Goal: Information Seeking & Learning: Learn about a topic

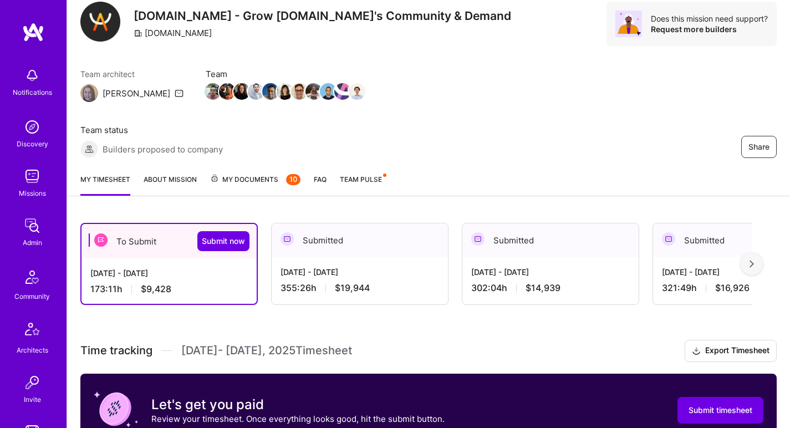
scroll to position [246, 0]
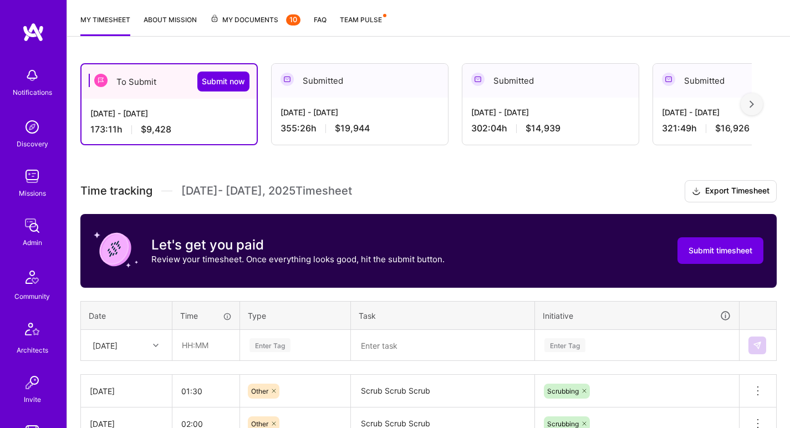
click at [148, 331] on div "Fri, Aug 15" at bounding box center [127, 345] width 90 height 29
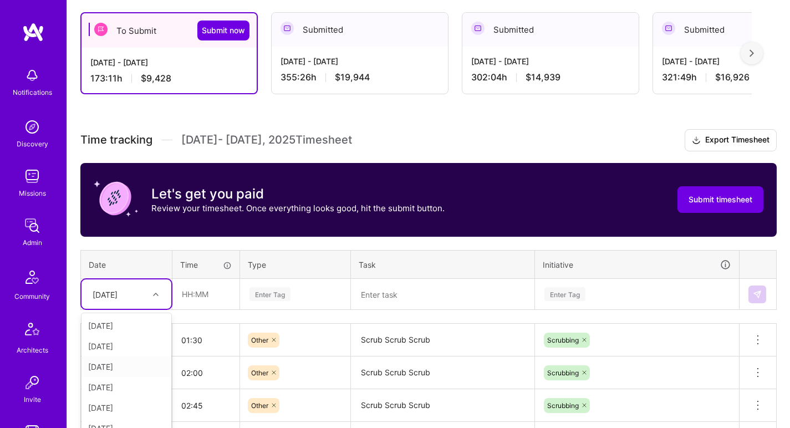
scroll to position [125, 0]
click at [201, 280] on input "text" at bounding box center [206, 294] width 66 height 29
type input "02:00"
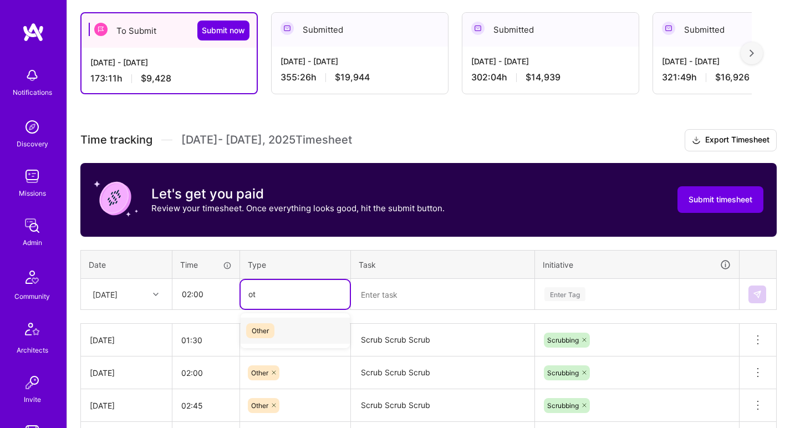
type input "oth"
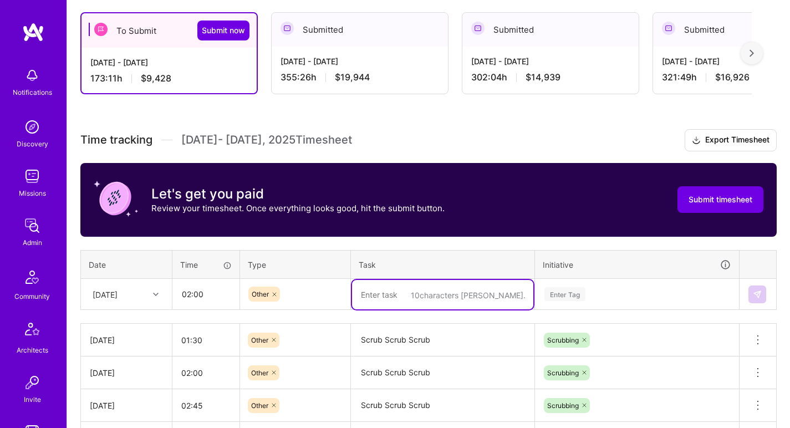
paste textarea "Scrub Scrub Scrub"
type textarea "Scrub Scrub Scrub"
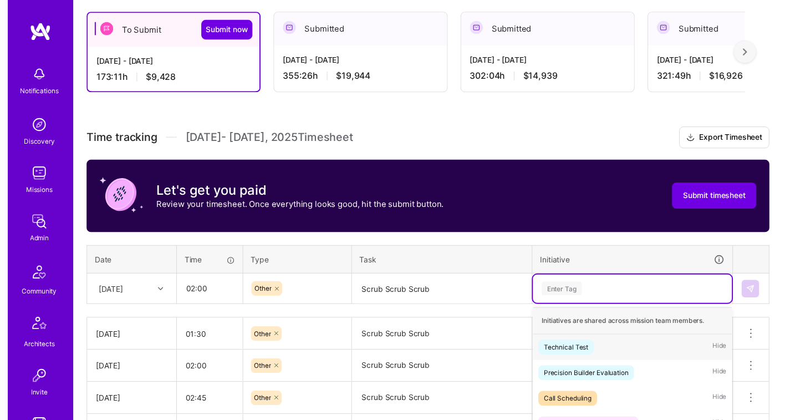
scroll to position [358, 0]
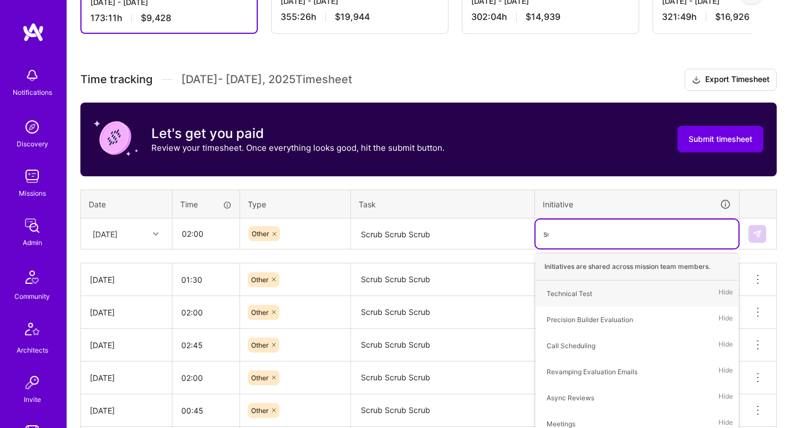
type input "scr"
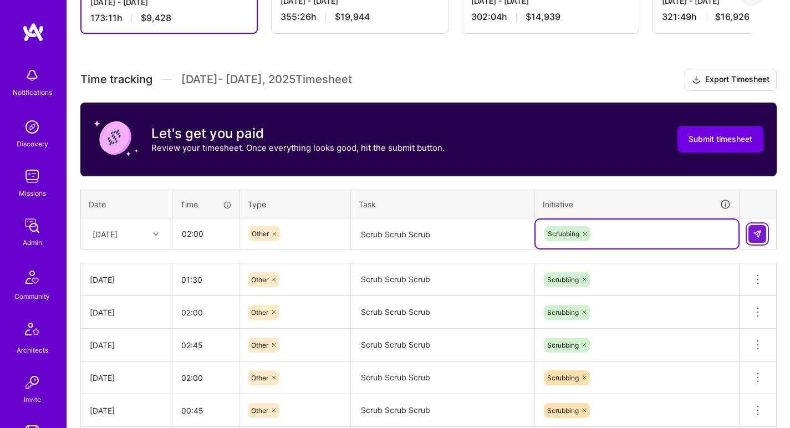
click at [755, 230] on img at bounding box center [757, 234] width 9 height 9
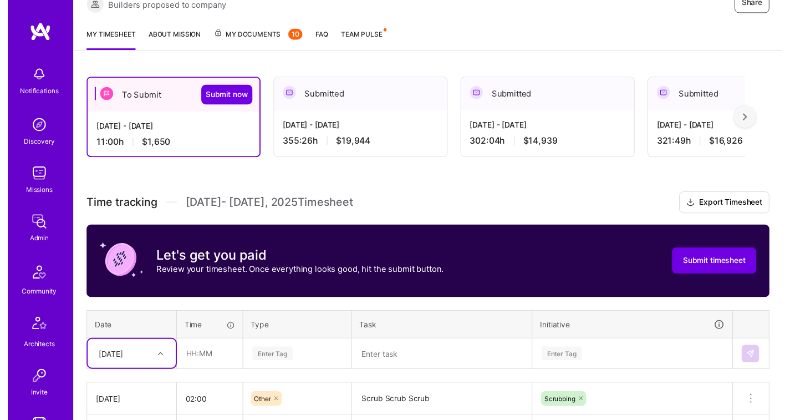
scroll to position [167, 0]
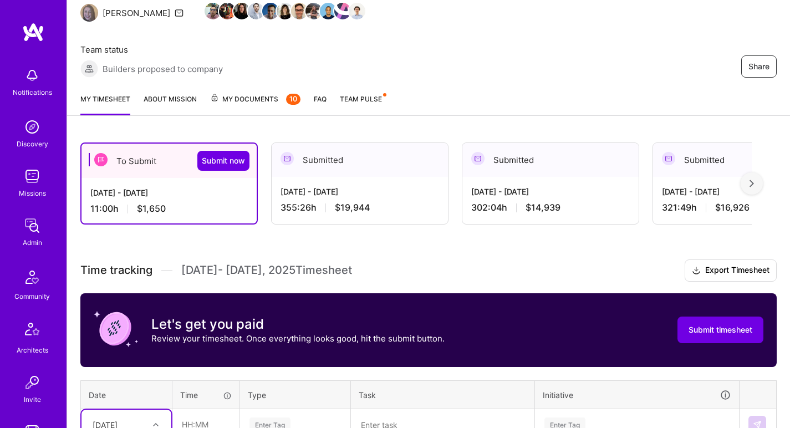
click at [397, 202] on div "355:26 h $19,944" at bounding box center [360, 208] width 159 height 12
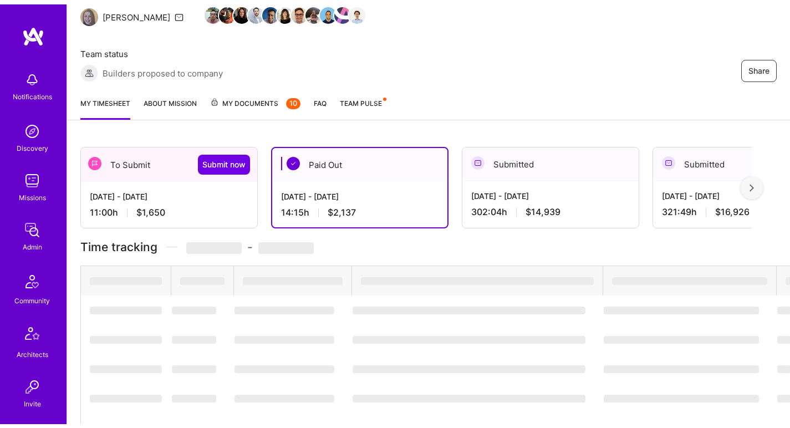
scroll to position [134, 0]
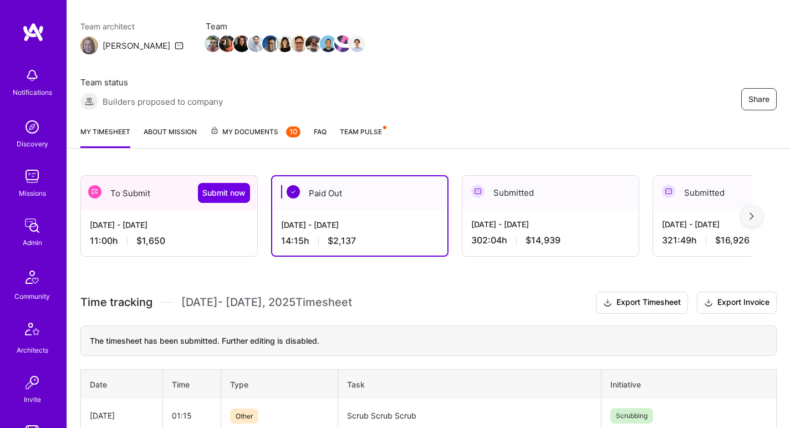
click at [145, 235] on span "$1,650" at bounding box center [150, 241] width 29 height 12
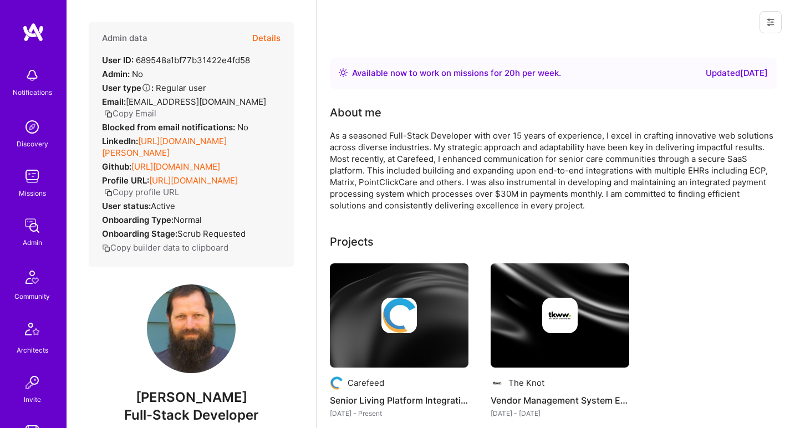
click at [196, 144] on link "https://linkedin.com/in/jim-barrett-7635b053" at bounding box center [164, 147] width 125 height 22
click at [182, 164] on link "https://github.com/jimbarrett/" at bounding box center [175, 166] width 89 height 11
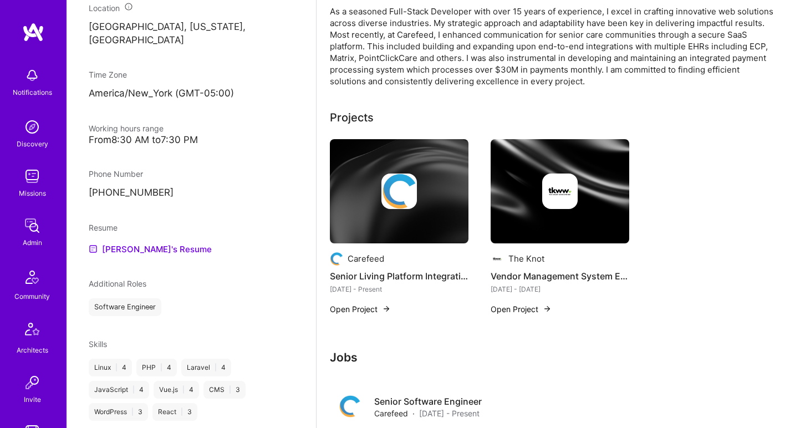
scroll to position [543, 0]
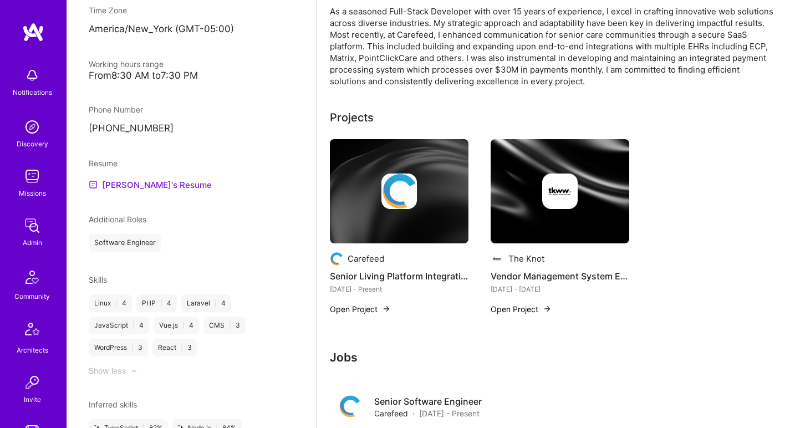
click at [153, 183] on link "Jim's Resume" at bounding box center [150, 184] width 123 height 13
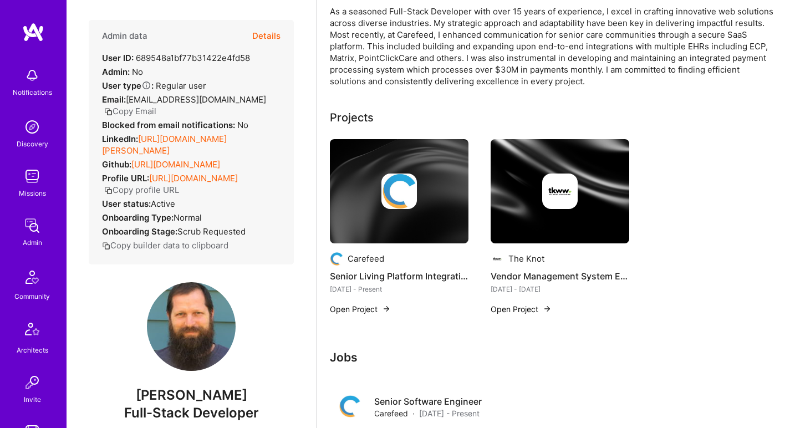
scroll to position [0, 0]
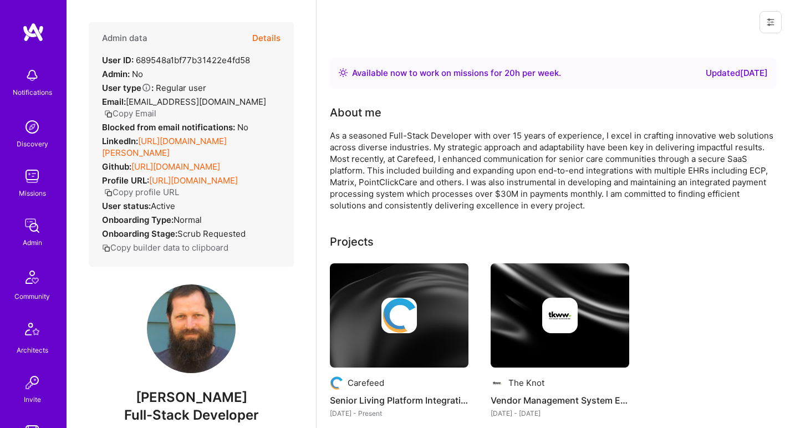
click at [363, 140] on div "As a seasoned Full-Stack Developer with over 15 years of experience, I excel in…" at bounding box center [552, 171] width 444 height 82
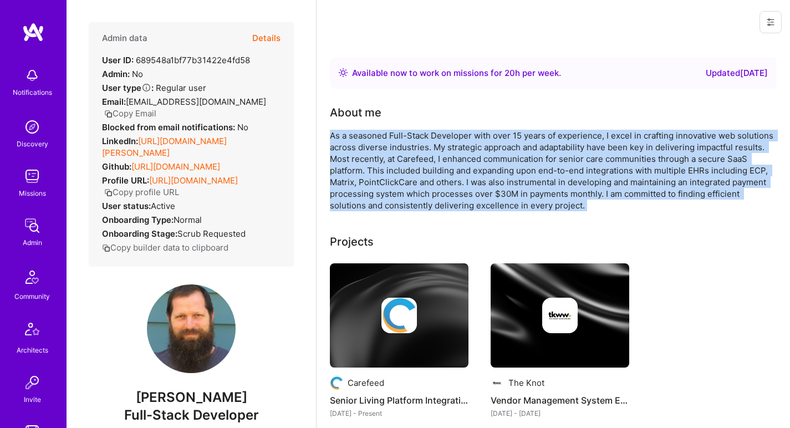
click at [363, 140] on div "As a seasoned Full-Stack Developer with over 15 years of experience, I excel in…" at bounding box center [552, 171] width 444 height 82
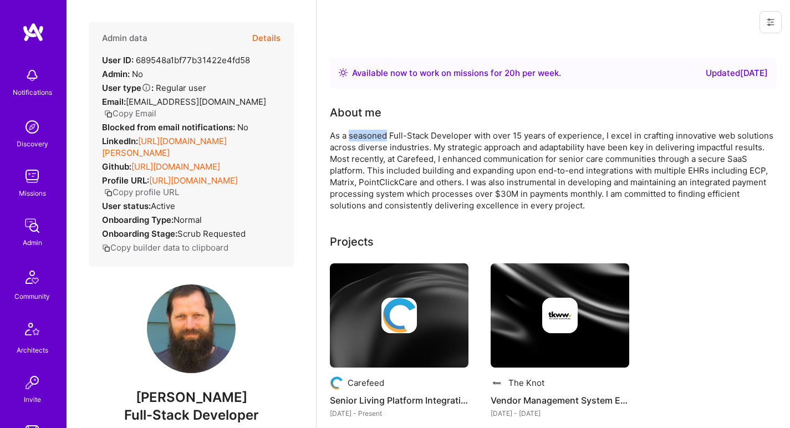
click at [363, 140] on div "As a seasoned Full-Stack Developer with over 15 years of experience, I excel in…" at bounding box center [552, 171] width 444 height 82
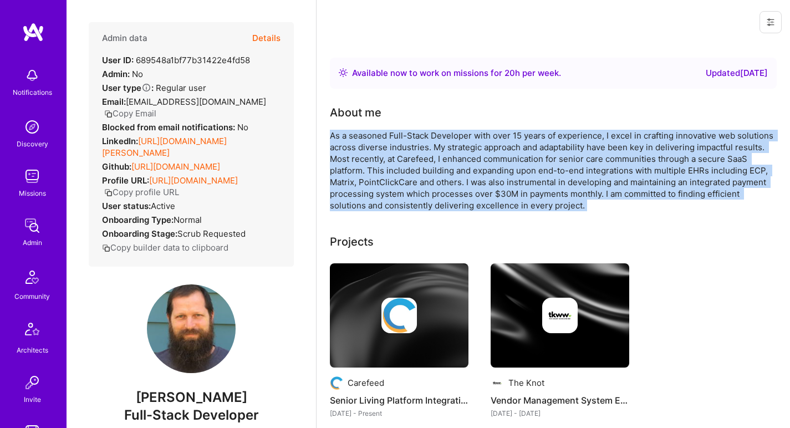
click at [363, 140] on div "As a seasoned Full-Stack Developer with over 15 years of experience, I excel in…" at bounding box center [552, 171] width 444 height 82
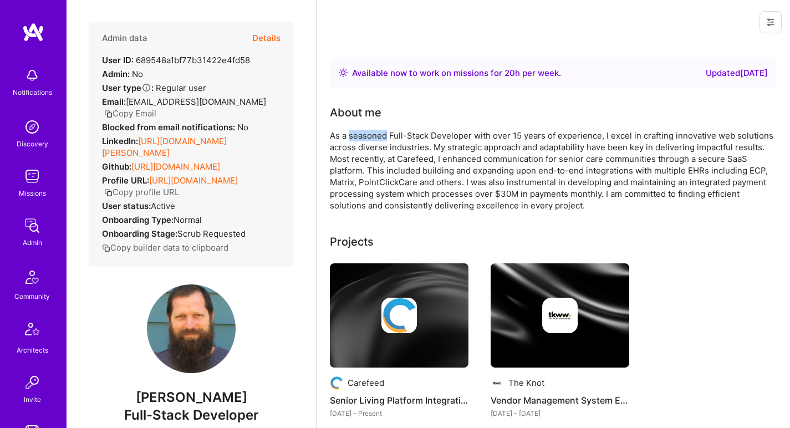
click at [363, 140] on div "As a seasoned Full-Stack Developer with over 15 years of experience, I excel in…" at bounding box center [552, 171] width 444 height 82
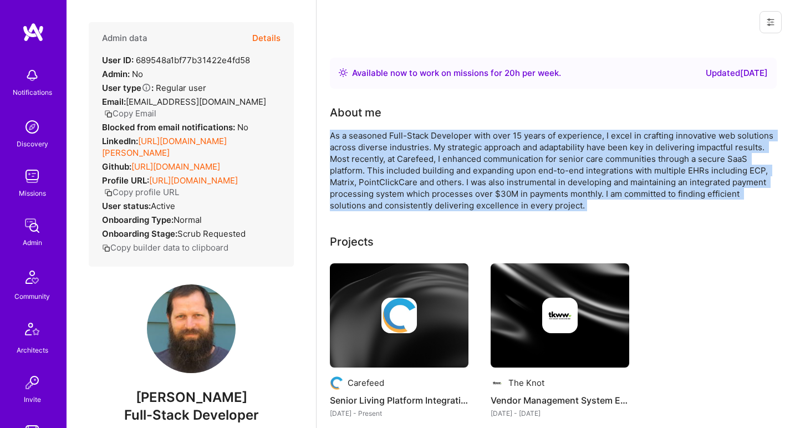
click at [363, 140] on div "As a seasoned Full-Stack Developer with over 15 years of experience, I excel in…" at bounding box center [552, 171] width 444 height 82
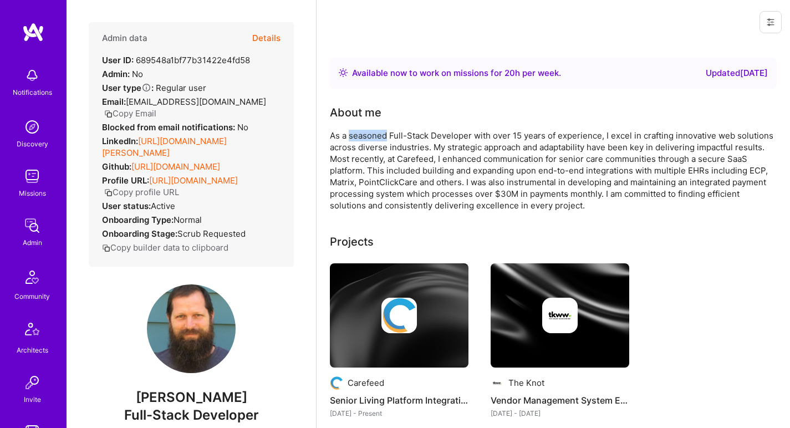
click at [363, 140] on div "As a seasoned Full-Stack Developer with over 15 years of experience, I excel in…" at bounding box center [552, 171] width 444 height 82
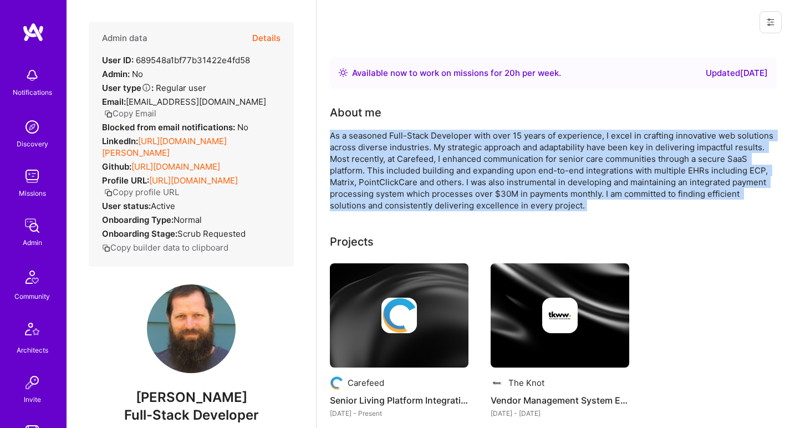
click at [363, 140] on div "As a seasoned Full-Stack Developer with over 15 years of experience, I excel in…" at bounding box center [552, 171] width 444 height 82
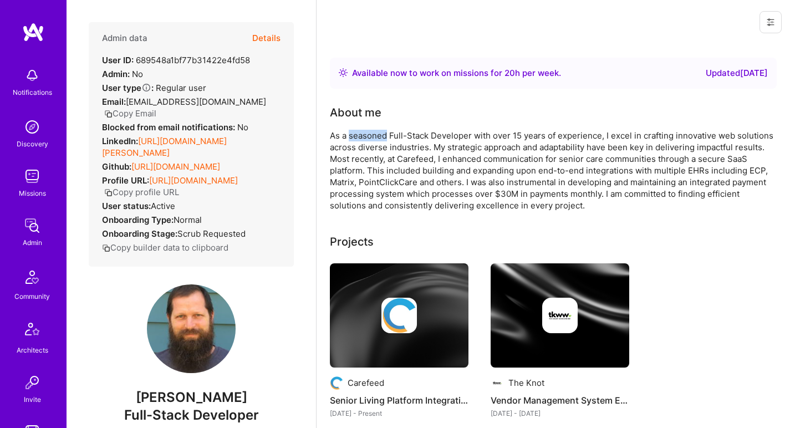
click at [363, 140] on div "As a seasoned Full-Stack Developer with over 15 years of experience, I excel in…" at bounding box center [552, 171] width 444 height 82
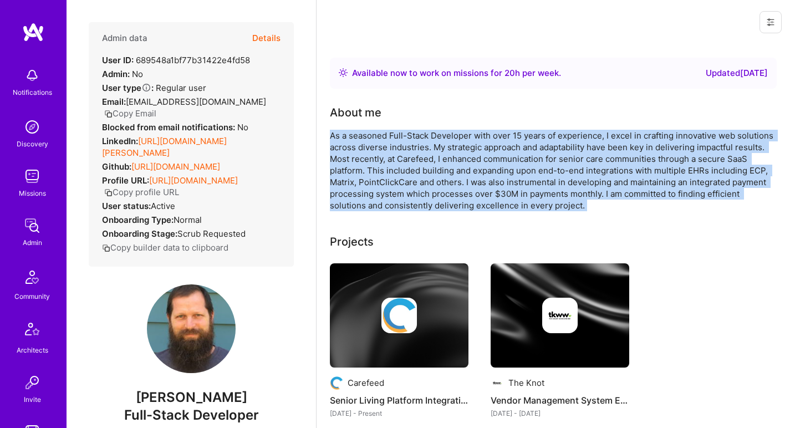
click at [363, 140] on div "As a seasoned Full-Stack Developer with over 15 years of experience, I excel in…" at bounding box center [552, 171] width 444 height 82
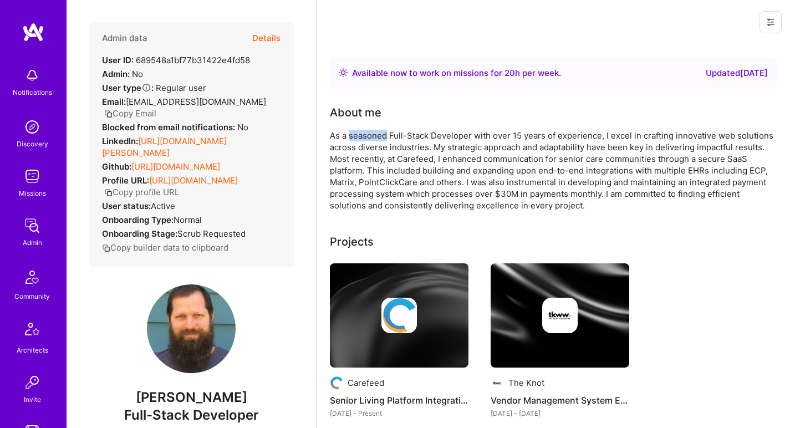
click at [363, 140] on div "As a seasoned Full-Stack Developer with over 15 years of experience, I excel in…" at bounding box center [552, 171] width 444 height 82
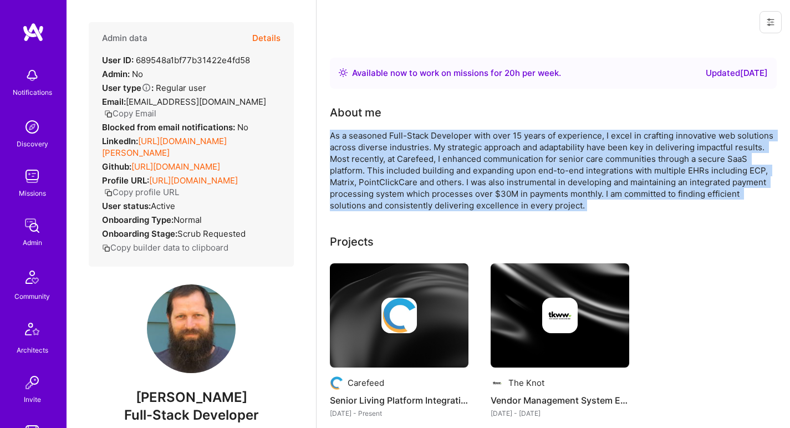
click at [363, 140] on div "As a seasoned Full-Stack Developer with over 15 years of experience, I excel in…" at bounding box center [552, 171] width 444 height 82
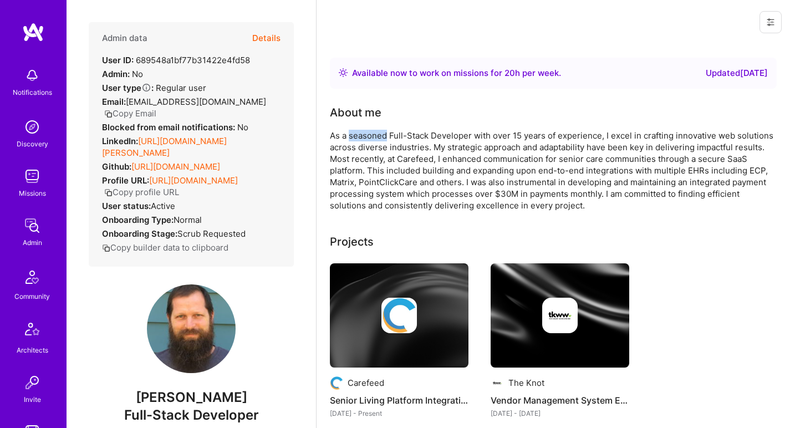
click at [363, 140] on div "As a seasoned Full-Stack Developer with over 15 years of experience, I excel in…" at bounding box center [552, 171] width 444 height 82
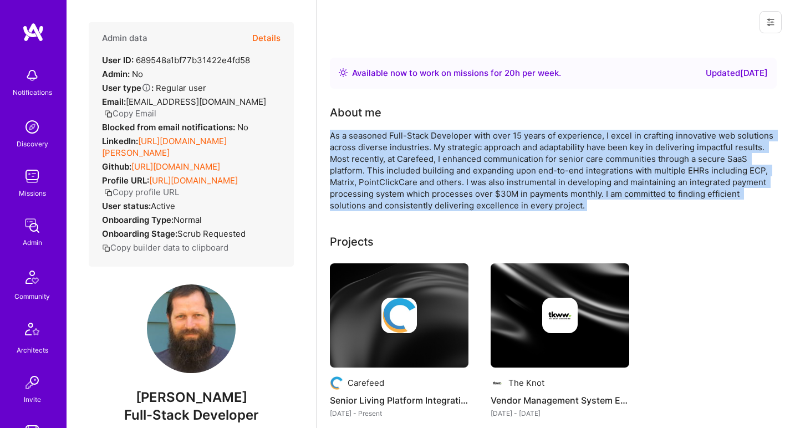
click at [363, 140] on div "As a seasoned Full-Stack Developer with over 15 years of experience, I excel in…" at bounding box center [552, 171] width 444 height 82
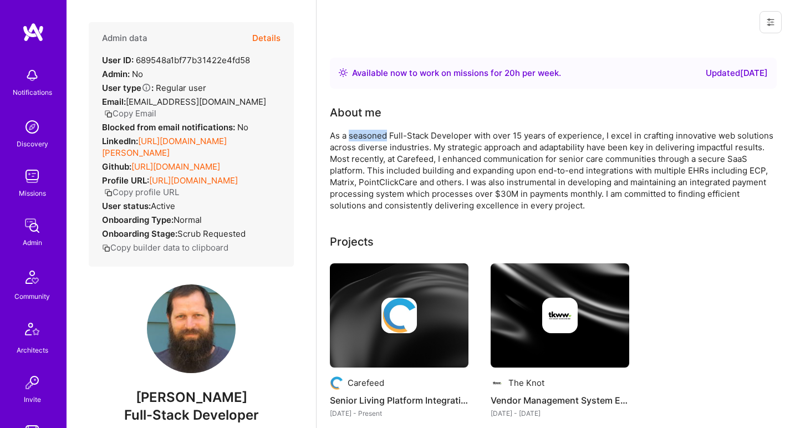
click at [363, 140] on div "As a seasoned Full-Stack Developer with over 15 years of experience, I excel in…" at bounding box center [552, 171] width 444 height 82
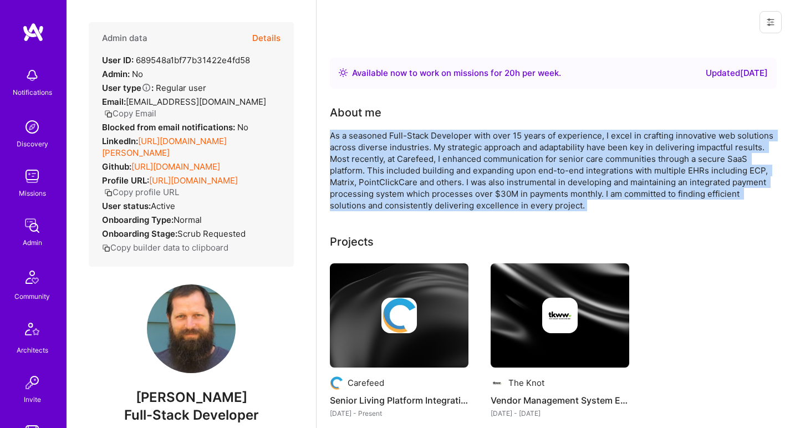
click at [363, 140] on div "As a seasoned Full-Stack Developer with over 15 years of experience, I excel in…" at bounding box center [552, 171] width 444 height 82
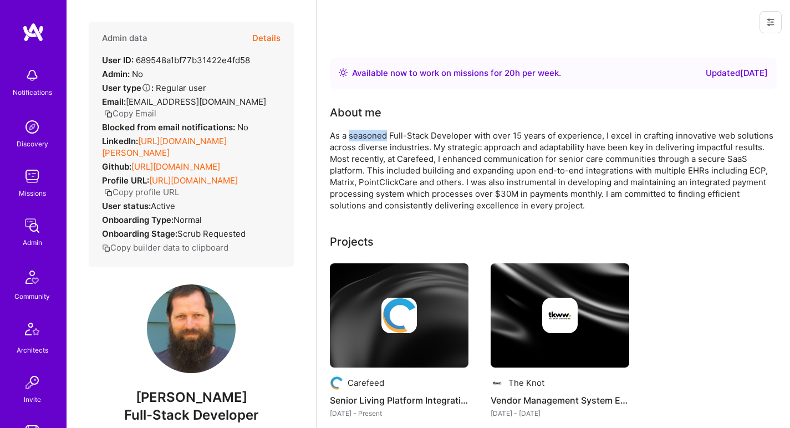
click at [363, 140] on div "As a seasoned Full-Stack Developer with over 15 years of experience, I excel in…" at bounding box center [552, 171] width 444 height 82
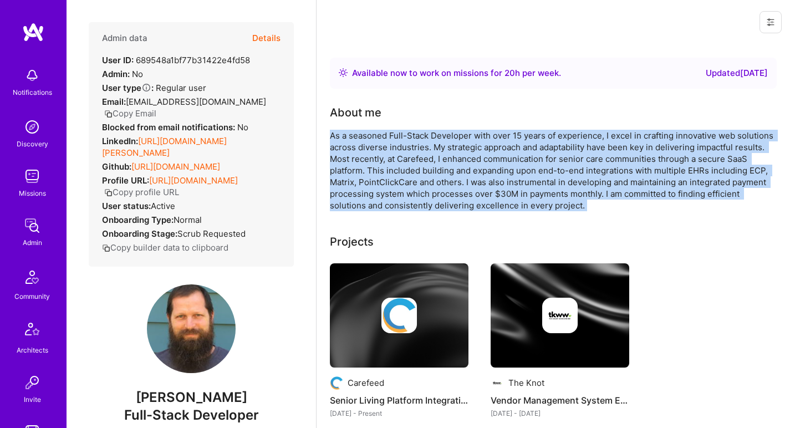
click at [363, 140] on div "As a seasoned Full-Stack Developer with over 15 years of experience, I excel in…" at bounding box center [552, 171] width 444 height 82
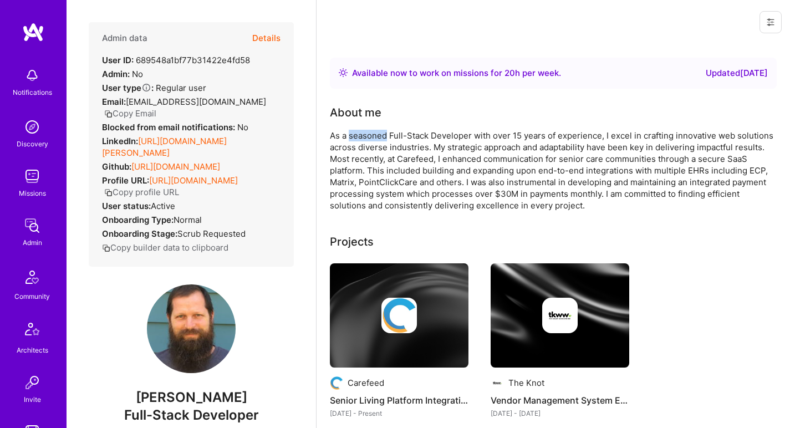
click at [363, 140] on div "As a seasoned Full-Stack Developer with over 15 years of experience, I excel in…" at bounding box center [552, 171] width 444 height 82
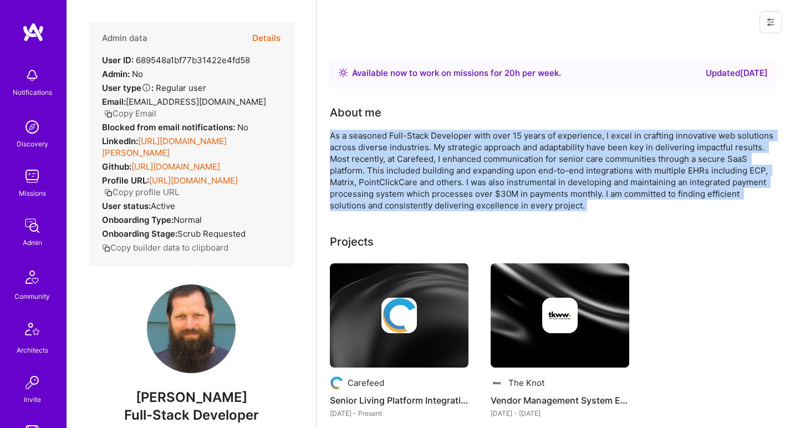
click at [363, 140] on div "As a seasoned Full-Stack Developer with over 15 years of experience, I excel in…" at bounding box center [552, 171] width 444 height 82
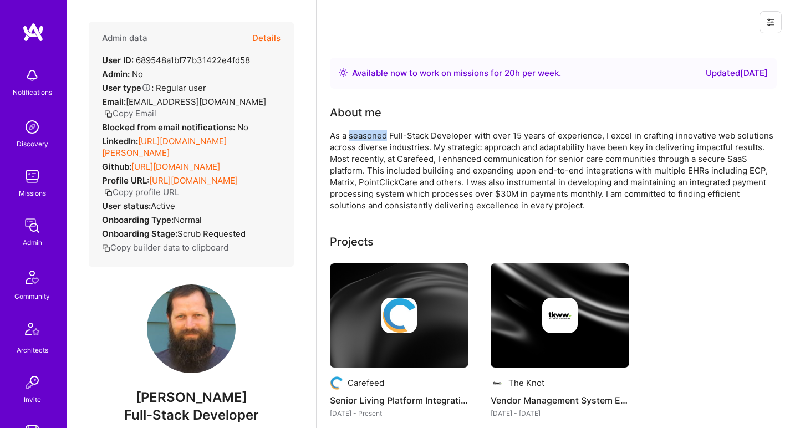
click at [363, 140] on div "As a seasoned Full-Stack Developer with over 15 years of experience, I excel in…" at bounding box center [552, 171] width 444 height 82
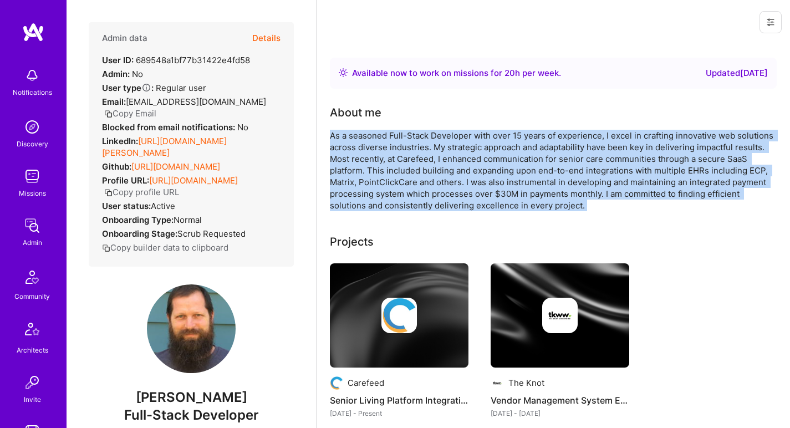
click at [363, 140] on div "As a seasoned Full-Stack Developer with over 15 years of experience, I excel in…" at bounding box center [552, 171] width 444 height 82
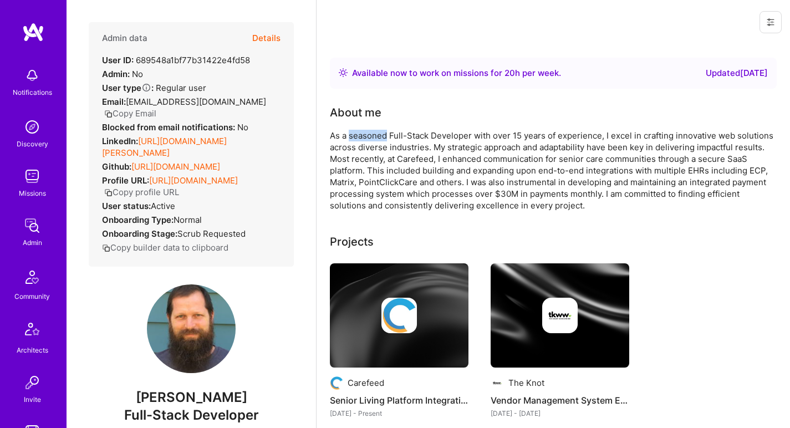
click at [363, 140] on div "As a seasoned Full-Stack Developer with over 15 years of experience, I excel in…" at bounding box center [552, 171] width 444 height 82
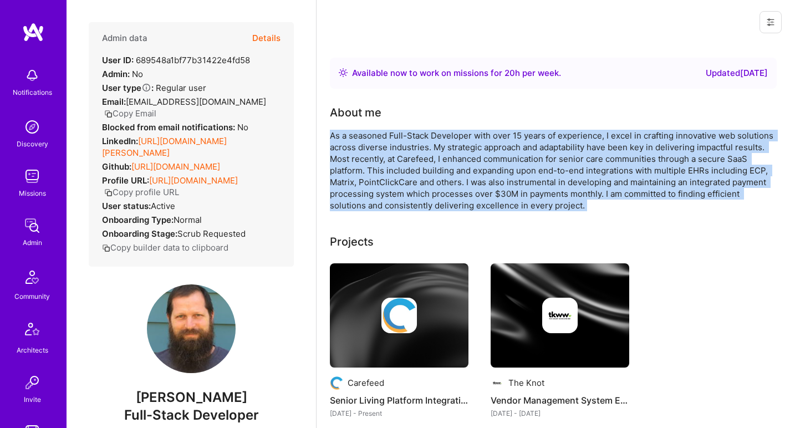
click at [363, 140] on div "As a seasoned Full-Stack Developer with over 15 years of experience, I excel in…" at bounding box center [552, 171] width 444 height 82
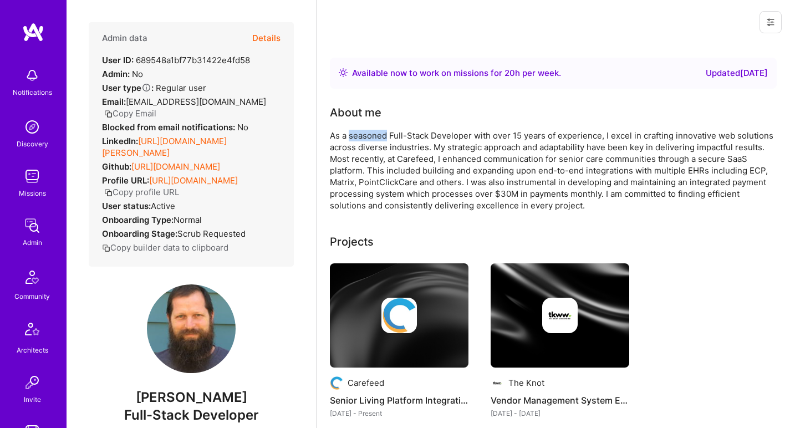
click at [363, 140] on div "As a seasoned Full-Stack Developer with over 15 years of experience, I excel in…" at bounding box center [552, 171] width 444 height 82
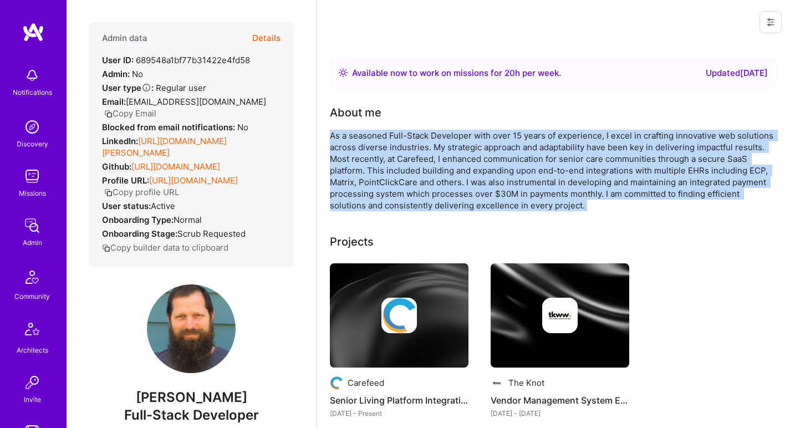
click at [363, 140] on div "As a seasoned Full-Stack Developer with over 15 years of experience, I excel in…" at bounding box center [552, 171] width 444 height 82
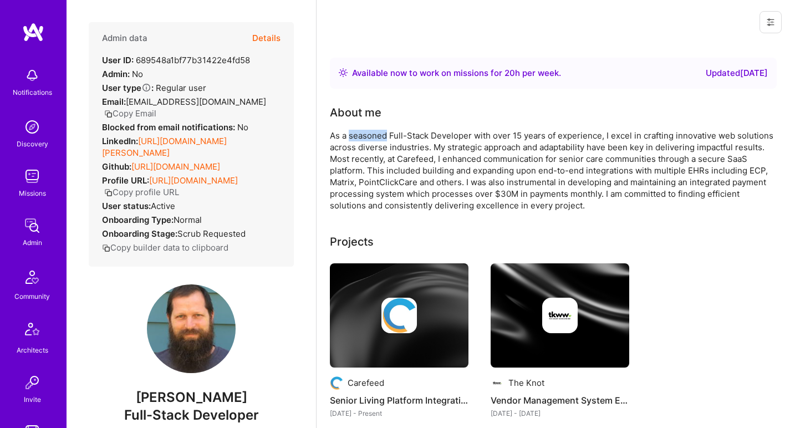
click at [363, 140] on div "As a seasoned Full-Stack Developer with over 15 years of experience, I excel in…" at bounding box center [552, 171] width 444 height 82
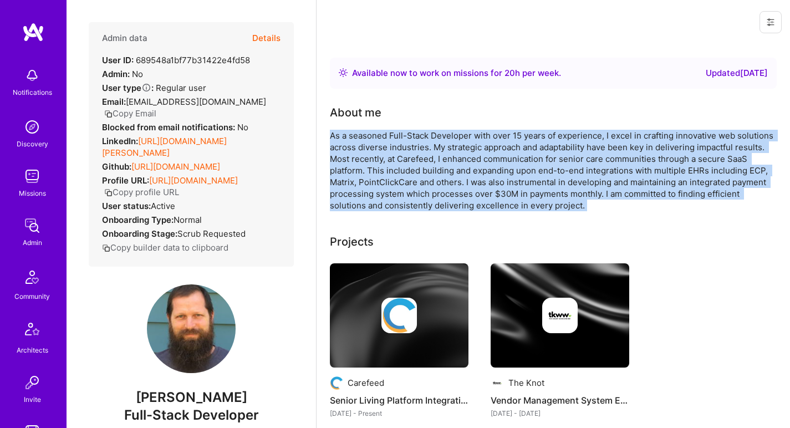
click at [363, 140] on div "As a seasoned Full-Stack Developer with over 15 years of experience, I excel in…" at bounding box center [552, 171] width 444 height 82
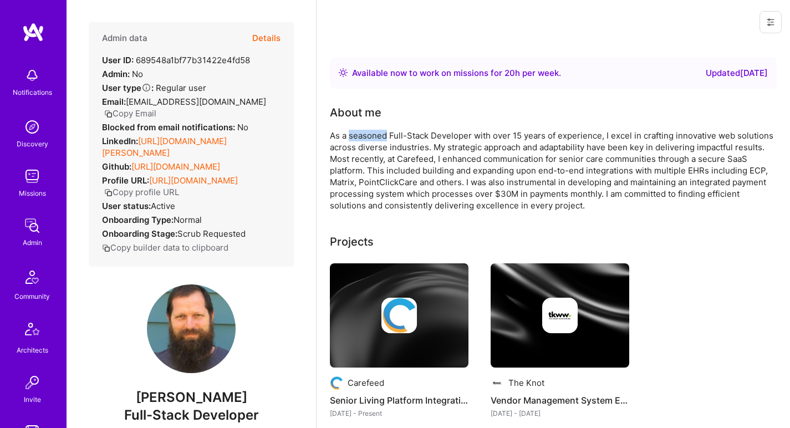
click at [363, 140] on div "As a seasoned Full-Stack Developer with over 15 years of experience, I excel in…" at bounding box center [552, 171] width 444 height 82
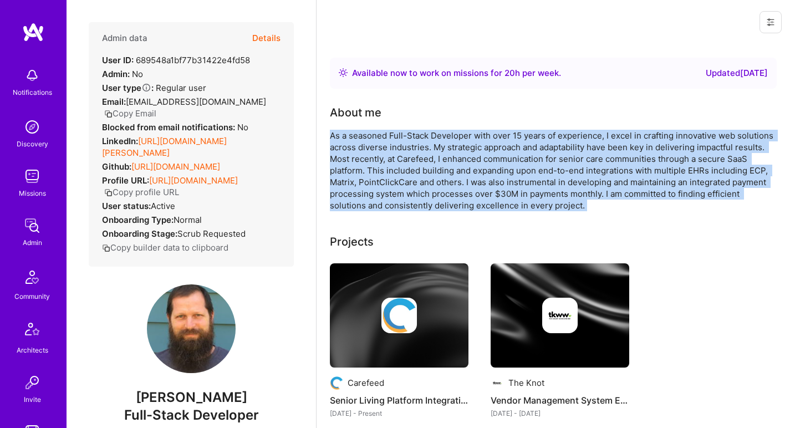
click at [363, 140] on div "As a seasoned Full-Stack Developer with over 15 years of experience, I excel in…" at bounding box center [552, 171] width 444 height 82
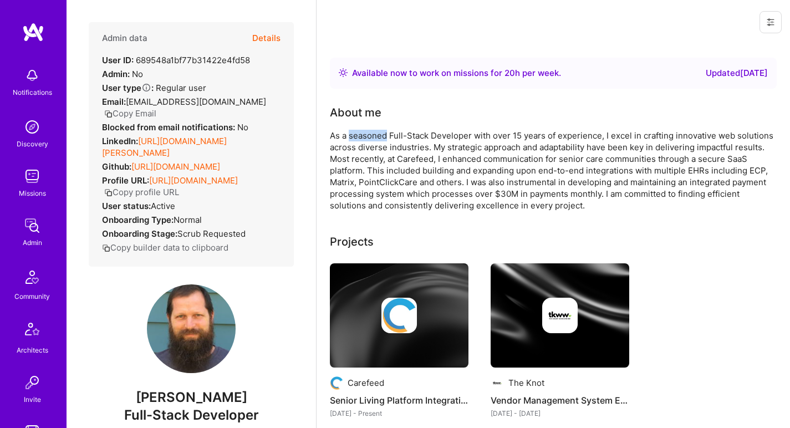
click at [363, 140] on div "As a seasoned Full-Stack Developer with over 15 years of experience, I excel in…" at bounding box center [552, 171] width 444 height 82
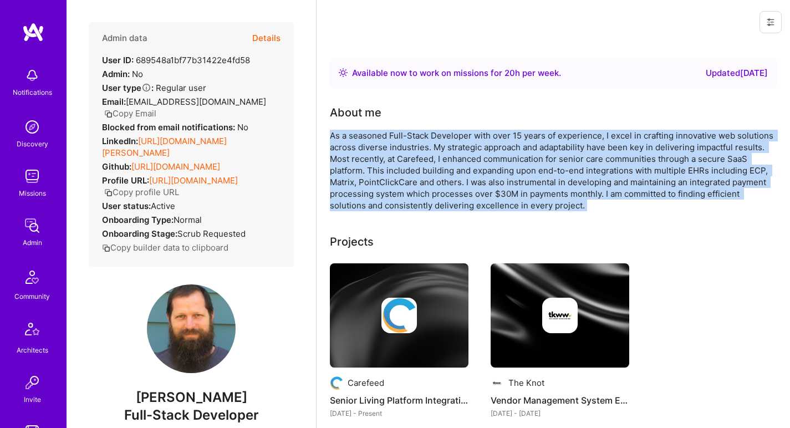
click at [363, 140] on div "As a seasoned Full-Stack Developer with over 15 years of experience, I excel in…" at bounding box center [552, 171] width 444 height 82
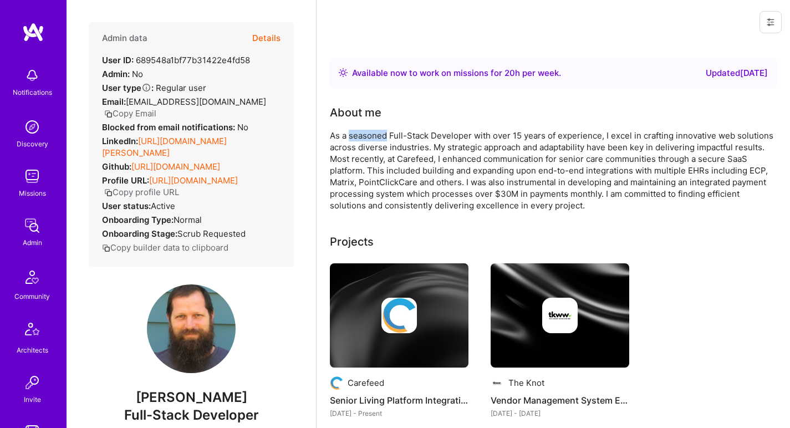
click at [363, 140] on div "As a seasoned Full-Stack Developer with over 15 years of experience, I excel in…" at bounding box center [552, 171] width 444 height 82
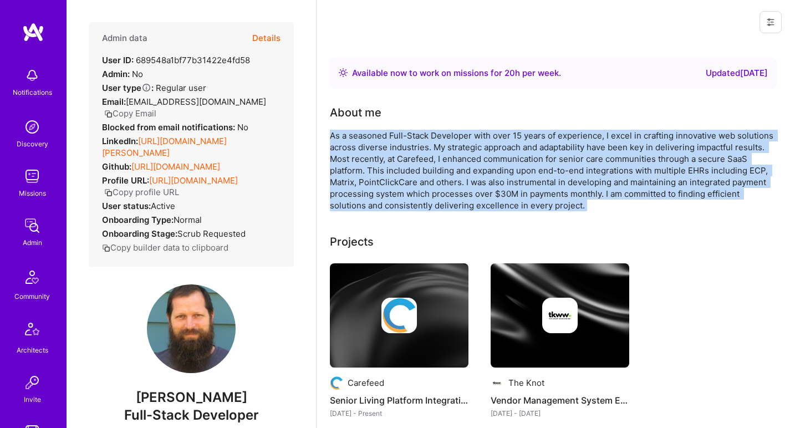
click at [363, 140] on div "As a seasoned Full-Stack Developer with over 15 years of experience, I excel in…" at bounding box center [552, 171] width 444 height 82
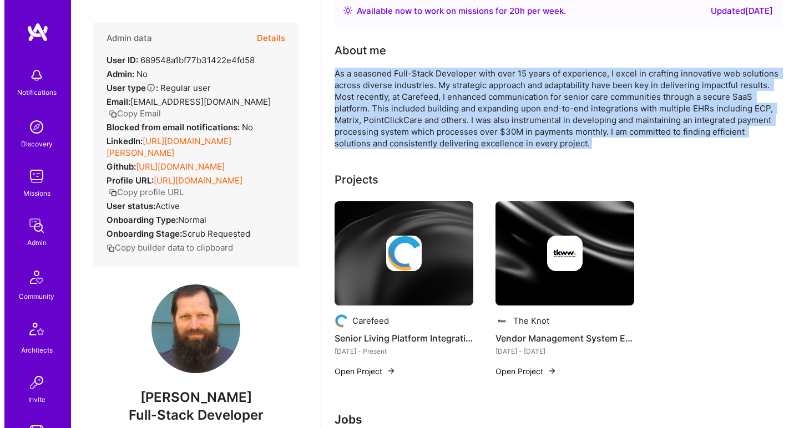
scroll to position [124, 0]
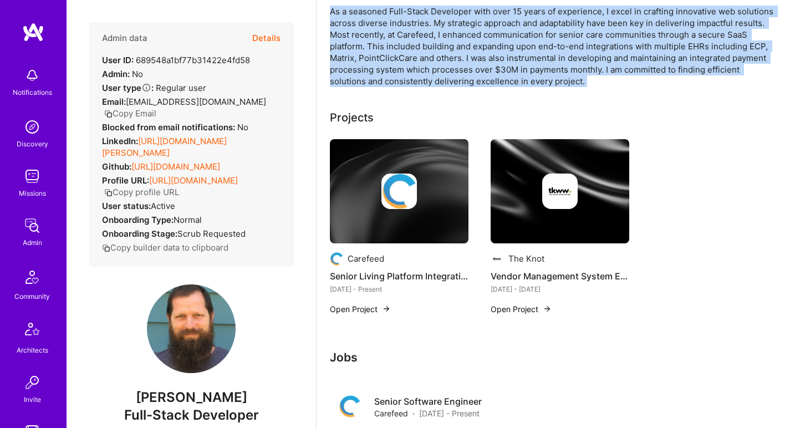
click at [362, 151] on img at bounding box center [399, 191] width 139 height 104
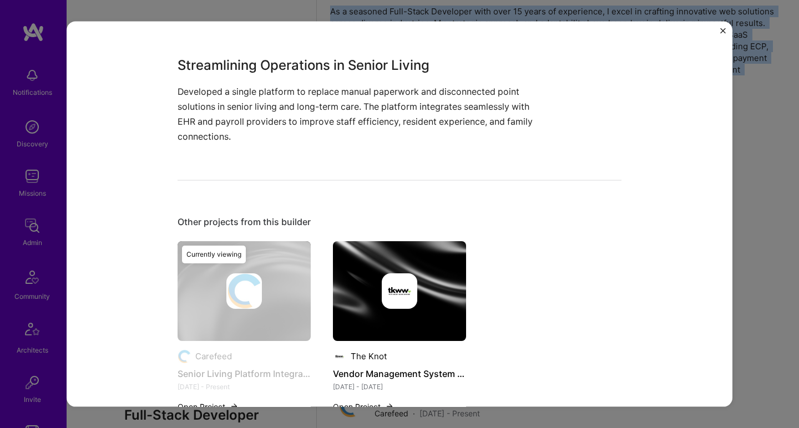
scroll to position [322, 0]
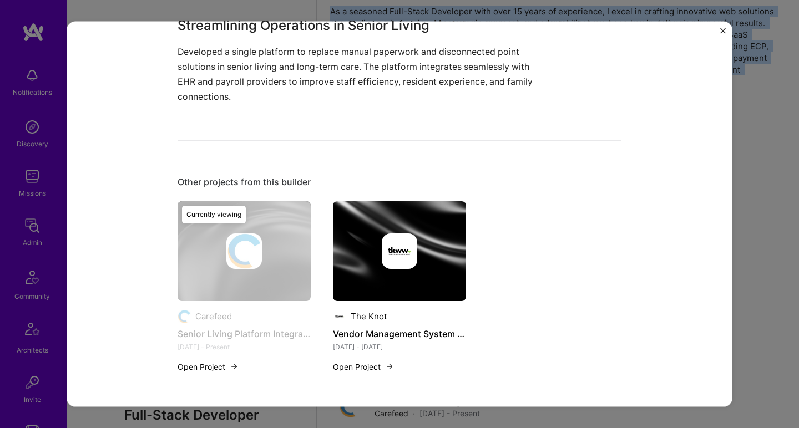
click at [343, 203] on img at bounding box center [399, 251] width 133 height 100
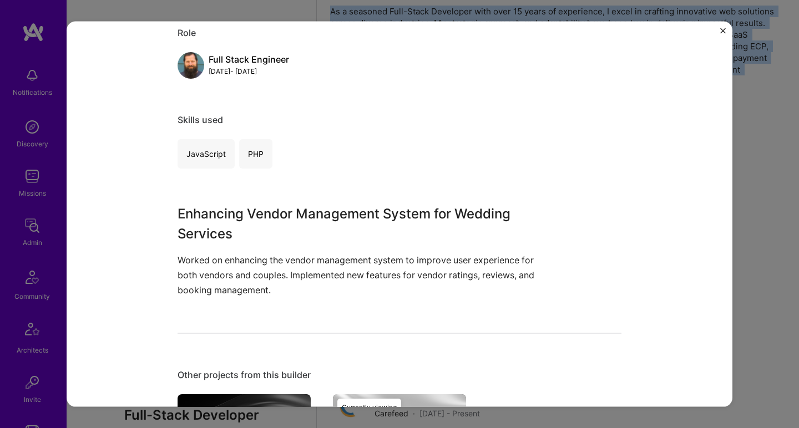
scroll to position [164, 0]
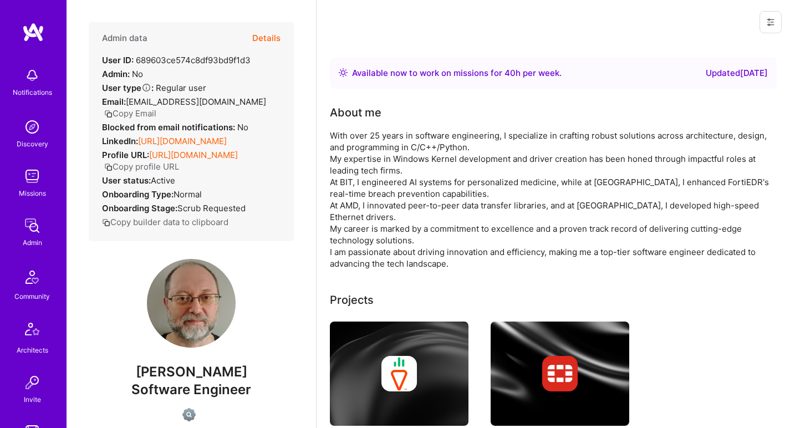
click at [179, 136] on link "[URL][DOMAIN_NAME]" at bounding box center [182, 141] width 89 height 11
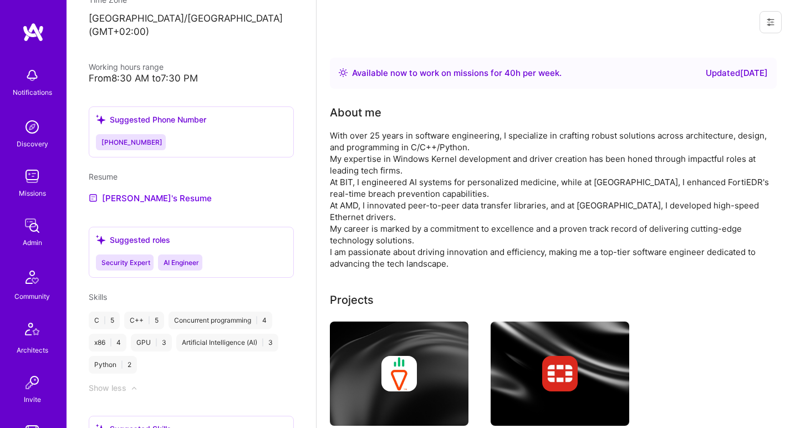
scroll to position [566, 0]
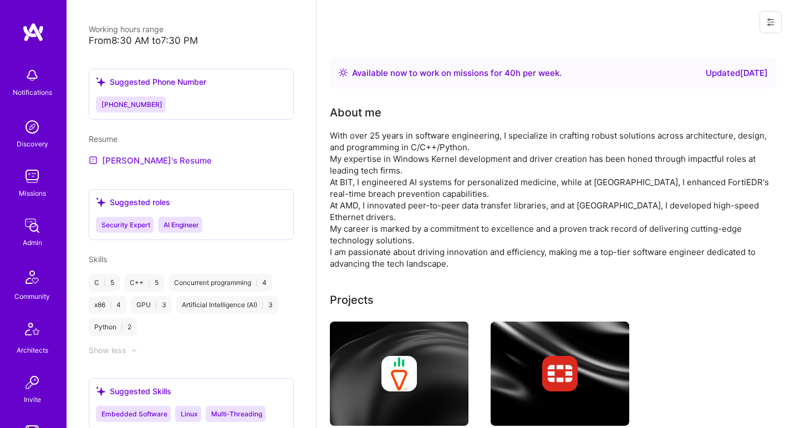
click at [161, 156] on link "[PERSON_NAME]'s Resume" at bounding box center [150, 160] width 123 height 13
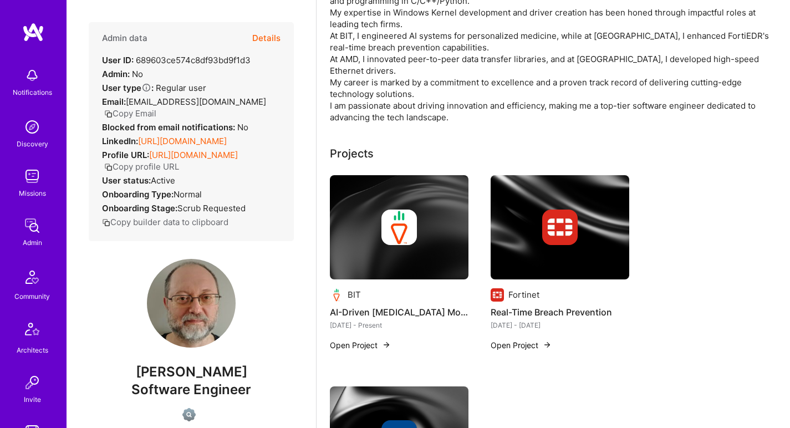
scroll to position [0, 0]
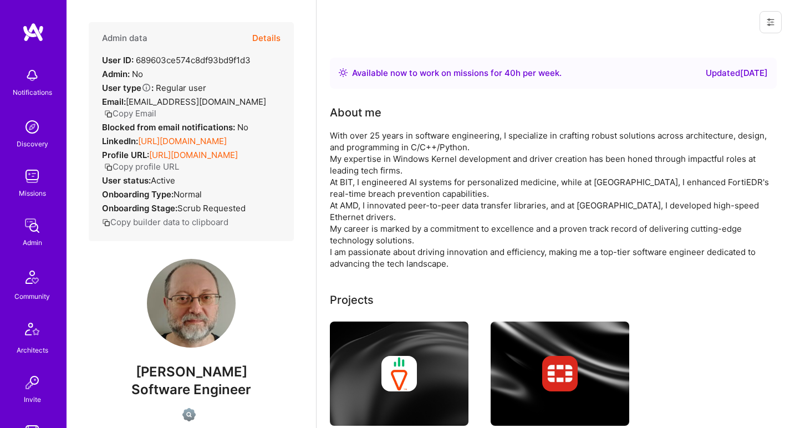
click at [392, 138] on div "With over 25 years in software engineering, I specialize in crafting robust sol…" at bounding box center [552, 200] width 444 height 140
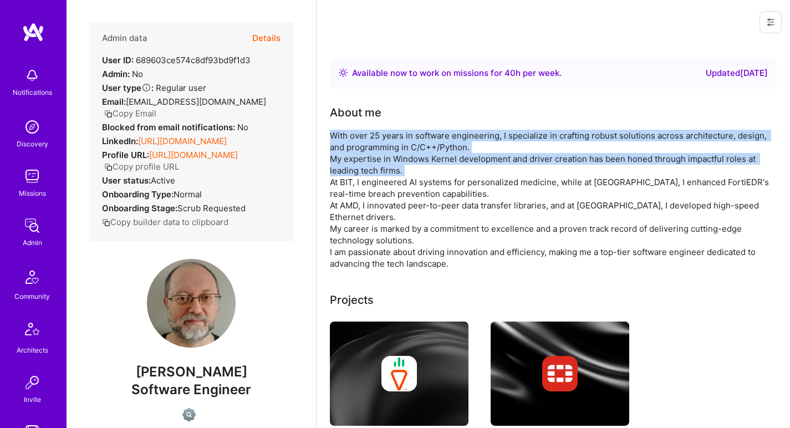
drag, startPoint x: 392, startPoint y: 138, endPoint x: 373, endPoint y: 165, distance: 33.1
click at [373, 165] on div "With over 25 years in software engineering, I specialize in crafting robust sol…" at bounding box center [552, 200] width 444 height 140
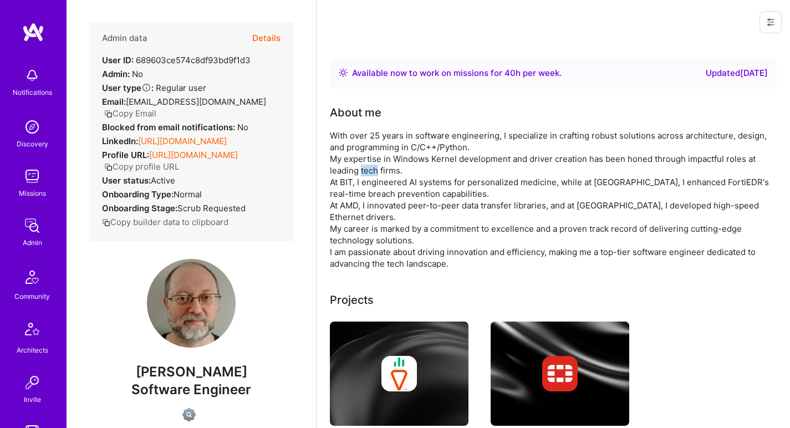
click at [373, 165] on div "With over 25 years in software engineering, I specialize in crafting robust sol…" at bounding box center [552, 200] width 444 height 140
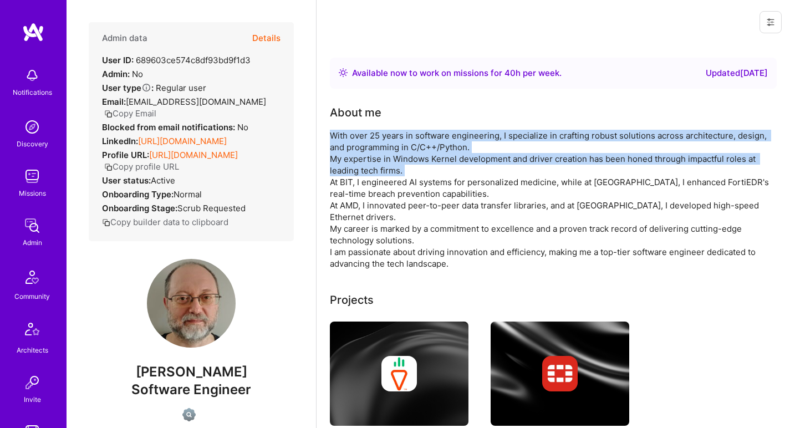
drag, startPoint x: 373, startPoint y: 165, endPoint x: 368, endPoint y: 147, distance: 18.8
click at [368, 147] on div "With over 25 years in software engineering, I specialize in crafting robust sol…" at bounding box center [552, 200] width 444 height 140
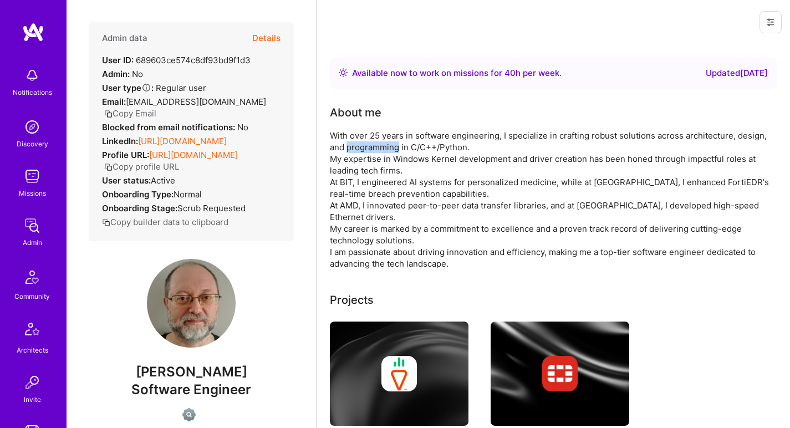
click at [368, 147] on div "With over 25 years in software engineering, I specialize in crafting robust sol…" at bounding box center [552, 200] width 444 height 140
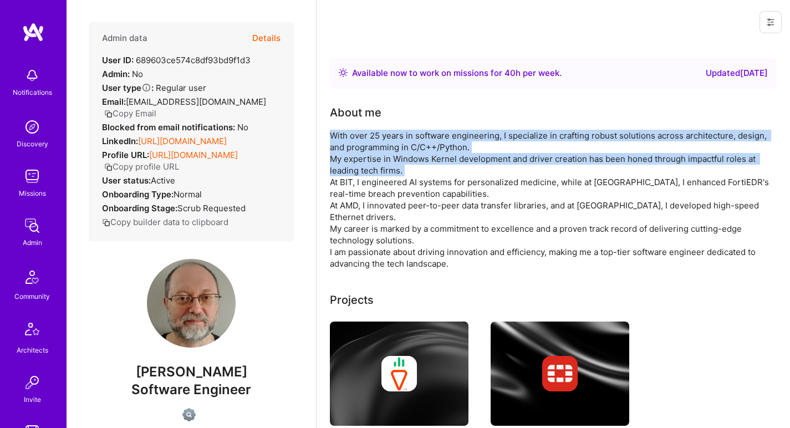
drag, startPoint x: 368, startPoint y: 147, endPoint x: 363, endPoint y: 163, distance: 17.0
click at [363, 163] on div "With over 25 years in software engineering, I specialize in crafting robust sol…" at bounding box center [552, 200] width 444 height 140
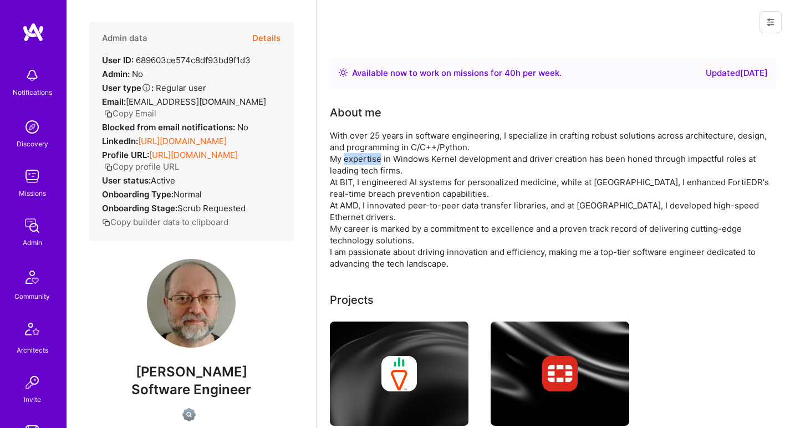
click at [363, 163] on div "With over 25 years in software engineering, I specialize in crafting robust sol…" at bounding box center [552, 200] width 444 height 140
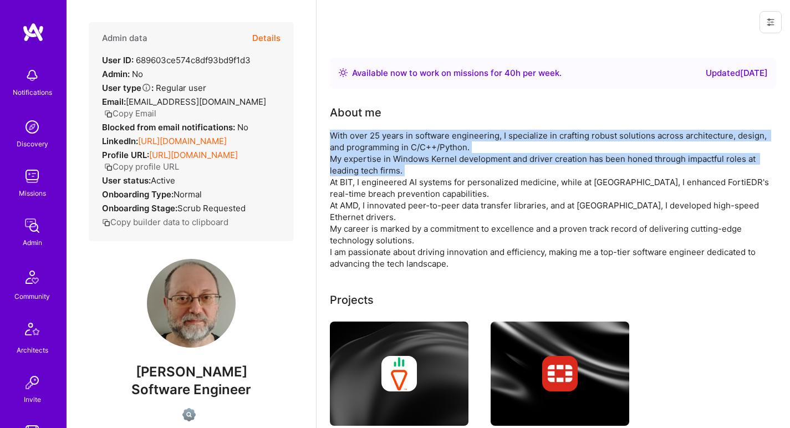
drag, startPoint x: 363, startPoint y: 163, endPoint x: 373, endPoint y: 144, distance: 21.3
click at [373, 144] on div "With over 25 years in software engineering, I specialize in crafting robust sol…" at bounding box center [552, 200] width 444 height 140
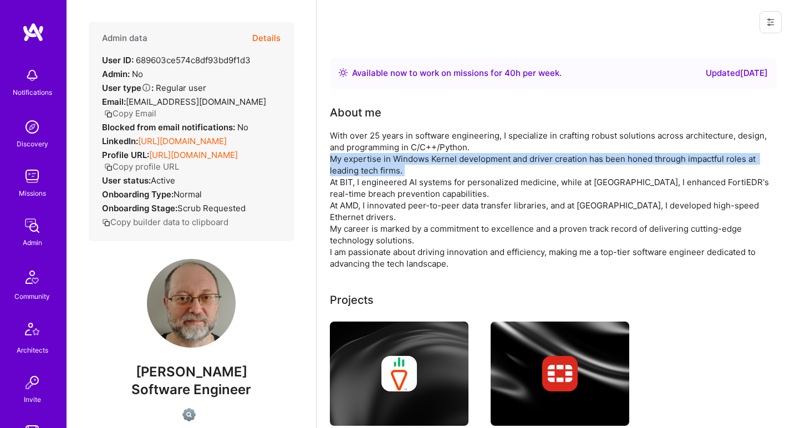
click at [374, 157] on div "With over 25 years in software engineering, I specialize in crafting robust sol…" at bounding box center [552, 200] width 444 height 140
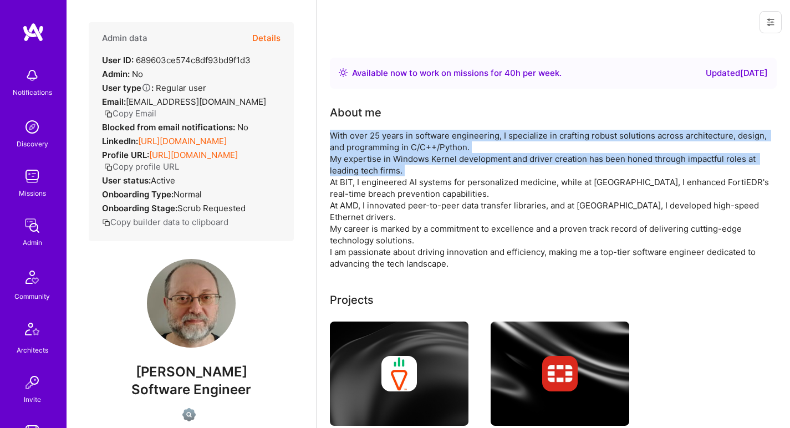
drag, startPoint x: 374, startPoint y: 157, endPoint x: 379, endPoint y: 142, distance: 15.8
click at [379, 142] on div "With over 25 years in software engineering, I specialize in crafting robust sol…" at bounding box center [552, 200] width 444 height 140
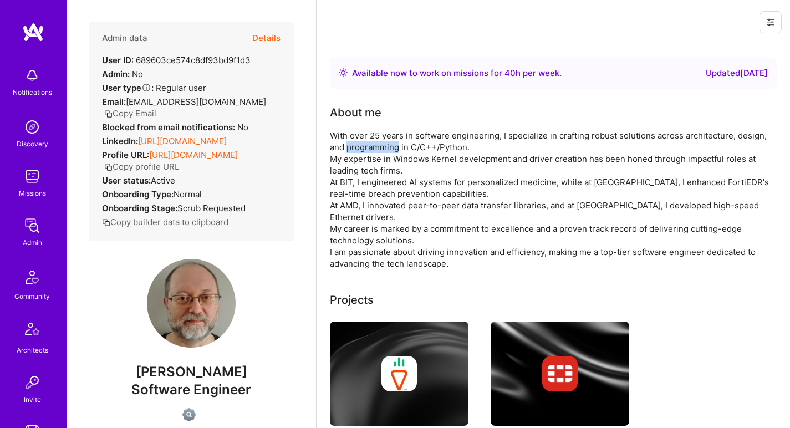
click at [379, 142] on div "With over 25 years in software engineering, I specialize in crafting robust sol…" at bounding box center [552, 200] width 444 height 140
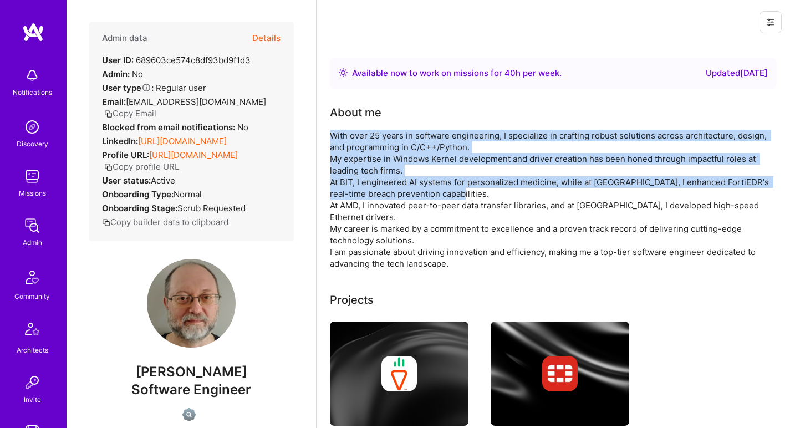
drag, startPoint x: 379, startPoint y: 142, endPoint x: 337, endPoint y: 186, distance: 60.8
click at [337, 186] on div "With over 25 years in software engineering, I specialize in crafting robust sol…" at bounding box center [552, 200] width 444 height 140
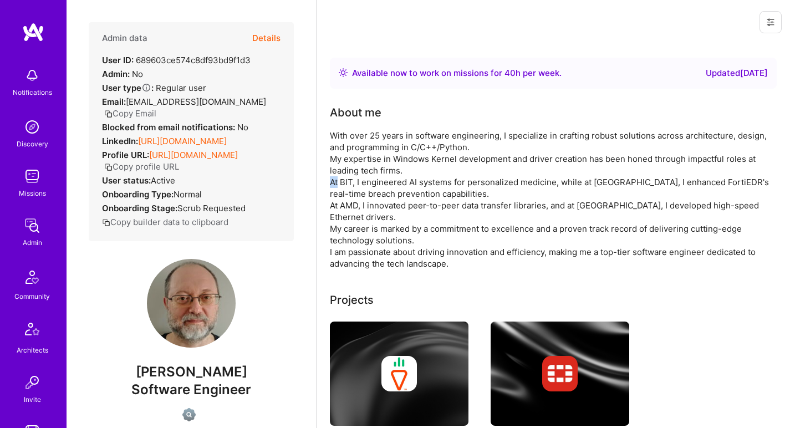
click at [337, 186] on div "With over 25 years in software engineering, I specialize in crafting robust sol…" at bounding box center [552, 200] width 444 height 140
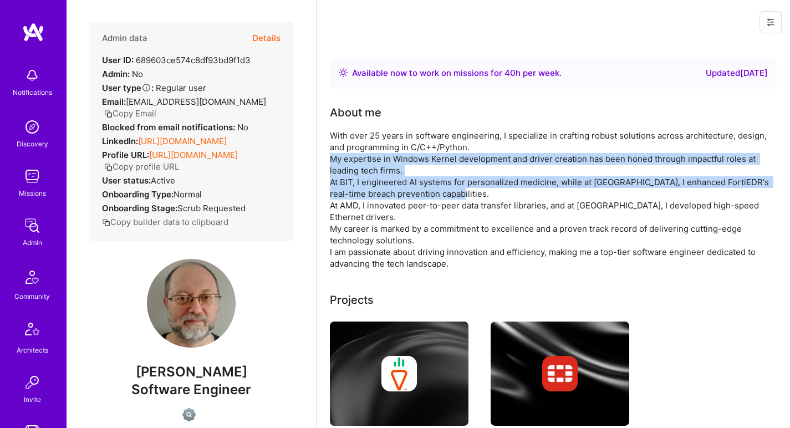
drag, startPoint x: 337, startPoint y: 186, endPoint x: 342, endPoint y: 169, distance: 17.5
click at [342, 169] on div "With over 25 years in software engineering, I specialize in crafting robust sol…" at bounding box center [552, 200] width 444 height 140
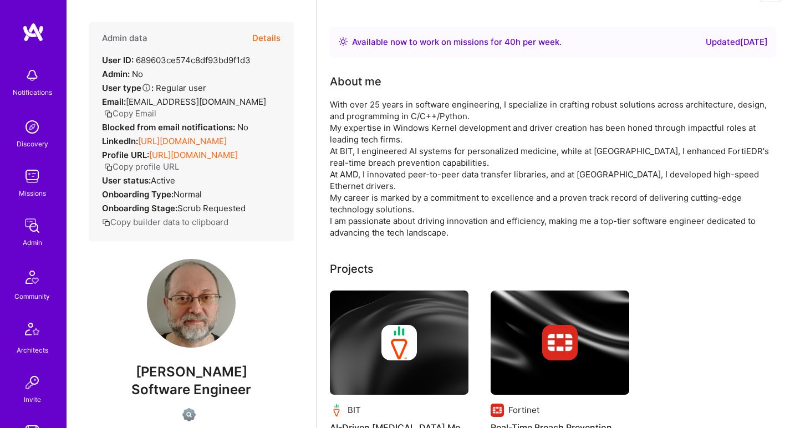
click at [342, 169] on div "With over 25 years in software engineering, I specialize in crafting robust sol…" at bounding box center [552, 169] width 444 height 140
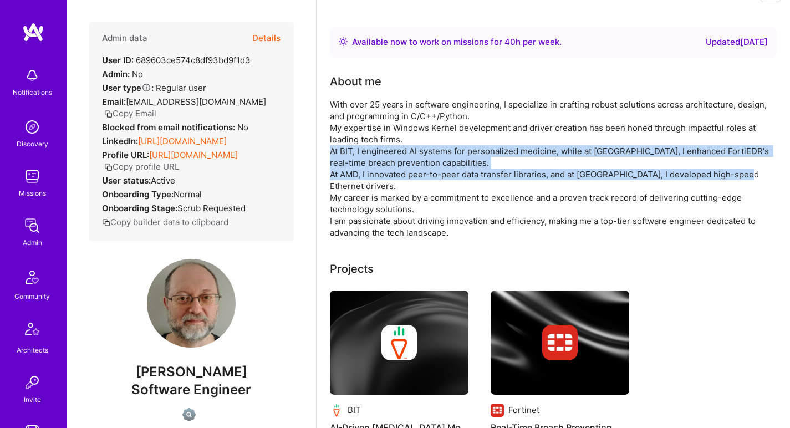
drag, startPoint x: 342, startPoint y: 169, endPoint x: 346, endPoint y: 161, distance: 9.0
click at [346, 161] on div "With over 25 years in software engineering, I specialize in crafting robust sol…" at bounding box center [552, 169] width 444 height 140
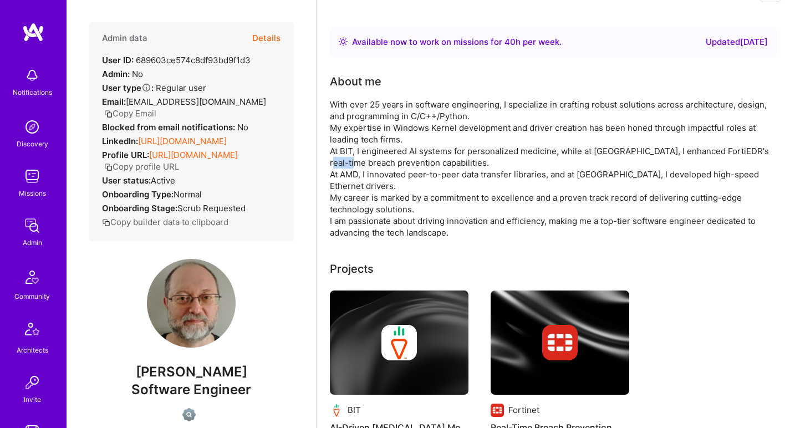
click at [346, 161] on div "With over 25 years in software engineering, I specialize in crafting robust sol…" at bounding box center [552, 169] width 444 height 140
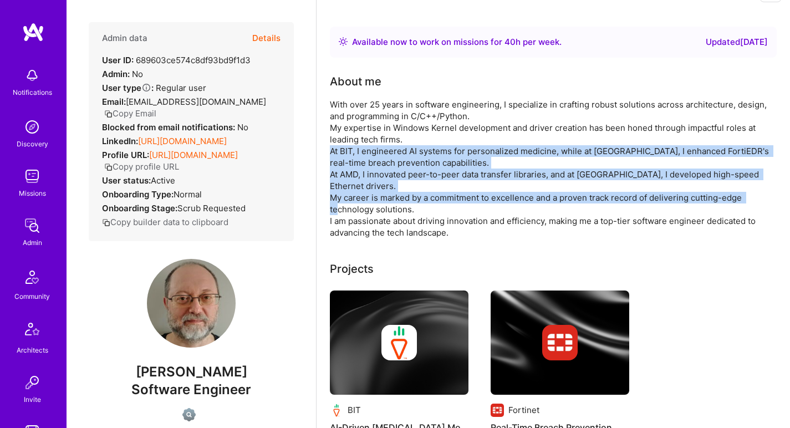
drag, startPoint x: 346, startPoint y: 161, endPoint x: 347, endPoint y: 185, distance: 23.9
click at [347, 185] on div "With over 25 years in software engineering, I specialize in crafting robust sol…" at bounding box center [552, 169] width 444 height 140
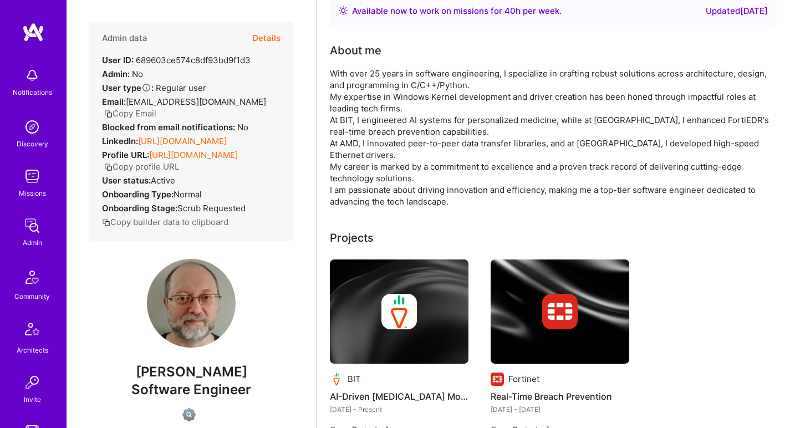
click at [347, 185] on div "With over 25 years in software engineering, I specialize in crafting robust sol…" at bounding box center [552, 138] width 444 height 140
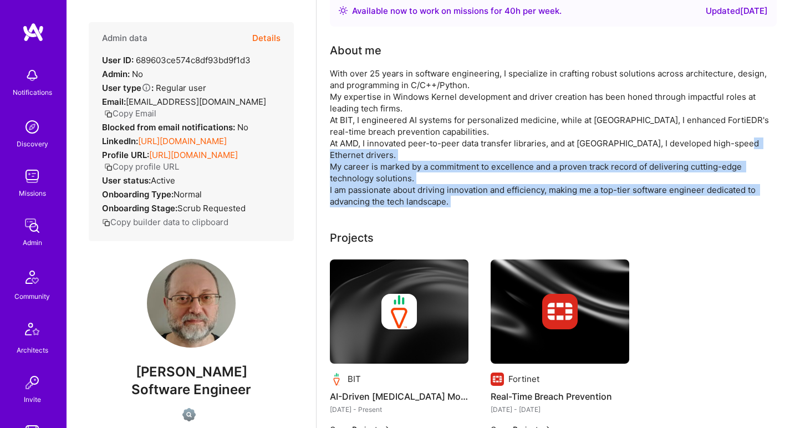
drag, startPoint x: 347, startPoint y: 185, endPoint x: 357, endPoint y: 151, distance: 34.6
click at [357, 151] on div "With over 25 years in software engineering, I specialize in crafting robust sol…" at bounding box center [552, 138] width 444 height 140
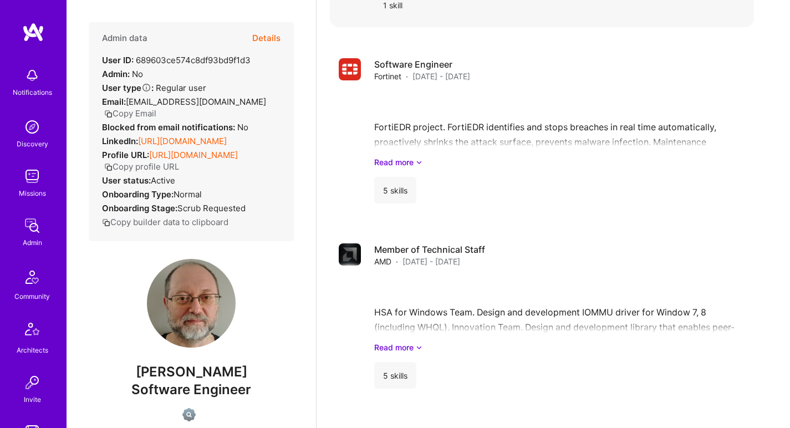
scroll to position [1027, 0]
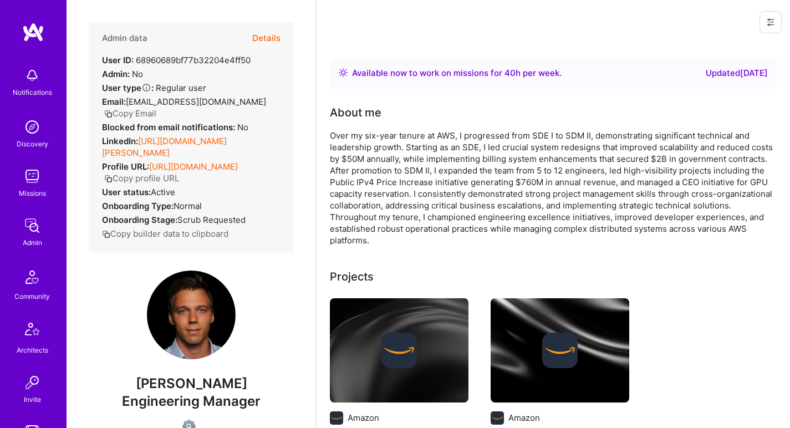
click at [160, 137] on link "https://linkedin.com/in/joseph-cox-004987111" at bounding box center [164, 147] width 125 height 22
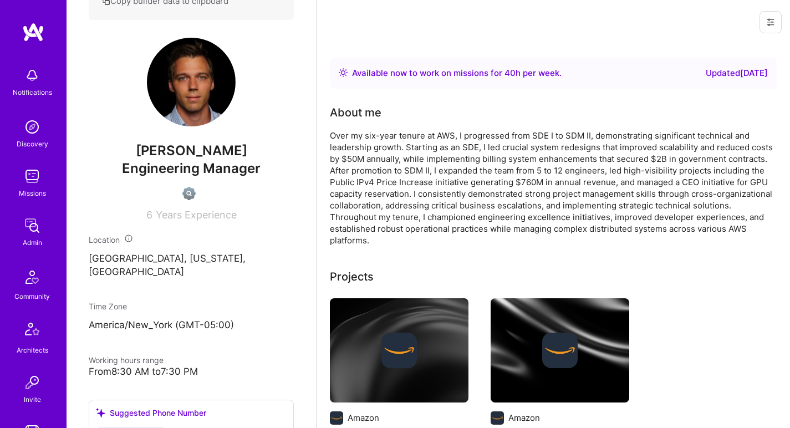
scroll to position [444, 0]
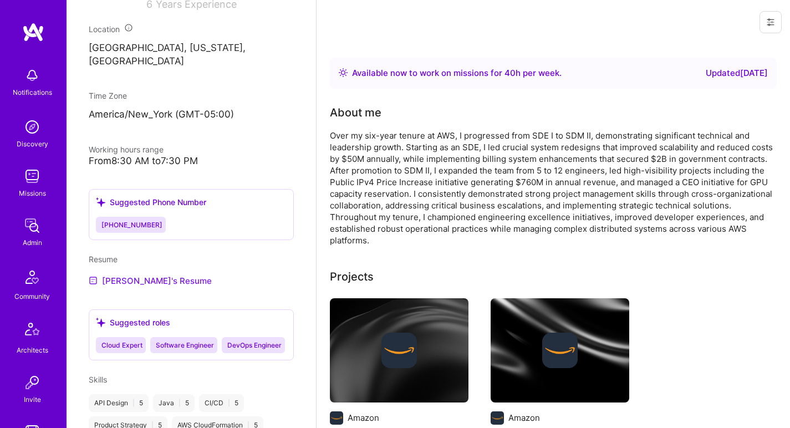
click at [154, 284] on link "Joseph's Resume" at bounding box center [150, 280] width 123 height 13
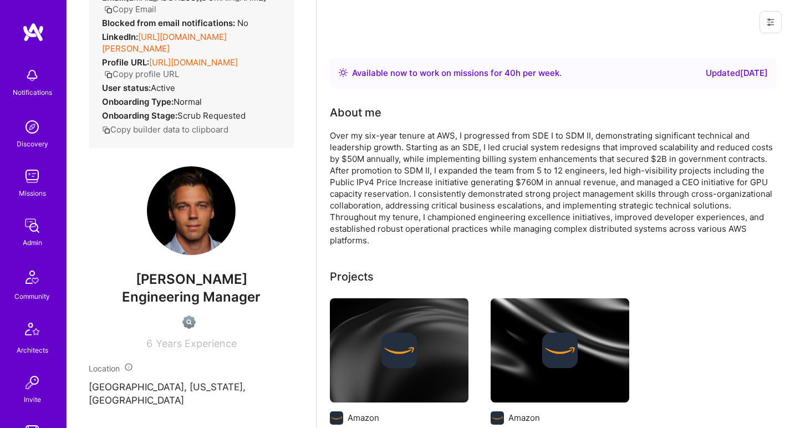
scroll to position [0, 0]
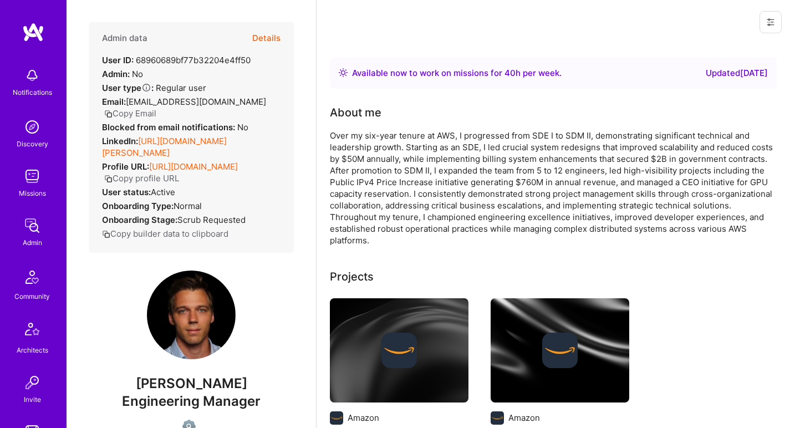
click at [403, 140] on div "Over my six-year tenure at AWS, I progressed from SDE I to SDM II, demonstratin…" at bounding box center [552, 188] width 444 height 116
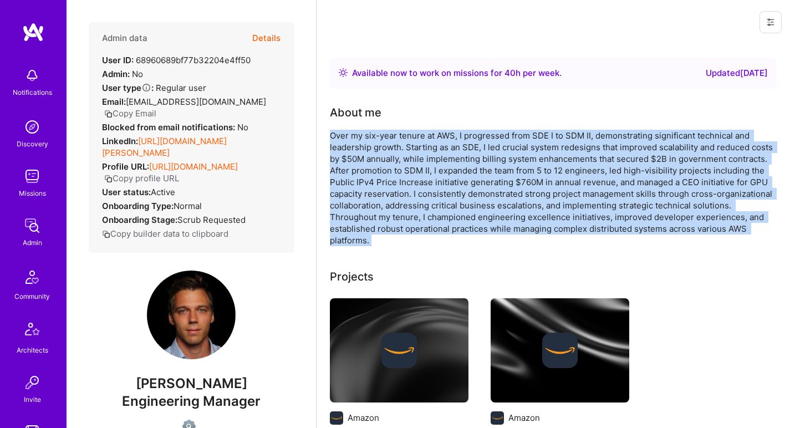
click at [403, 140] on div "Over my six-year tenure at AWS, I progressed from SDE I to SDM II, demonstratin…" at bounding box center [552, 188] width 444 height 116
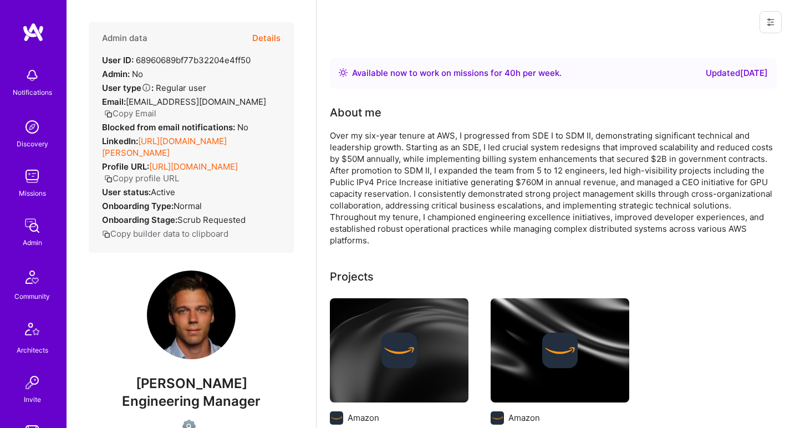
click at [403, 140] on div "Over my six-year tenure at AWS, I progressed from SDE I to SDM II, demonstratin…" at bounding box center [552, 188] width 444 height 116
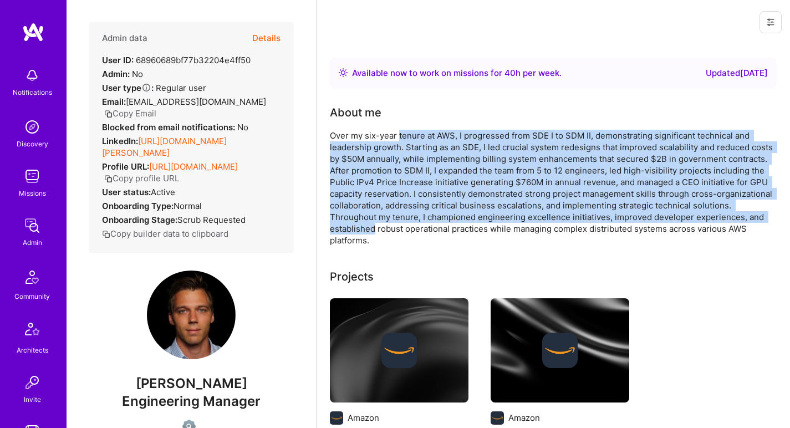
drag, startPoint x: 403, startPoint y: 140, endPoint x: 363, endPoint y: 224, distance: 93.0
click at [363, 224] on div "Over my six-year tenure at AWS, I progressed from SDE I to SDM II, demonstratin…" at bounding box center [552, 188] width 444 height 116
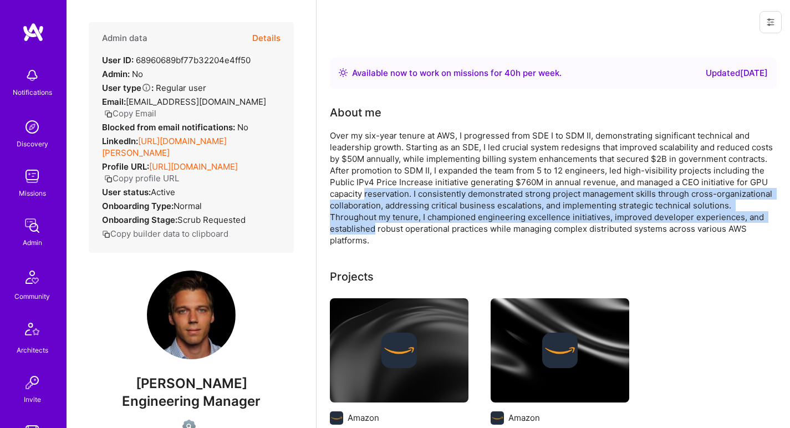
drag, startPoint x: 363, startPoint y: 224, endPoint x: 372, endPoint y: 187, distance: 37.8
click at [372, 189] on div "Over my six-year tenure at AWS, I progressed from SDE I to SDM II, demonstratin…" at bounding box center [552, 188] width 444 height 116
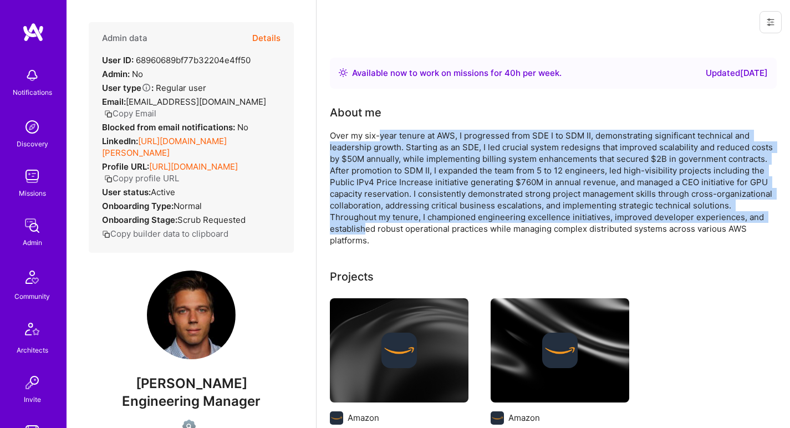
drag, startPoint x: 382, startPoint y: 131, endPoint x: 365, endPoint y: 227, distance: 97.9
click at [365, 227] on div "Over my six-year tenure at AWS, I progressed from SDE I to SDM II, demonstratin…" at bounding box center [552, 188] width 444 height 116
drag, startPoint x: 365, startPoint y: 227, endPoint x: 416, endPoint y: 139, distance: 102.4
click at [416, 139] on div "Over my six-year tenure at AWS, I progressed from SDE I to SDM II, demonstratin…" at bounding box center [552, 188] width 444 height 116
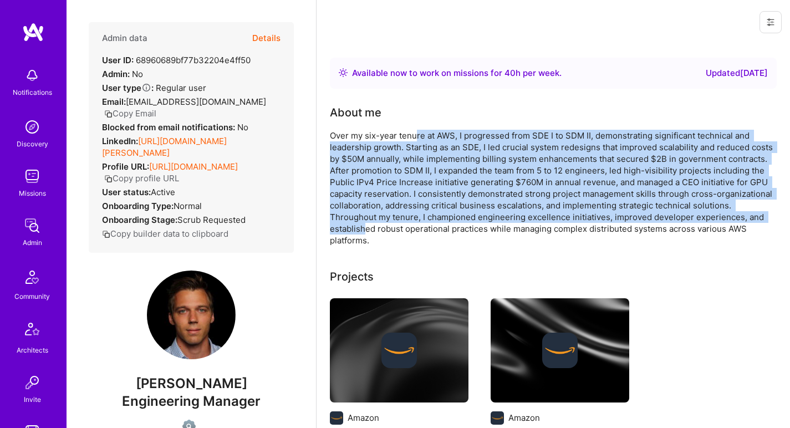
click at [416, 139] on div "Over my six-year tenure at AWS, I progressed from SDE I to SDM II, demonstratin…" at bounding box center [552, 188] width 444 height 116
drag, startPoint x: 416, startPoint y: 139, endPoint x: 379, endPoint y: 226, distance: 94.7
click at [379, 226] on div "Over my six-year tenure at AWS, I progressed from SDE I to SDM II, demonstratin…" at bounding box center [552, 188] width 444 height 116
drag, startPoint x: 379, startPoint y: 226, endPoint x: 422, endPoint y: 134, distance: 101.2
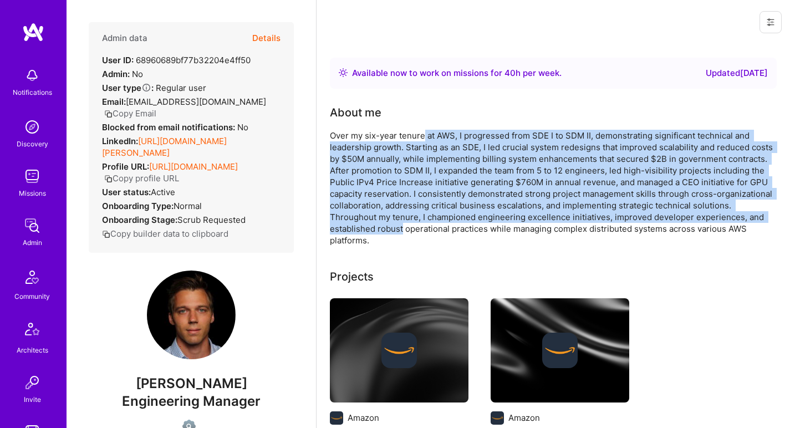
click at [422, 134] on div "Over my six-year tenure at AWS, I progressed from SDE I to SDM II, demonstratin…" at bounding box center [552, 188] width 444 height 116
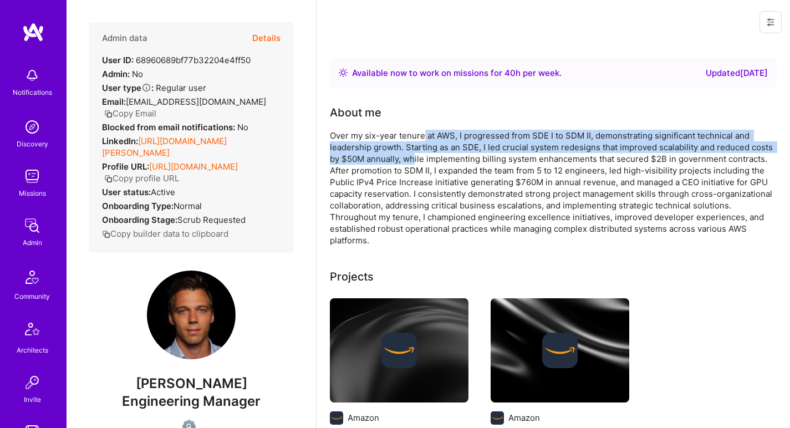
drag, startPoint x: 422, startPoint y: 135, endPoint x: 414, endPoint y: 155, distance: 21.9
click at [414, 155] on div "Over my six-year tenure at AWS, I progressed from SDE I to SDM II, demonstratin…" at bounding box center [552, 188] width 444 height 116
click at [565, 134] on div "Over my six-year tenure at AWS, I progressed from SDE I to SDM II, demonstratin…" at bounding box center [552, 188] width 444 height 116
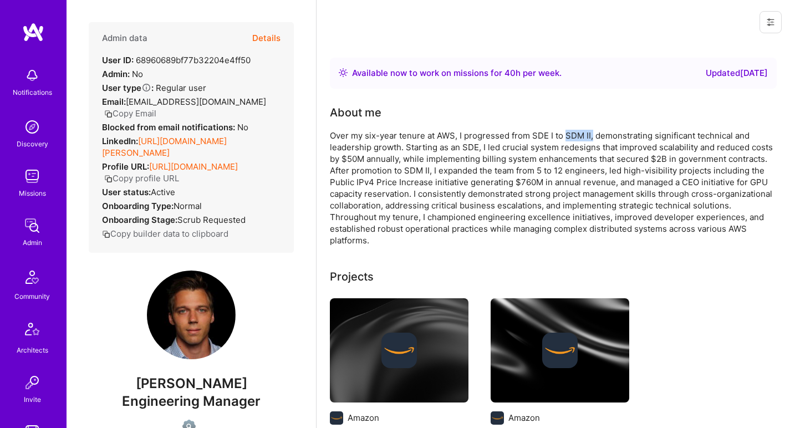
drag, startPoint x: 564, startPoint y: 134, endPoint x: 590, endPoint y: 134, distance: 25.5
click at [590, 134] on div "Over my six-year tenure at AWS, I progressed from SDE I to SDM II, demonstratin…" at bounding box center [552, 188] width 444 height 116
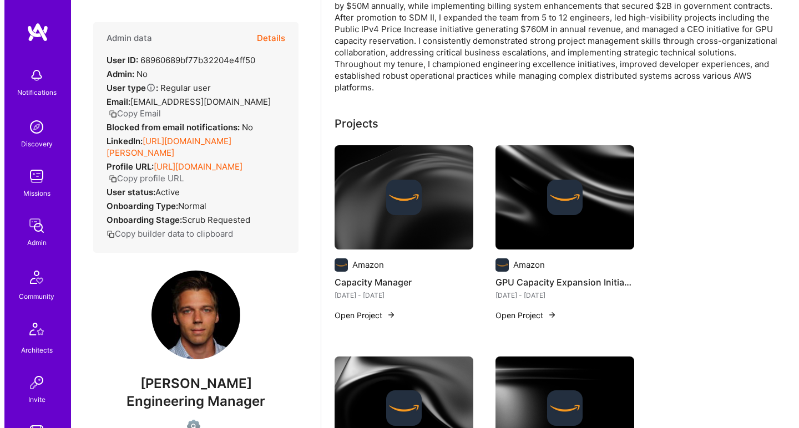
scroll to position [253, 0]
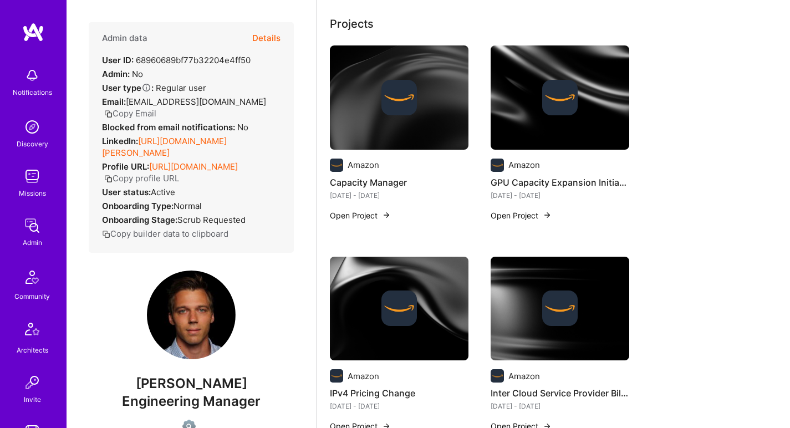
click at [434, 100] on div at bounding box center [399, 98] width 139 height 36
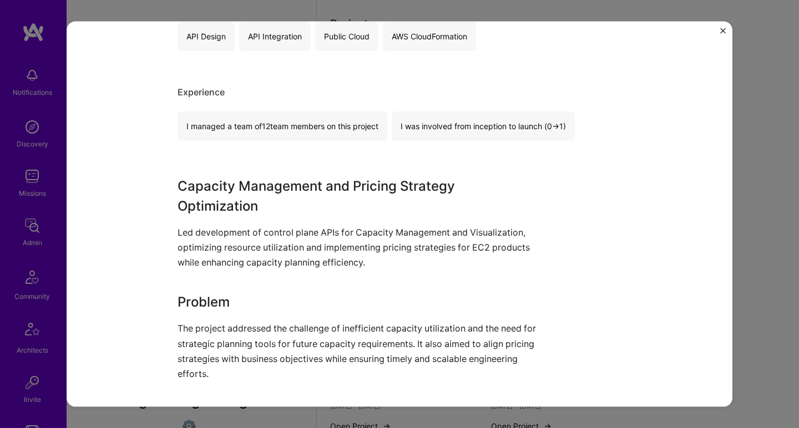
scroll to position [295, 0]
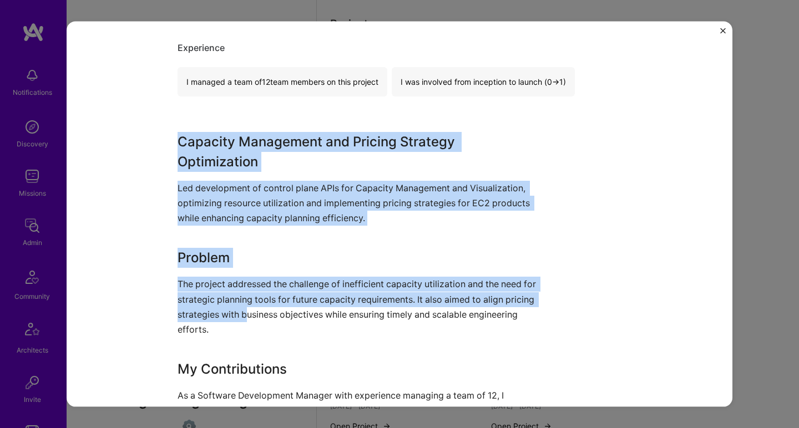
drag, startPoint x: 213, startPoint y: 116, endPoint x: 276, endPoint y: 316, distance: 208.8
click at [276, 316] on div "Capacity Manager Amazon Cloud Services Role Software Development Manager Jan, 2…" at bounding box center [400, 383] width 444 height 1269
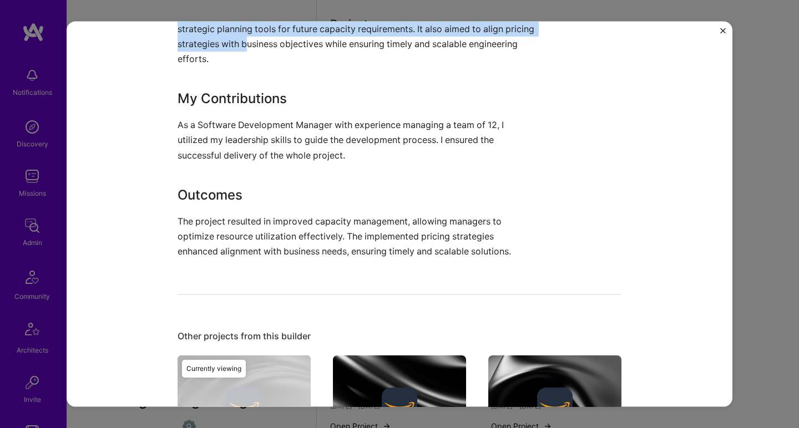
scroll to position [668, 0]
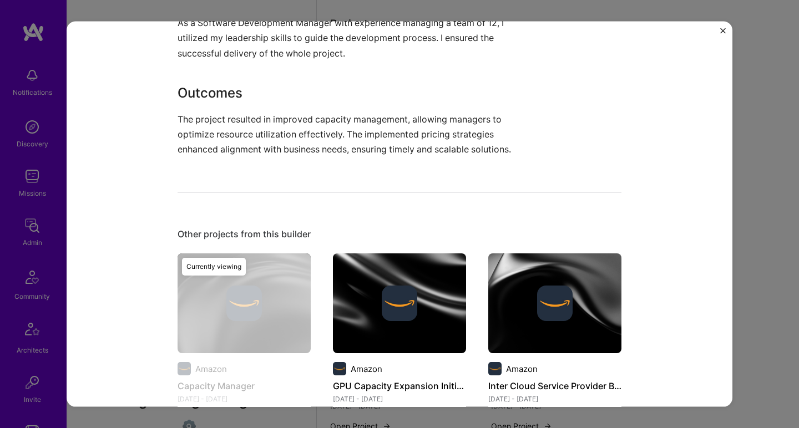
click at [403, 294] on img at bounding box center [400, 304] width 36 height 36
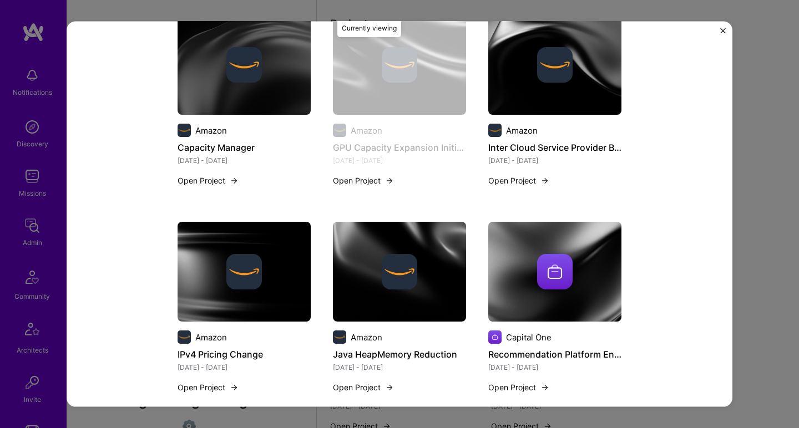
scroll to position [925, 0]
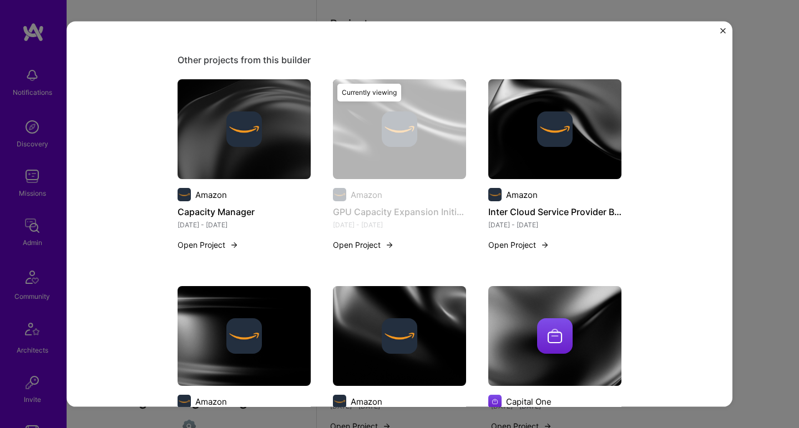
click at [537, 116] on img at bounding box center [555, 129] width 36 height 36
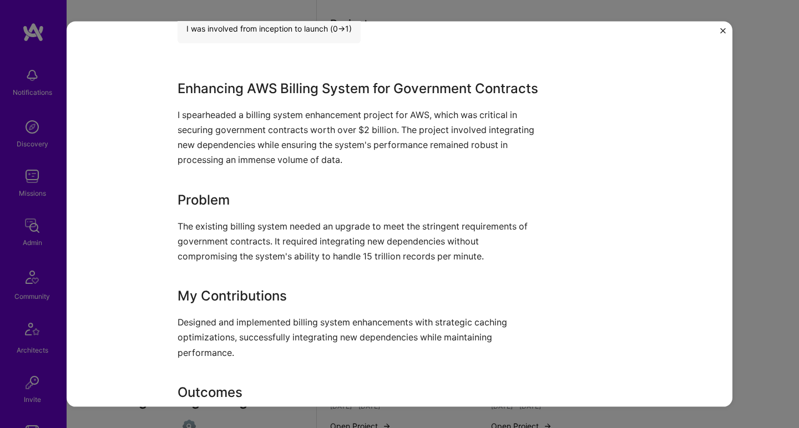
scroll to position [317, 0]
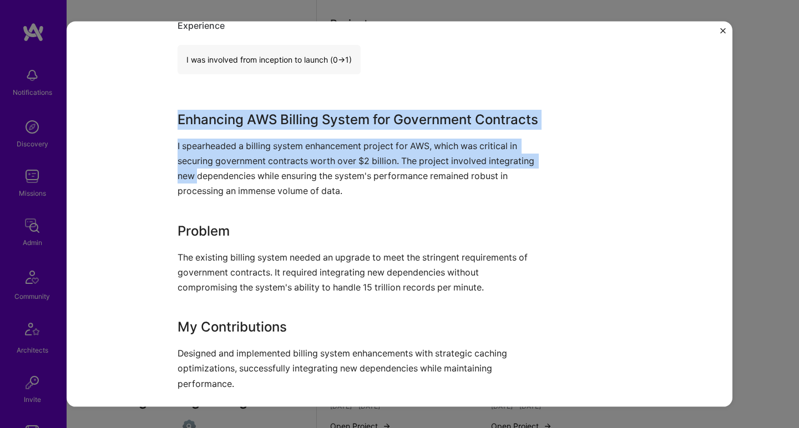
drag, startPoint x: 206, startPoint y: 107, endPoint x: 195, endPoint y: 197, distance: 91.1
click at [195, 197] on div "Inter Cloud Service Provider Billing Amazon Cloud Services Role Software Engine…" at bounding box center [400, 351] width 444 height 1249
click at [195, 197] on p "I spearheaded a billing system enhancement project for AWS, which was critical …" at bounding box center [358, 168] width 361 height 60
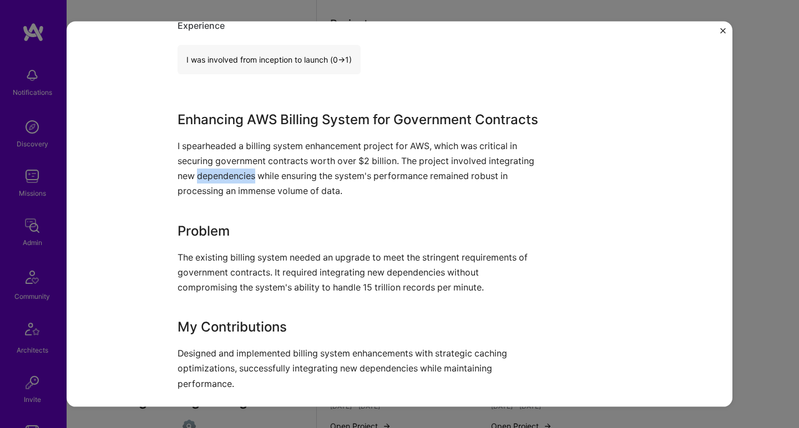
click at [195, 197] on p "I spearheaded a billing system enhancement project for AWS, which was critical …" at bounding box center [358, 168] width 361 height 60
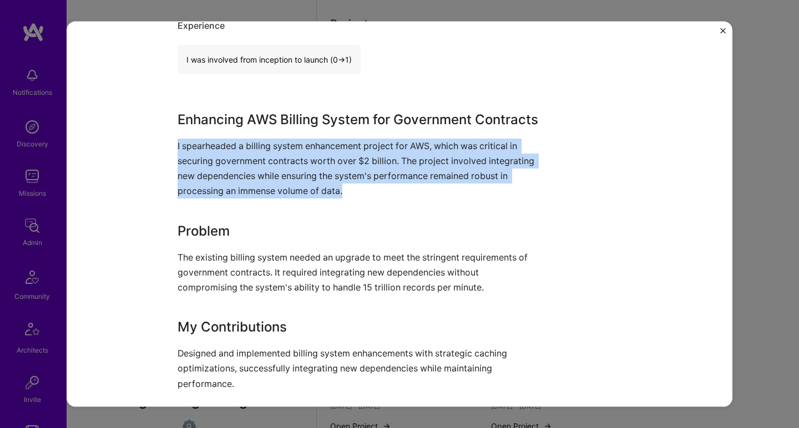
click at [195, 197] on p "I spearheaded a billing system enhancement project for AWS, which was critical …" at bounding box center [358, 168] width 361 height 60
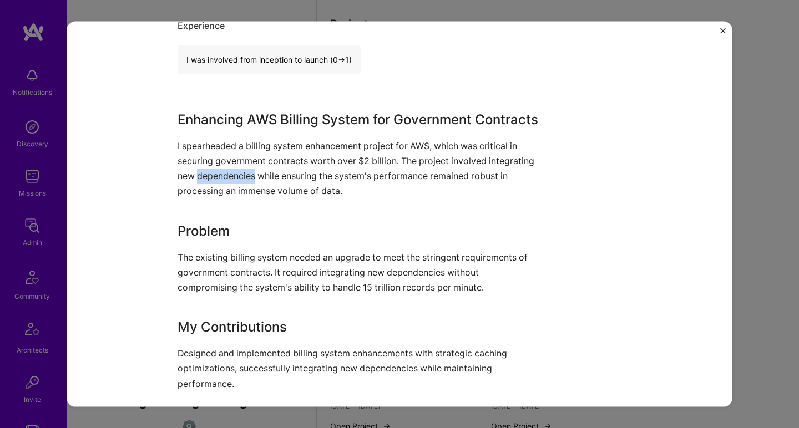
click at [195, 197] on p "I spearheaded a billing system enhancement project for AWS, which was critical …" at bounding box center [358, 168] width 361 height 60
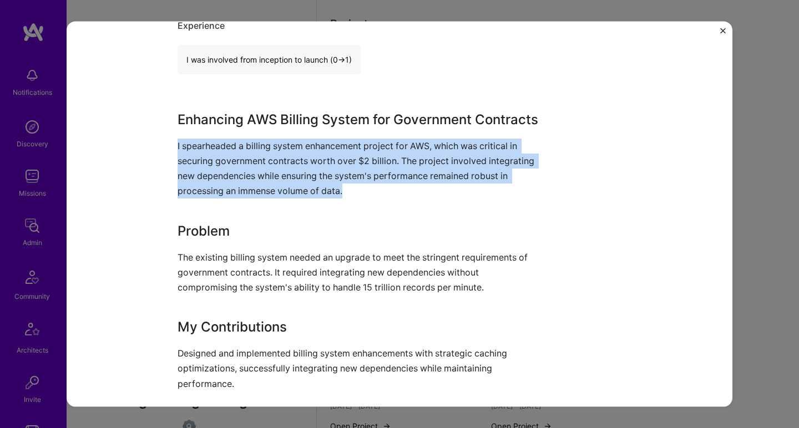
drag, startPoint x: 195, startPoint y: 197, endPoint x: 205, endPoint y: 126, distance: 71.7
click at [205, 126] on div "Enhancing AWS Billing System for Government Contracts I spearheaded a billing s…" at bounding box center [358, 298] width 361 height 378
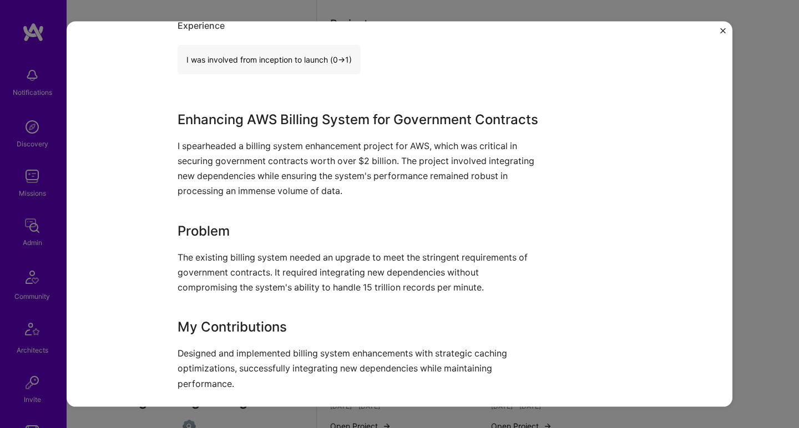
click at [205, 126] on h3 "Enhancing AWS Billing System for Government Contracts" at bounding box center [358, 119] width 361 height 20
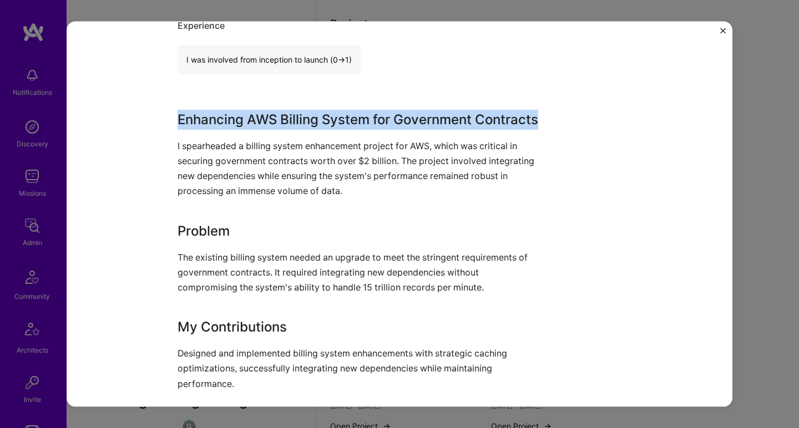
drag, startPoint x: 205, startPoint y: 126, endPoint x: 175, endPoint y: 183, distance: 63.3
click at [178, 183] on div "Enhancing AWS Billing System for Government Contracts I spearheaded a billing s…" at bounding box center [358, 298] width 361 height 378
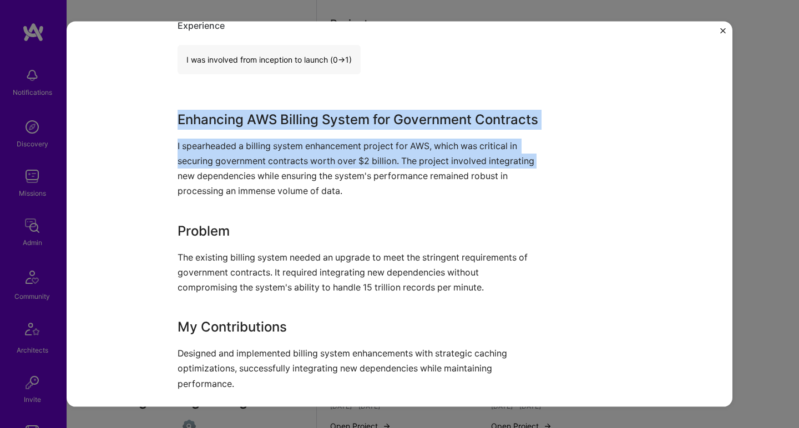
click at [178, 186] on p "I spearheaded a billing system enhancement project for AWS, which was critical …" at bounding box center [358, 168] width 361 height 60
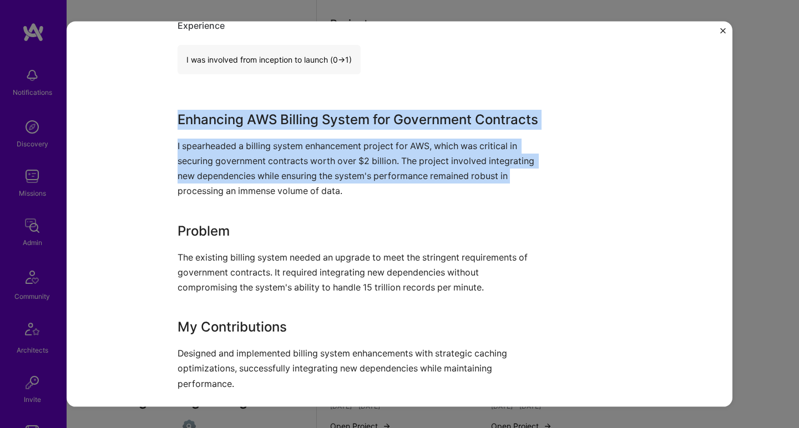
click at [178, 199] on p "I spearheaded a billing system enhancement project for AWS, which was critical …" at bounding box center [358, 168] width 361 height 60
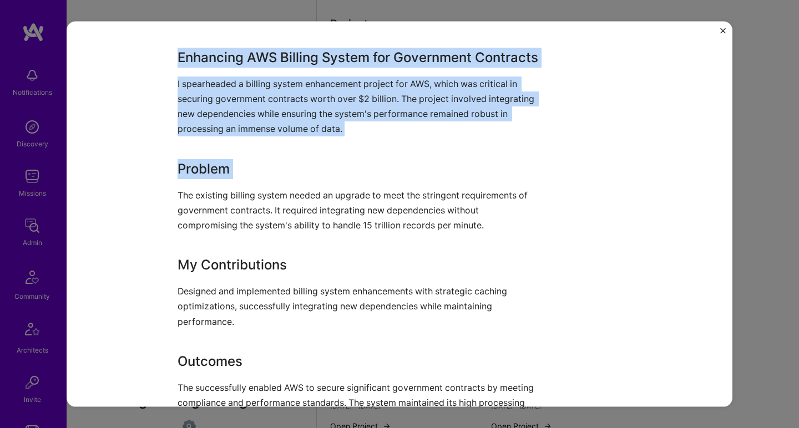
click at [178, 207] on p "The existing billing system needed an upgrade to meet the stringent requirement…" at bounding box center [358, 209] width 361 height 45
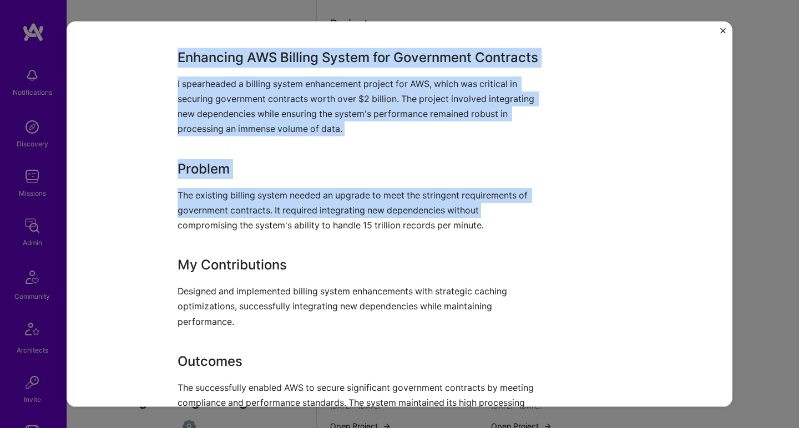
click at [178, 233] on p "The existing billing system needed an upgrade to meet the stringent requirement…" at bounding box center [358, 209] width 361 height 45
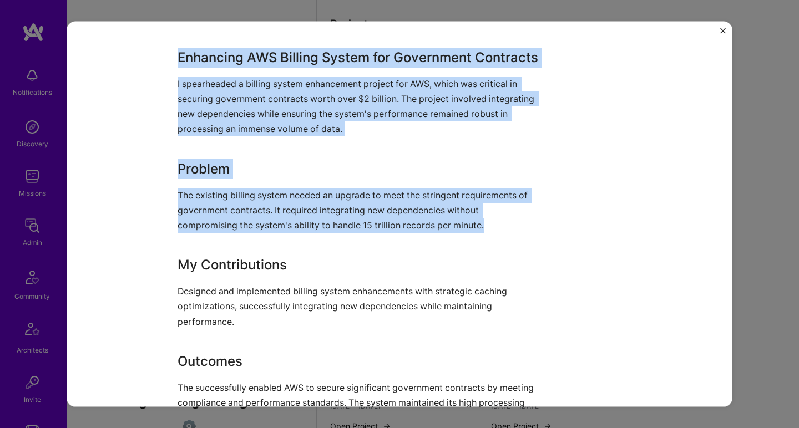
click at [178, 233] on p "The existing billing system needed an upgrade to meet the stringent requirement…" at bounding box center [358, 209] width 361 height 45
click at [170, 305] on div "Inter Cloud Service Provider Billing Amazon Cloud Services Role Software Engine…" at bounding box center [400, 215] width 666 height 386
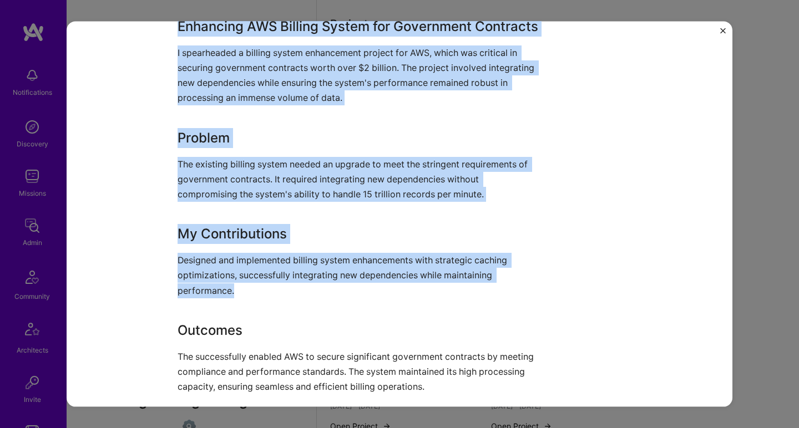
click at [184, 298] on p "Designed and implemented billing system enhancements with strategic caching opt…" at bounding box center [358, 275] width 361 height 45
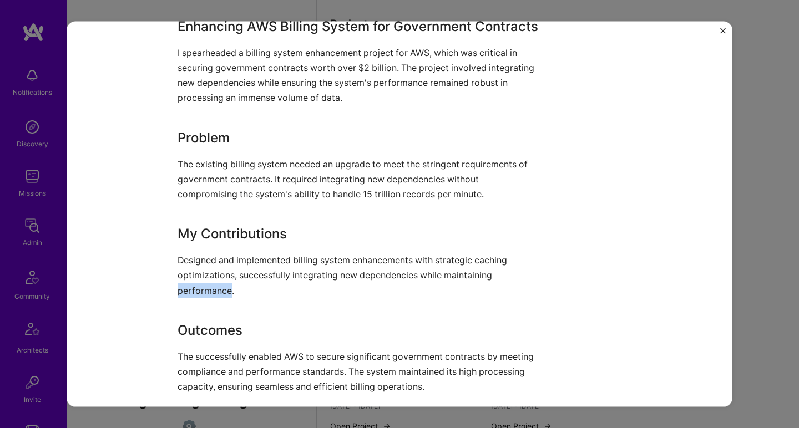
click at [184, 298] on p "Designed and implemented billing system enhancements with strategic caching opt…" at bounding box center [358, 275] width 361 height 45
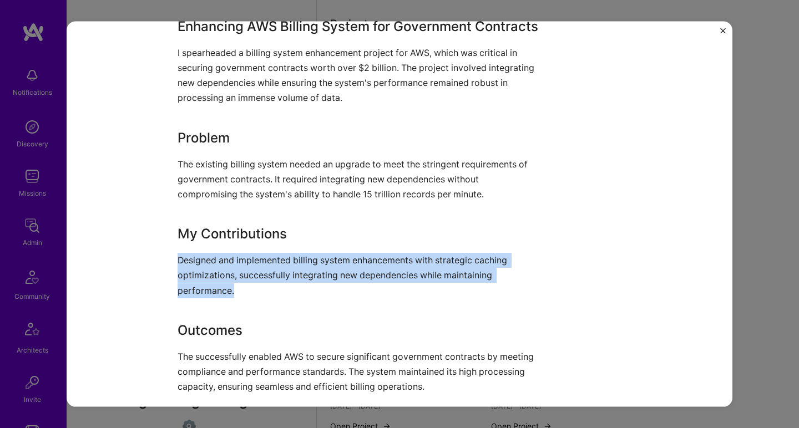
click at [184, 298] on p "Designed and implemented billing system enhancements with strategic caching opt…" at bounding box center [358, 275] width 361 height 45
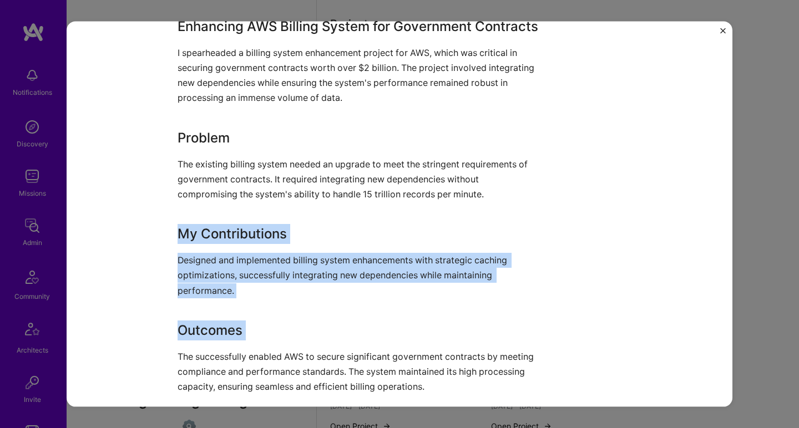
click at [201, 244] on h3 "My Contributions" at bounding box center [358, 234] width 361 height 20
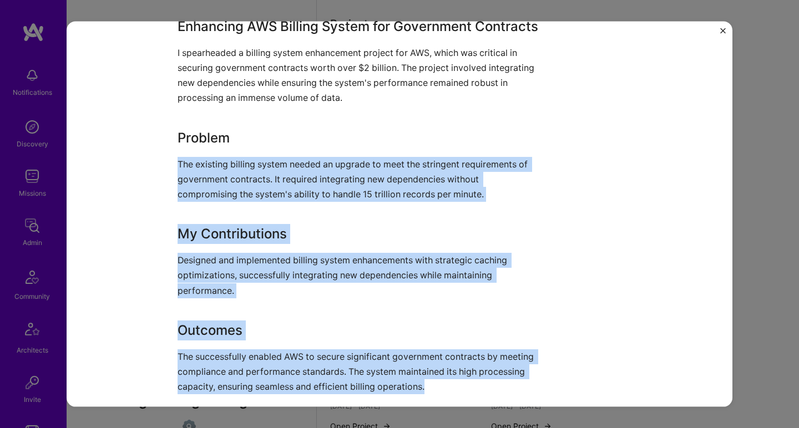
click at [221, 193] on p "The existing billing system needed an upgrade to meet the stringent requirement…" at bounding box center [358, 178] width 361 height 45
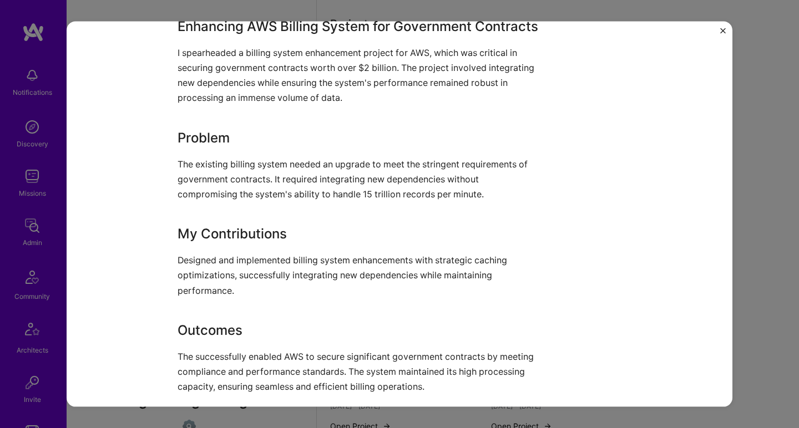
click at [221, 193] on p "The existing billing system needed an upgrade to meet the stringent requirement…" at bounding box center [358, 178] width 361 height 45
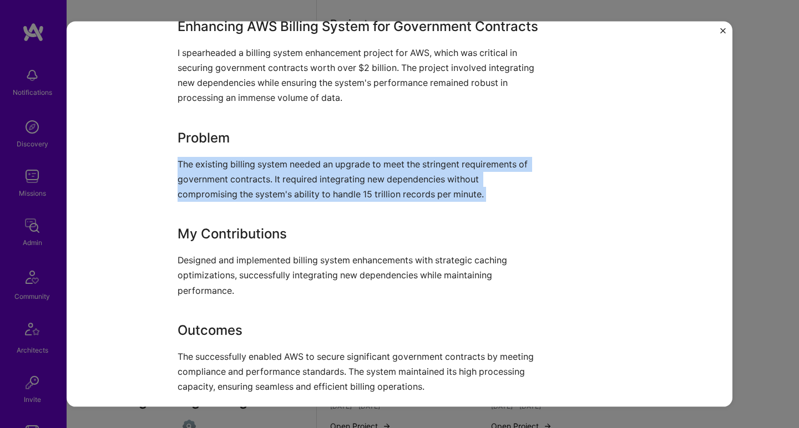
click at [221, 193] on p "The existing billing system needed an upgrade to meet the stringent requirement…" at bounding box center [358, 178] width 361 height 45
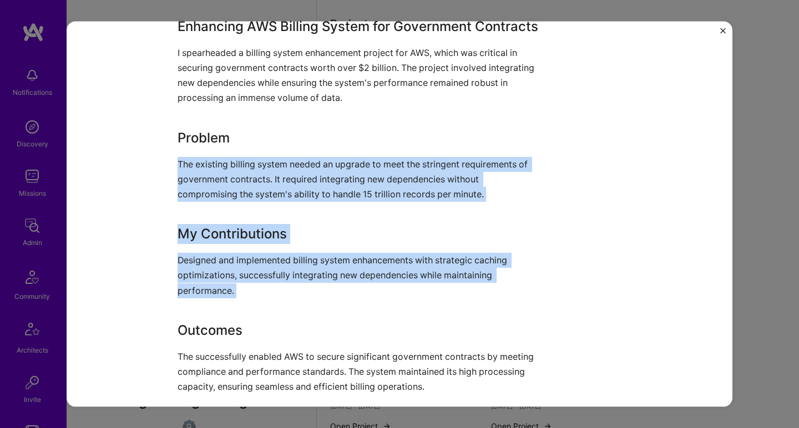
click at [198, 290] on p "Designed and implemented billing system enhancements with strategic caching opt…" at bounding box center [358, 275] width 361 height 45
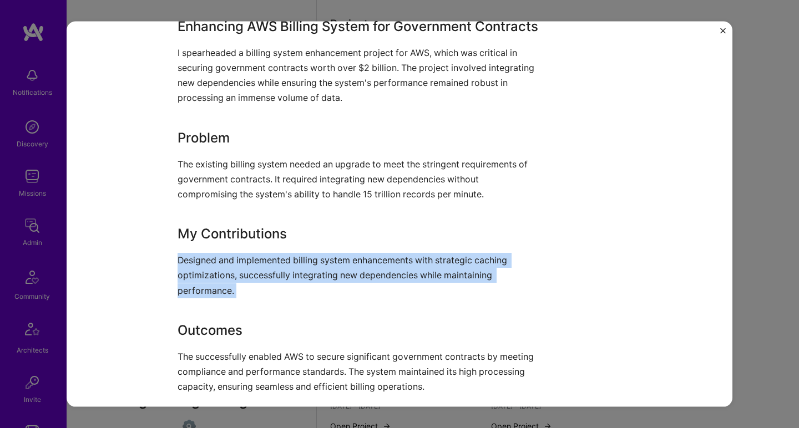
click at [198, 290] on p "Designed and implemented billing system enhancements with strategic caching opt…" at bounding box center [358, 275] width 361 height 45
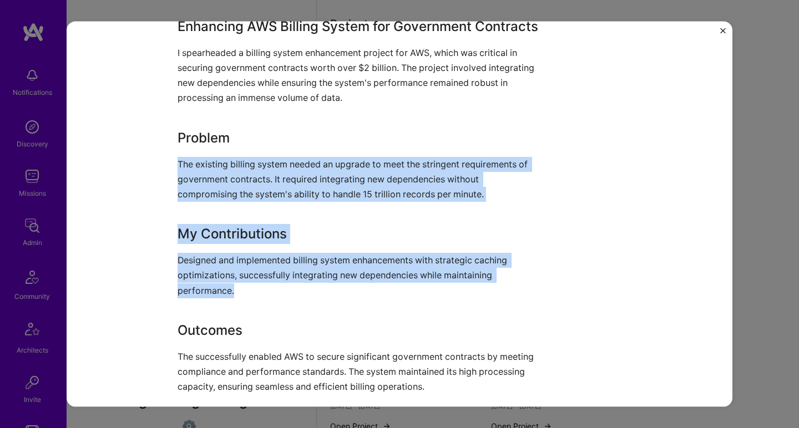
click at [231, 173] on div "Enhancing AWS Billing System for Government Contracts I spearheaded a billing s…" at bounding box center [358, 205] width 361 height 378
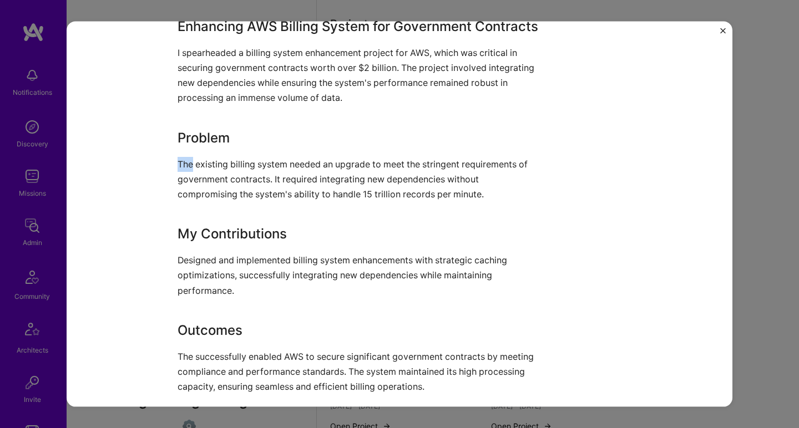
click at [231, 173] on div "Enhancing AWS Billing System for Government Contracts I spearheaded a billing s…" at bounding box center [358, 205] width 361 height 378
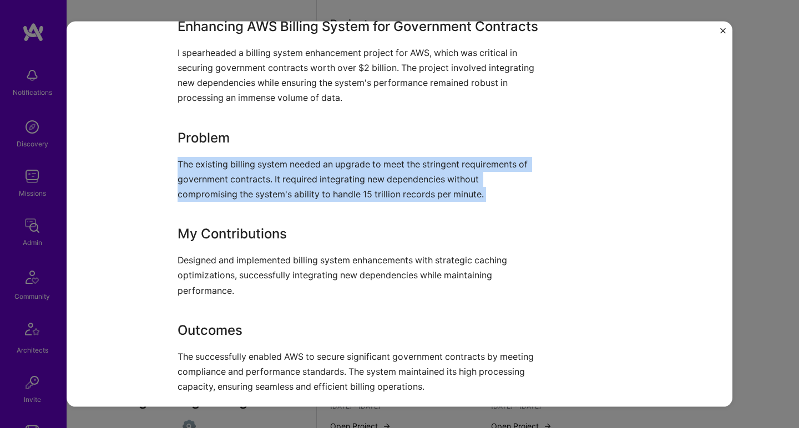
click at [231, 173] on div "Enhancing AWS Billing System for Government Contracts I spearheaded a billing s…" at bounding box center [358, 205] width 361 height 378
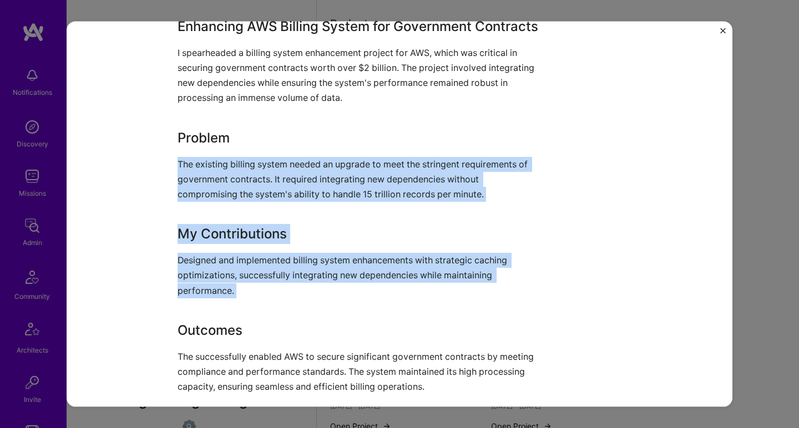
click at [209, 284] on p "Designed and implemented billing system enhancements with strategic caching opt…" at bounding box center [358, 275] width 361 height 45
click at [206, 293] on p "Designed and implemented billing system enhancements with strategic caching opt…" at bounding box center [358, 275] width 361 height 45
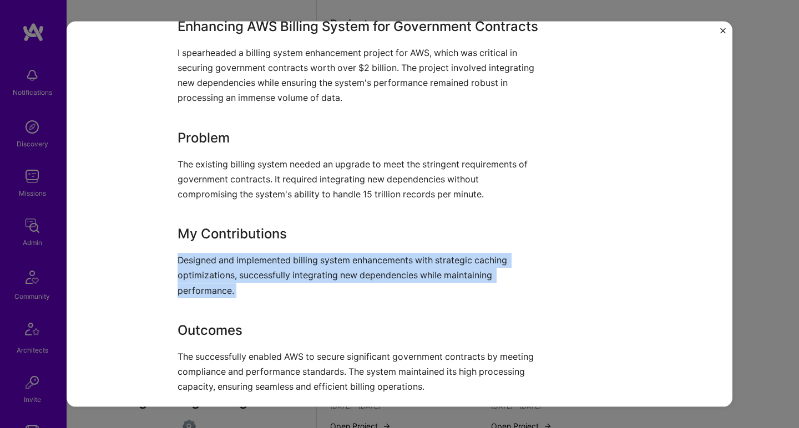
click at [206, 293] on p "Designed and implemented billing system enhancements with strategic caching opt…" at bounding box center [358, 275] width 361 height 45
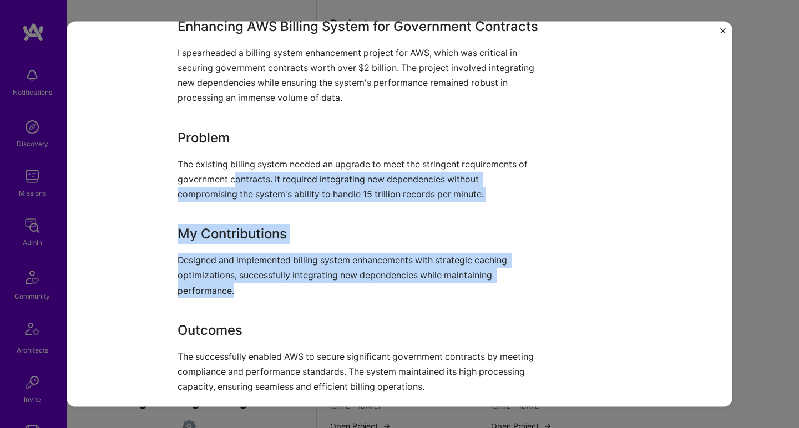
click at [229, 201] on p "The existing billing system needed an upgrade to meet the stringent requirement…" at bounding box center [358, 178] width 361 height 45
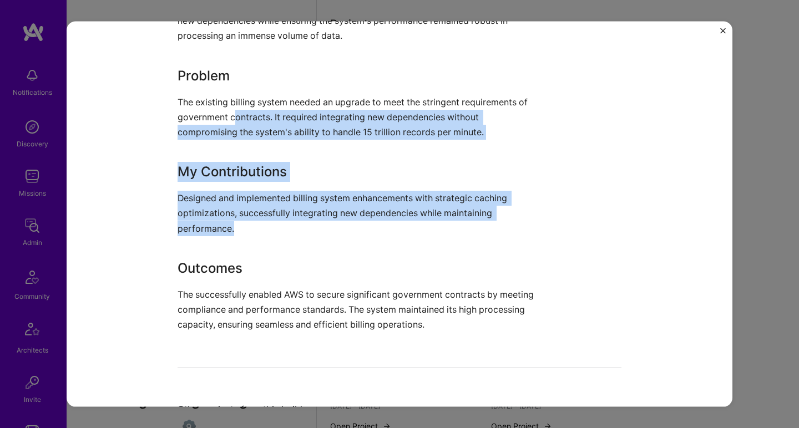
scroll to position [504, 0]
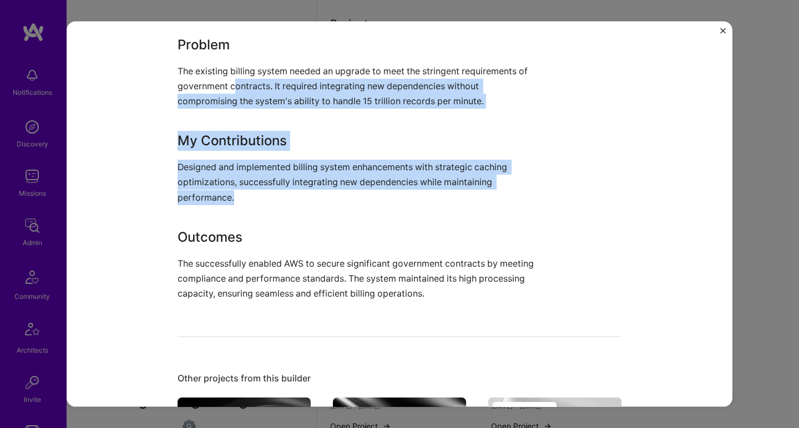
click at [216, 205] on p "Designed and implemented billing system enhancements with strategic caching opt…" at bounding box center [358, 182] width 361 height 45
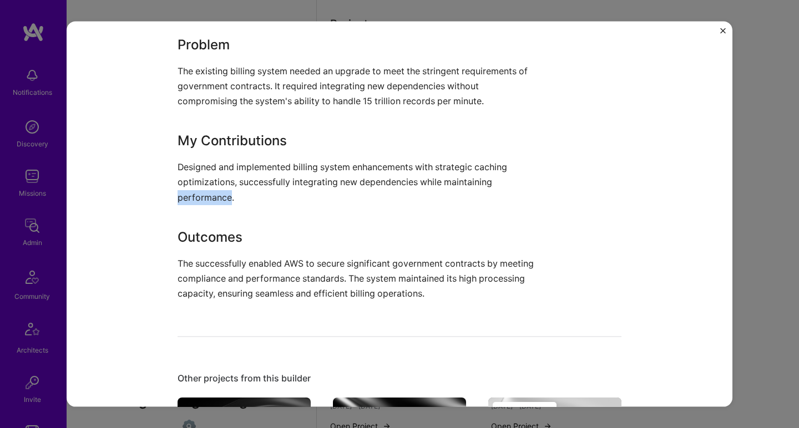
click at [216, 205] on p "Designed and implemented billing system enhancements with strategic caching opt…" at bounding box center [358, 182] width 361 height 45
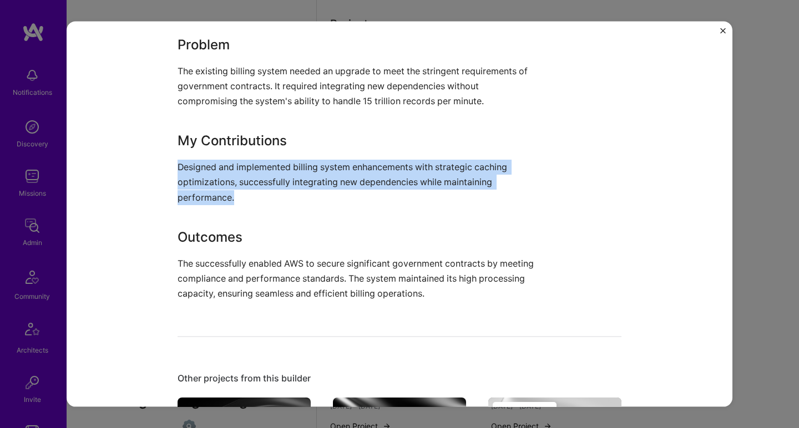
click at [216, 205] on p "Designed and implemented billing system enhancements with strategic caching opt…" at bounding box center [358, 182] width 361 height 45
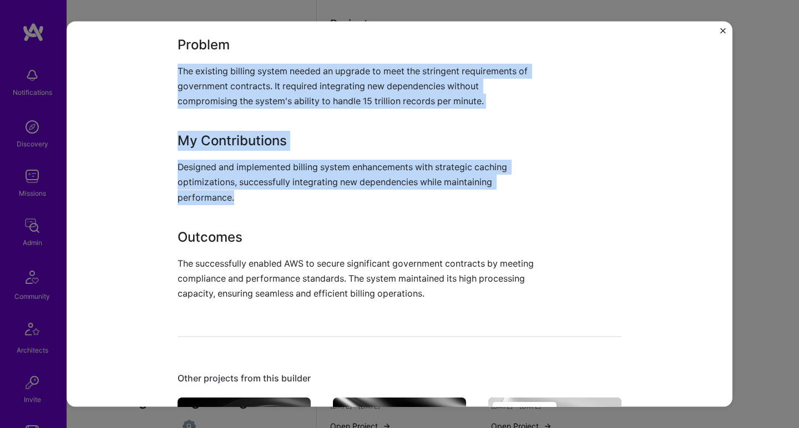
click at [229, 80] on div "Enhancing AWS Billing System for Government Contracts I spearheaded a billing s…" at bounding box center [358, 112] width 361 height 378
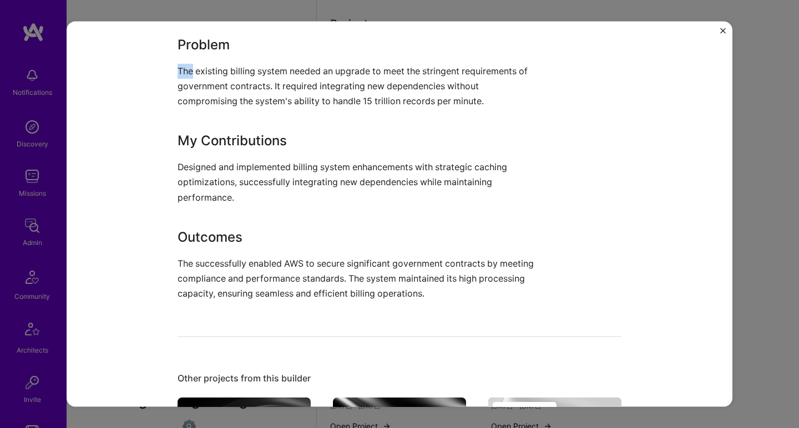
click at [229, 80] on div "Enhancing AWS Billing System for Government Contracts I spearheaded a billing s…" at bounding box center [358, 112] width 361 height 378
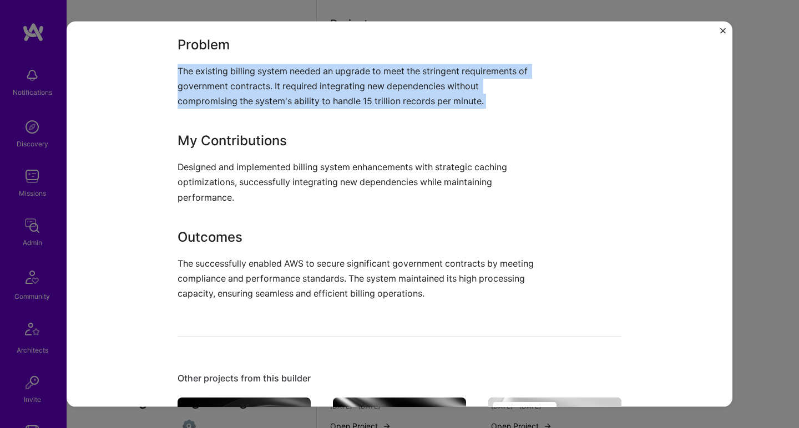
click at [229, 80] on div "Enhancing AWS Billing System for Government Contracts I spearheaded a billing s…" at bounding box center [358, 112] width 361 height 378
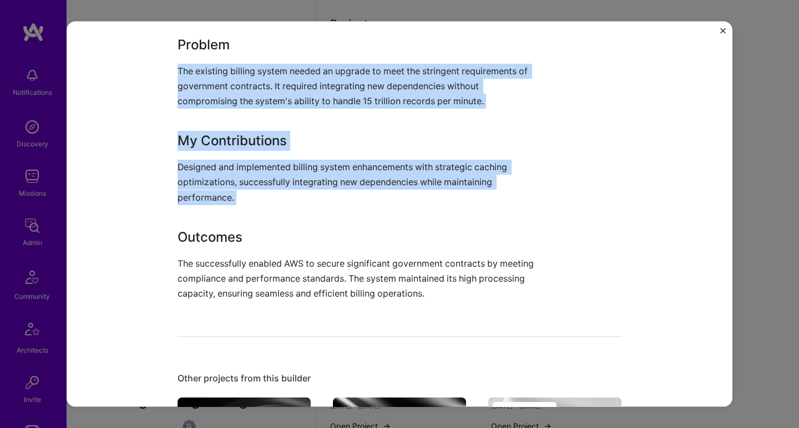
click at [206, 187] on p "Designed and implemented billing system enhancements with strategic caching opt…" at bounding box center [358, 182] width 361 height 45
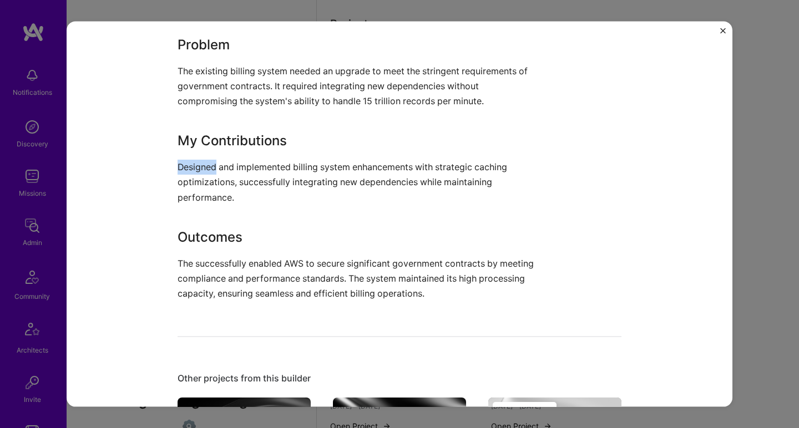
click at [206, 187] on p "Designed and implemented billing system enhancements with strategic caching opt…" at bounding box center [358, 182] width 361 height 45
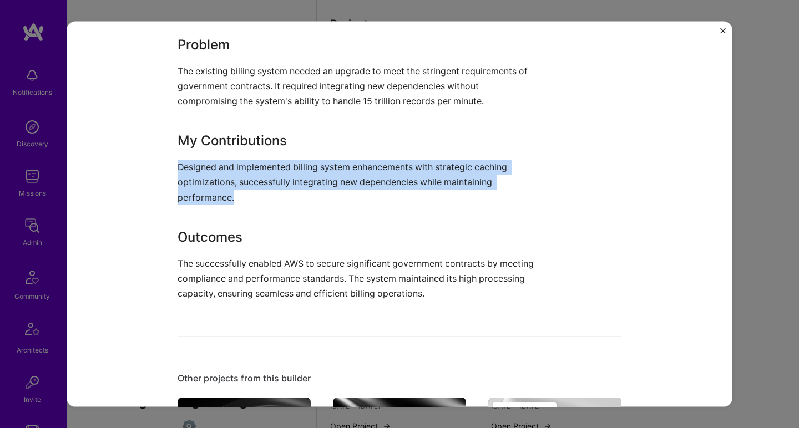
click at [206, 186] on p "Designed and implemented billing system enhancements with strategic caching opt…" at bounding box center [358, 182] width 361 height 45
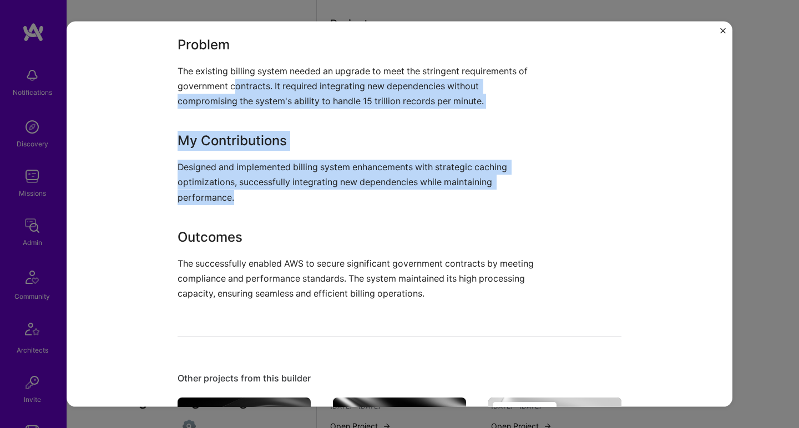
click at [231, 105] on p "The existing billing system needed an upgrade to meet the stringent requirement…" at bounding box center [358, 85] width 361 height 45
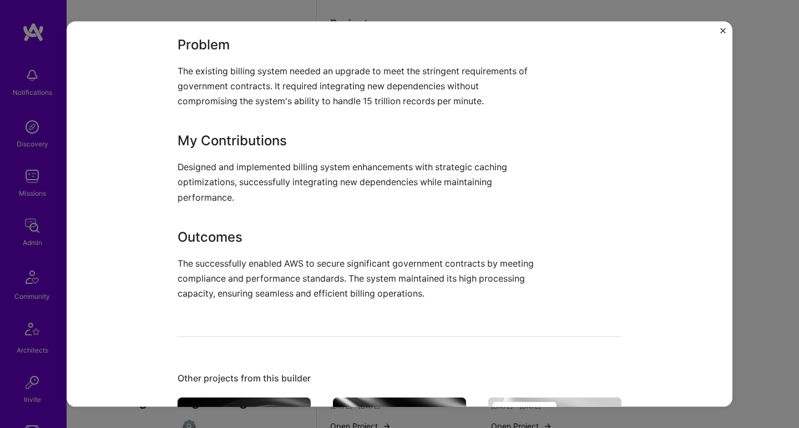
click at [231, 105] on p "The existing billing system needed an upgrade to meet the stringent requirement…" at bounding box center [358, 85] width 361 height 45
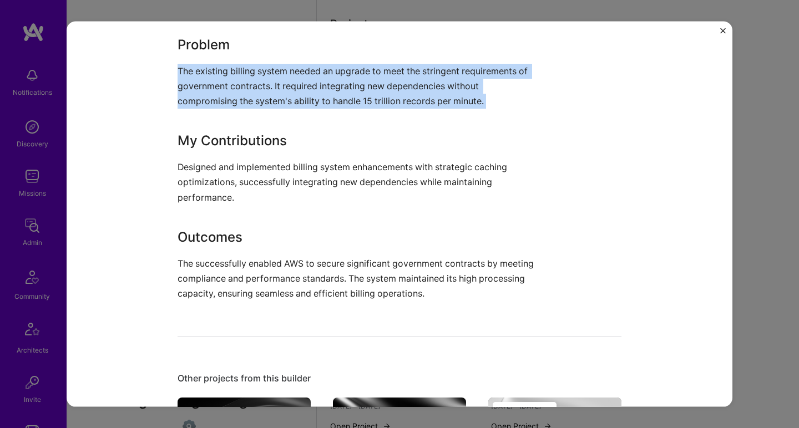
click at [231, 105] on p "The existing billing system needed an upgrade to meet the stringent requirement…" at bounding box center [358, 85] width 361 height 45
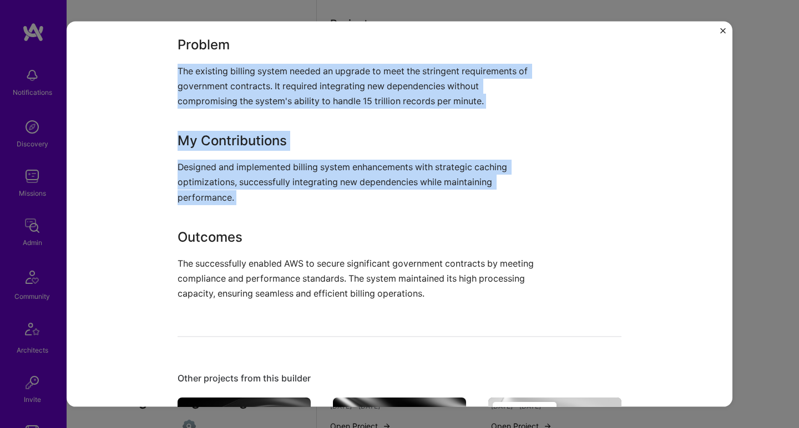
click at [214, 200] on p "Designed and implemented billing system enhancements with strategic caching opt…" at bounding box center [358, 182] width 361 height 45
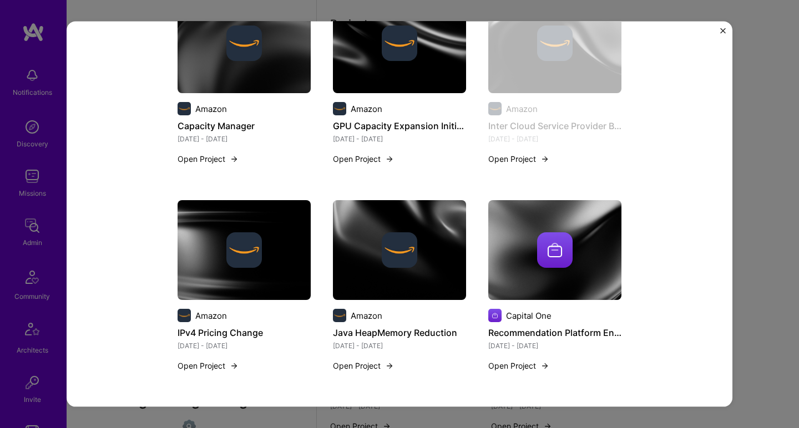
scroll to position [926, 0]
click at [203, 284] on img at bounding box center [244, 250] width 133 height 100
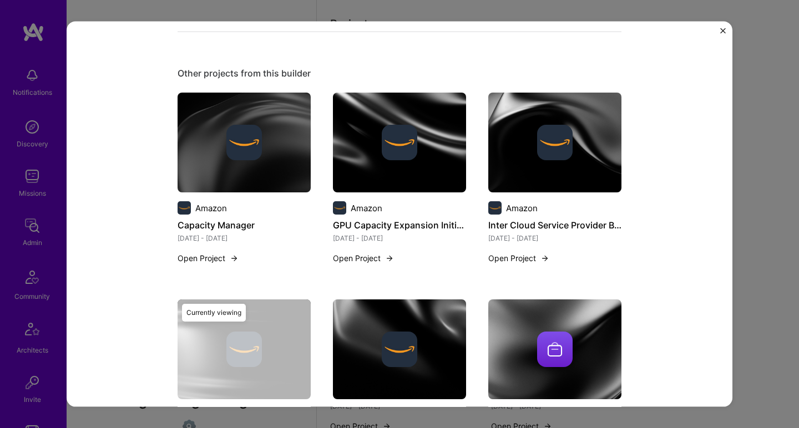
scroll to position [974, 0]
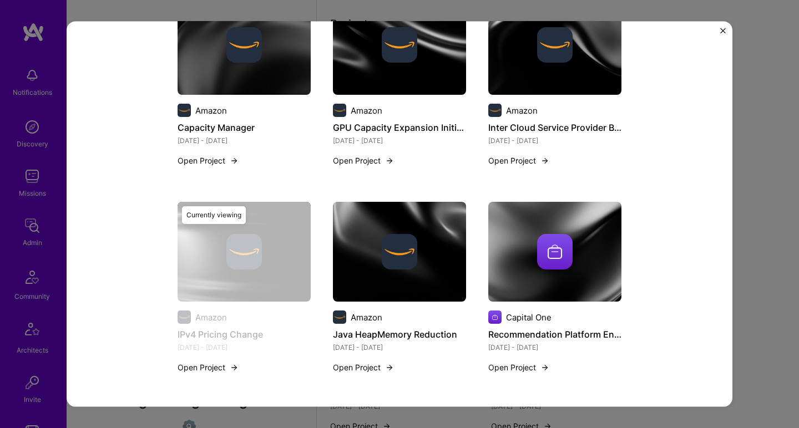
click at [366, 223] on img at bounding box center [399, 252] width 133 height 100
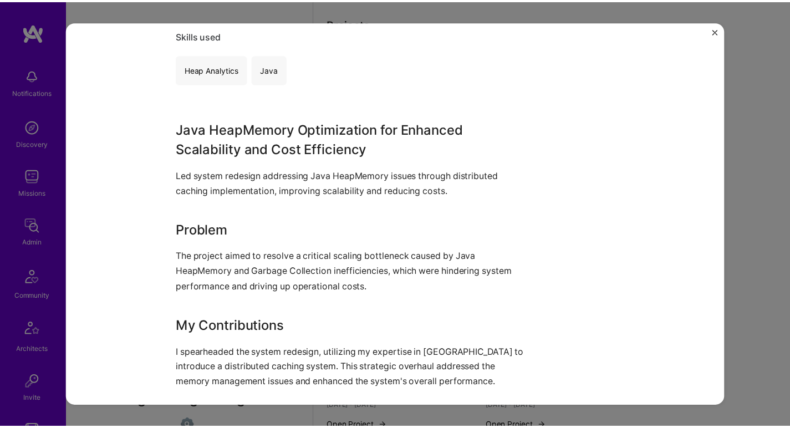
scroll to position [424, 0]
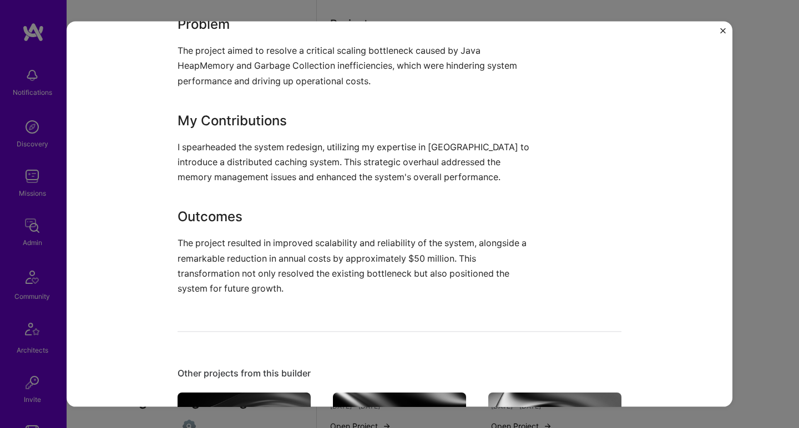
click at [790, 163] on div "Java HeapMemory Reduction Amazon Cloud Services Role Engineering Manager Jul, 2…" at bounding box center [399, 214] width 799 height 428
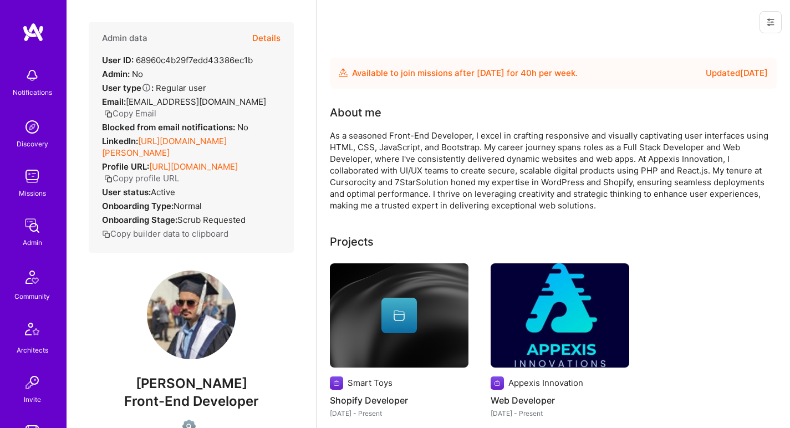
click at [219, 139] on link "[URL][DOMAIN_NAME][PERSON_NAME]" at bounding box center [164, 147] width 125 height 22
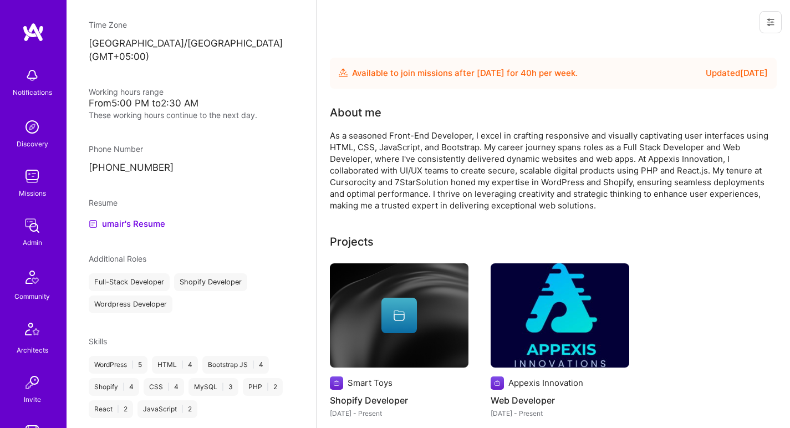
scroll to position [533, 0]
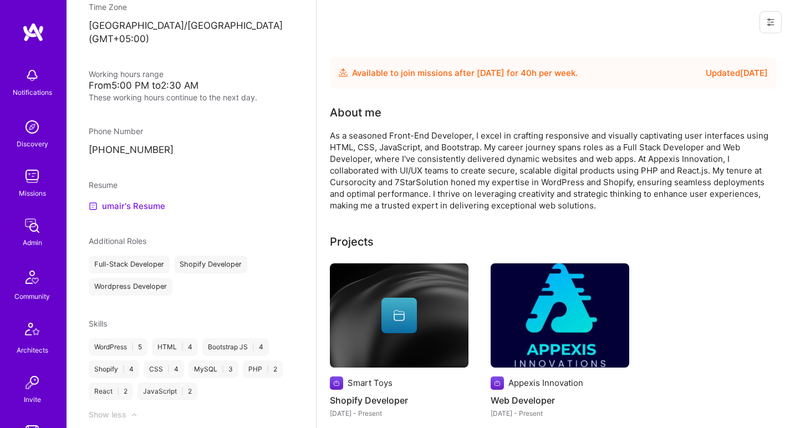
click at [140, 200] on link "umair's Resume" at bounding box center [127, 206] width 77 height 13
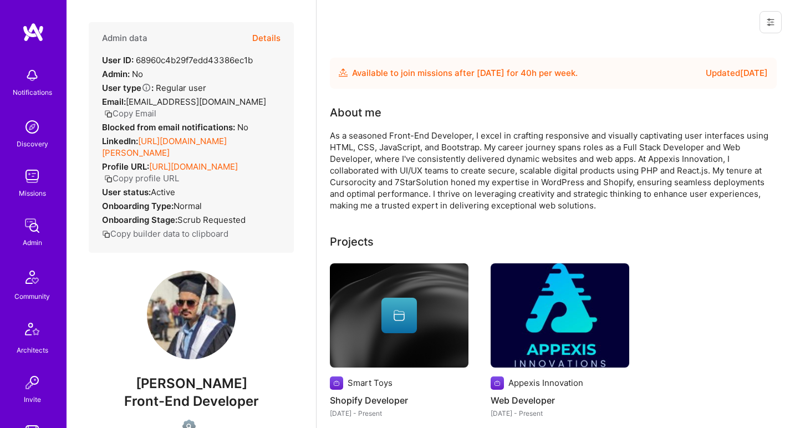
click at [480, 166] on div "As a seasoned Front-End Developer, I excel in crafting responsive and visually …" at bounding box center [552, 171] width 444 height 82
click at [480, 165] on div "As a seasoned Front-End Developer, I excel in crafting responsive and visually …" at bounding box center [552, 171] width 444 height 82
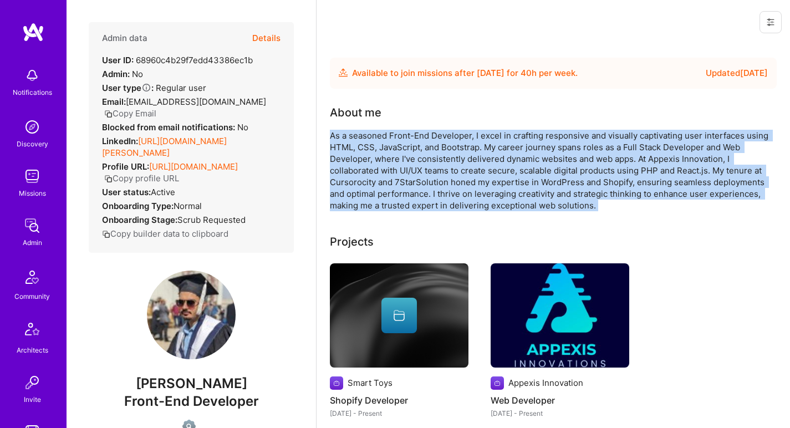
click at [480, 165] on div "As a seasoned Front-End Developer, I excel in crafting responsive and visually …" at bounding box center [552, 171] width 444 height 82
click at [479, 165] on div "As a seasoned Front-End Developer, I excel in crafting responsive and visually …" at bounding box center [552, 171] width 444 height 82
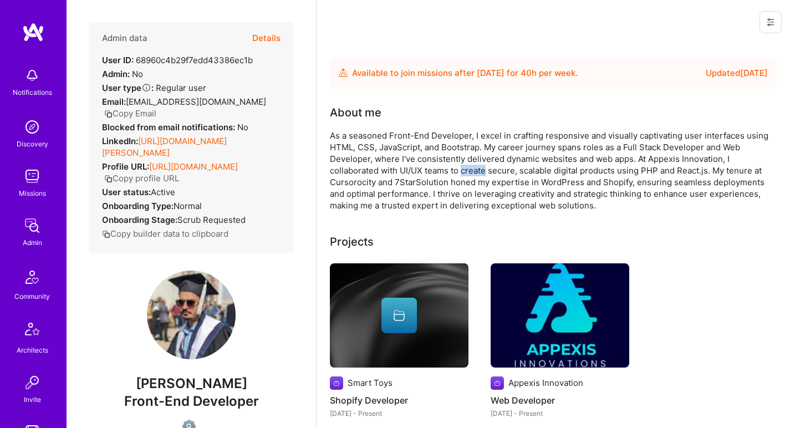
click at [479, 165] on div "As a seasoned Front-End Developer, I excel in crafting responsive and visually …" at bounding box center [552, 171] width 444 height 82
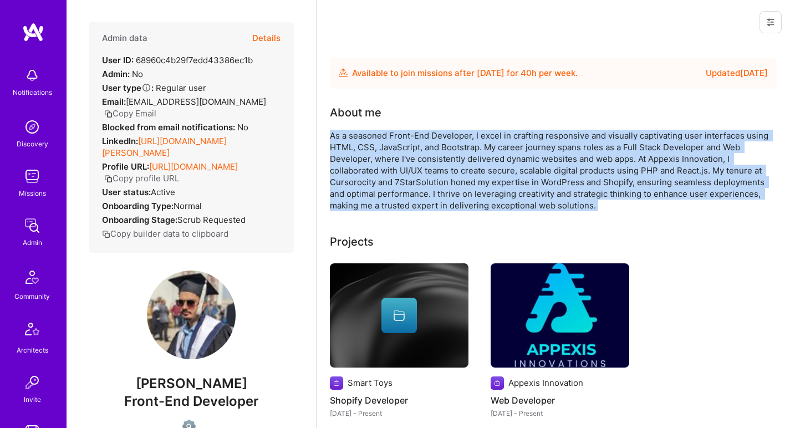
click at [479, 165] on div "As a seasoned Front-End Developer, I excel in crafting responsive and visually …" at bounding box center [552, 171] width 444 height 82
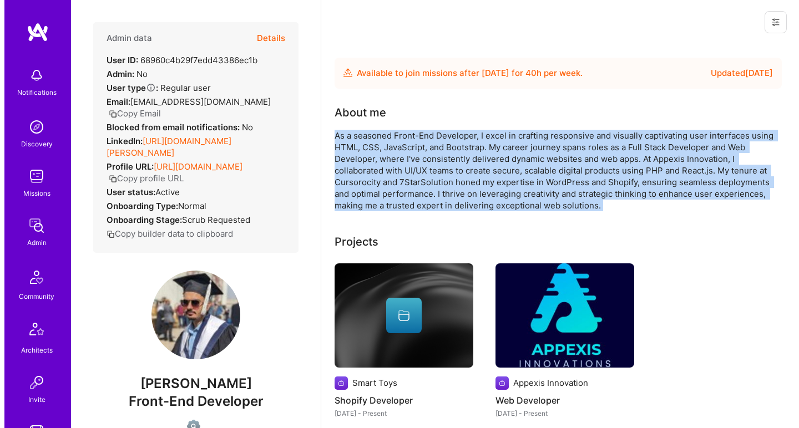
scroll to position [102, 0]
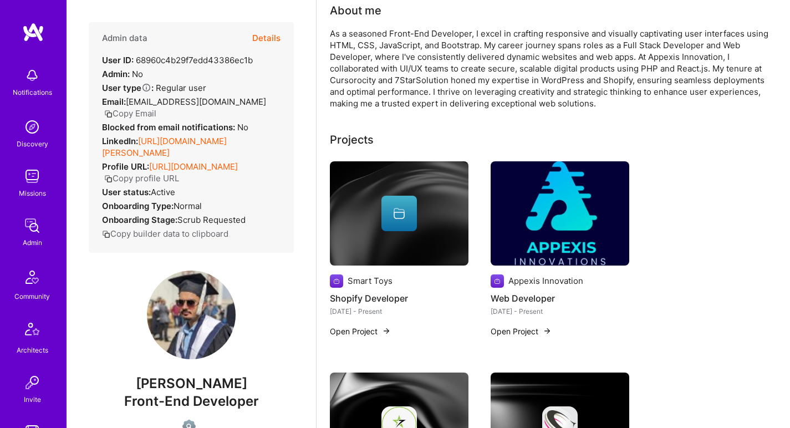
click at [381, 198] on div at bounding box center [399, 214] width 139 height 36
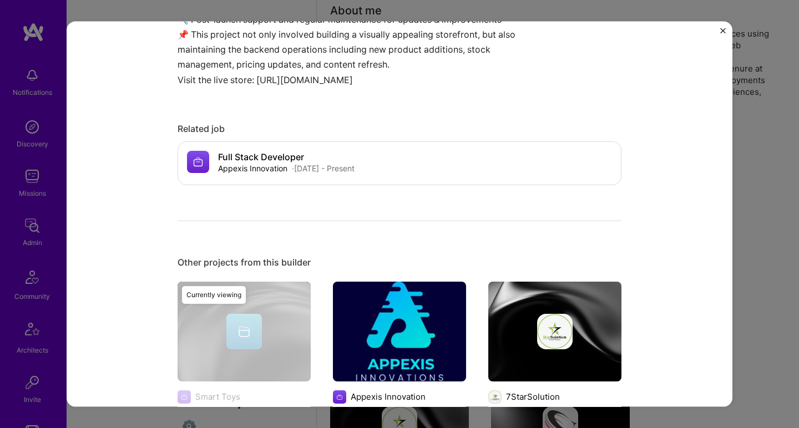
scroll to position [650, 0]
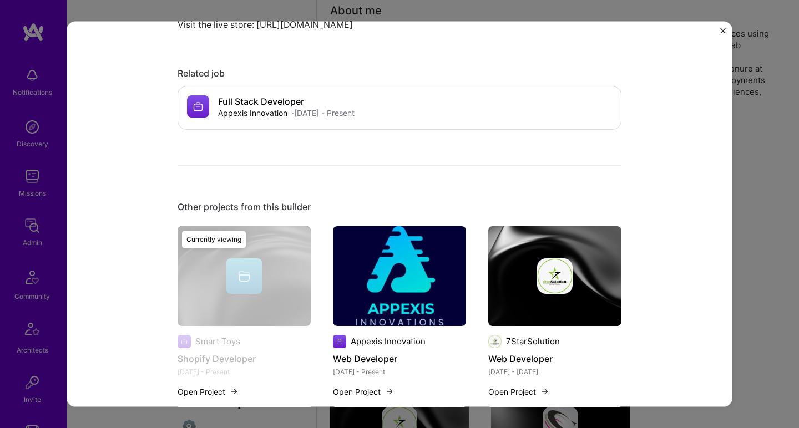
click at [401, 231] on img at bounding box center [399, 276] width 133 height 100
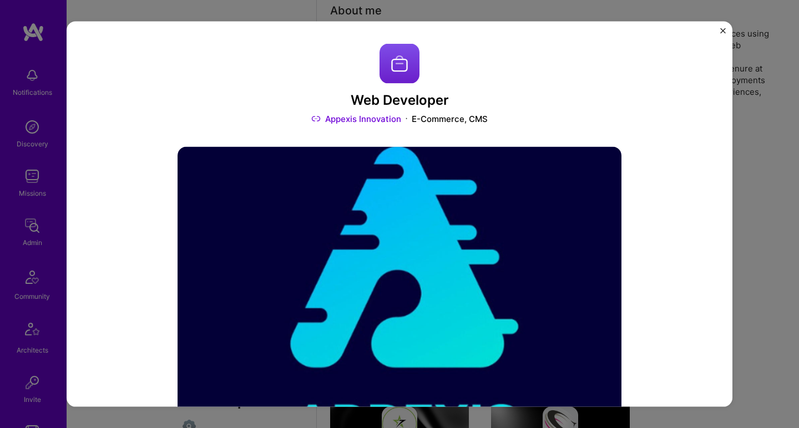
drag, startPoint x: 787, startPoint y: 153, endPoint x: 782, endPoint y: 157, distance: 7.1
click at [782, 157] on div "Web Developer Appexis Innovation E-Commerce, CMS Role Full Stack Developer [DAT…" at bounding box center [399, 214] width 799 height 428
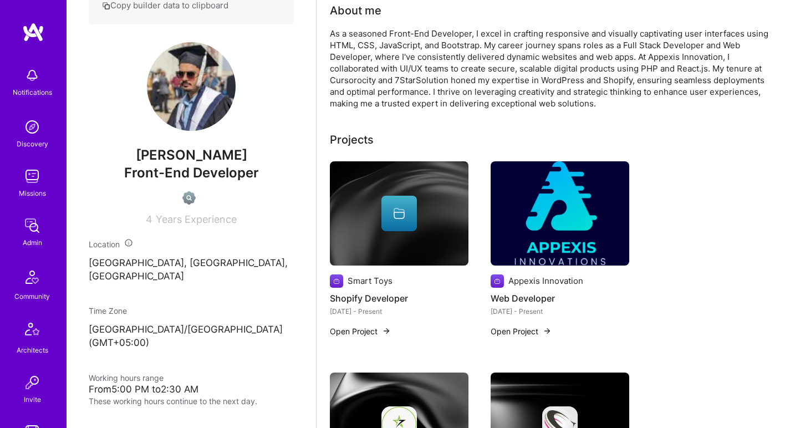
scroll to position [262, 0]
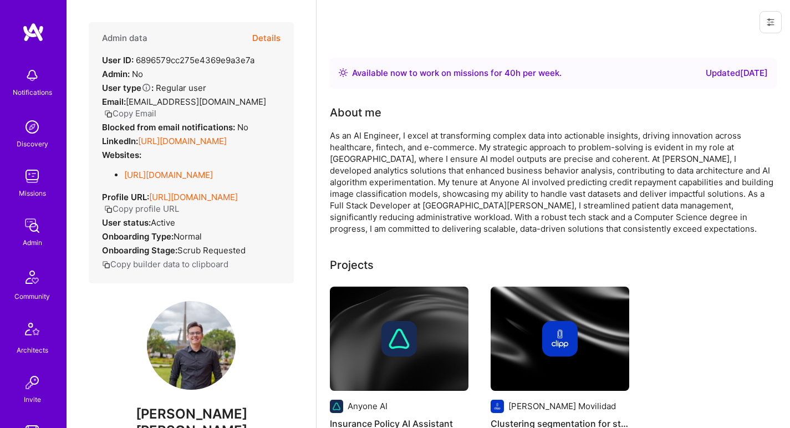
click at [227, 144] on link "[URL][DOMAIN_NAME]" at bounding box center [182, 141] width 89 height 11
click at [188, 175] on link "[URL][DOMAIN_NAME]" at bounding box center [168, 175] width 89 height 11
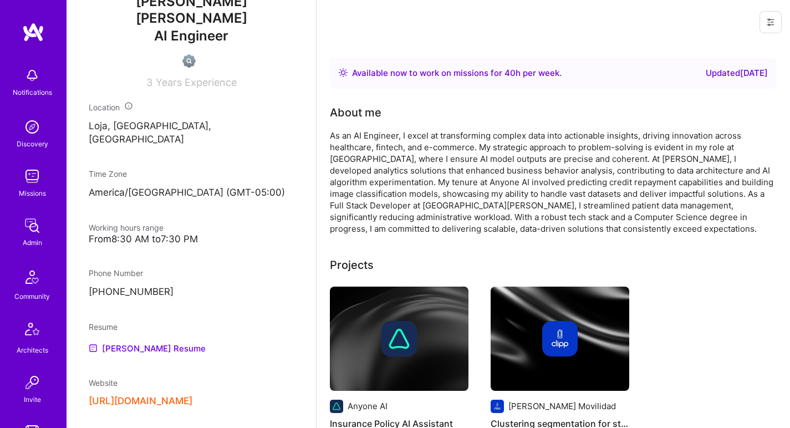
scroll to position [566, 0]
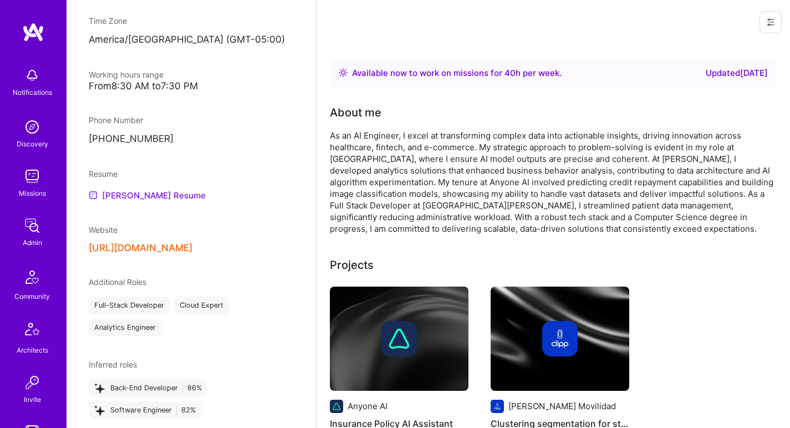
click at [171, 189] on link "Luis Javier's Resume" at bounding box center [147, 195] width 117 height 13
click at [148, 242] on button "https://github.com/ljmor" at bounding box center [141, 248] width 104 height 12
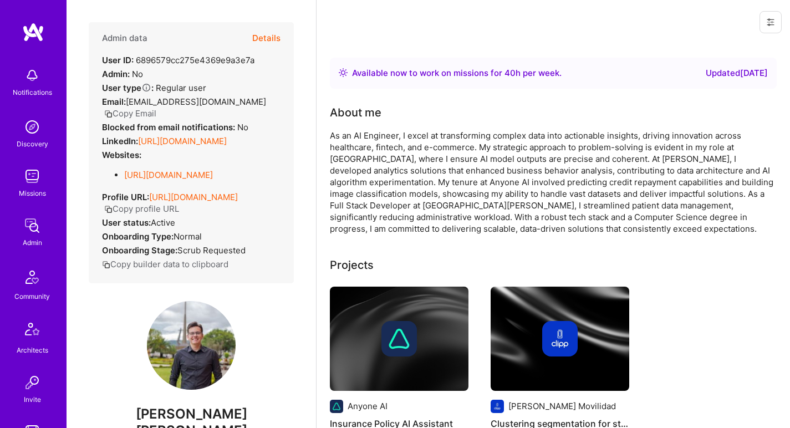
click at [536, 161] on div "As an AI Engineer, I excel at transforming complex data into actionable insight…" at bounding box center [552, 182] width 444 height 105
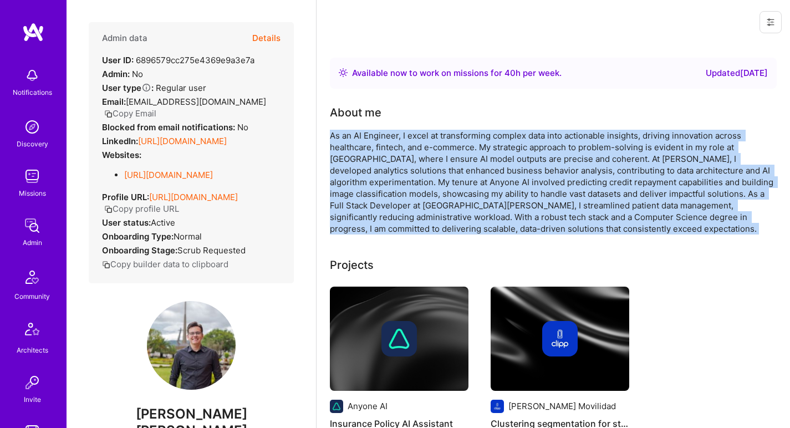
click at [536, 161] on div "As an AI Engineer, I excel at transforming complex data into actionable insight…" at bounding box center [552, 182] width 444 height 105
click at [532, 160] on div "As an AI Engineer, I excel at transforming complex data into actionable insight…" at bounding box center [552, 182] width 444 height 105
click at [531, 160] on div "As an AI Engineer, I excel at transforming complex data into actionable insight…" at bounding box center [552, 182] width 444 height 105
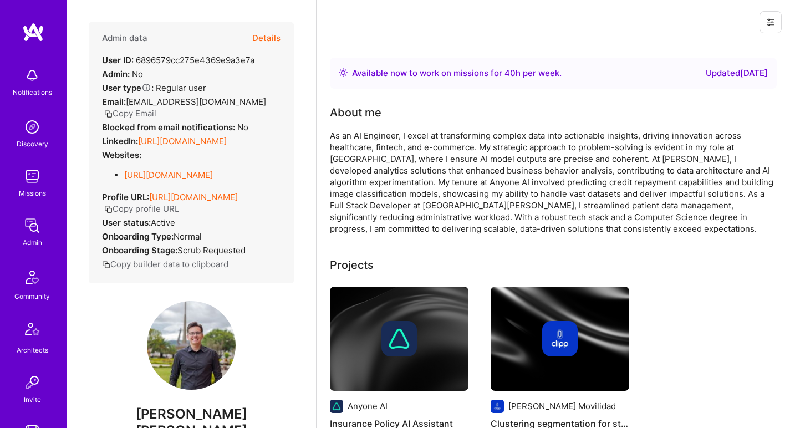
click at [530, 112] on div "About me" at bounding box center [552, 112] width 444 height 17
click at [507, 165] on div "As an AI Engineer, I excel at transforming complex data into actionable insight…" at bounding box center [552, 182] width 444 height 105
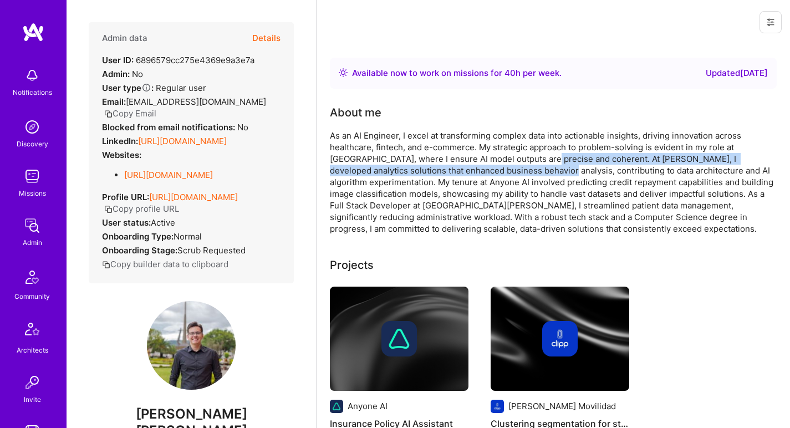
click at [508, 165] on div "As an AI Engineer, I excel at transforming complex data into actionable insight…" at bounding box center [552, 182] width 444 height 105
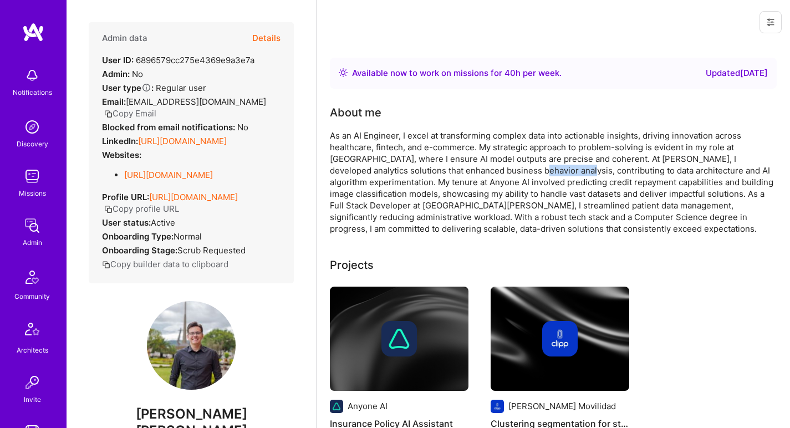
click at [508, 164] on div "As an AI Engineer, I excel at transforming complex data into actionable insight…" at bounding box center [552, 182] width 444 height 105
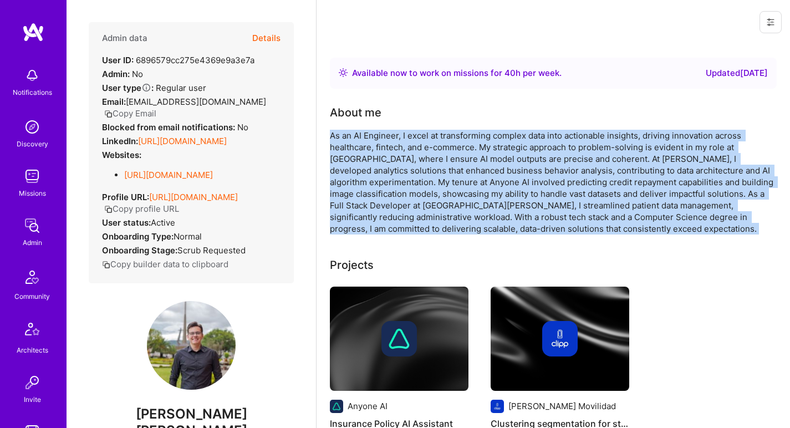
click at [508, 164] on div "As an AI Engineer, I excel at transforming complex data into actionable insight…" at bounding box center [552, 182] width 444 height 105
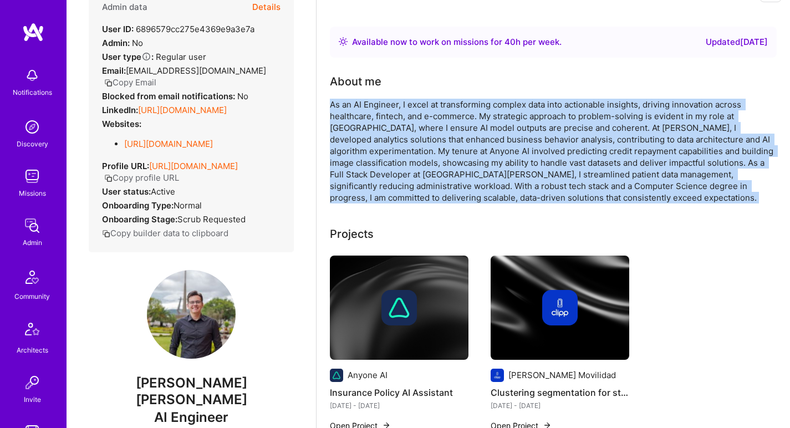
scroll to position [62, 0]
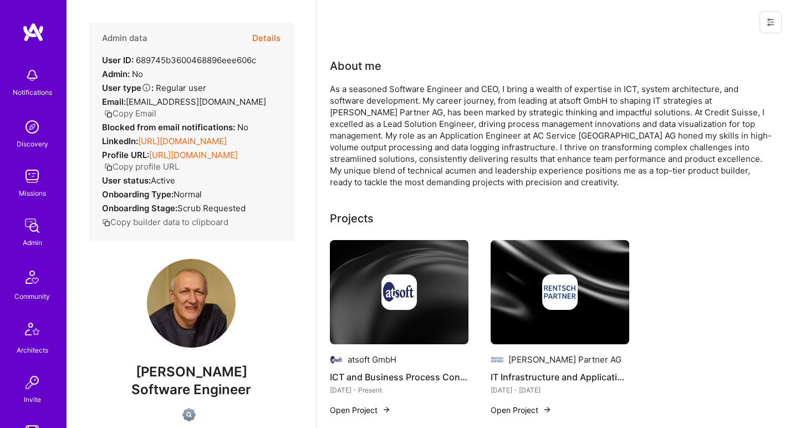
click at [187, 136] on link "[URL][DOMAIN_NAME]" at bounding box center [182, 141] width 89 height 11
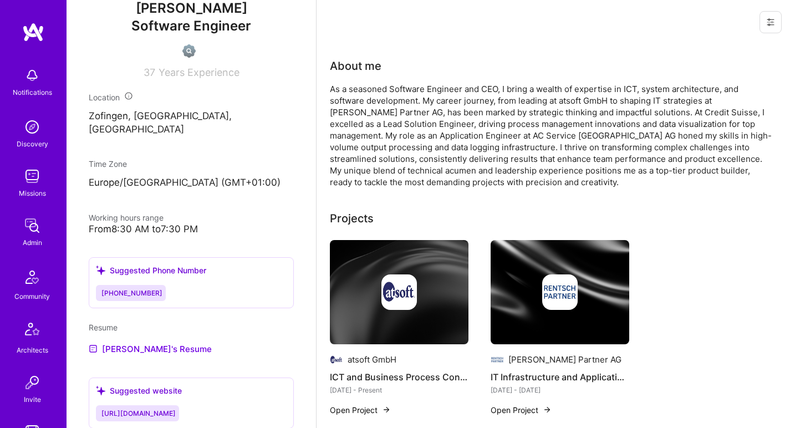
scroll to position [470, 0]
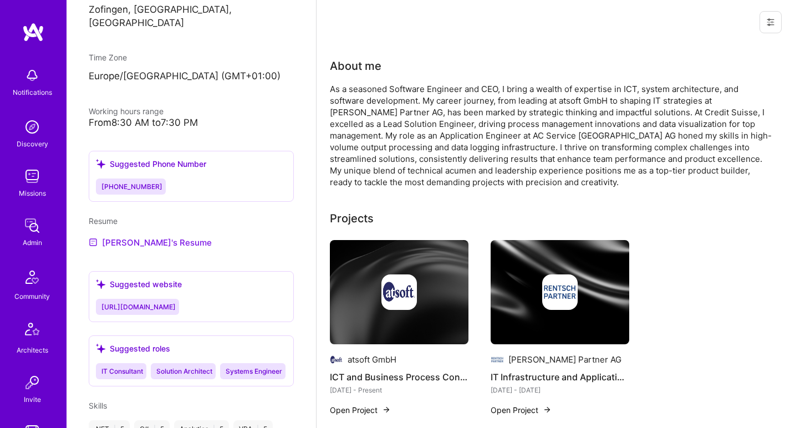
click at [125, 239] on link "[PERSON_NAME]'s Resume" at bounding box center [150, 242] width 123 height 13
click at [460, 94] on div "As a seasoned Software Engineer and CEO, I bring a wealth of expertise in ICT, …" at bounding box center [552, 135] width 444 height 105
click at [459, 94] on div "As a seasoned Software Engineer and CEO, I bring a wealth of expertise in ICT, …" at bounding box center [552, 135] width 444 height 105
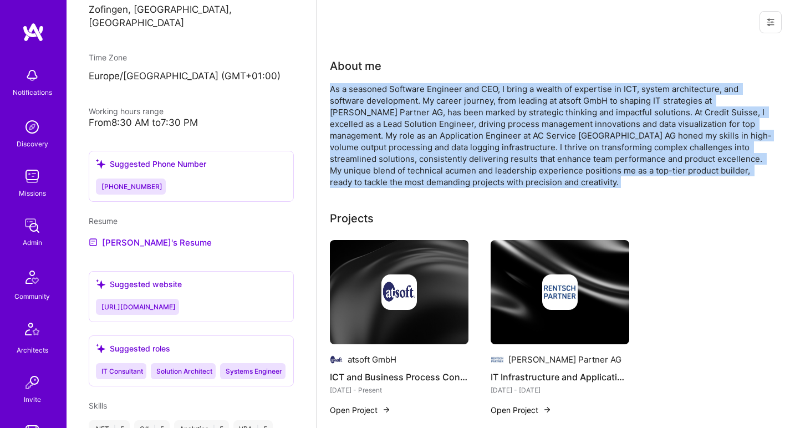
click at [459, 94] on div "As a seasoned Software Engineer and CEO, I bring a wealth of expertise in ICT, …" at bounding box center [552, 135] width 444 height 105
click at [453, 116] on div "As a seasoned Software Engineer and CEO, I bring a wealth of expertise in ICT, …" at bounding box center [552, 135] width 444 height 105
click at [474, 95] on div "As a seasoned Software Engineer and CEO, I bring a wealth of expertise in ICT, …" at bounding box center [552, 135] width 444 height 105
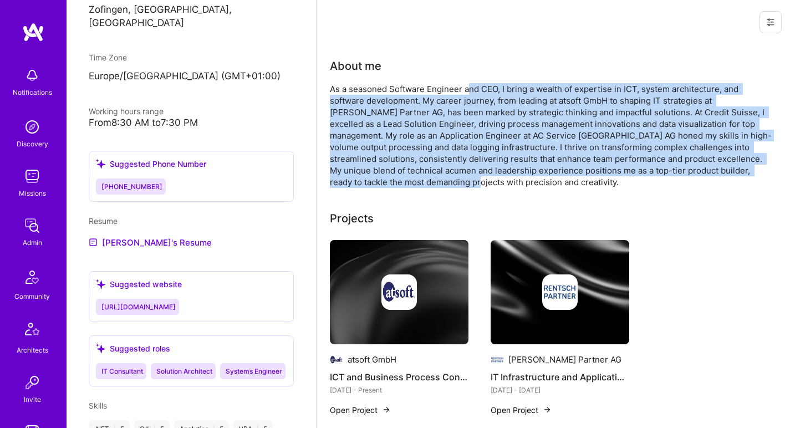
drag, startPoint x: 468, startPoint y: 89, endPoint x: 399, endPoint y: 178, distance: 111.5
click at [399, 178] on div "As a seasoned Software Engineer and CEO, I bring a wealth of expertise in ICT, …" at bounding box center [552, 135] width 444 height 105
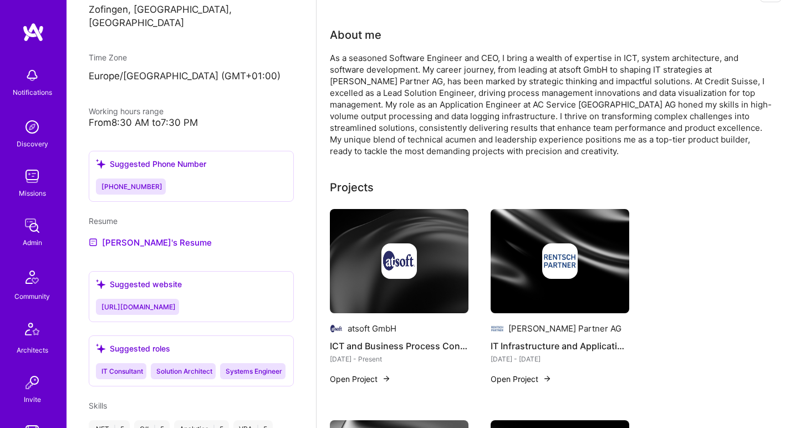
click at [403, 155] on div "As a seasoned Software Engineer and CEO, I bring a wealth of expertise in ICT, …" at bounding box center [552, 104] width 444 height 105
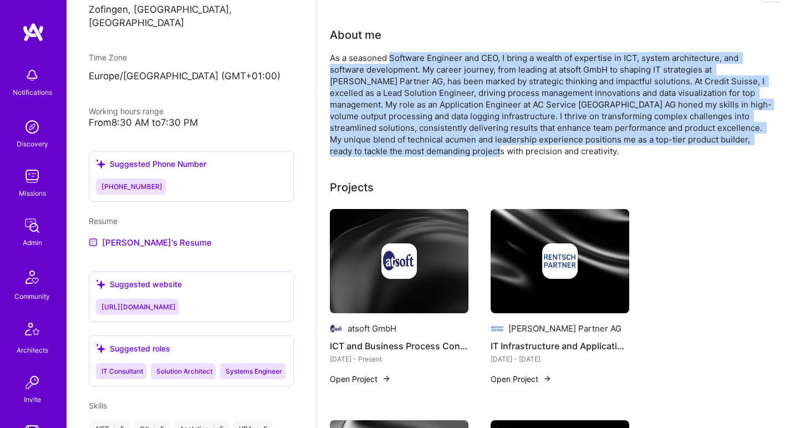
drag, startPoint x: 403, startPoint y: 155, endPoint x: 422, endPoint y: 54, distance: 102.2
click at [422, 54] on div "As a seasoned Software Engineer and CEO, I bring a wealth of expertise in ICT, …" at bounding box center [552, 104] width 444 height 105
drag, startPoint x: 422, startPoint y: 54, endPoint x: 389, endPoint y: 146, distance: 97.7
click at [389, 146] on div "As a seasoned Software Engineer and CEO, I bring a wealth of expertise in ICT, …" at bounding box center [552, 104] width 444 height 105
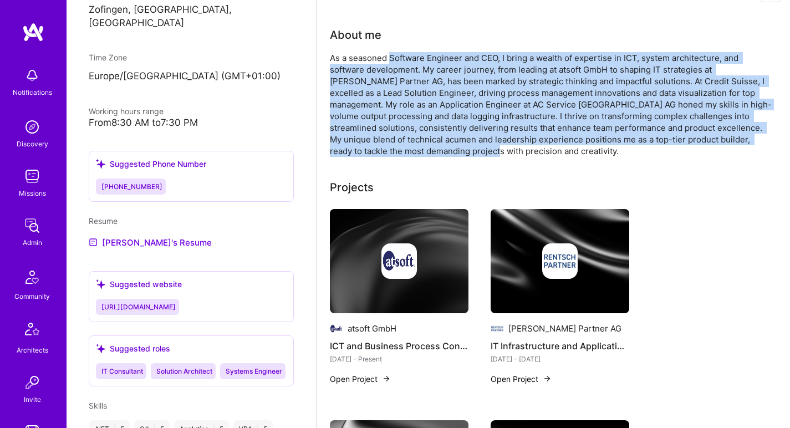
click at [389, 147] on div "As a seasoned Software Engineer and CEO, I bring a wealth of expertise in ICT, …" at bounding box center [552, 104] width 444 height 105
drag, startPoint x: 389, startPoint y: 146, endPoint x: 399, endPoint y: 60, distance: 86.6
click at [399, 60] on div "As a seasoned Software Engineer and CEO, I bring a wealth of expertise in ICT, …" at bounding box center [552, 104] width 444 height 105
drag, startPoint x: 401, startPoint y: 69, endPoint x: 379, endPoint y: 153, distance: 87.0
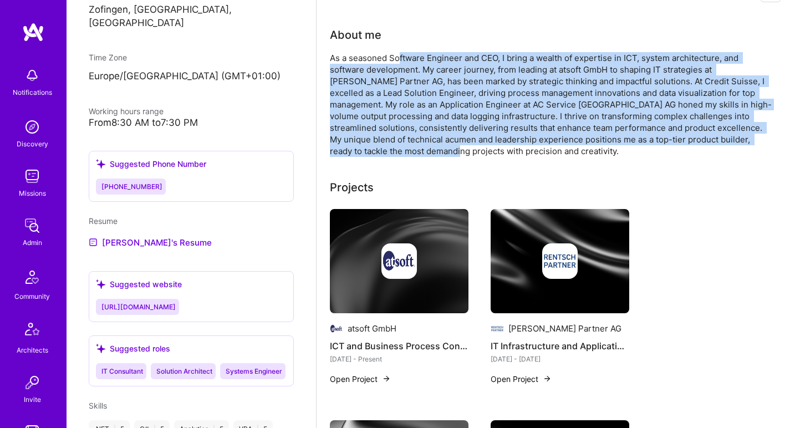
click at [379, 153] on div "As a seasoned Software Engineer and CEO, I bring a wealth of expertise in ICT, …" at bounding box center [552, 104] width 444 height 105
drag, startPoint x: 381, startPoint y: 151, endPoint x: 398, endPoint y: 62, distance: 91.4
click at [398, 62] on div "As a seasoned Software Engineer and CEO, I bring a wealth of expertise in ICT, …" at bounding box center [552, 104] width 444 height 105
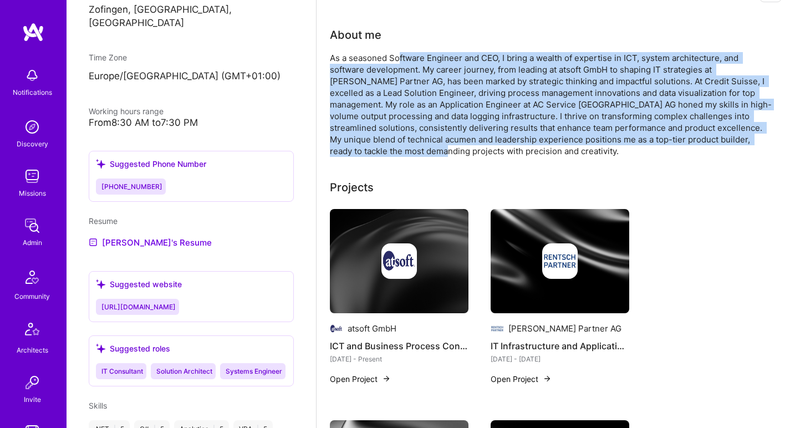
drag, startPoint x: 398, startPoint y: 62, endPoint x: 371, endPoint y: 151, distance: 93.4
click at [371, 151] on div "As a seasoned Software Engineer and CEO, I bring a wealth of expertise in ICT, …" at bounding box center [552, 104] width 444 height 105
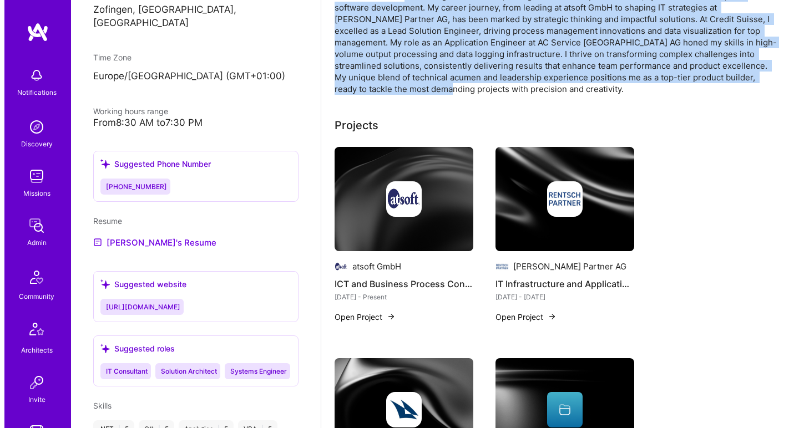
scroll to position [200, 0]
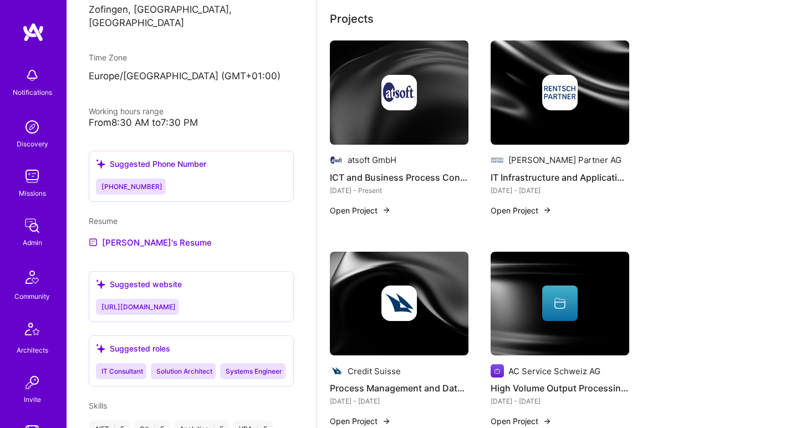
click at [387, 103] on img at bounding box center [400, 93] width 36 height 36
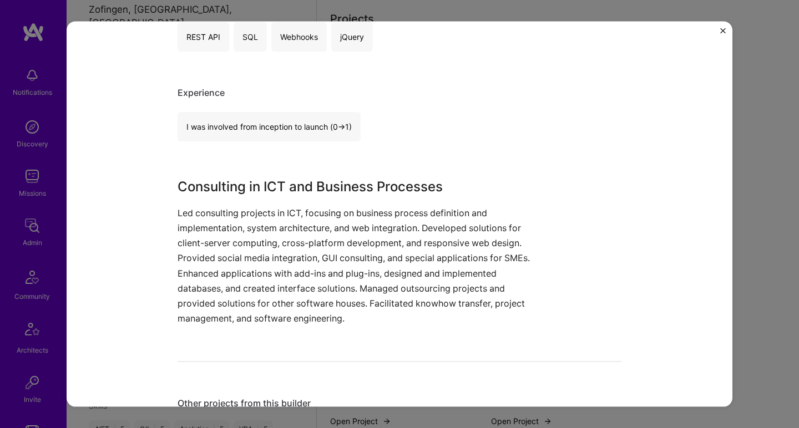
scroll to position [315, 0]
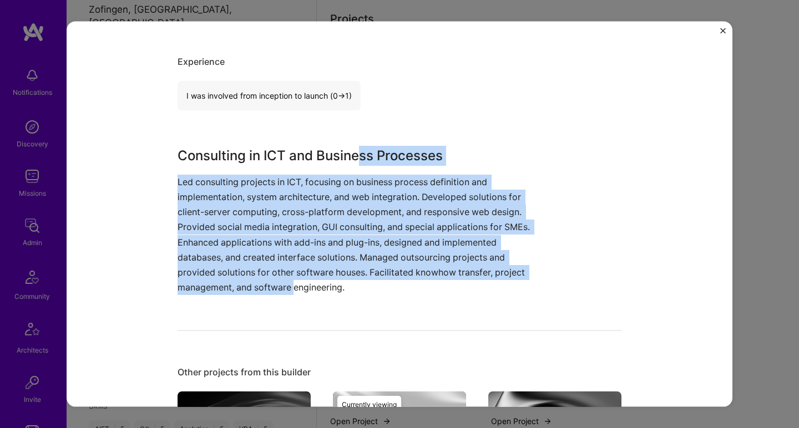
drag, startPoint x: 349, startPoint y: 146, endPoint x: 291, endPoint y: 285, distance: 150.6
click at [291, 285] on div "Consulting in ICT and Business Processes Led consulting projects in ICT, focusi…" at bounding box center [358, 220] width 361 height 150
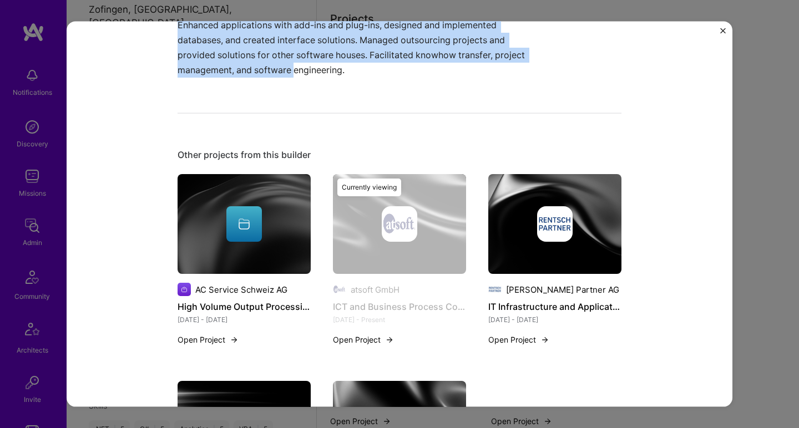
scroll to position [568, 0]
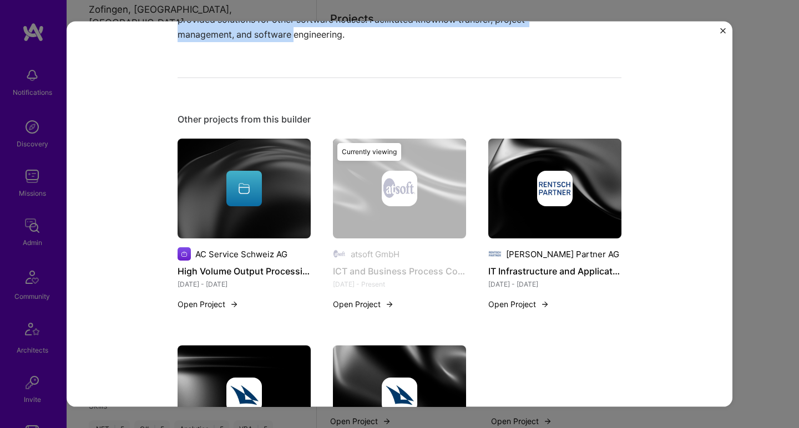
click at [306, 216] on img at bounding box center [244, 189] width 133 height 100
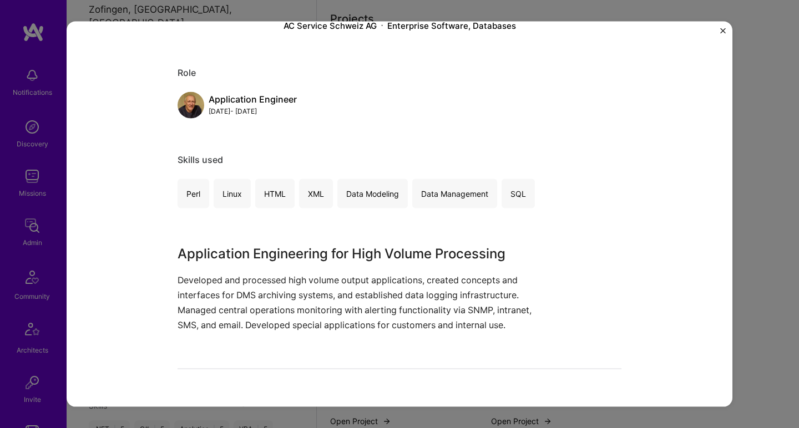
scroll to position [131, 0]
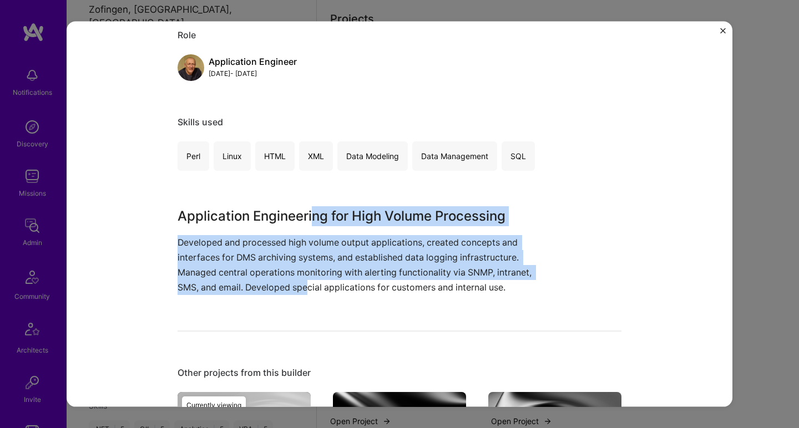
drag, startPoint x: 308, startPoint y: 216, endPoint x: 305, endPoint y: 290, distance: 73.9
click at [305, 290] on div "Application Engineering for High Volume Processing Developed and processed high…" at bounding box center [358, 250] width 361 height 89
click at [305, 290] on p "Developed and processed high volume output applications, created concepts and i…" at bounding box center [358, 265] width 361 height 60
drag, startPoint x: 305, startPoint y: 289, endPoint x: 329, endPoint y: 222, distance: 70.9
click at [329, 222] on div "Application Engineering for High Volume Processing Developed and processed high…" at bounding box center [358, 250] width 361 height 89
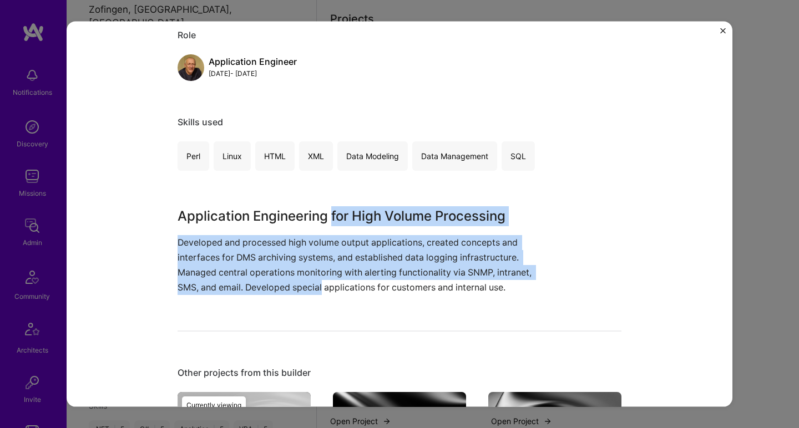
click at [330, 226] on div "Application Engineering for High Volume Processing Developed and processed high…" at bounding box center [358, 250] width 361 height 89
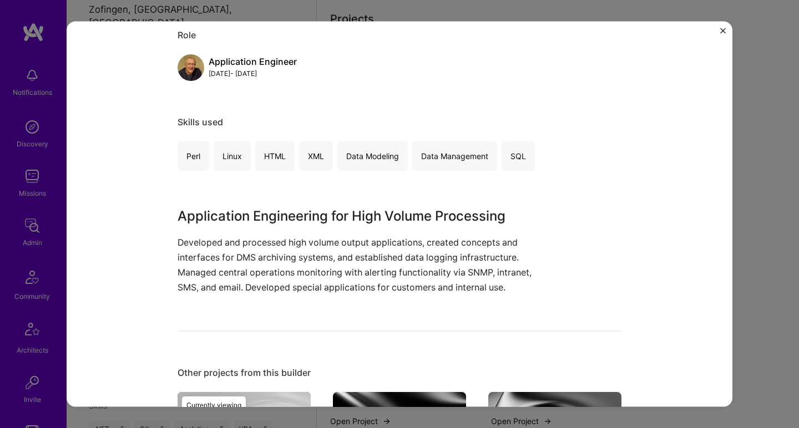
click at [330, 224] on h3 "Application Engineering for High Volume Processing" at bounding box center [358, 216] width 361 height 20
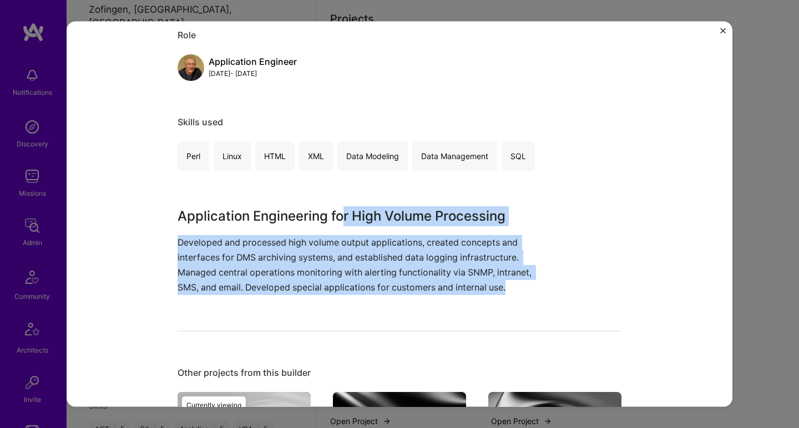
drag, startPoint x: 338, startPoint y: 215, endPoint x: 323, endPoint y: 292, distance: 78.4
click at [323, 292] on div "Application Engineering for High Volume Processing Developed and processed high…" at bounding box center [358, 250] width 361 height 89
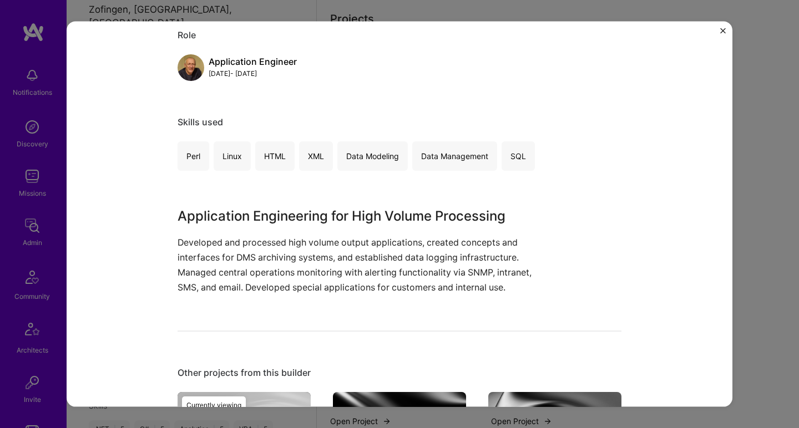
click at [323, 292] on p "Developed and processed high volume output applications, created concepts and i…" at bounding box center [358, 265] width 361 height 60
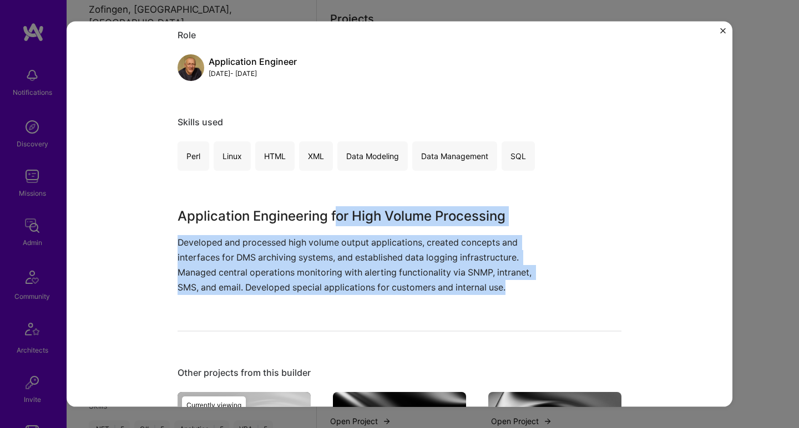
drag, startPoint x: 323, startPoint y: 292, endPoint x: 337, endPoint y: 216, distance: 77.2
click at [336, 219] on div "Application Engineering for High Volume Processing Developed and processed high…" at bounding box center [358, 250] width 361 height 89
click at [337, 216] on h3 "Application Engineering for High Volume Processing" at bounding box center [358, 216] width 361 height 20
drag, startPoint x: 337, startPoint y: 218, endPoint x: 312, endPoint y: 292, distance: 78.1
click at [312, 292] on div "Application Engineering for High Volume Processing Developed and processed high…" at bounding box center [358, 250] width 361 height 89
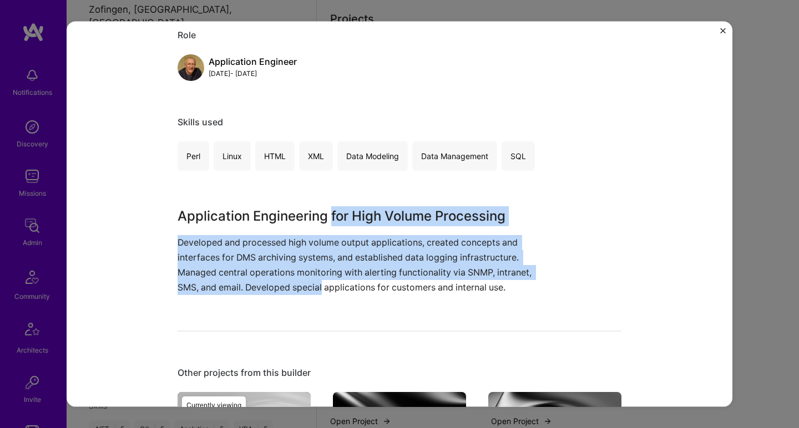
click at [312, 292] on p "Developed and processed high volume output applications, created concepts and i…" at bounding box center [358, 265] width 361 height 60
drag, startPoint x: 325, startPoint y: 288, endPoint x: 332, endPoint y: 216, distance: 72.5
click at [332, 216] on div "Application Engineering for High Volume Processing Developed and processed high…" at bounding box center [358, 250] width 361 height 89
click at [332, 216] on h3 "Application Engineering for High Volume Processing" at bounding box center [358, 216] width 361 height 20
drag, startPoint x: 332, startPoint y: 225, endPoint x: 323, endPoint y: 281, distance: 56.2
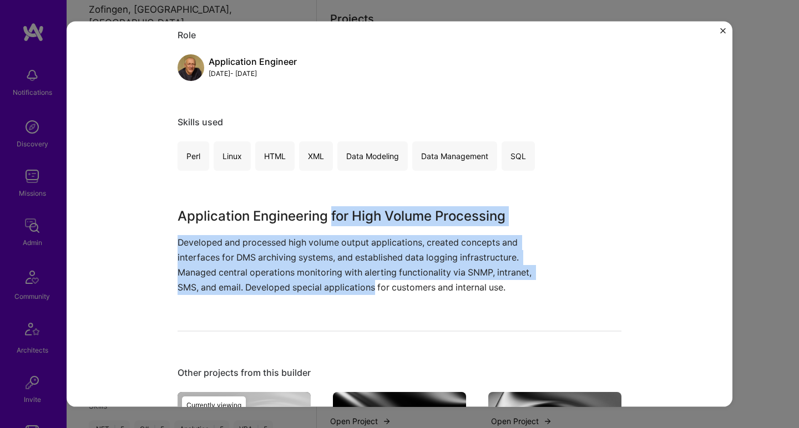
click at [323, 281] on div "Application Engineering for High Volume Processing Developed and processed high…" at bounding box center [358, 250] width 361 height 89
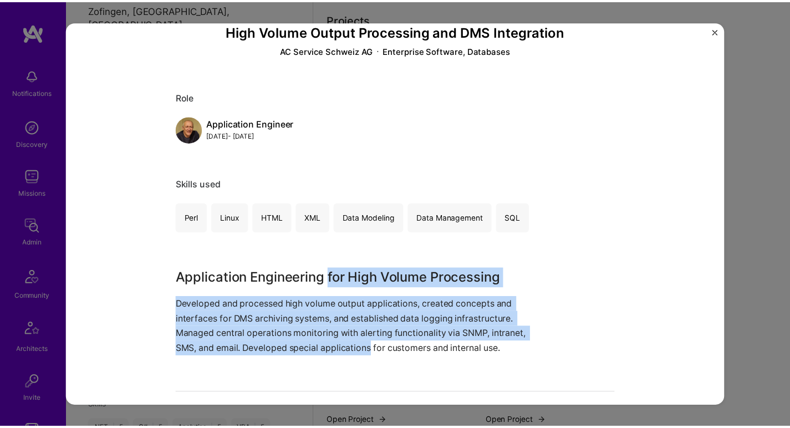
scroll to position [69, 0]
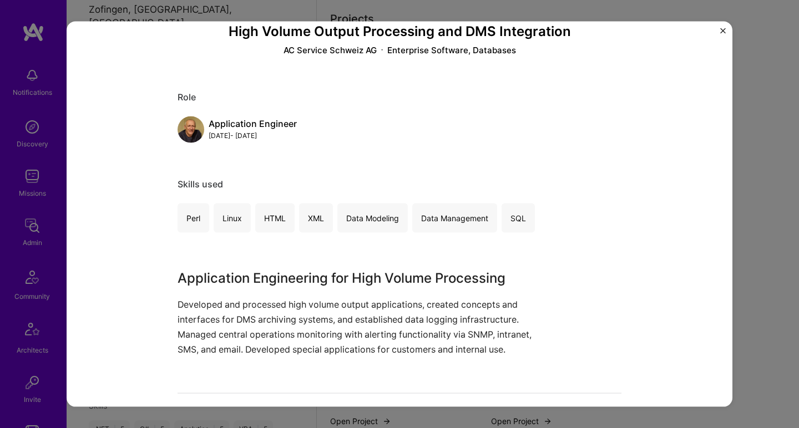
click at [790, 125] on div "High Volume Output Processing and DMS Integration AC Service Schweiz AG Enterpr…" at bounding box center [399, 214] width 799 height 428
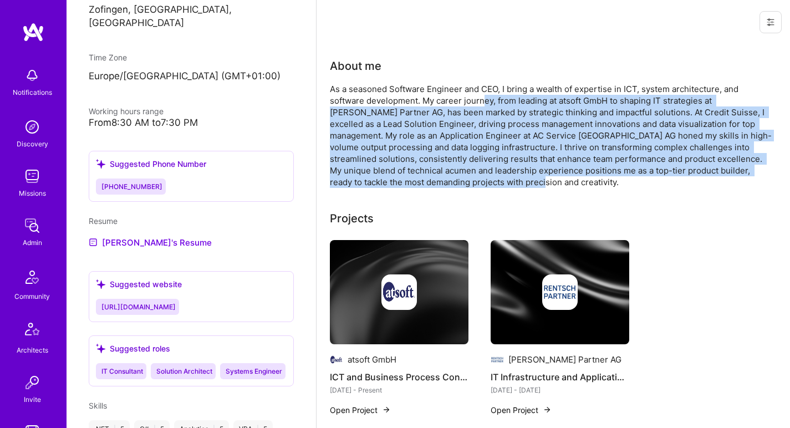
drag, startPoint x: 465, startPoint y: 176, endPoint x: 483, endPoint y: 95, distance: 82.4
click at [483, 95] on div "As a seasoned Software Engineer and CEO, I bring a wealth of expertise in ICT, …" at bounding box center [552, 135] width 444 height 105
click at [486, 100] on div "As a seasoned Software Engineer and CEO, I bring a wealth of expertise in ICT, …" at bounding box center [552, 135] width 444 height 105
drag, startPoint x: 486, startPoint y: 98, endPoint x: 440, endPoint y: 180, distance: 93.9
click at [440, 180] on div "As a seasoned Software Engineer and CEO, I bring a wealth of expertise in ICT, …" at bounding box center [552, 135] width 444 height 105
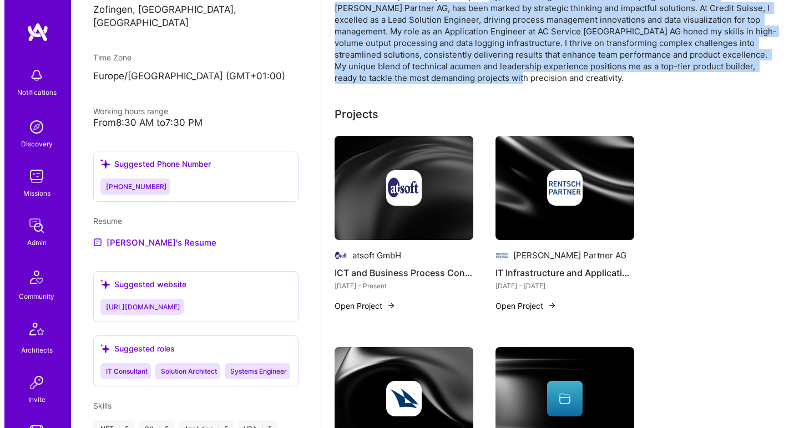
scroll to position [149, 0]
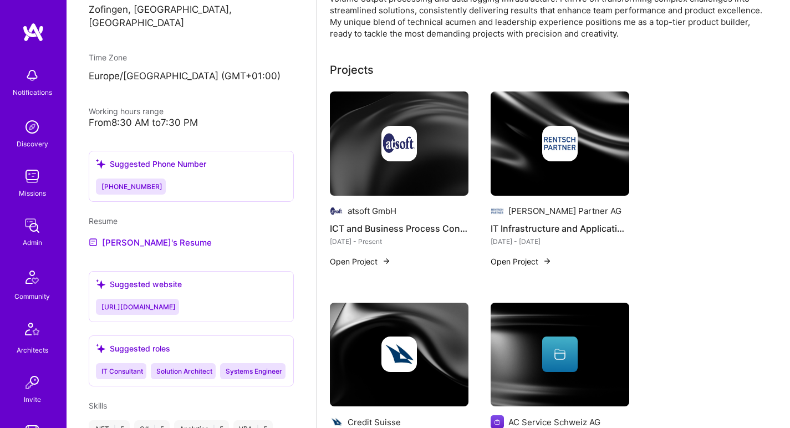
click at [434, 161] on div at bounding box center [399, 144] width 139 height 36
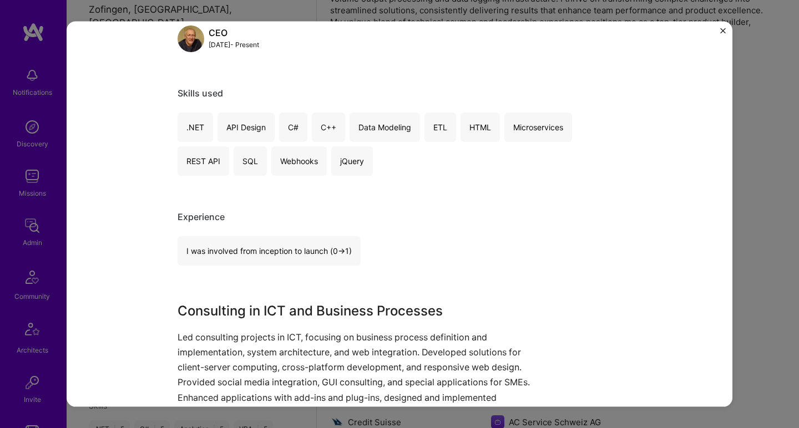
scroll to position [320, 0]
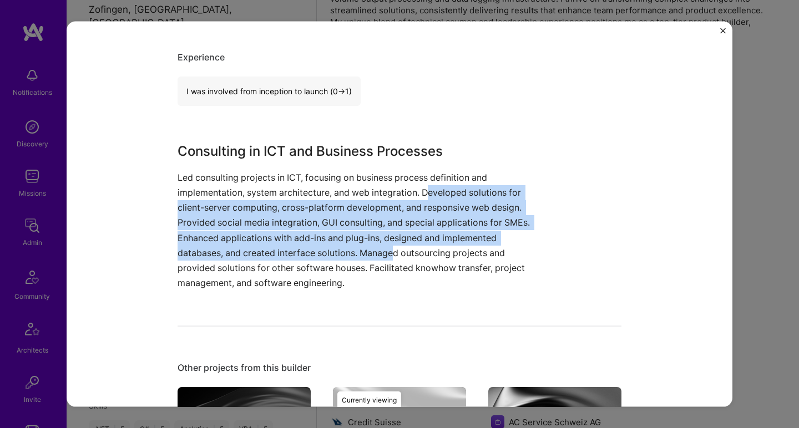
drag, startPoint x: 427, startPoint y: 188, endPoint x: 392, endPoint y: 255, distance: 75.2
click at [392, 255] on p "Led consulting projects in ICT, focusing on business process definition and imp…" at bounding box center [358, 230] width 361 height 121
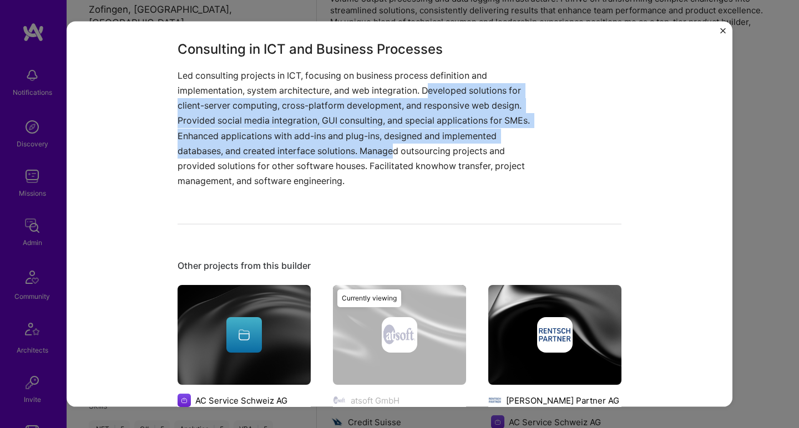
scroll to position [530, 0]
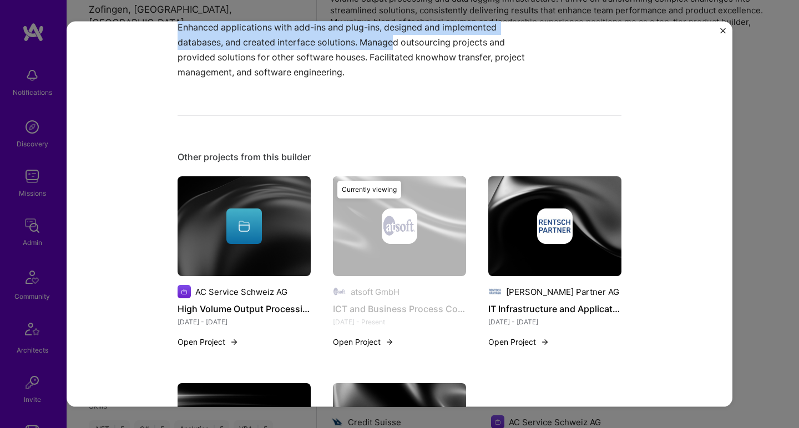
click at [514, 227] on div at bounding box center [554, 227] width 133 height 36
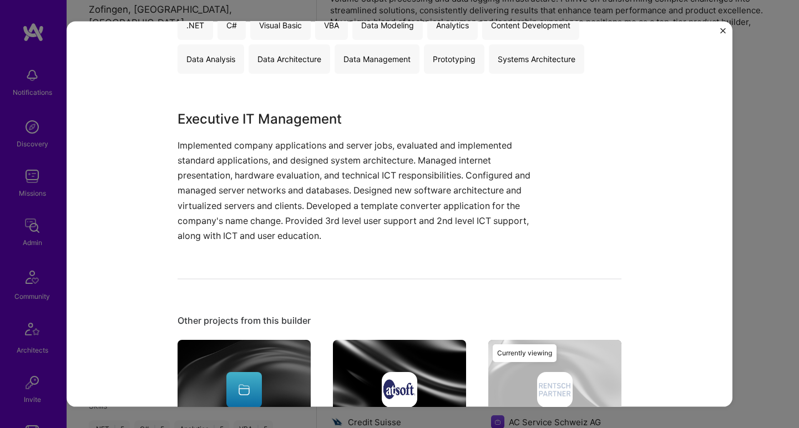
scroll to position [530, 0]
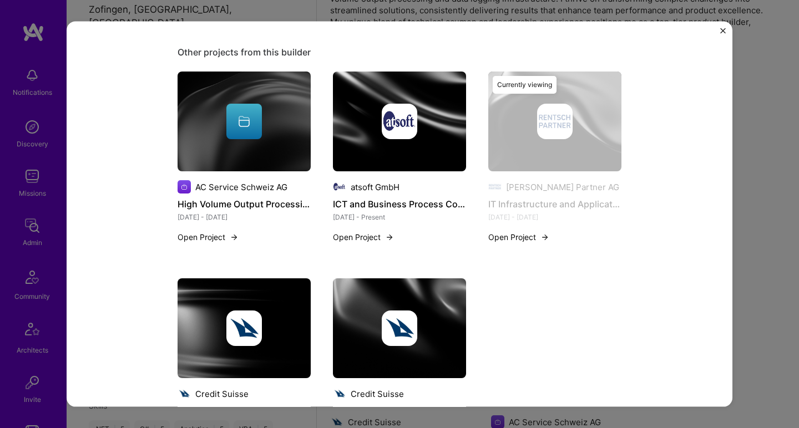
click at [363, 338] on div at bounding box center [399, 329] width 133 height 36
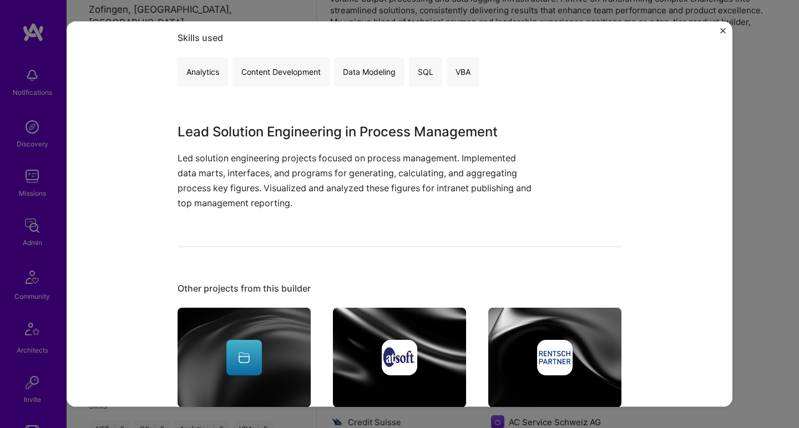
scroll to position [262, 0]
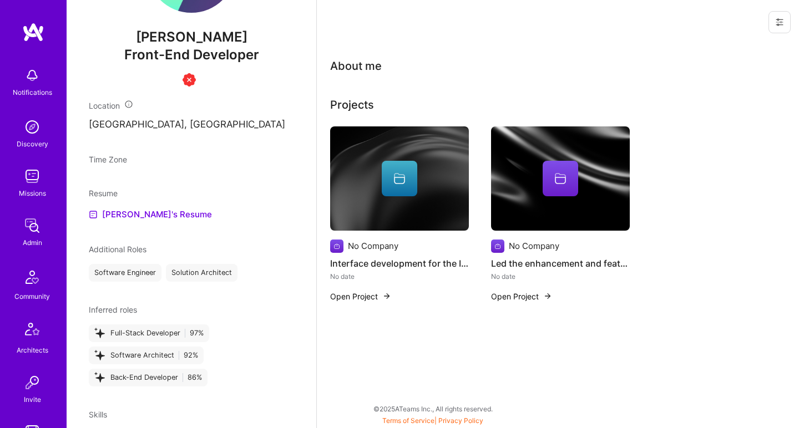
scroll to position [375, 0]
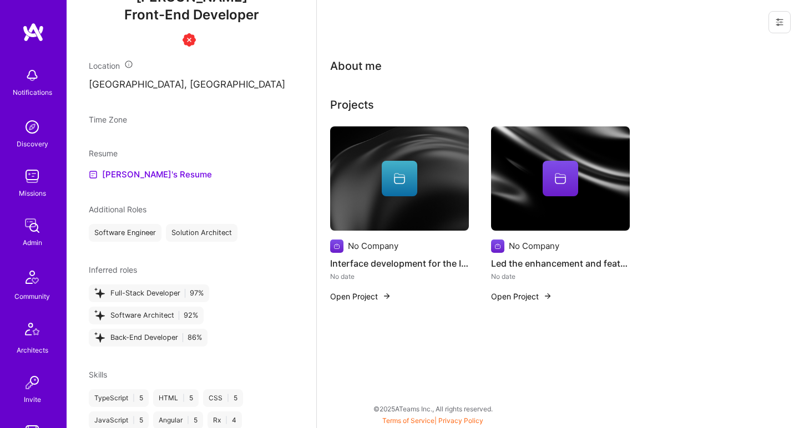
click at [422, 184] on div at bounding box center [399, 179] width 139 height 36
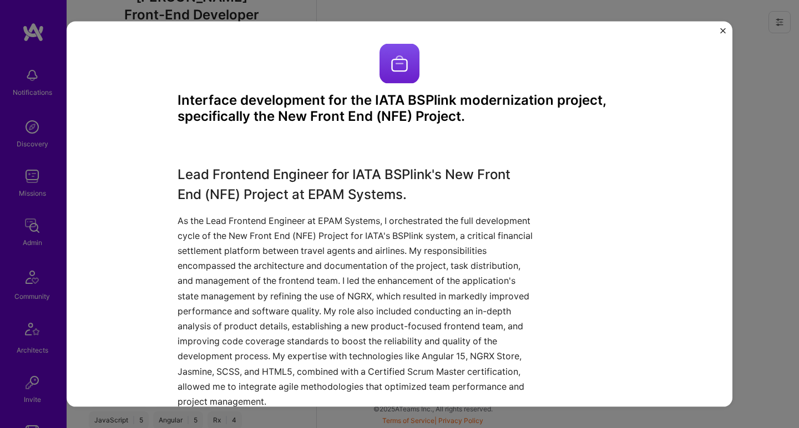
click at [427, 107] on h3 "Interface development for the IATA BSPlink modernization project, specifically …" at bounding box center [400, 109] width 444 height 32
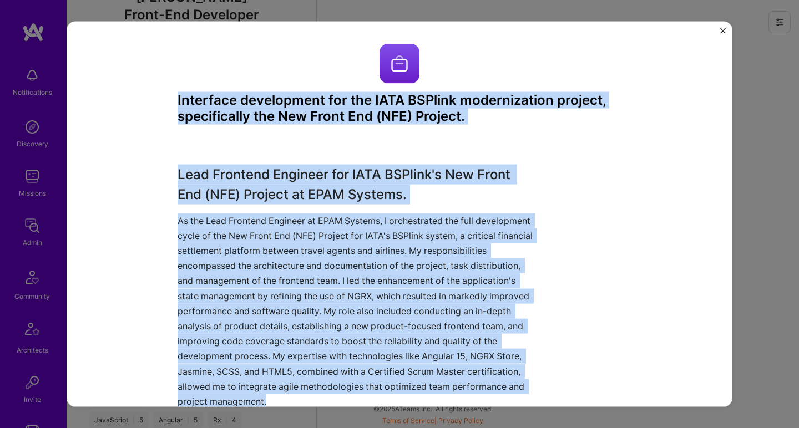
drag, startPoint x: 427, startPoint y: 107, endPoint x: 299, endPoint y: 215, distance: 167.3
click at [299, 215] on div "Interface development for the IATA BSPlink modernization project, specifically …" at bounding box center [400, 367] width 444 height 647
click at [299, 215] on p "As the Lead Frontend Engineer at EPAM Systems, I orchestrated the full developm…" at bounding box center [358, 311] width 361 height 196
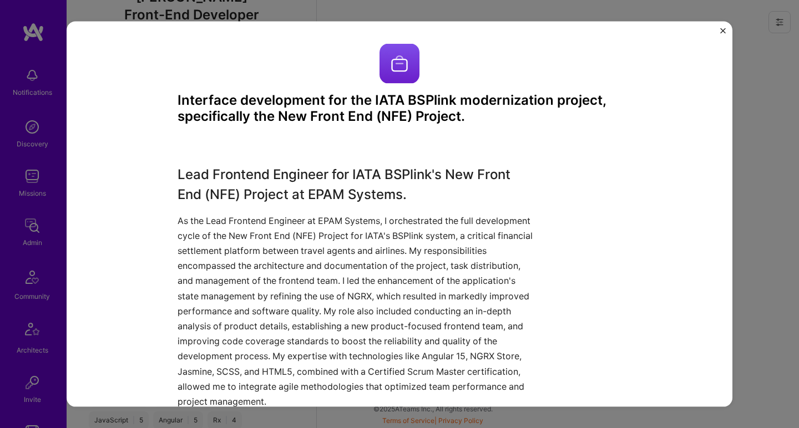
scroll to position [31, 0]
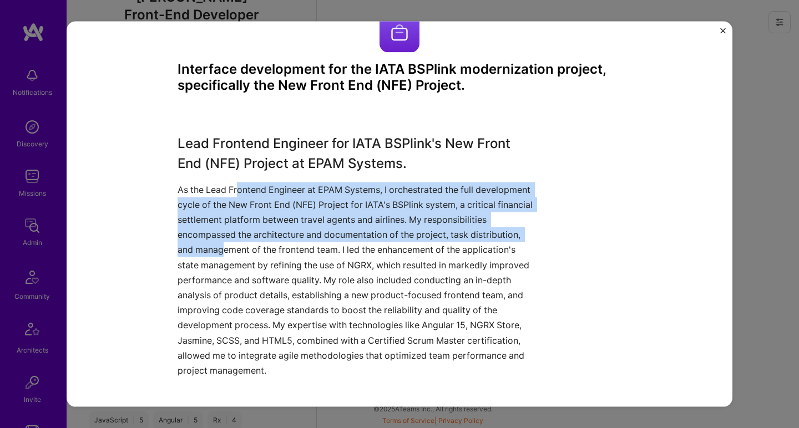
drag, startPoint x: 235, startPoint y: 190, endPoint x: 220, endPoint y: 242, distance: 54.3
click at [220, 242] on p "As the Lead Frontend Engineer at EPAM Systems, I orchestrated the full developm…" at bounding box center [358, 280] width 361 height 196
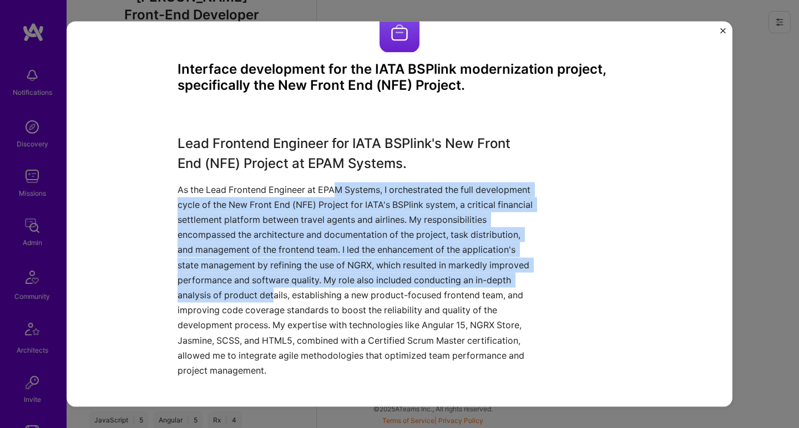
drag, startPoint x: 333, startPoint y: 191, endPoint x: 269, endPoint y: 285, distance: 112.9
click at [269, 285] on p "As the Lead Frontend Engineer at EPAM Systems, I orchestrated the full developm…" at bounding box center [358, 280] width 361 height 196
drag, startPoint x: 269, startPoint y: 285, endPoint x: 283, endPoint y: 188, distance: 97.6
click at [283, 188] on p "As the Lead Frontend Engineer at EPAM Systems, I orchestrated the full developm…" at bounding box center [358, 280] width 361 height 196
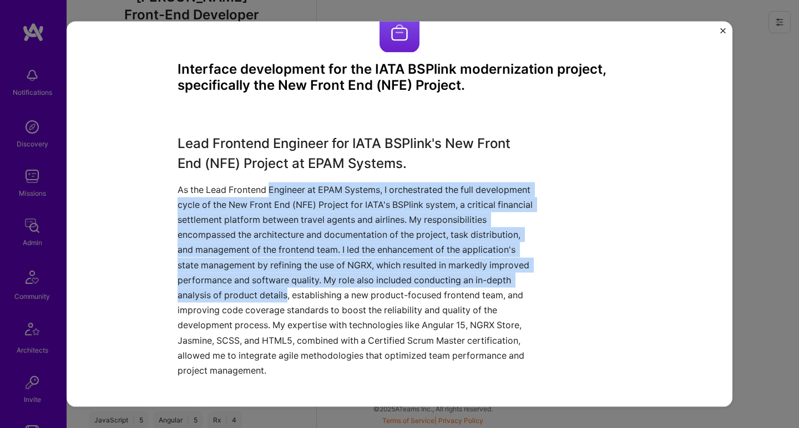
click at [283, 188] on p "As the Lead Frontend Engineer at EPAM Systems, I orchestrated the full developm…" at bounding box center [358, 280] width 361 height 196
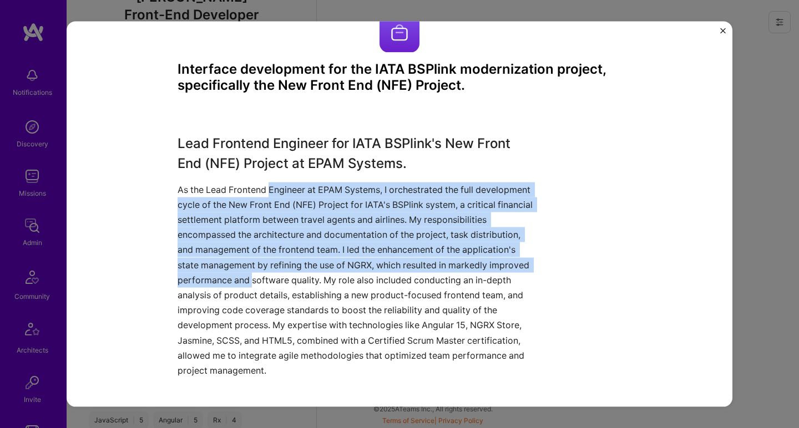
drag, startPoint x: 283, startPoint y: 190, endPoint x: 246, endPoint y: 273, distance: 90.9
click at [246, 273] on p "As the Lead Frontend Engineer at EPAM Systems, I orchestrated the full developm…" at bounding box center [358, 280] width 361 height 196
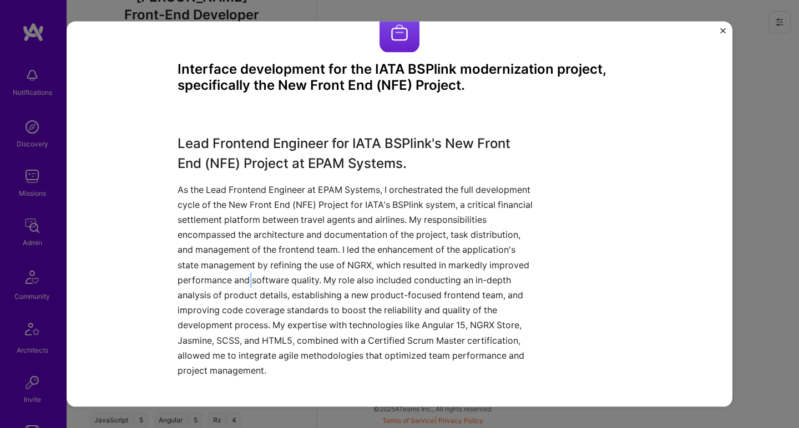
click at [245, 273] on p "As the Lead Frontend Engineer at EPAM Systems, I orchestrated the full developm…" at bounding box center [358, 280] width 361 height 196
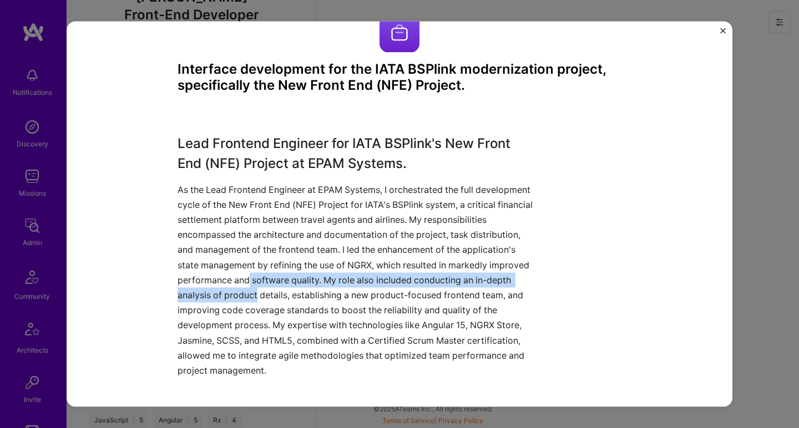
click at [241, 293] on p "As the Lead Frontend Engineer at EPAM Systems, I orchestrated the full developm…" at bounding box center [358, 280] width 361 height 196
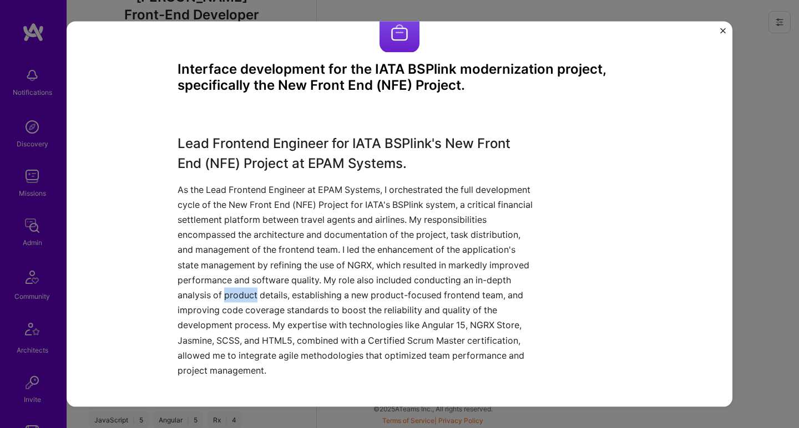
click at [241, 294] on p "As the Lead Frontend Engineer at EPAM Systems, I orchestrated the full developm…" at bounding box center [358, 280] width 361 height 196
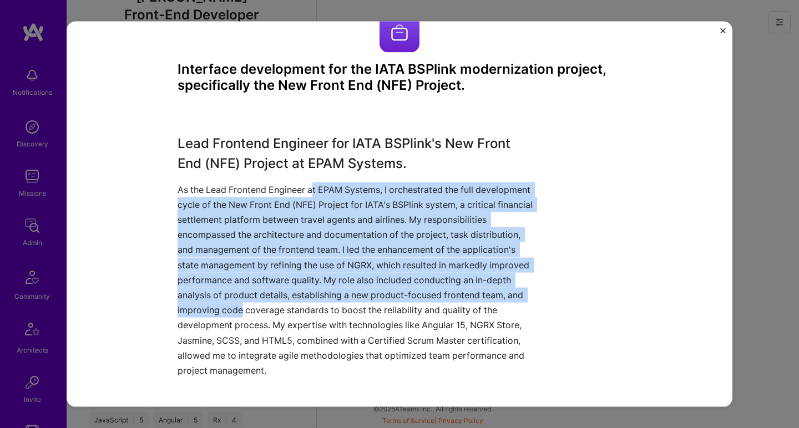
drag, startPoint x: 239, startPoint y: 307, endPoint x: 310, endPoint y: 185, distance: 140.9
click at [310, 185] on p "As the Lead Frontend Engineer at EPAM Systems, I orchestrated the full developm…" at bounding box center [358, 280] width 361 height 196
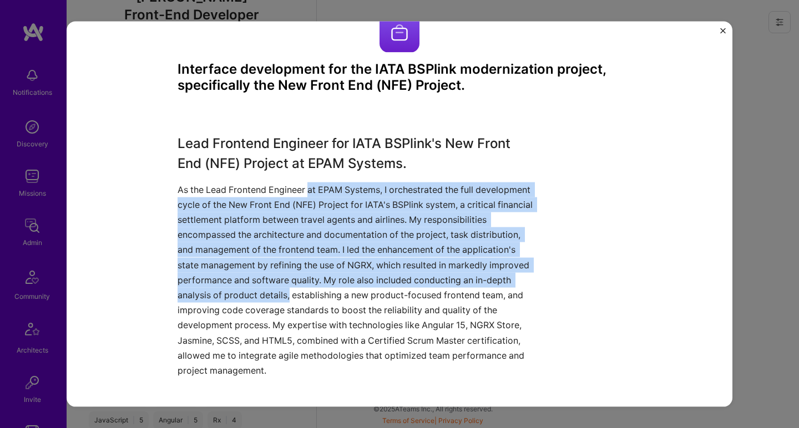
drag, startPoint x: 310, startPoint y: 201, endPoint x: 281, endPoint y: 291, distance: 94.9
click at [281, 291] on p "As the Lead Frontend Engineer at EPAM Systems, I orchestrated the full developm…" at bounding box center [358, 280] width 361 height 196
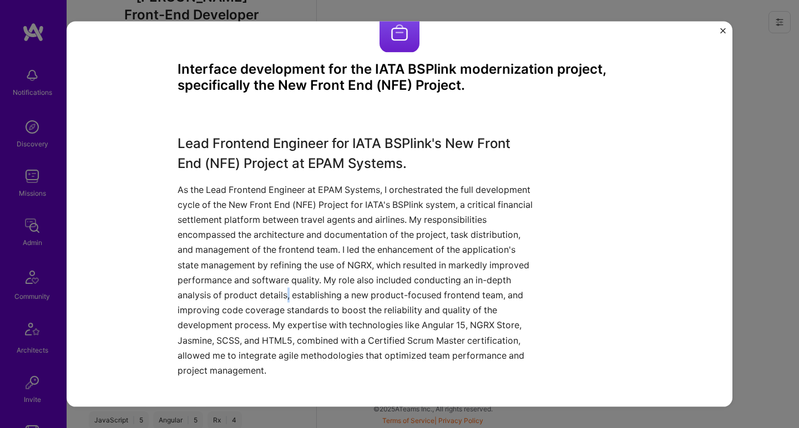
click at [281, 291] on p "As the Lead Frontend Engineer at EPAM Systems, I orchestrated the full developm…" at bounding box center [358, 280] width 361 height 196
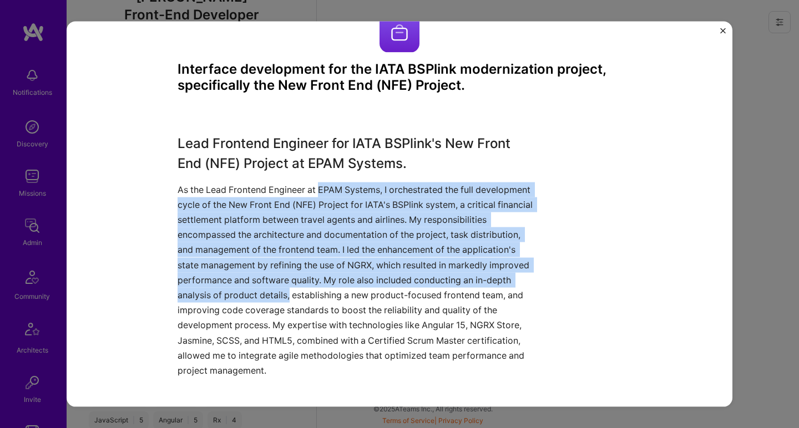
drag, startPoint x: 282, startPoint y: 290, endPoint x: 334, endPoint y: 192, distance: 110.7
click at [334, 192] on p "As the Lead Frontend Engineer at EPAM Systems, I orchestrated the full developm…" at bounding box center [358, 280] width 361 height 196
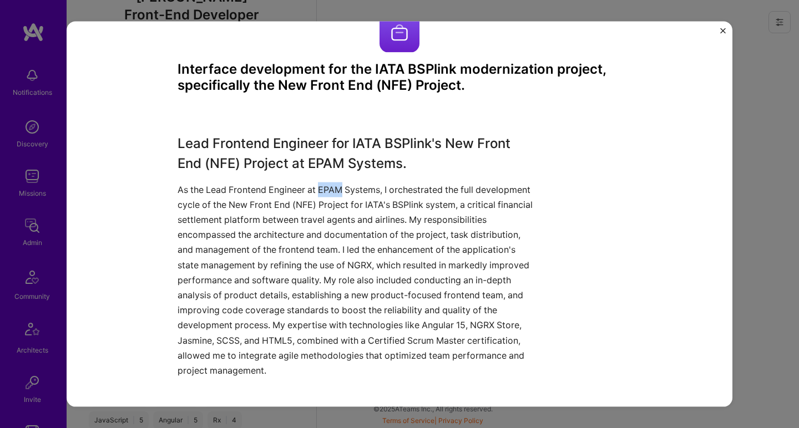
click at [334, 192] on p "As the Lead Frontend Engineer at EPAM Systems, I orchestrated the full developm…" at bounding box center [358, 280] width 361 height 196
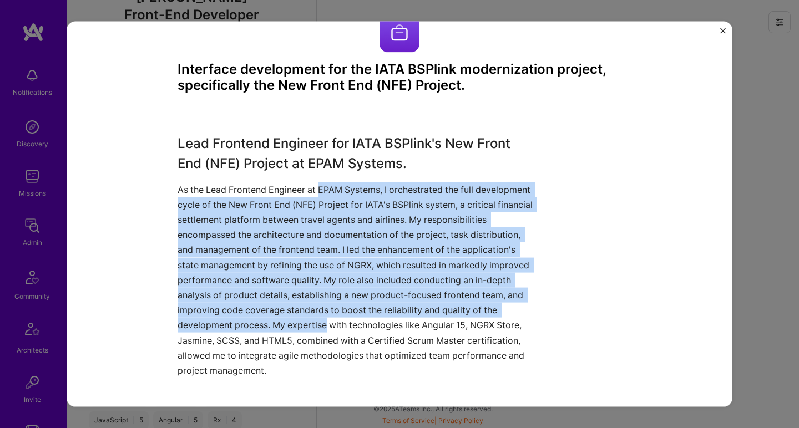
drag, startPoint x: 333, startPoint y: 192, endPoint x: 295, endPoint y: 317, distance: 130.6
click at [295, 317] on p "As the Lead Frontend Engineer at EPAM Systems, I orchestrated the full developm…" at bounding box center [358, 280] width 361 height 196
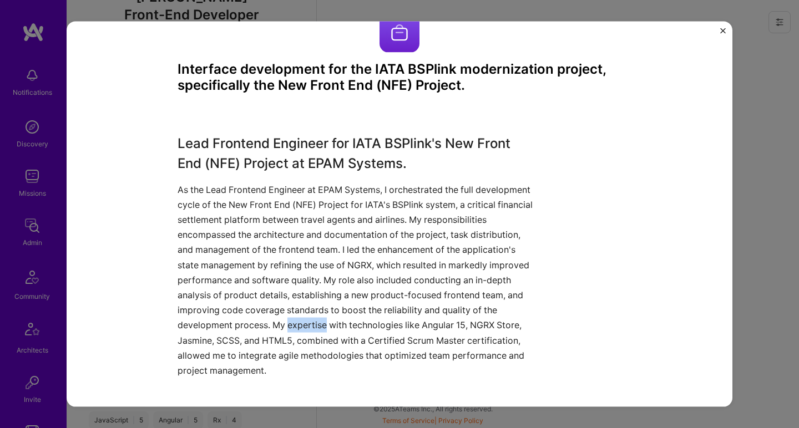
click at [294, 317] on p "As the Lead Frontend Engineer at EPAM Systems, I orchestrated the full developm…" at bounding box center [358, 280] width 361 height 196
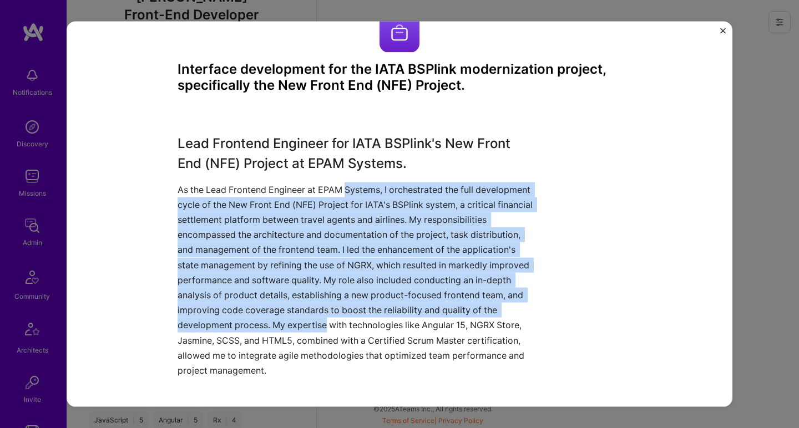
drag, startPoint x: 294, startPoint y: 317, endPoint x: 344, endPoint y: 187, distance: 138.6
click at [344, 187] on p "As the Lead Frontend Engineer at EPAM Systems, I orchestrated the full developm…" at bounding box center [358, 280] width 361 height 196
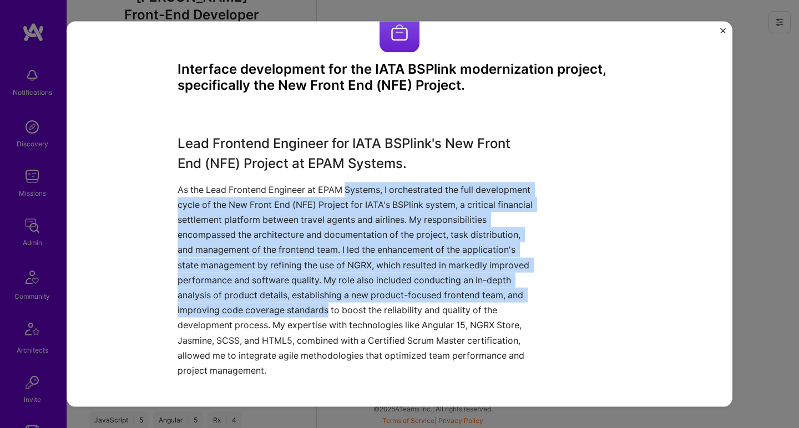
drag, startPoint x: 344, startPoint y: 187, endPoint x: 293, endPoint y: 300, distance: 123.6
click at [293, 300] on p "As the Lead Frontend Engineer at EPAM Systems, I orchestrated the full developm…" at bounding box center [358, 280] width 361 height 196
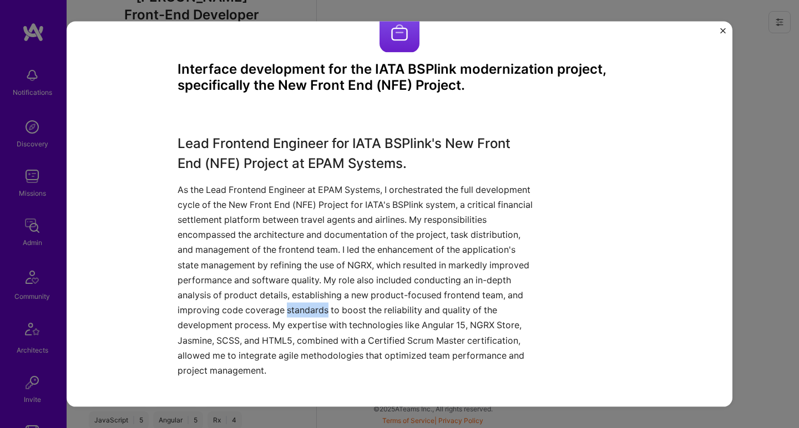
click at [292, 300] on p "As the Lead Frontend Engineer at EPAM Systems, I orchestrated the full developm…" at bounding box center [358, 280] width 361 height 196
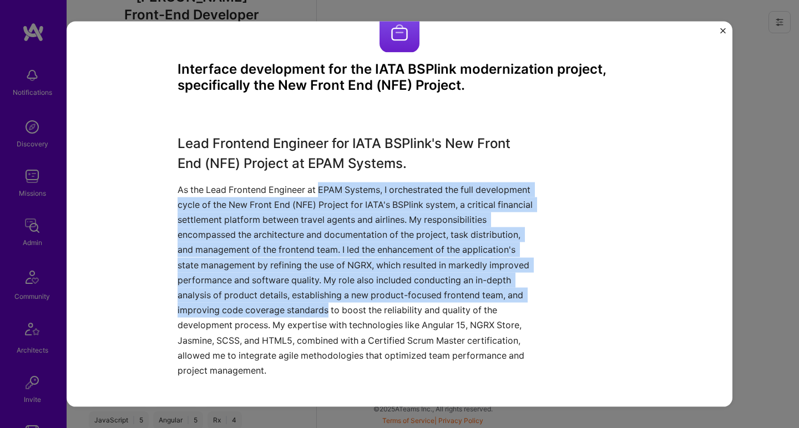
drag, startPoint x: 292, startPoint y: 300, endPoint x: 321, endPoint y: 186, distance: 117.7
click at [321, 186] on p "As the Lead Frontend Engineer at EPAM Systems, I orchestrated the full developm…" at bounding box center [358, 280] width 361 height 196
drag, startPoint x: 321, startPoint y: 186, endPoint x: 277, endPoint y: 310, distance: 131.6
click at [277, 310] on p "As the Lead Frontend Engineer at EPAM Systems, I orchestrated the full developm…" at bounding box center [358, 280] width 361 height 196
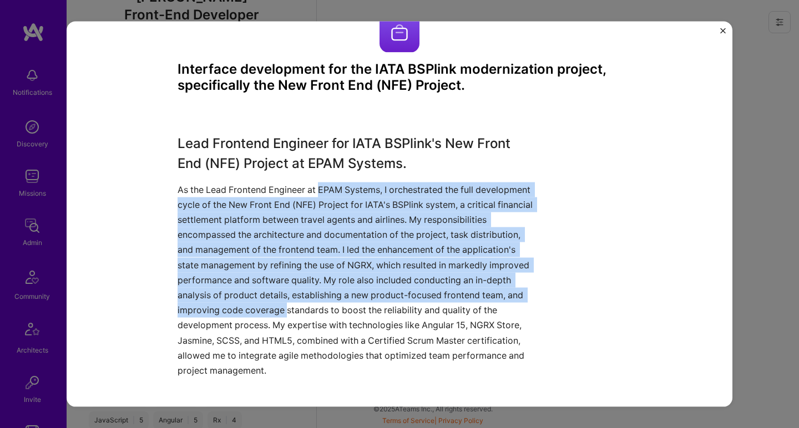
click at [277, 310] on p "As the Lead Frontend Engineer at EPAM Systems, I orchestrated the full developm…" at bounding box center [358, 280] width 361 height 196
drag, startPoint x: 277, startPoint y: 310, endPoint x: 332, endPoint y: 187, distance: 134.3
click at [332, 187] on p "As the Lead Frontend Engineer at EPAM Systems, I orchestrated the full developm…" at bounding box center [358, 280] width 361 height 196
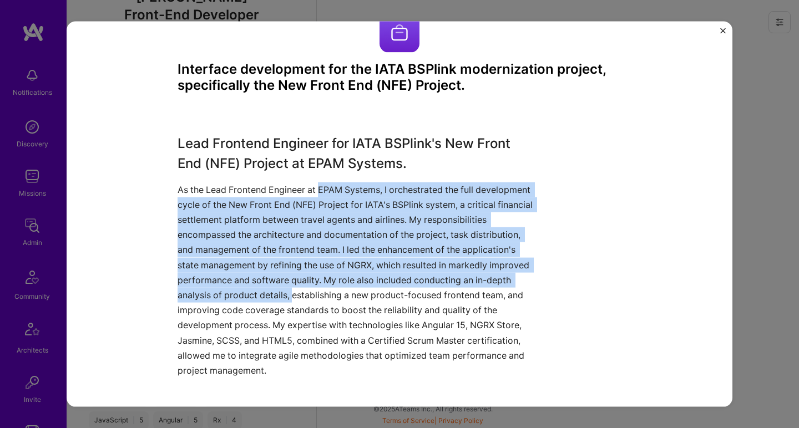
drag, startPoint x: 332, startPoint y: 187, endPoint x: 286, endPoint y: 292, distance: 114.7
click at [286, 292] on p "As the Lead Frontend Engineer at EPAM Systems, I orchestrated the full developm…" at bounding box center [358, 280] width 361 height 196
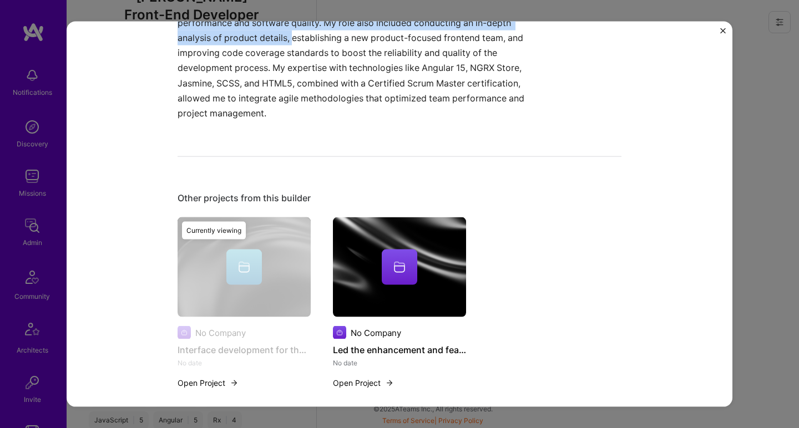
click at [352, 221] on img at bounding box center [399, 267] width 133 height 100
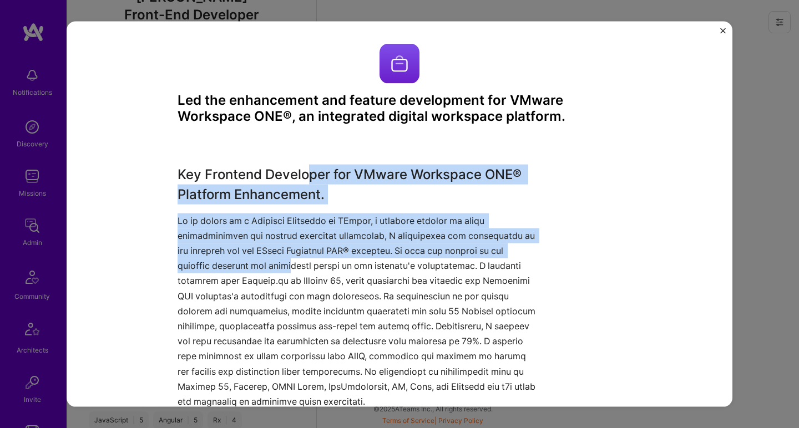
drag, startPoint x: 303, startPoint y: 171, endPoint x: 289, endPoint y: 265, distance: 94.8
click at [289, 265] on div "Key Frontend Developer for VMware Workspace ONE® Platform Enhancement." at bounding box center [358, 286] width 361 height 245
click at [289, 265] on p at bounding box center [358, 311] width 361 height 196
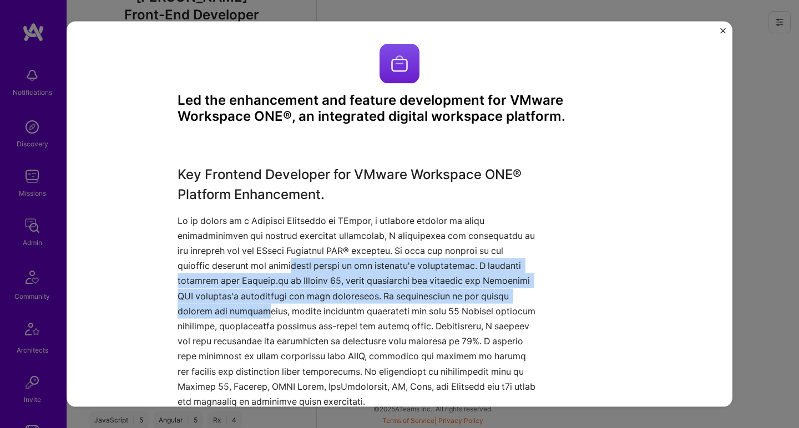
drag, startPoint x: 290, startPoint y: 258, endPoint x: 280, endPoint y: 300, distance: 42.9
click at [280, 300] on p at bounding box center [358, 311] width 361 height 196
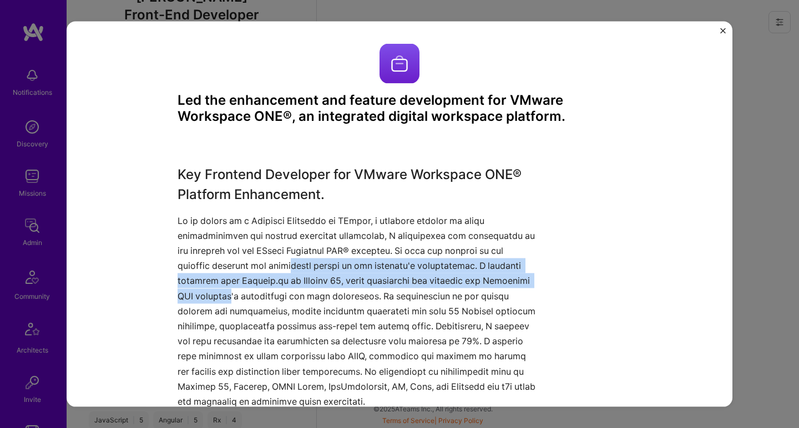
click at [280, 300] on p at bounding box center [358, 311] width 361 height 196
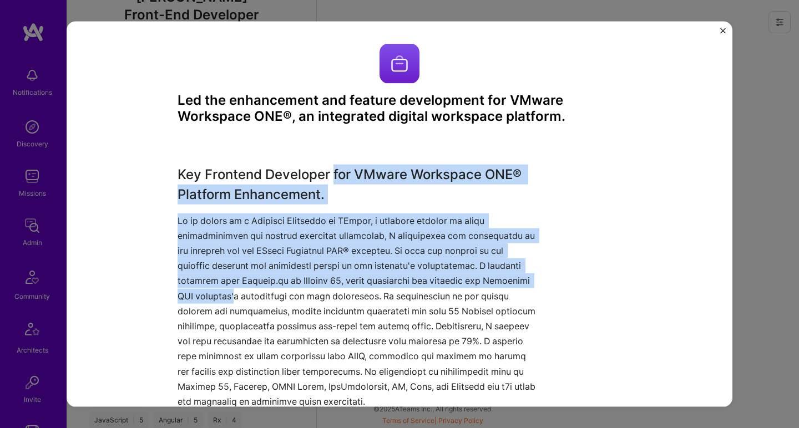
drag, startPoint x: 280, startPoint y: 299, endPoint x: 333, endPoint y: 178, distance: 132.1
click at [333, 178] on div "Key Frontend Developer for VMware Workspace ONE® Platform Enhancement." at bounding box center [358, 286] width 361 height 245
click at [333, 178] on h3 "Key Frontend Developer for VMware Workspace ONE® Platform Enhancement." at bounding box center [358, 184] width 361 height 40
drag, startPoint x: 331, startPoint y: 183, endPoint x: 292, endPoint y: 296, distance: 119.6
click at [292, 296] on div "Key Frontend Developer for VMware Workspace ONE® Platform Enhancement." at bounding box center [358, 286] width 361 height 245
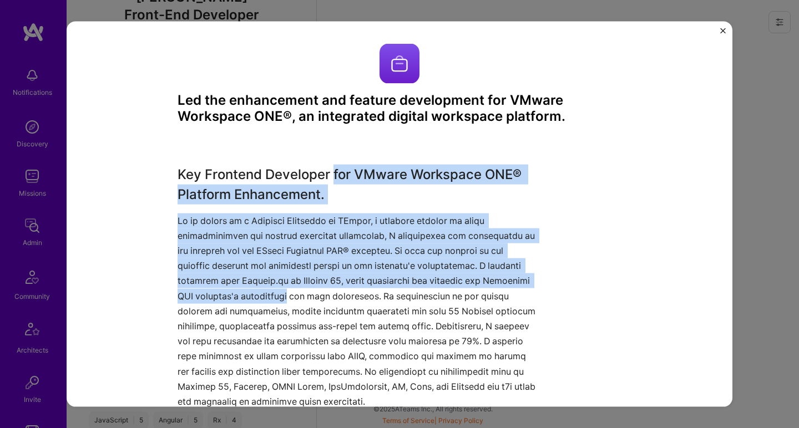
click at [292, 296] on p at bounding box center [358, 311] width 361 height 196
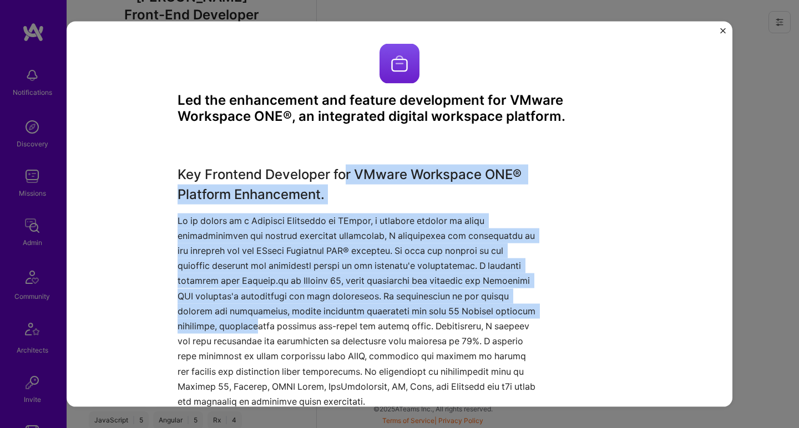
drag, startPoint x: 294, startPoint y: 328, endPoint x: 343, endPoint y: 176, distance: 159.1
click at [343, 176] on div "Key Frontend Developer for VMware Workspace ONE® Platform Enhancement." at bounding box center [358, 286] width 361 height 245
click at [343, 176] on h3 "Key Frontend Developer for VMware Workspace ONE® Platform Enhancement." at bounding box center [358, 184] width 361 height 40
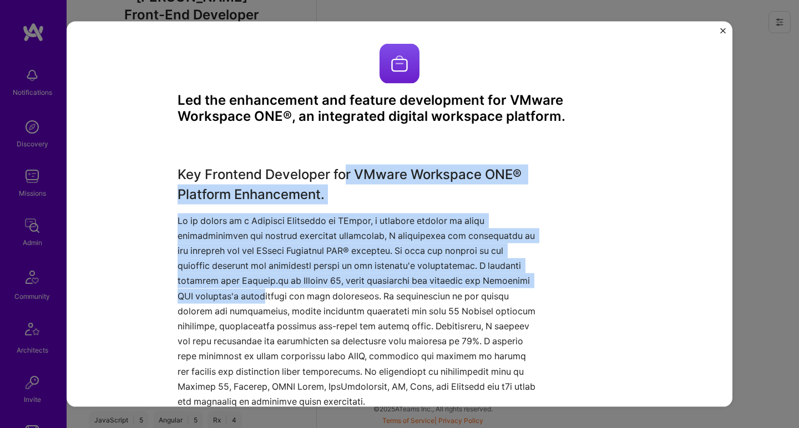
drag, startPoint x: 343, startPoint y: 174, endPoint x: 308, endPoint y: 294, distance: 124.7
click at [309, 294] on div "Key Frontend Developer for VMware Workspace ONE® Platform Enhancement." at bounding box center [358, 286] width 361 height 245
click at [308, 293] on p at bounding box center [358, 311] width 361 height 196
drag, startPoint x: 311, startPoint y: 271, endPoint x: 353, endPoint y: 166, distance: 113.0
click at [353, 166] on div "Key Frontend Developer for VMware Workspace ONE® Platform Enhancement." at bounding box center [358, 286] width 361 height 245
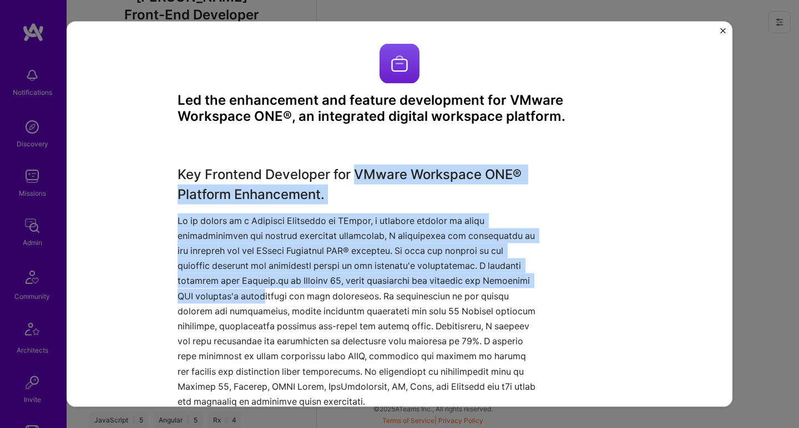
click at [353, 166] on h3 "Key Frontend Developer for VMware Workspace ONE® Platform Enhancement." at bounding box center [358, 184] width 361 height 40
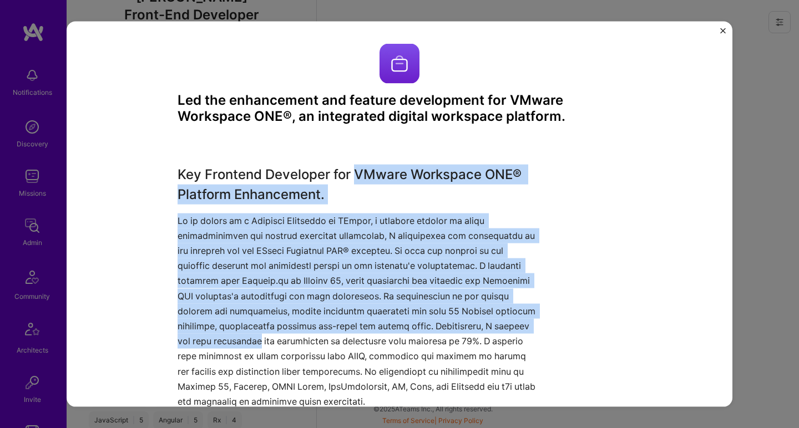
drag, startPoint x: 353, startPoint y: 166, endPoint x: 284, endPoint y: 334, distance: 181.8
click at [284, 334] on div "Key Frontend Developer for VMware Workspace ONE® Platform Enhancement." at bounding box center [358, 286] width 361 height 245
click at [284, 334] on p at bounding box center [358, 311] width 361 height 196
drag, startPoint x: 286, startPoint y: 326, endPoint x: 331, endPoint y: 170, distance: 162.1
click at [331, 170] on div "Key Frontend Developer for VMware Workspace ONE® Platform Enhancement." at bounding box center [358, 286] width 361 height 245
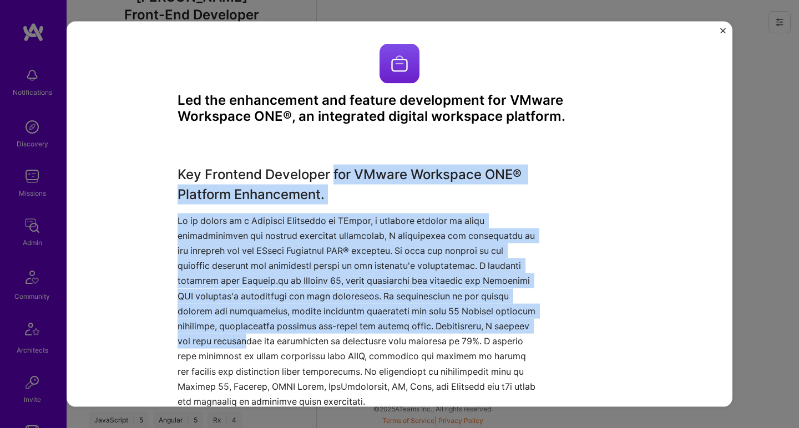
click at [331, 170] on h3 "Key Frontend Developer for VMware Workspace ONE® Platform Enhancement." at bounding box center [358, 184] width 361 height 40
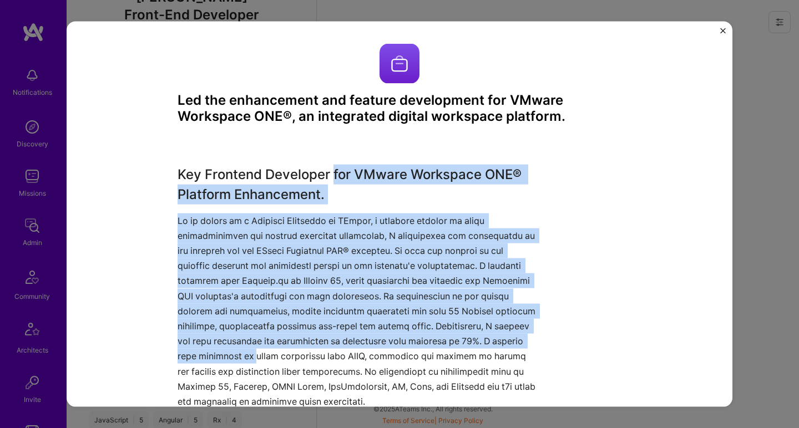
drag, startPoint x: 331, startPoint y: 170, endPoint x: 275, endPoint y: 346, distance: 184.6
click at [275, 346] on div "Key Frontend Developer for VMware Workspace ONE® Platform Enhancement." at bounding box center [358, 286] width 361 height 245
click at [275, 346] on p at bounding box center [358, 311] width 361 height 196
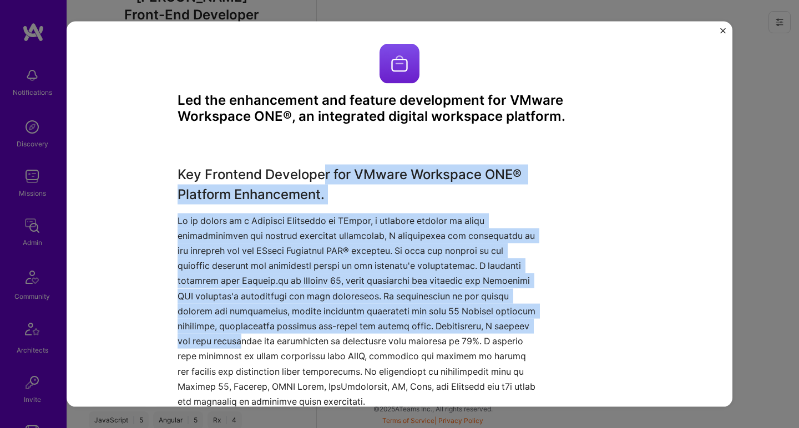
drag, startPoint x: 278, startPoint y: 342, endPoint x: 319, endPoint y: 179, distance: 168.2
click at [319, 179] on div "Key Frontend Developer for VMware Workspace ONE® Platform Enhancement." at bounding box center [358, 286] width 361 height 245
click at [319, 179] on h3 "Key Frontend Developer for VMware Workspace ONE® Platform Enhancement." at bounding box center [358, 184] width 361 height 40
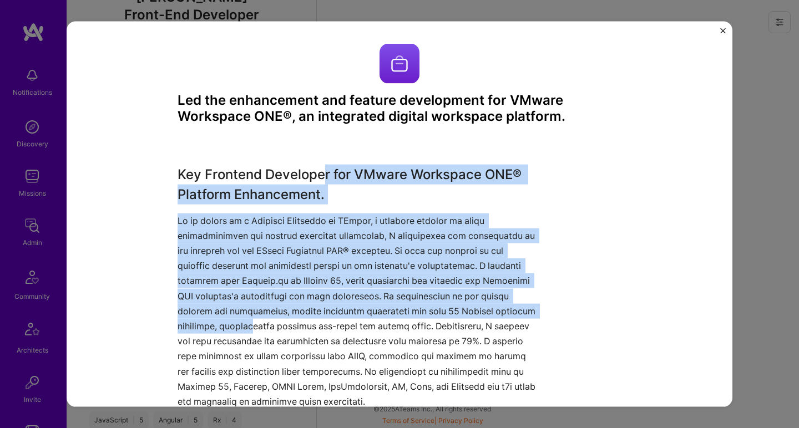
drag, startPoint x: 319, startPoint y: 178, endPoint x: 290, endPoint y: 316, distance: 140.6
click at [290, 316] on div "Key Frontend Developer for VMware Workspace ONE® Platform Enhancement." at bounding box center [358, 286] width 361 height 245
click at [309, 219] on p at bounding box center [358, 311] width 361 height 196
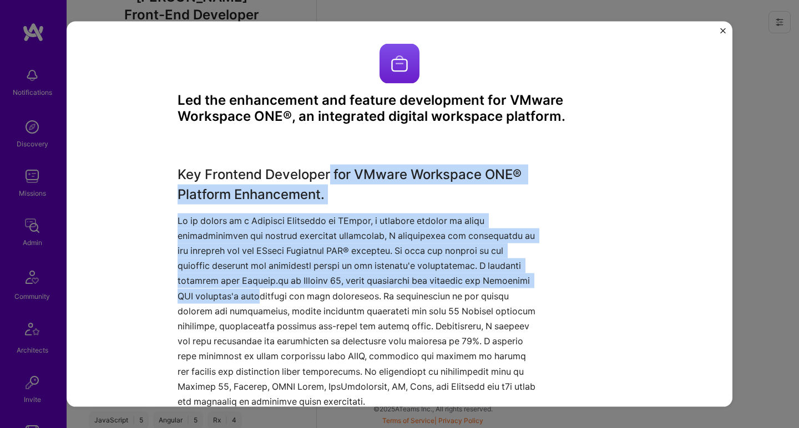
drag, startPoint x: 326, startPoint y: 179, endPoint x: 305, endPoint y: 293, distance: 116.2
click at [305, 293] on div "Key Frontend Developer for VMware Workspace ONE® Platform Enhancement." at bounding box center [358, 286] width 361 height 245
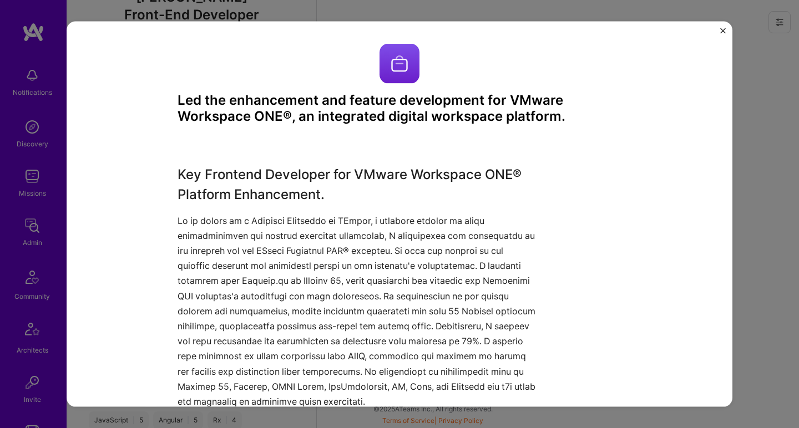
click at [305, 293] on p at bounding box center [358, 311] width 361 height 196
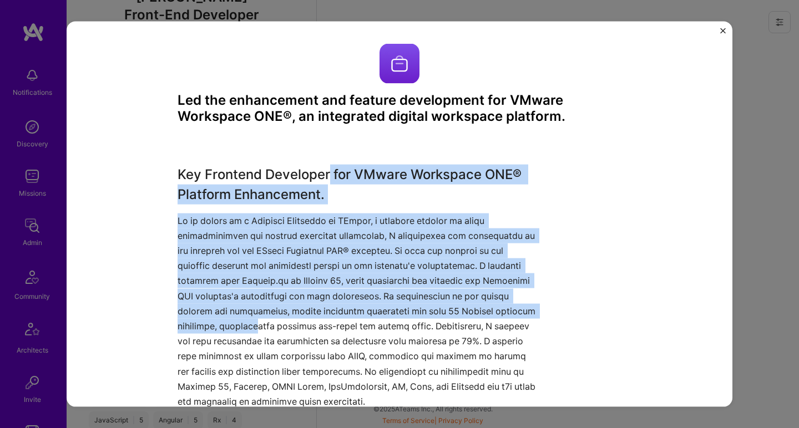
drag, startPoint x: 294, startPoint y: 322, endPoint x: 326, endPoint y: 180, distance: 145.6
click at [326, 180] on div "Key Frontend Developer for VMware Workspace ONE® Platform Enhancement." at bounding box center [358, 286] width 361 height 245
click at [326, 180] on h3 "Key Frontend Developer for VMware Workspace ONE® Platform Enhancement." at bounding box center [358, 184] width 361 height 40
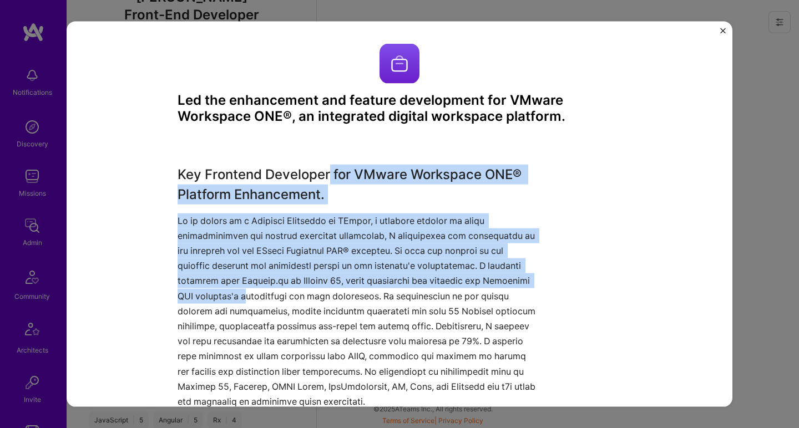
drag, startPoint x: 326, startPoint y: 177, endPoint x: 295, endPoint y: 295, distance: 122.2
click at [295, 295] on div "Key Frontend Developer for VMware Workspace ONE® Platform Enhancement." at bounding box center [358, 286] width 361 height 245
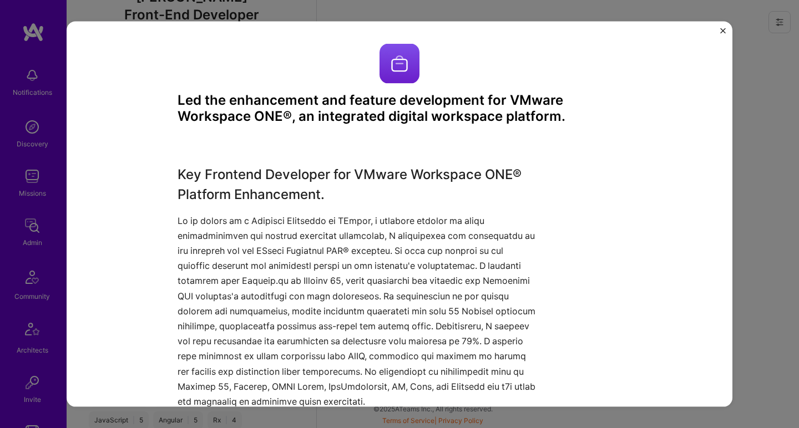
click at [295, 295] on p at bounding box center [358, 311] width 361 height 196
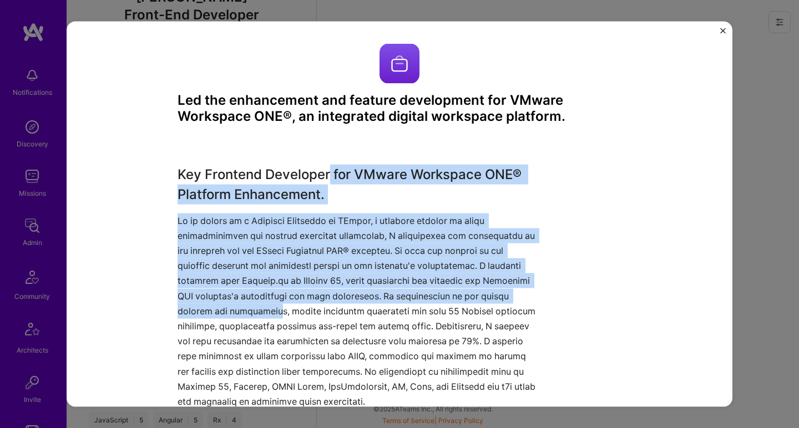
drag, startPoint x: 294, startPoint y: 301, endPoint x: 328, endPoint y: 167, distance: 138.4
click at [328, 167] on div "Key Frontend Developer for VMware Workspace ONE® Platform Enhancement." at bounding box center [358, 286] width 361 height 245
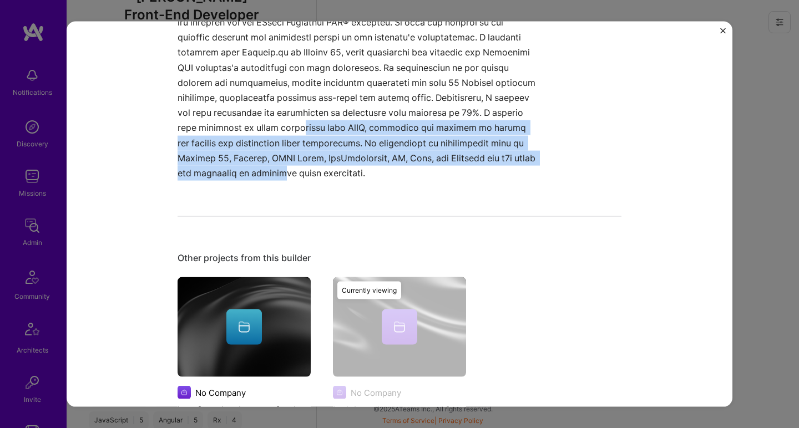
drag, startPoint x: 327, startPoint y: 167, endPoint x: 332, endPoint y: 111, distance: 56.2
click at [332, 118] on p at bounding box center [358, 82] width 361 height 196
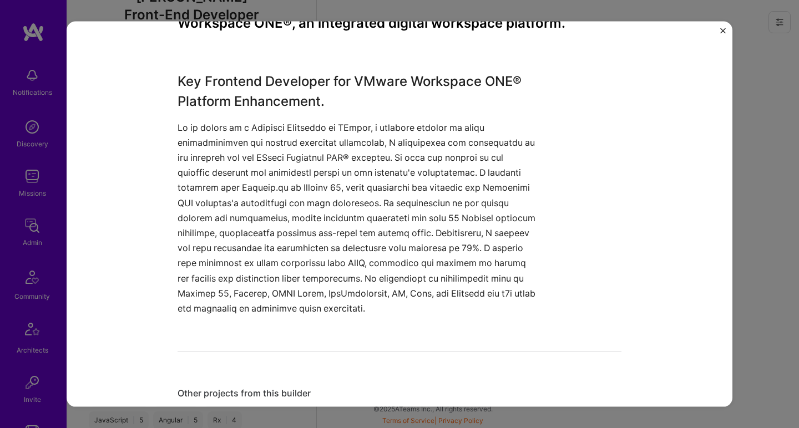
click at [795, 148] on div "Led the enhancement and feature development for VMware Workspace ONE®, an integ…" at bounding box center [399, 214] width 799 height 428
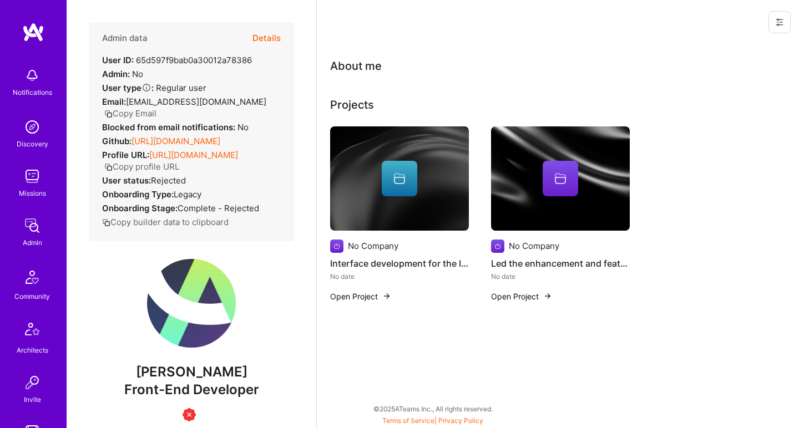
click at [196, 141] on link "https://github.com/Dominent" at bounding box center [175, 141] width 89 height 11
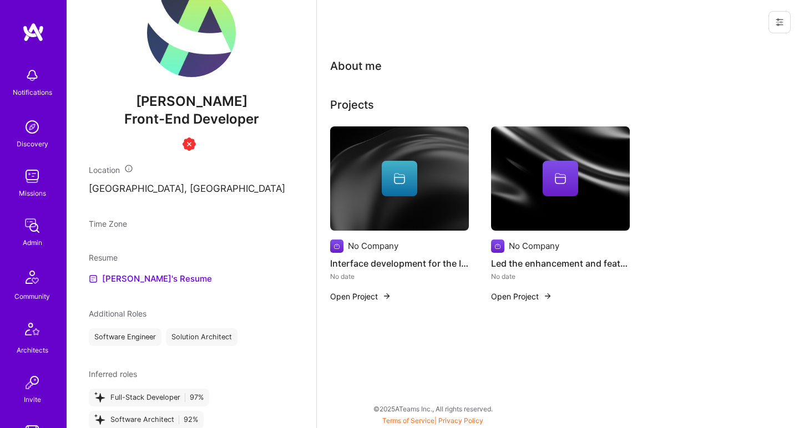
scroll to position [302, 0]
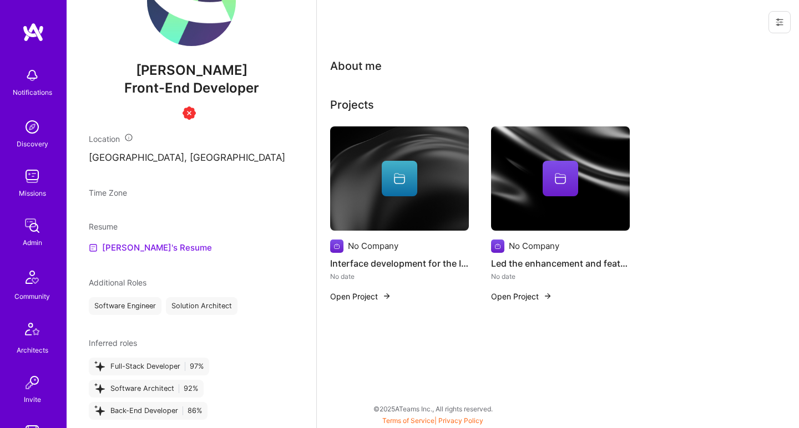
click at [115, 255] on link "Petromil's Resume" at bounding box center [150, 247] width 123 height 13
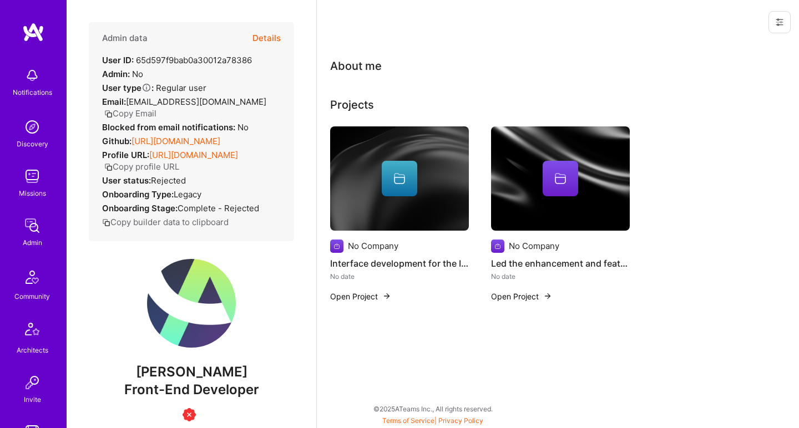
scroll to position [0, 0]
click at [357, 134] on img at bounding box center [399, 178] width 139 height 104
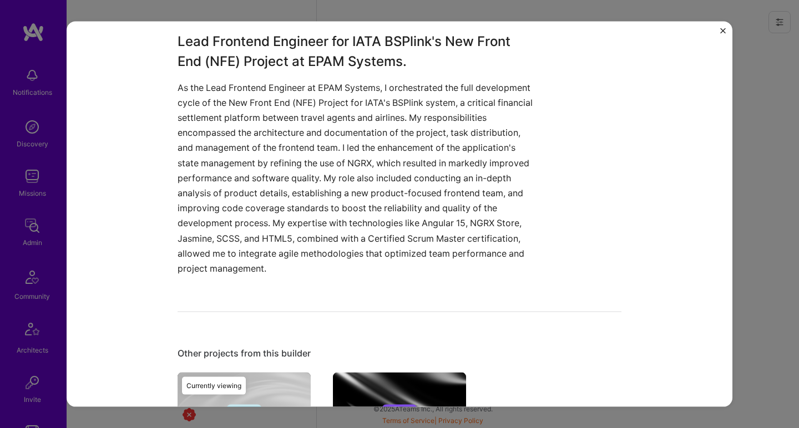
scroll to position [288, 0]
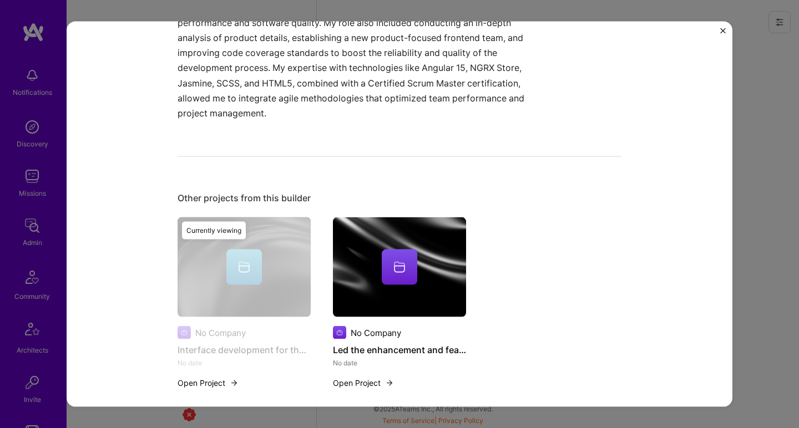
click at [351, 286] on img at bounding box center [399, 267] width 133 height 100
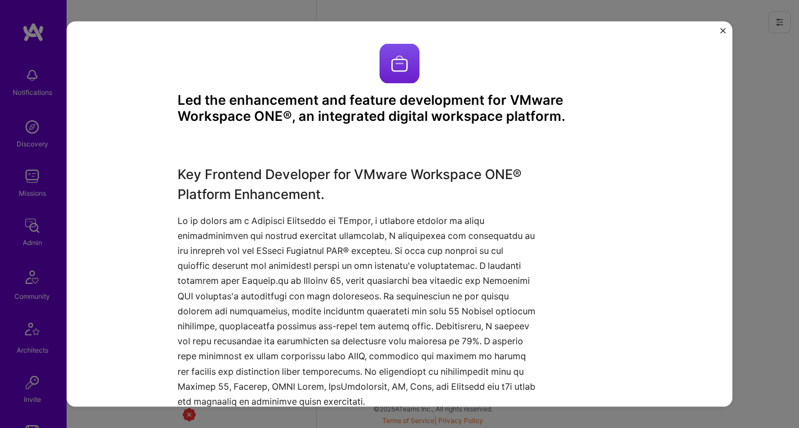
scroll to position [31, 0]
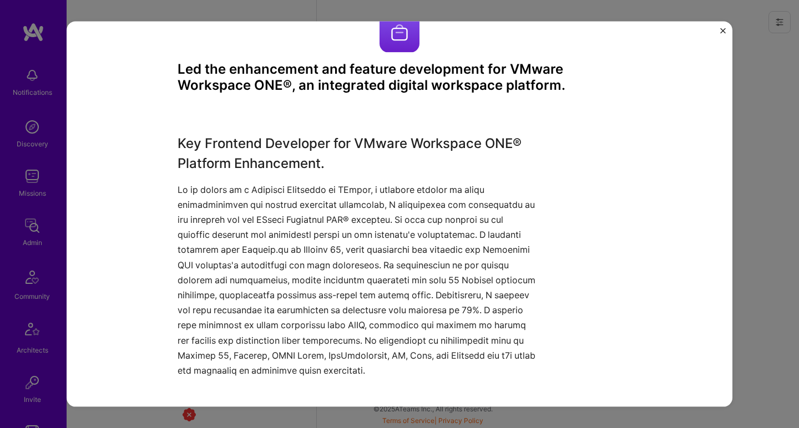
click at [363, 69] on h3 "Led the enhancement and feature development for VMware Workspace ONE®, an integ…" at bounding box center [400, 78] width 444 height 32
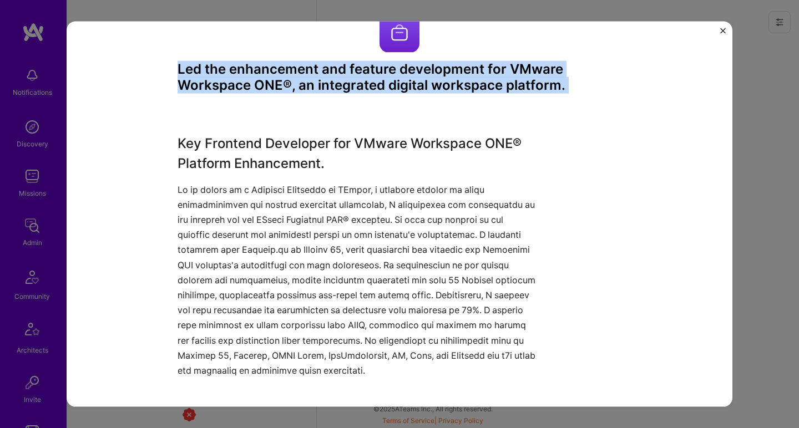
click at [363, 69] on h3 "Led the enhancement and feature development for VMware Workspace ONE®, an integ…" at bounding box center [400, 78] width 444 height 32
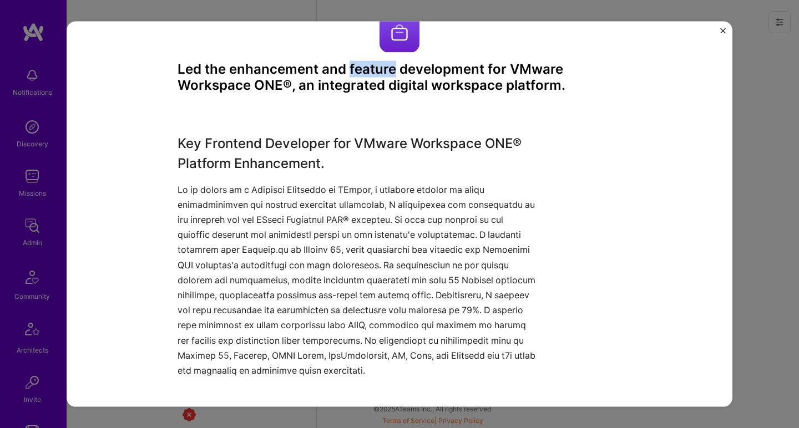
click at [363, 69] on h3 "Led the enhancement and feature development for VMware Workspace ONE®, an integ…" at bounding box center [400, 78] width 444 height 32
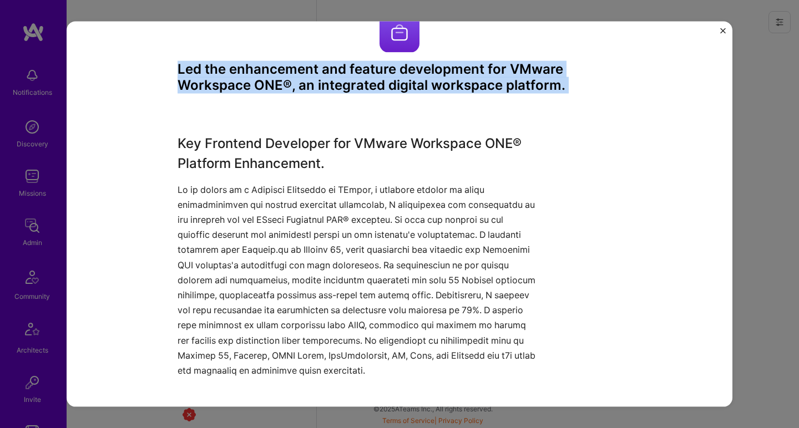
click at [363, 69] on h3 "Led the enhancement and feature development for VMware Workspace ONE®, an integ…" at bounding box center [400, 78] width 444 height 32
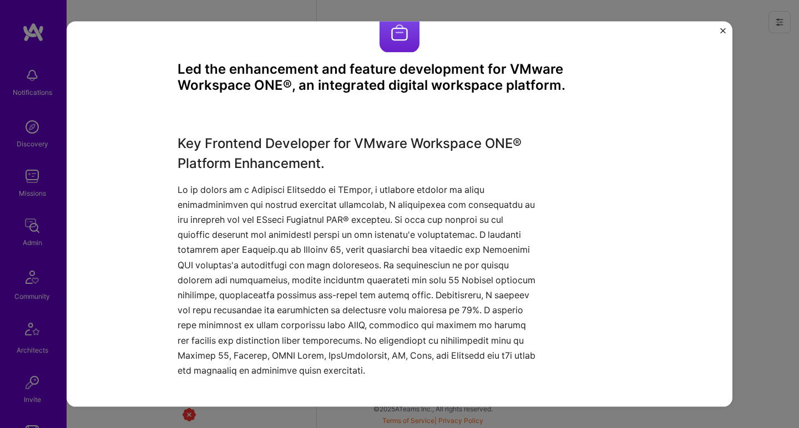
click at [325, 168] on h3 "Key Frontend Developer for VMware Workspace ONE® Platform Enhancement." at bounding box center [358, 153] width 361 height 40
click at [325, 167] on h3 "Key Frontend Developer for VMware Workspace ONE® Platform Enhancement." at bounding box center [358, 153] width 361 height 40
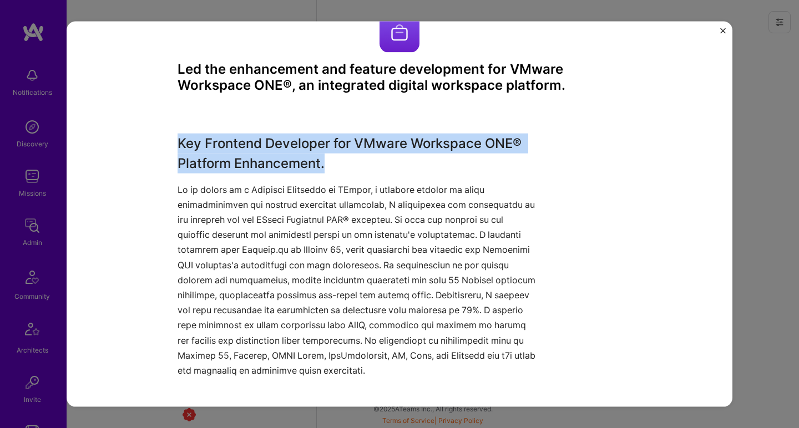
drag, startPoint x: 325, startPoint y: 167, endPoint x: 306, endPoint y: 239, distance: 74.5
click at [306, 239] on div "Key Frontend Developer for VMware Workspace ONE® Platform Enhancement." at bounding box center [358, 255] width 361 height 245
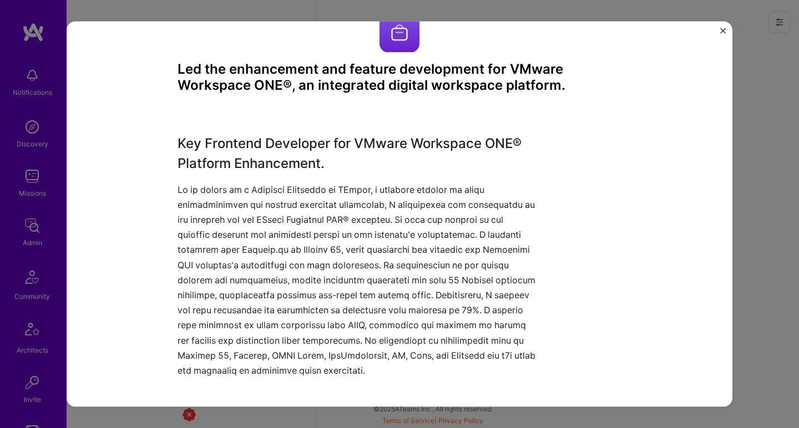
click at [306, 239] on p at bounding box center [358, 280] width 361 height 196
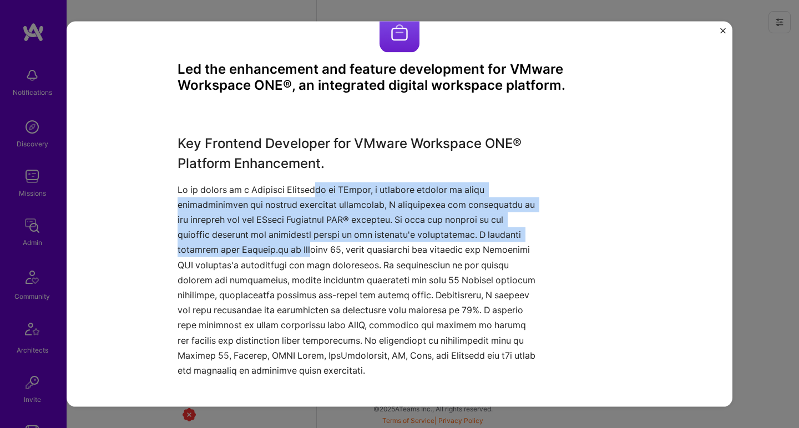
drag, startPoint x: 306, startPoint y: 239, endPoint x: 322, endPoint y: 184, distance: 56.7
click at [321, 185] on p at bounding box center [358, 280] width 361 height 196
click at [322, 184] on p at bounding box center [358, 280] width 361 height 196
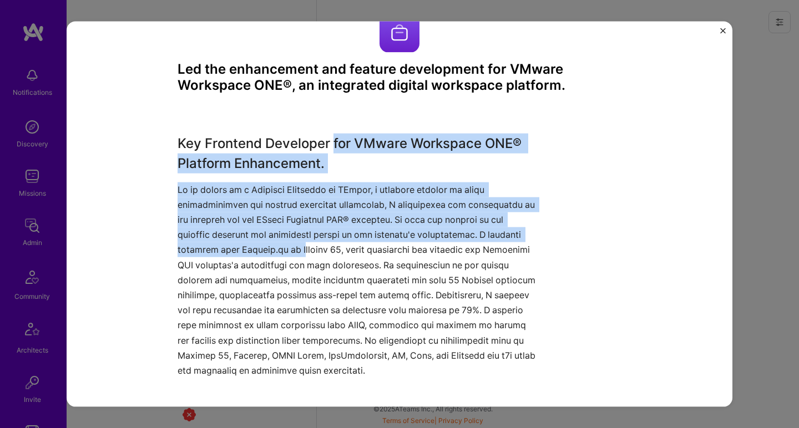
drag, startPoint x: 331, startPoint y: 135, endPoint x: 295, endPoint y: 252, distance: 123.2
click at [295, 252] on div "Key Frontend Developer for VMware Workspace ONE® Platform Enhancement." at bounding box center [358, 255] width 361 height 245
click at [295, 252] on p at bounding box center [358, 280] width 361 height 196
drag, startPoint x: 297, startPoint y: 246, endPoint x: 339, endPoint y: 147, distance: 107.9
click at [339, 147] on div "Key Frontend Developer for VMware Workspace ONE® Platform Enhancement." at bounding box center [358, 255] width 361 height 245
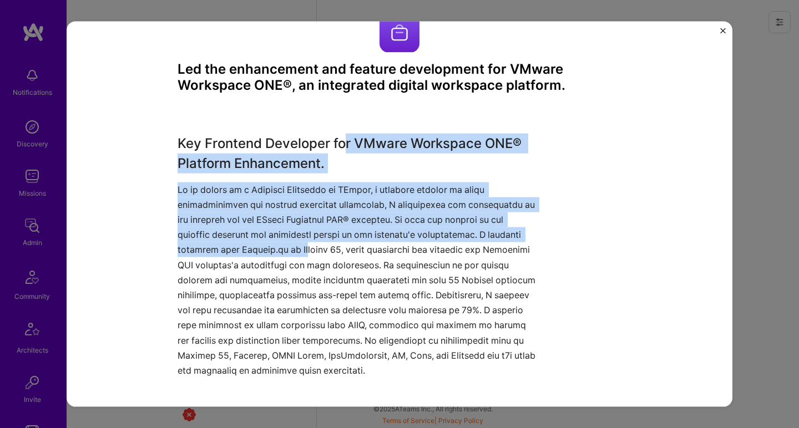
click at [339, 147] on h3 "Key Frontend Developer for VMware Workspace ONE® Platform Enhancement." at bounding box center [358, 153] width 361 height 40
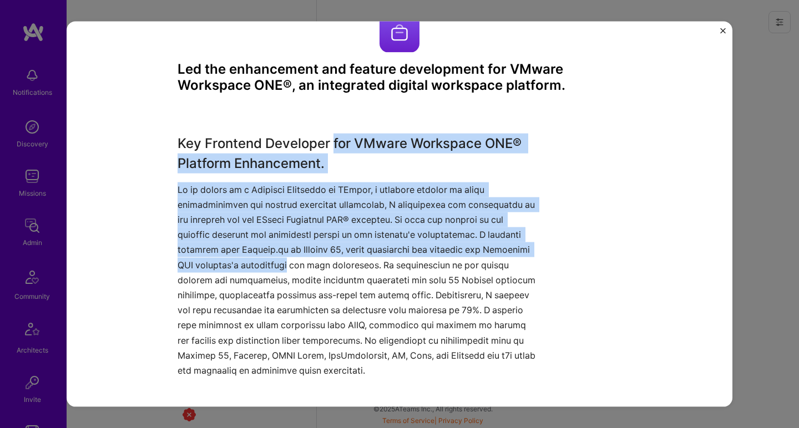
drag, startPoint x: 337, startPoint y: 149, endPoint x: 301, endPoint y: 268, distance: 124.8
click at [301, 268] on div "Key Frontend Developer for VMware Workspace ONE® Platform Enhancement." at bounding box center [358, 255] width 361 height 245
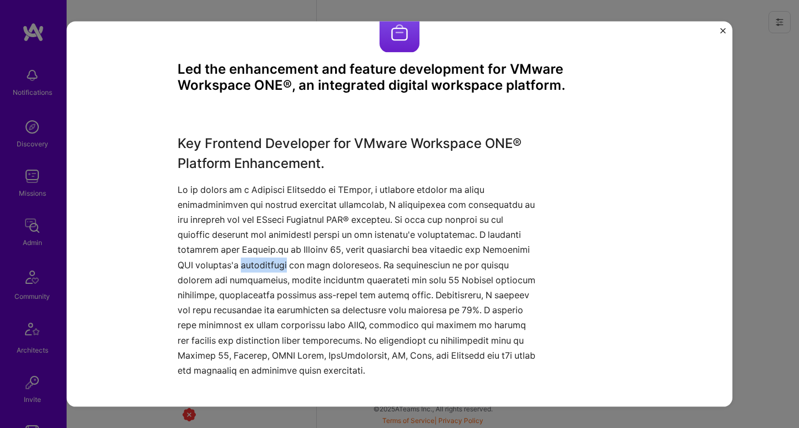
click at [301, 268] on p at bounding box center [358, 280] width 361 height 196
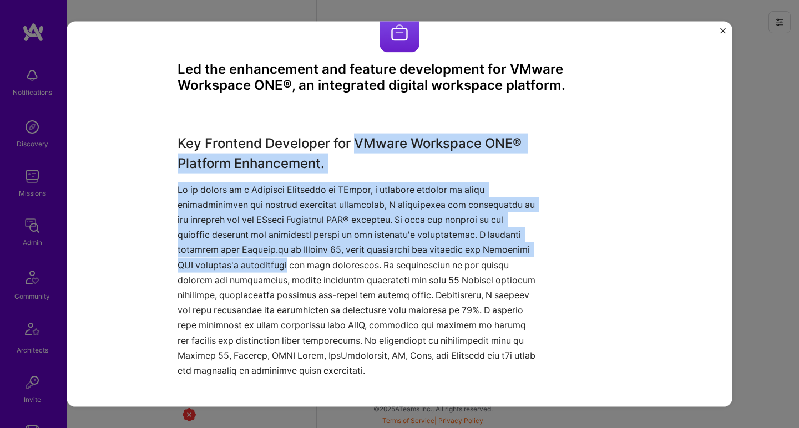
drag, startPoint x: 303, startPoint y: 263, endPoint x: 359, endPoint y: 138, distance: 138.1
click at [359, 138] on div "Key Frontend Developer for VMware Workspace ONE® Platform Enhancement." at bounding box center [358, 255] width 361 height 245
click at [359, 138] on h3 "Key Frontend Developer for VMware Workspace ONE® Platform Enhancement." at bounding box center [358, 153] width 361 height 40
drag, startPoint x: 355, startPoint y: 147, endPoint x: 301, endPoint y: 262, distance: 127.5
click at [301, 262] on div "Key Frontend Developer for VMware Workspace ONE® Platform Enhancement." at bounding box center [358, 255] width 361 height 245
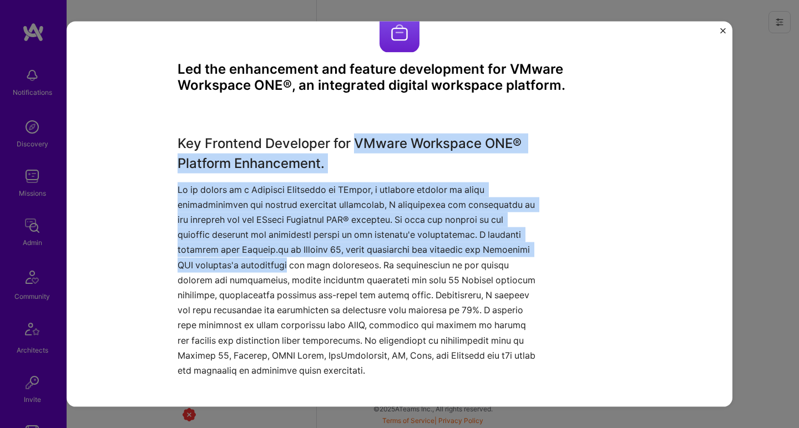
click at [301, 262] on p at bounding box center [358, 280] width 361 height 196
drag, startPoint x: 305, startPoint y: 250, endPoint x: 344, endPoint y: 134, distance: 122.8
click at [344, 134] on div "Key Frontend Developer for VMware Workspace ONE® Platform Enhancement." at bounding box center [358, 255] width 361 height 245
click at [344, 134] on h3 "Key Frontend Developer for VMware Workspace ONE® Platform Enhancement." at bounding box center [358, 153] width 361 height 40
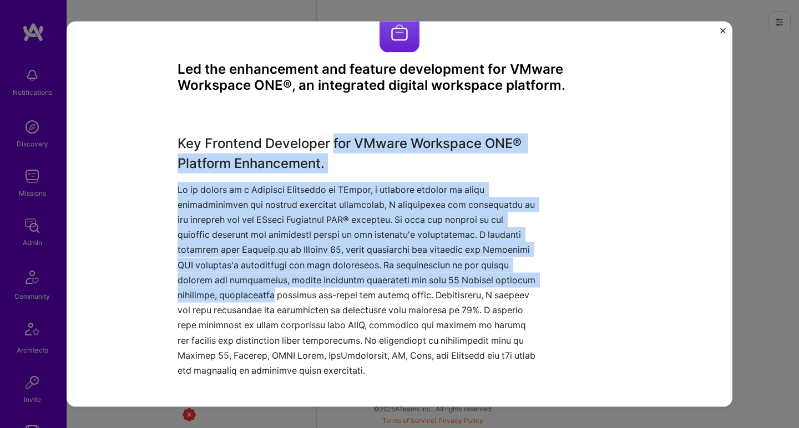
drag, startPoint x: 344, startPoint y: 133, endPoint x: 282, endPoint y: 284, distance: 163.2
click at [282, 284] on div "Key Frontend Developer for VMware Workspace ONE® Platform Enhancement." at bounding box center [358, 255] width 361 height 245
click at [282, 283] on p at bounding box center [358, 280] width 361 height 196
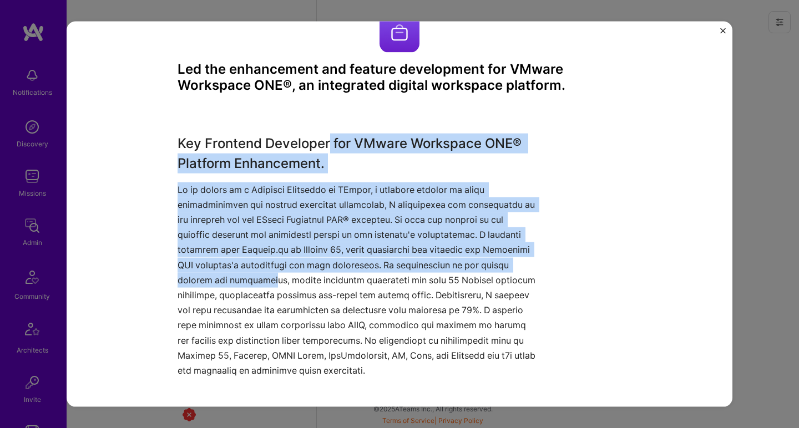
drag, startPoint x: 292, startPoint y: 269, endPoint x: 324, endPoint y: 143, distance: 130.5
click at [324, 143] on div "Key Frontend Developer for VMware Workspace ONE® Platform Enhancement." at bounding box center [358, 255] width 361 height 245
click at [324, 143] on h3 "Key Frontend Developer for VMware Workspace ONE® Platform Enhancement." at bounding box center [358, 153] width 361 height 40
drag, startPoint x: 324, startPoint y: 143, endPoint x: 290, endPoint y: 269, distance: 131.1
click at [290, 269] on div "Key Frontend Developer for VMware Workspace ONE® Platform Enhancement." at bounding box center [358, 255] width 361 height 245
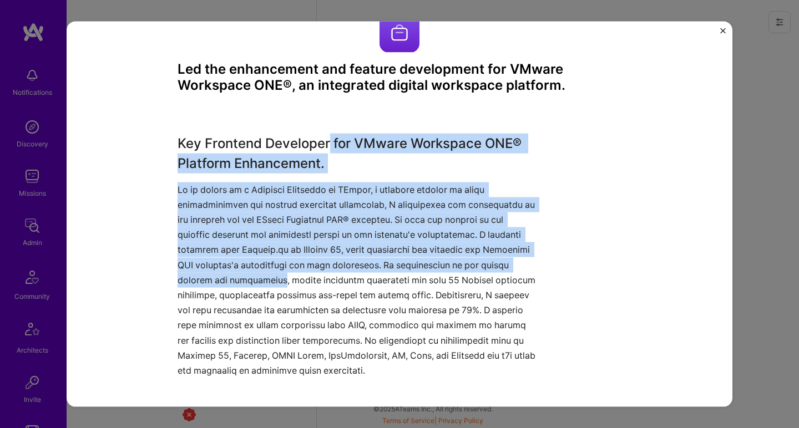
click at [290, 269] on p at bounding box center [358, 280] width 361 height 196
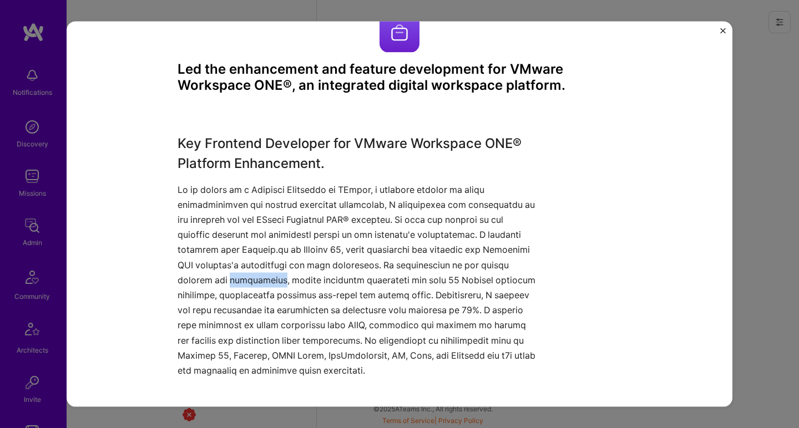
click at [290, 269] on p at bounding box center [358, 280] width 361 height 196
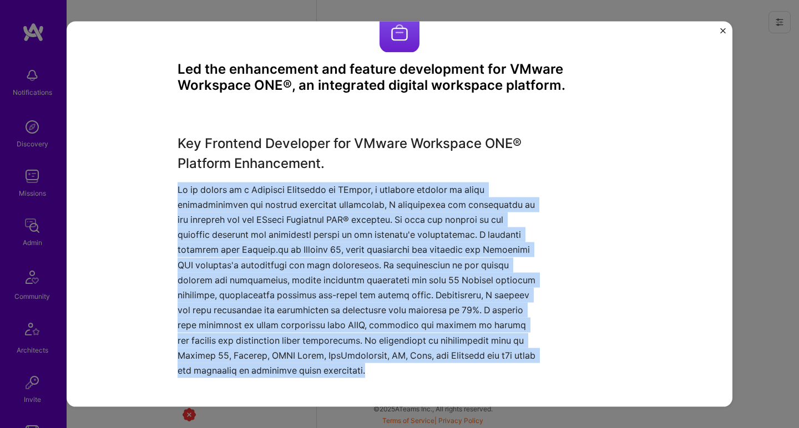
drag, startPoint x: 298, startPoint y: 256, endPoint x: 324, endPoint y: 151, distance: 108.0
click at [324, 151] on div "Key Frontend Developer for VMware Workspace ONE® Platform Enhancement." at bounding box center [358, 255] width 361 height 245
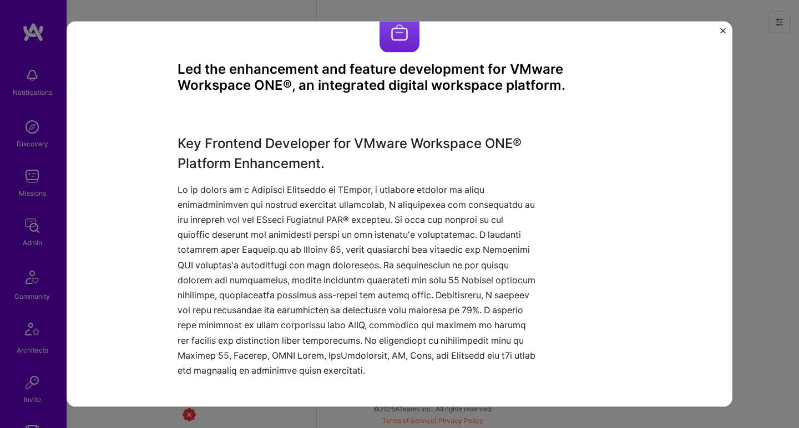
click at [324, 151] on h3 "Key Frontend Developer for VMware Workspace ONE® Platform Enhancement." at bounding box center [358, 153] width 361 height 40
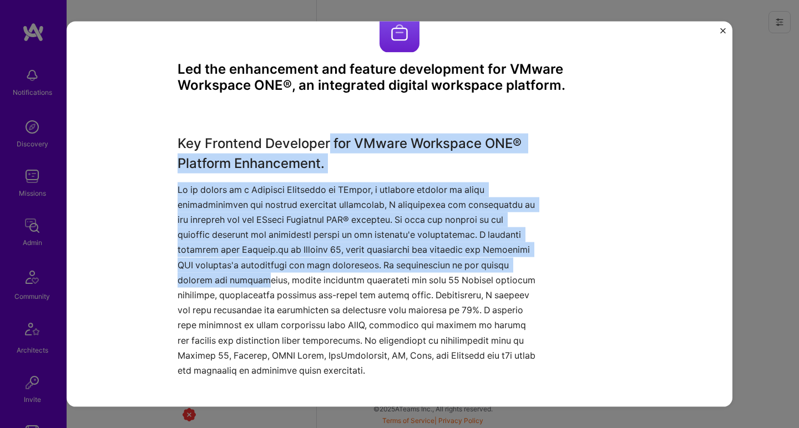
drag, startPoint x: 324, startPoint y: 148, endPoint x: 281, endPoint y: 280, distance: 139.5
click at [281, 280] on div "Key Frontend Developer for VMware Workspace ONE® Platform Enhancement." at bounding box center [358, 255] width 361 height 245
click at [281, 280] on p at bounding box center [358, 280] width 361 height 196
drag, startPoint x: 282, startPoint y: 277, endPoint x: 302, endPoint y: 150, distance: 129.1
click at [302, 150] on div "Key Frontend Developer for VMware Workspace ONE® Platform Enhancement." at bounding box center [358, 255] width 361 height 245
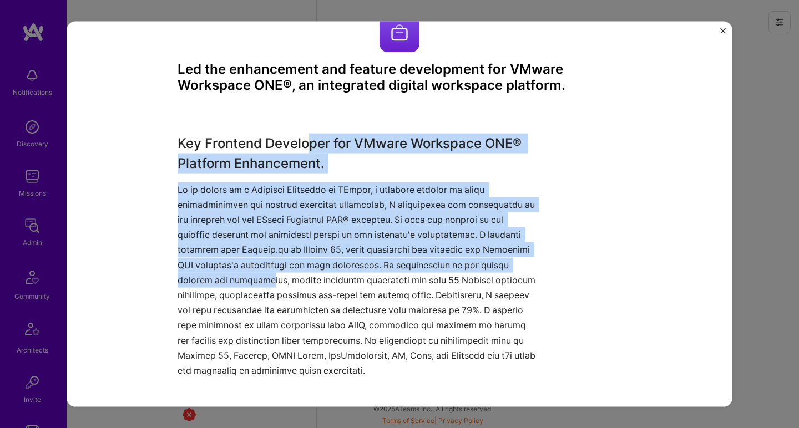
click at [302, 150] on h3 "Key Frontend Developer for VMware Workspace ONE® Platform Enhancement." at bounding box center [358, 153] width 361 height 40
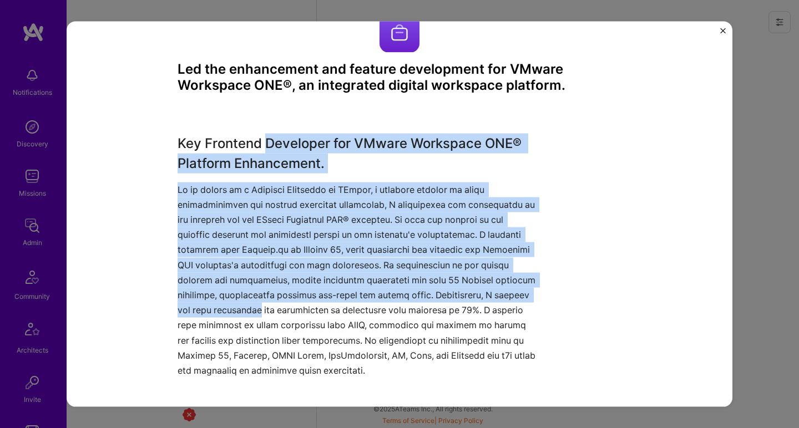
drag, startPoint x: 302, startPoint y: 150, endPoint x: 285, endPoint y: 300, distance: 150.8
click at [285, 300] on div "Key Frontend Developer for VMware Workspace ONE® Platform Enhancement." at bounding box center [358, 255] width 361 height 245
click at [285, 299] on p at bounding box center [358, 280] width 361 height 196
drag, startPoint x: 285, startPoint y: 299, endPoint x: 287, endPoint y: 145, distance: 153.7
click at [287, 145] on div "Key Frontend Developer for VMware Workspace ONE® Platform Enhancement." at bounding box center [358, 255] width 361 height 245
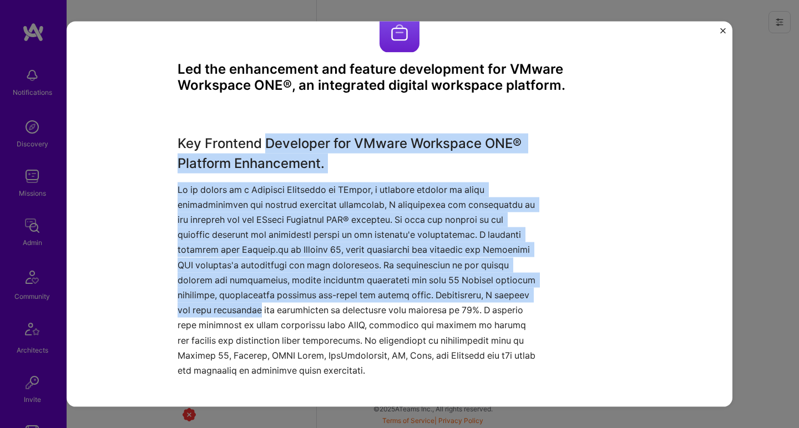
click at [287, 145] on h3 "Key Frontend Developer for VMware Workspace ONE® Platform Enhancement." at bounding box center [358, 153] width 361 height 40
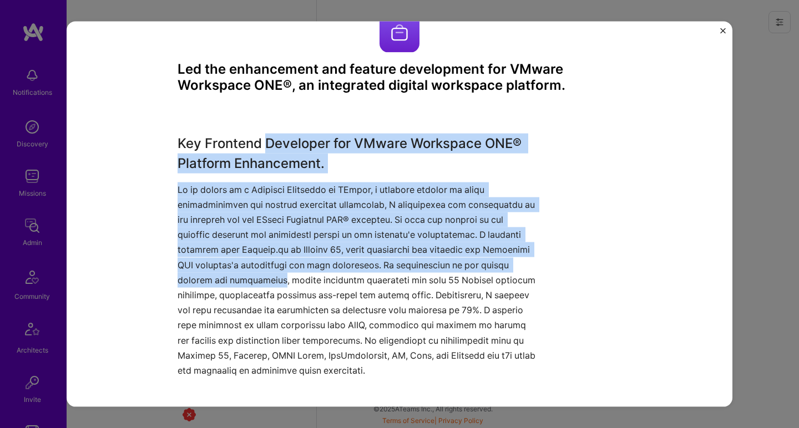
drag, startPoint x: 287, startPoint y: 145, endPoint x: 280, endPoint y: 271, distance: 126.1
click at [280, 272] on div "Key Frontend Developer for VMware Workspace ONE® Platform Enhancement." at bounding box center [358, 255] width 361 height 245
click at [280, 271] on p at bounding box center [358, 280] width 361 height 196
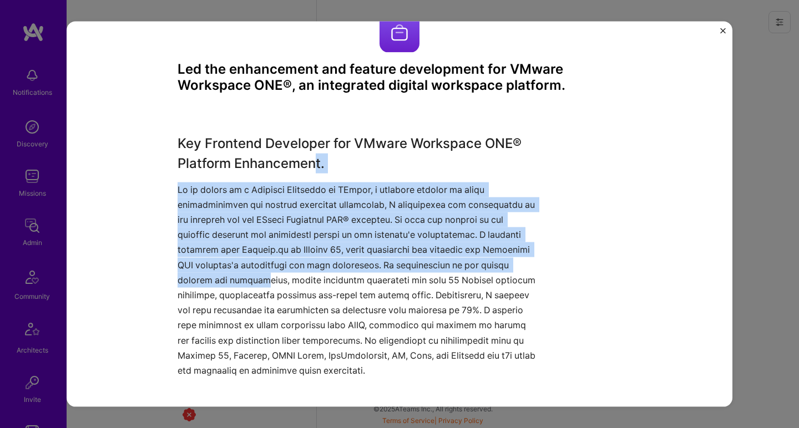
drag, startPoint x: 281, startPoint y: 270, endPoint x: 312, endPoint y: 159, distance: 115.4
click at [312, 159] on div "Key Frontend Developer for VMware Workspace ONE® Platform Enhancement." at bounding box center [358, 255] width 361 height 245
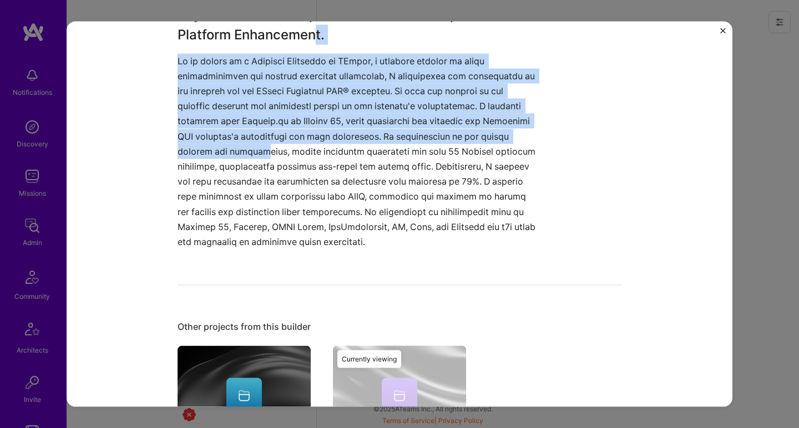
scroll to position [7, 0]
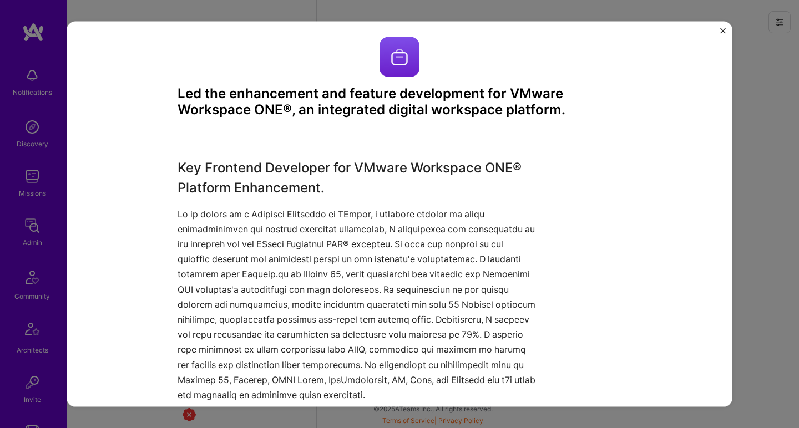
click at [773, 109] on div "Led the enhancement and feature development for VMware Workspace ONE®, an integ…" at bounding box center [399, 214] width 799 height 428
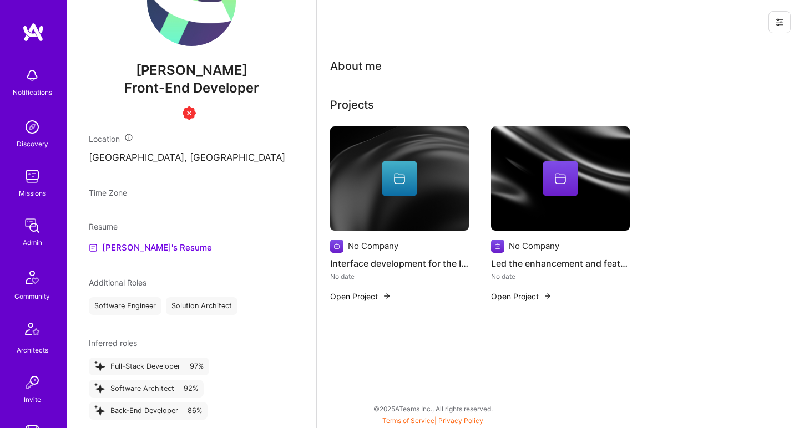
scroll to position [271, 0]
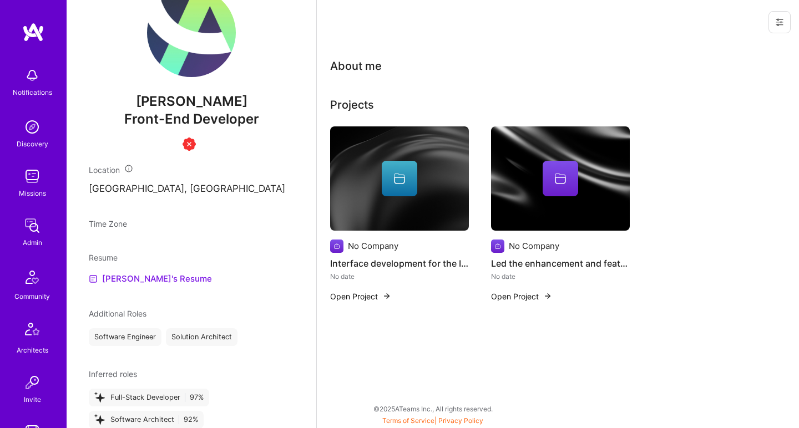
click at [128, 286] on link "Petromil's Resume" at bounding box center [150, 278] width 123 height 13
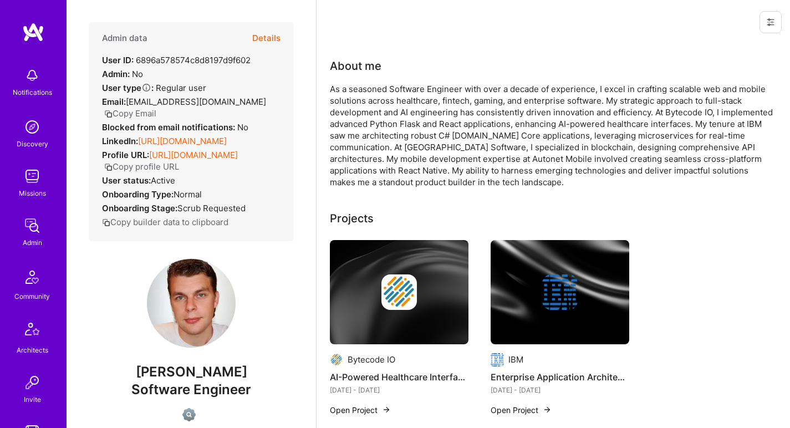
click at [161, 139] on link "[URL][DOMAIN_NAME]" at bounding box center [182, 141] width 89 height 11
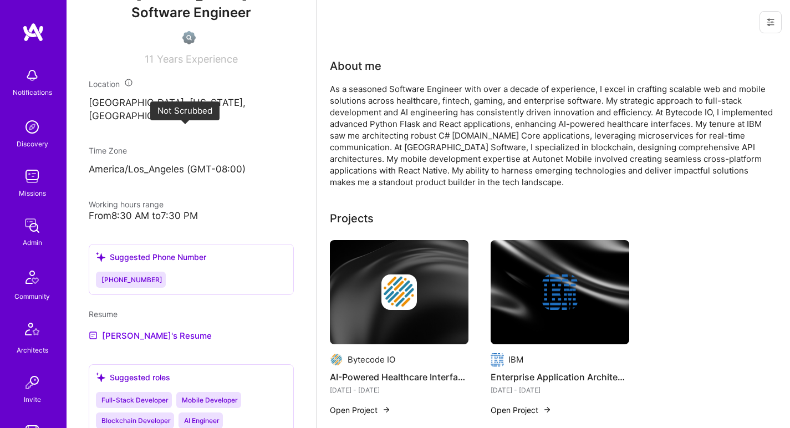
scroll to position [470, 0]
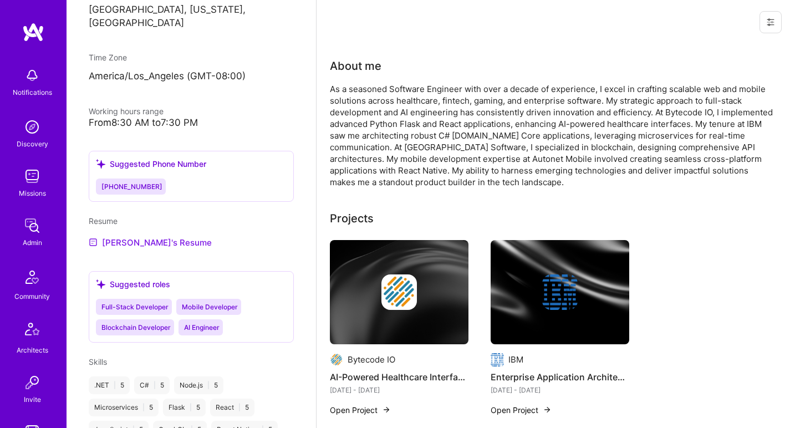
click at [136, 249] on link "Peter's Resume" at bounding box center [150, 242] width 123 height 13
click at [377, 101] on div "As a seasoned Software Engineer with over a decade of experience, I excel in cr…" at bounding box center [552, 135] width 444 height 105
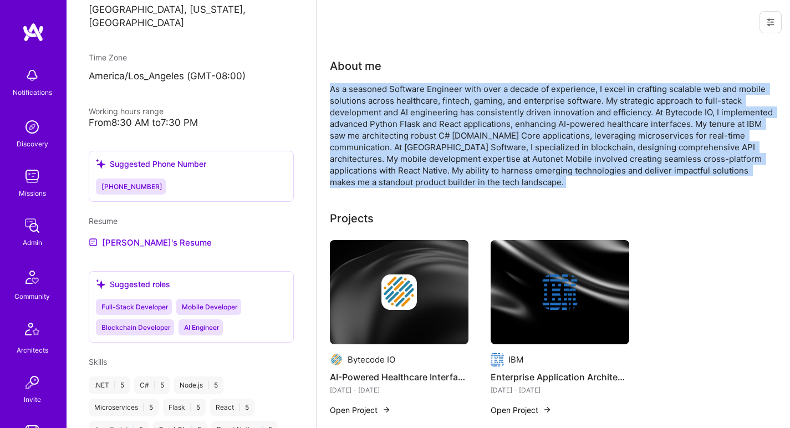
click at [377, 101] on div "As a seasoned Software Engineer with over a decade of experience, I excel in cr…" at bounding box center [552, 135] width 444 height 105
click at [373, 104] on div "As a seasoned Software Engineer with over a decade of experience, I excel in cr…" at bounding box center [552, 135] width 444 height 105
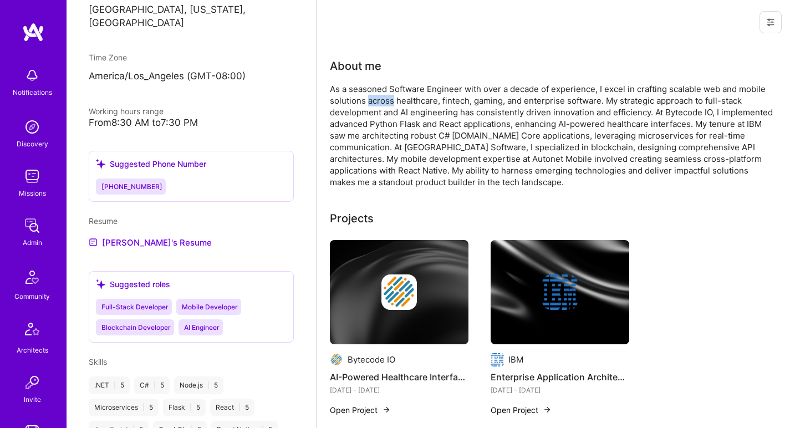
click at [373, 104] on div "As a seasoned Software Engineer with over a decade of experience, I excel in cr…" at bounding box center [552, 135] width 444 height 105
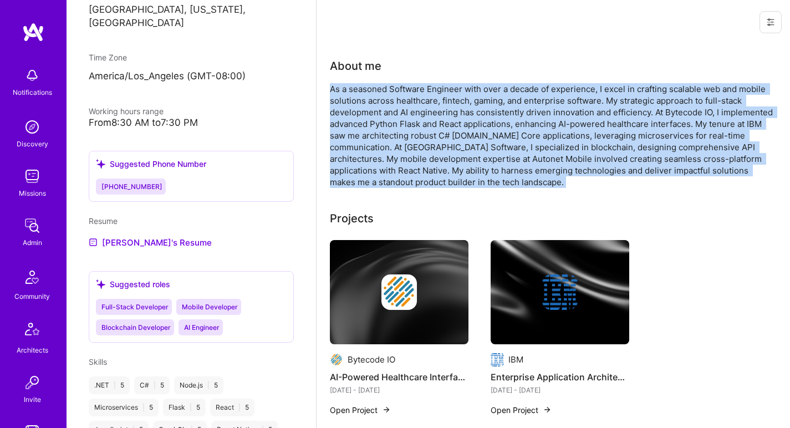
click at [373, 104] on div "As a seasoned Software Engineer with over a decade of experience, I excel in cr…" at bounding box center [552, 135] width 444 height 105
click at [373, 103] on div "As a seasoned Software Engineer with over a decade of experience, I excel in cr…" at bounding box center [552, 135] width 444 height 105
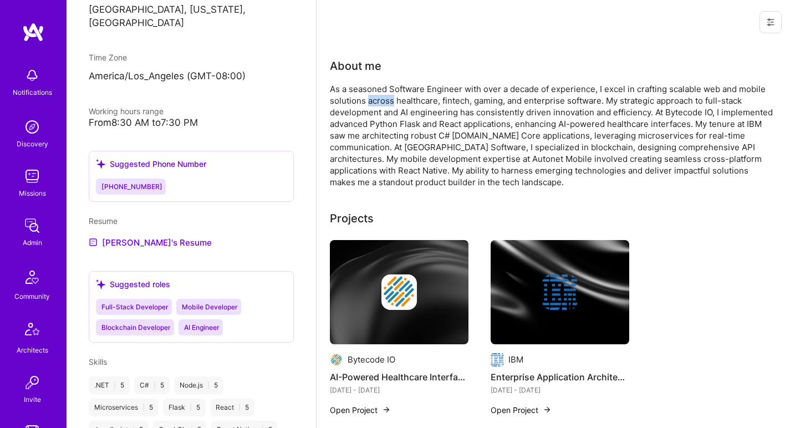
click at [373, 103] on div "As a seasoned Software Engineer with over a decade of experience, I excel in cr…" at bounding box center [552, 135] width 444 height 105
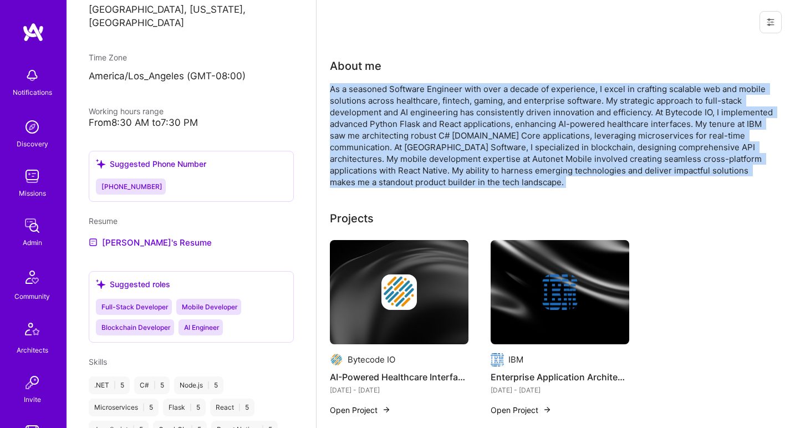
click at [373, 104] on div "As a seasoned Software Engineer with over a decade of experience, I excel in cr…" at bounding box center [552, 135] width 444 height 105
click at [445, 116] on div "As a seasoned Software Engineer with over a decade of experience, I excel in cr…" at bounding box center [552, 135] width 444 height 105
click at [445, 115] on div "As a seasoned Software Engineer with over a decade of experience, I excel in cr…" at bounding box center [552, 135] width 444 height 105
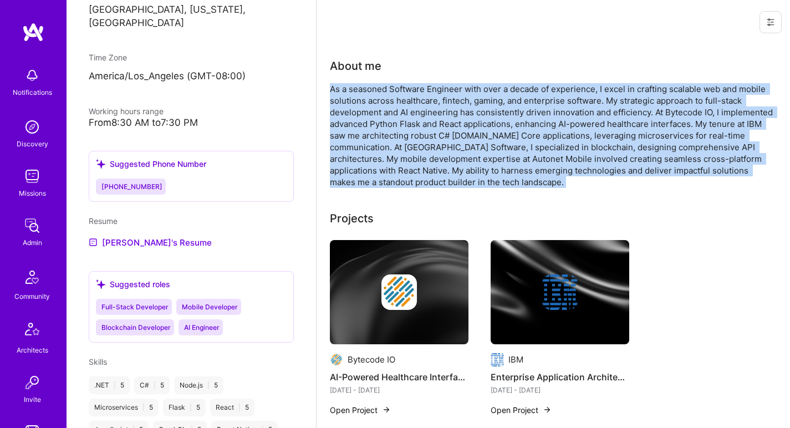
click at [445, 115] on div "As a seasoned Software Engineer with over a decade of experience, I excel in cr…" at bounding box center [552, 135] width 444 height 105
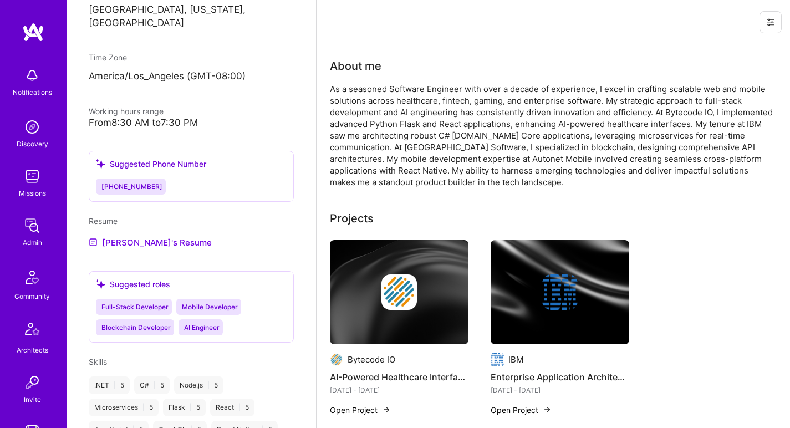
click at [445, 115] on div "As a seasoned Software Engineer with over a decade of experience, I excel in cr…" at bounding box center [552, 135] width 444 height 105
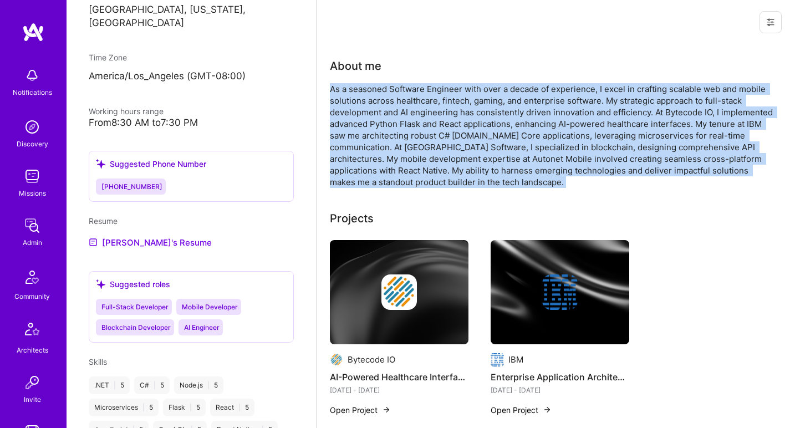
click at [445, 115] on div "As a seasoned Software Engineer with over a decade of experience, I excel in cr…" at bounding box center [552, 135] width 444 height 105
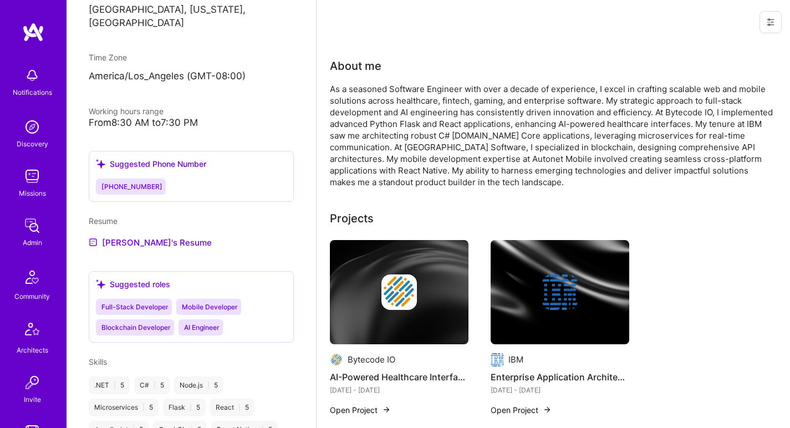
click at [445, 115] on div "As a seasoned Software Engineer with over a decade of experience, I excel in cr…" at bounding box center [552, 135] width 444 height 105
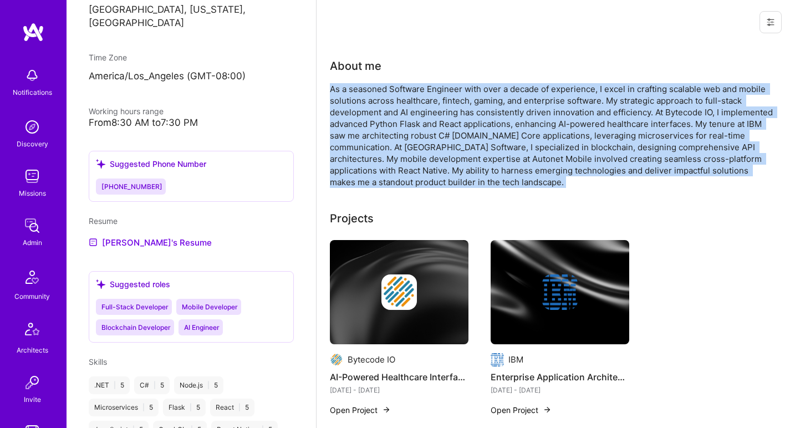
click at [445, 115] on div "As a seasoned Software Engineer with over a decade of experience, I excel in cr…" at bounding box center [552, 135] width 444 height 105
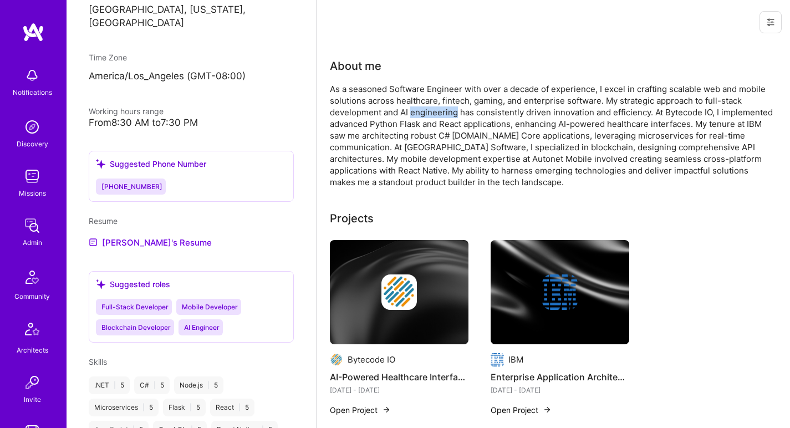
click at [445, 115] on div "As a seasoned Software Engineer with over a decade of experience, I excel in cr…" at bounding box center [552, 135] width 444 height 105
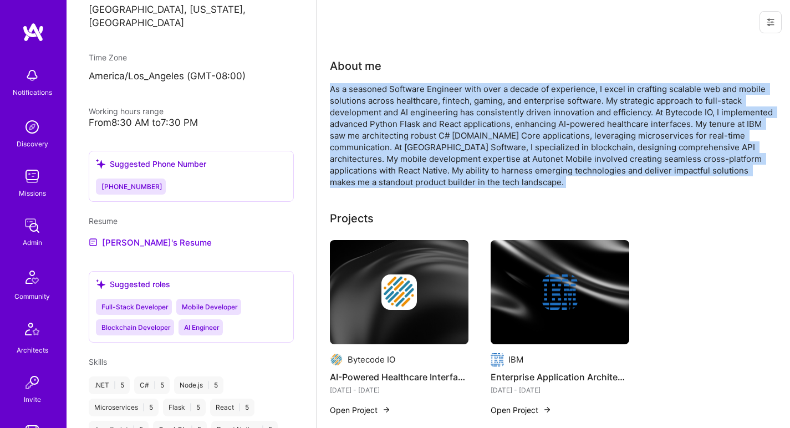
click at [445, 115] on div "As a seasoned Software Engineer with over a decade of experience, I excel in cr…" at bounding box center [552, 135] width 444 height 105
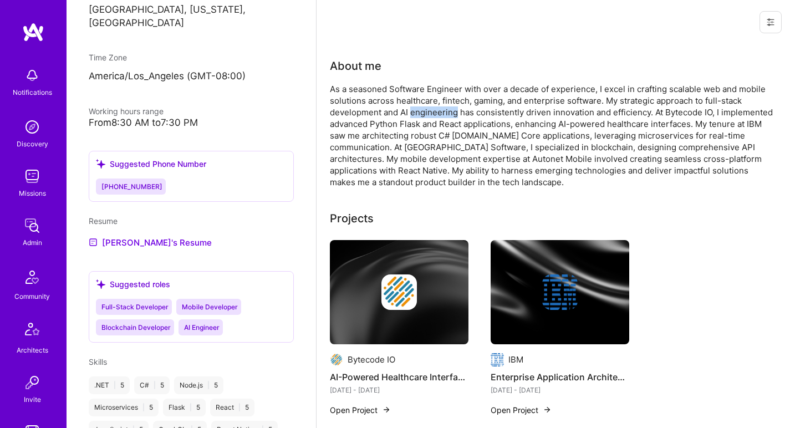
click at [445, 115] on div "As a seasoned Software Engineer with over a decade of experience, I excel in cr…" at bounding box center [552, 135] width 444 height 105
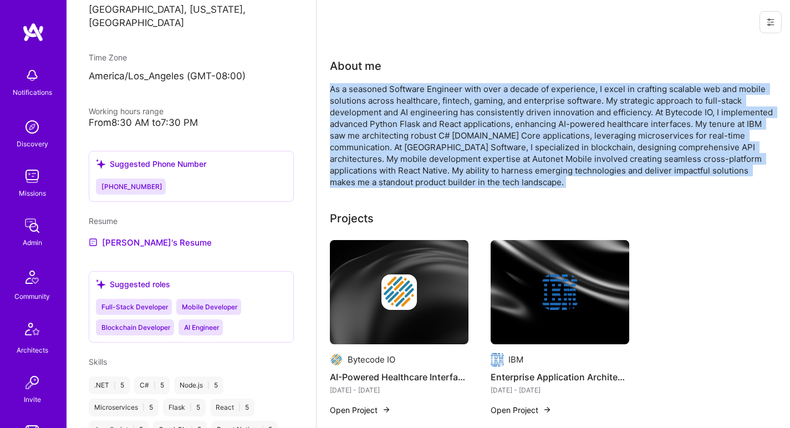
click at [445, 115] on div "As a seasoned Software Engineer with over a decade of experience, I excel in cr…" at bounding box center [552, 135] width 444 height 105
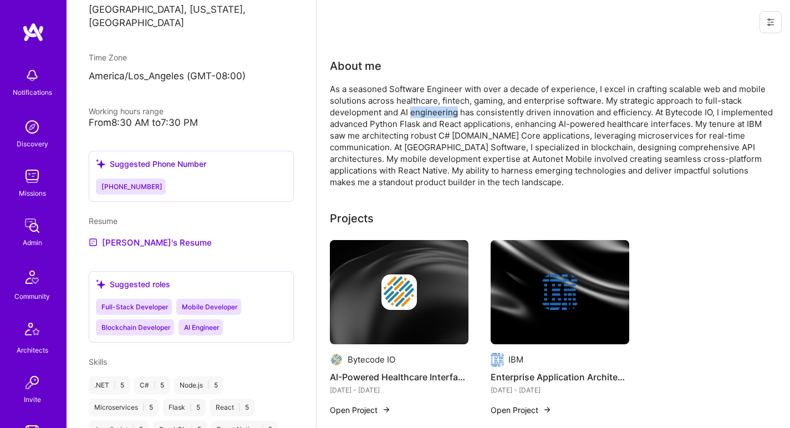
click at [445, 115] on div "As a seasoned Software Engineer with over a decade of experience, I excel in cr…" at bounding box center [552, 135] width 444 height 105
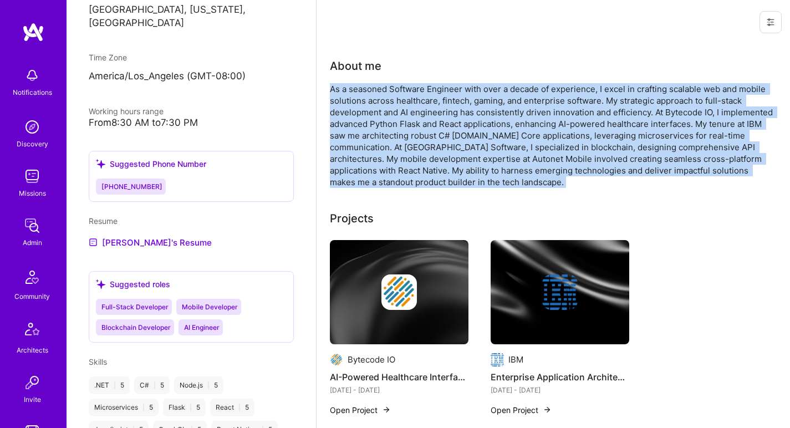
click at [445, 115] on div "As a seasoned Software Engineer with over a decade of experience, I excel in cr…" at bounding box center [552, 135] width 444 height 105
click at [443, 120] on div "As a seasoned Software Engineer with over a decade of experience, I excel in cr…" at bounding box center [552, 135] width 444 height 105
click at [443, 119] on div "As a seasoned Software Engineer with over a decade of experience, I excel in cr…" at bounding box center [552, 135] width 444 height 105
click at [442, 120] on div "As a seasoned Software Engineer with over a decade of experience, I excel in cr…" at bounding box center [552, 135] width 444 height 105
click at [442, 121] on div "As a seasoned Software Engineer with over a decade of experience, I excel in cr…" at bounding box center [552, 135] width 444 height 105
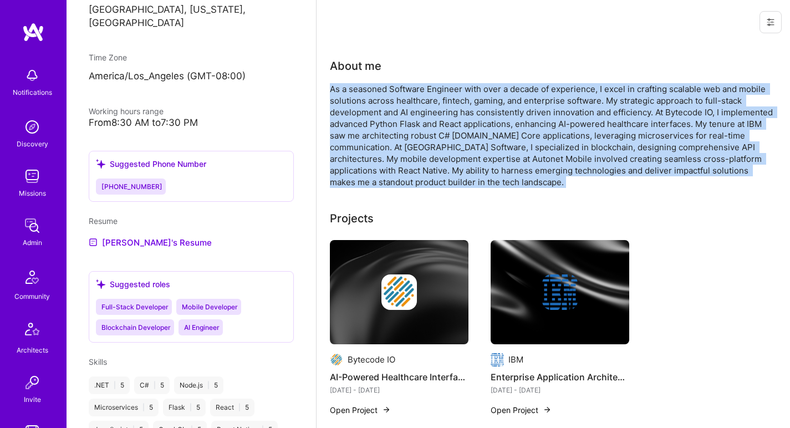
click at [439, 127] on div "As a seasoned Software Engineer with over a decade of experience, I excel in cr…" at bounding box center [552, 135] width 444 height 105
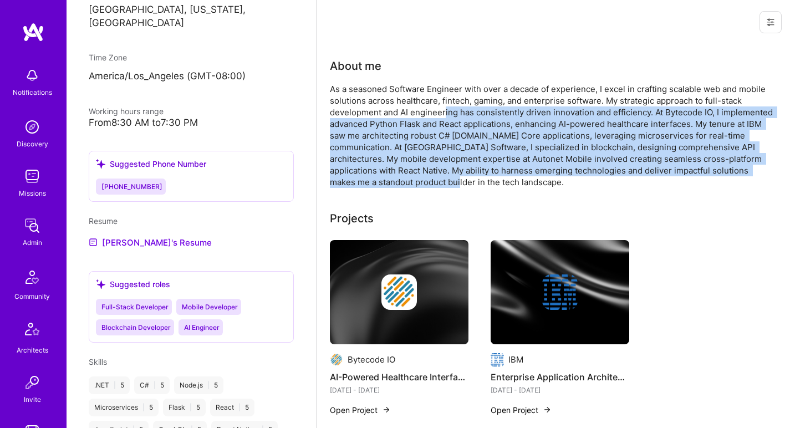
drag, startPoint x: 446, startPoint y: 115, endPoint x: 428, endPoint y: 178, distance: 64.6
click at [428, 178] on div "As a seasoned Software Engineer with over a decade of experience, I excel in cr…" at bounding box center [552, 135] width 444 height 105
click at [428, 177] on div "As a seasoned Software Engineer with over a decade of experience, I excel in cr…" at bounding box center [552, 135] width 444 height 105
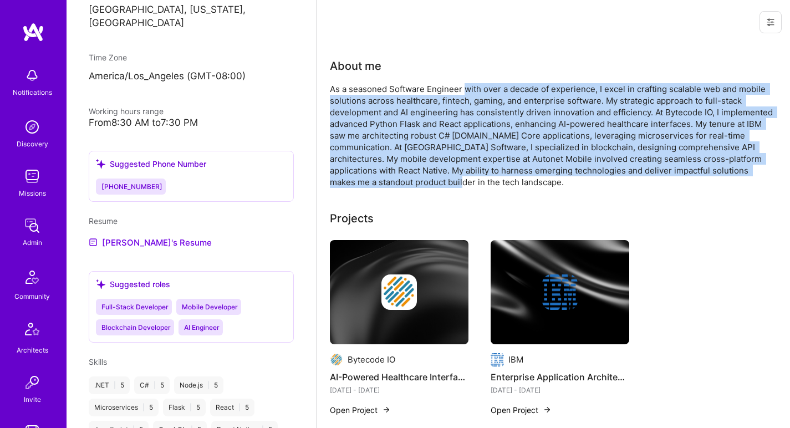
drag, startPoint x: 428, startPoint y: 177, endPoint x: 467, endPoint y: 89, distance: 95.6
click at [467, 89] on div "As a seasoned Software Engineer with over a decade of experience, I excel in cr…" at bounding box center [552, 135] width 444 height 105
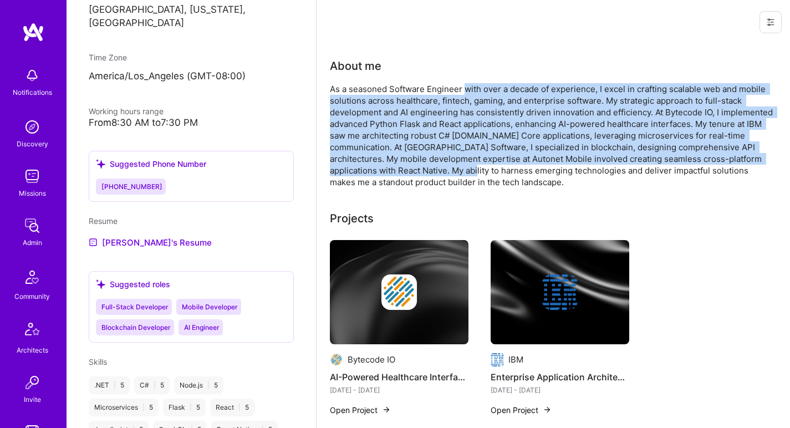
drag, startPoint x: 459, startPoint y: 125, endPoint x: 444, endPoint y: 175, distance: 52.5
click at [444, 175] on div "As a seasoned Software Engineer with over a decade of experience, I excel in cr…" at bounding box center [552, 135] width 444 height 105
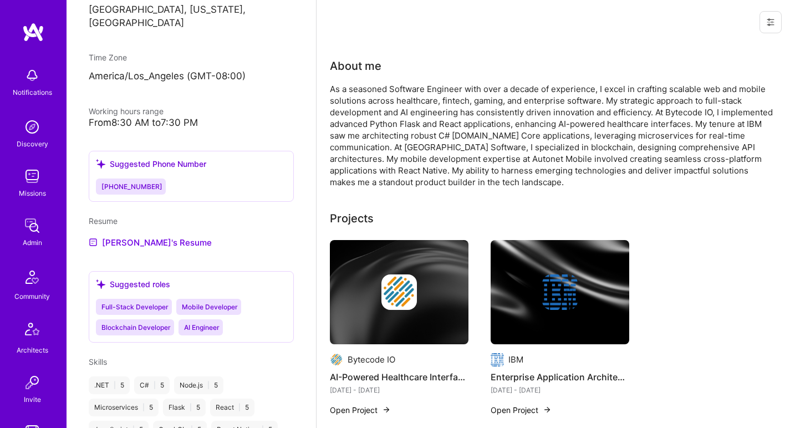
click at [444, 176] on div "As a seasoned Software Engineer with over a decade of experience, I excel in cr…" at bounding box center [552, 135] width 444 height 105
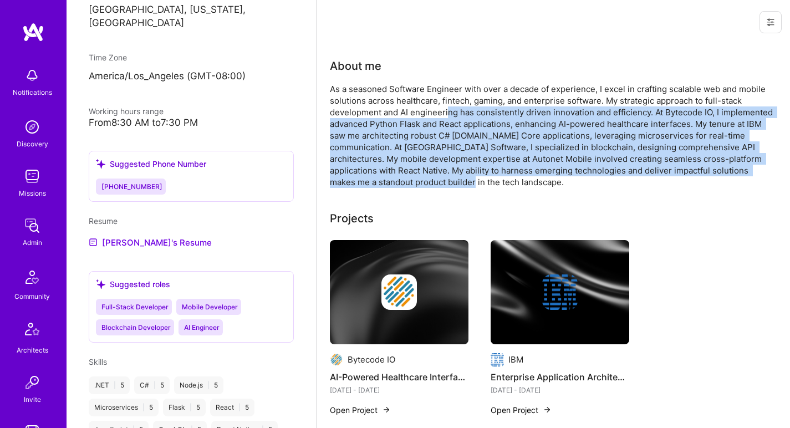
drag, startPoint x: 442, startPoint y: 180, endPoint x: 447, endPoint y: 109, distance: 70.6
click at [447, 109] on div "As a seasoned Software Engineer with over a decade of experience, I excel in cr…" at bounding box center [552, 135] width 444 height 105
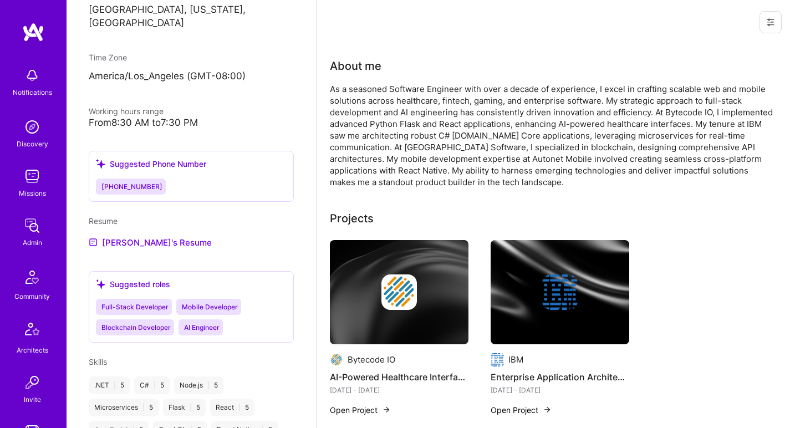
click at [447, 109] on div "As a seasoned Software Engineer with over a decade of experience, I excel in cr…" at bounding box center [552, 135] width 444 height 105
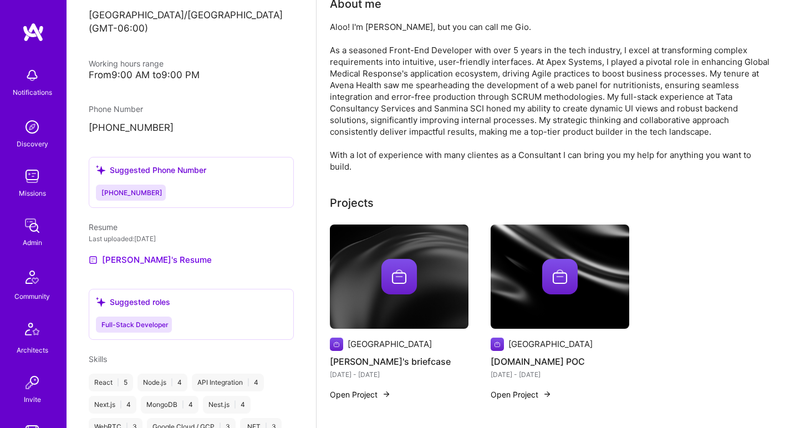
scroll to position [576, 0]
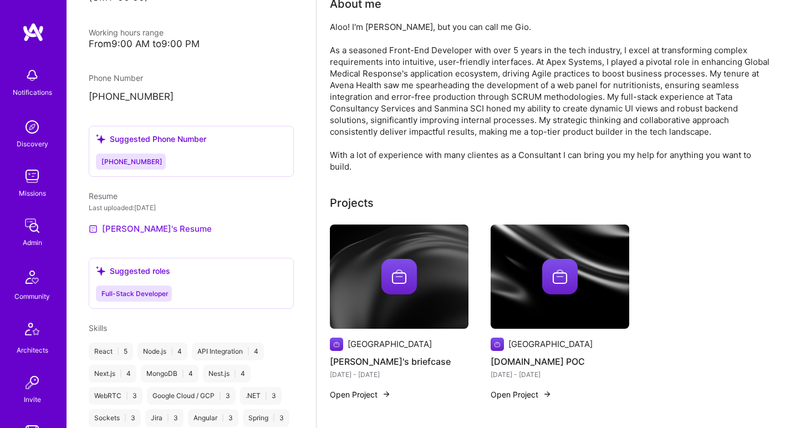
click at [141, 222] on link "[PERSON_NAME]'s Resume" at bounding box center [150, 228] width 123 height 13
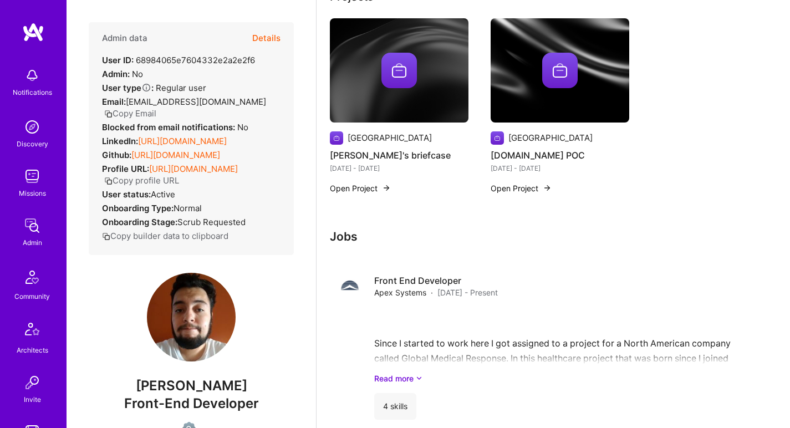
scroll to position [0, 0]
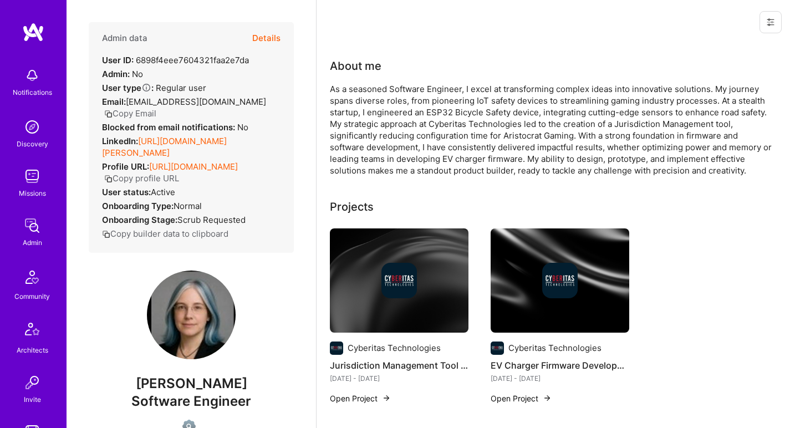
click at [176, 136] on link "[URL][DOMAIN_NAME][PERSON_NAME]" at bounding box center [164, 147] width 125 height 22
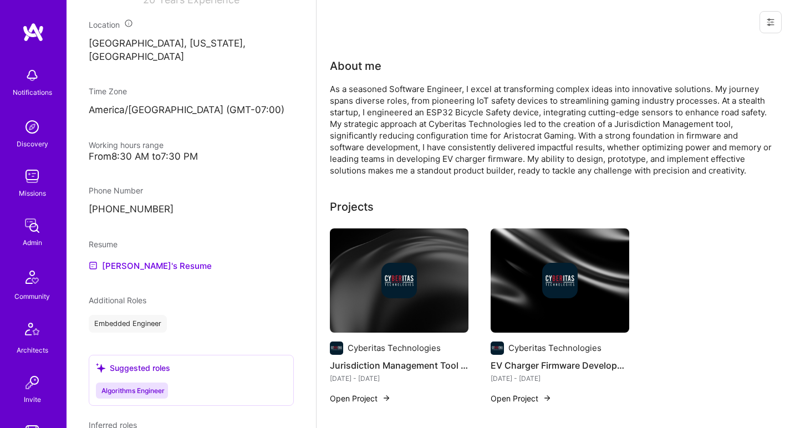
scroll to position [484, 0]
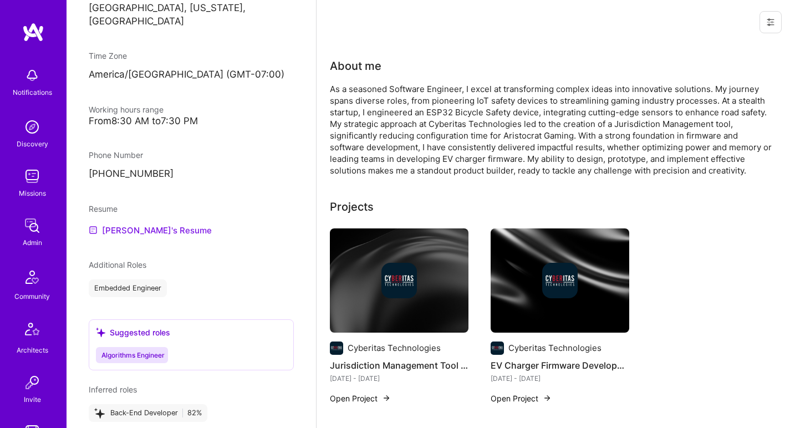
click at [154, 224] on link "[PERSON_NAME]'s Resume" at bounding box center [150, 230] width 123 height 13
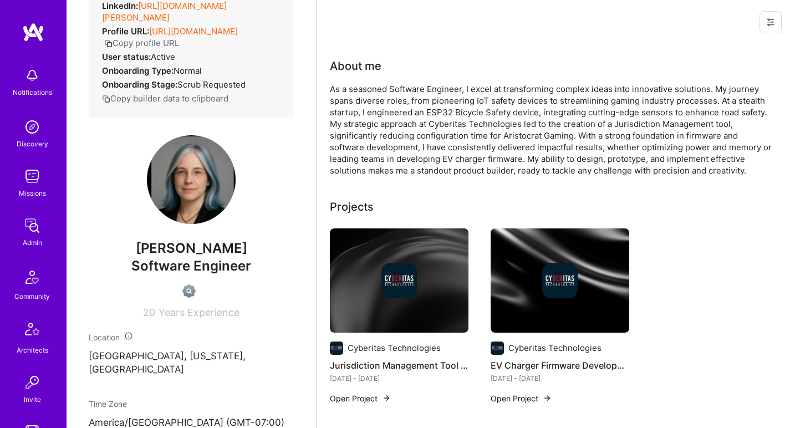
scroll to position [0, 0]
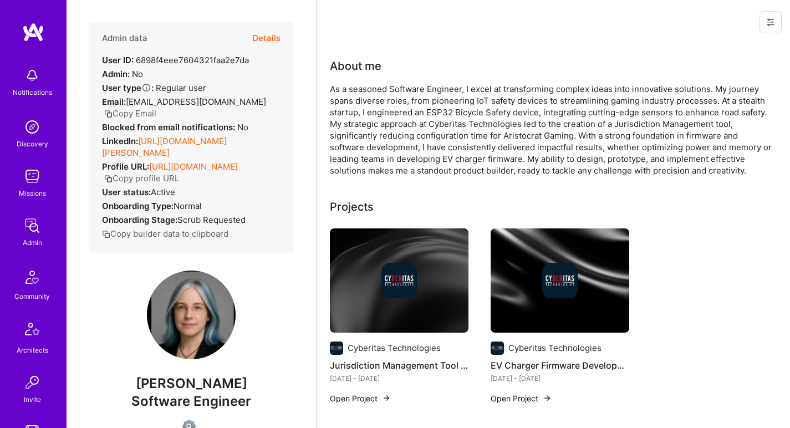
click at [409, 148] on div "As a seasoned Software Engineer, I excel at transforming complex ideas into inn…" at bounding box center [552, 129] width 444 height 93
click at [408, 149] on div "As a seasoned Software Engineer, I excel at transforming complex ideas into inn…" at bounding box center [552, 129] width 444 height 93
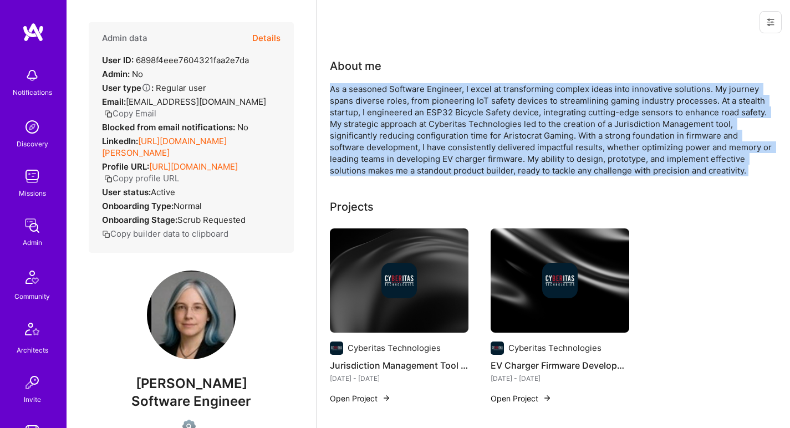
click at [408, 149] on div "As a seasoned Software Engineer, I excel at transforming complex ideas into inn…" at bounding box center [552, 129] width 444 height 93
click at [396, 150] on div "As a seasoned Software Engineer, I excel at transforming complex ideas into inn…" at bounding box center [552, 129] width 444 height 93
click at [447, 78] on div "About me As a seasoned Software Engineer, I excel at transforming complex ideas…" at bounding box center [552, 117] width 444 height 119
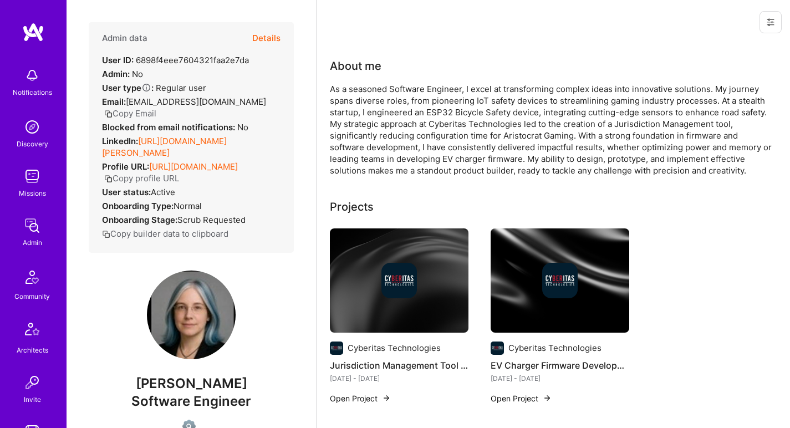
click at [432, 95] on div "As a seasoned Software Engineer, I excel at transforming complex ideas into inn…" at bounding box center [552, 129] width 444 height 93
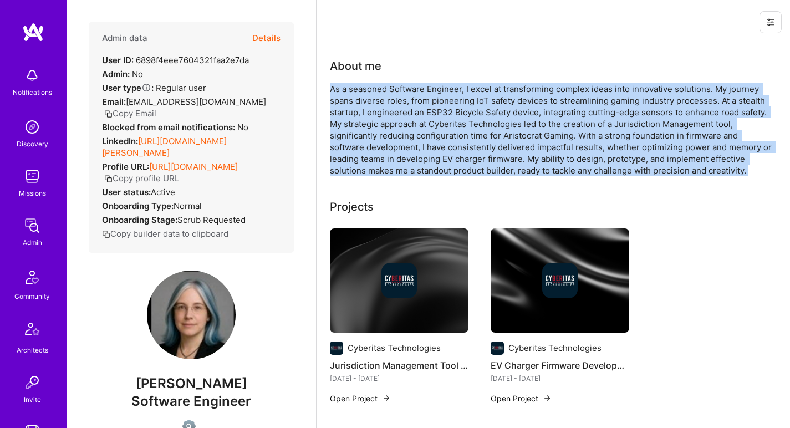
click at [432, 95] on div "As a seasoned Software Engineer, I excel at transforming complex ideas into inn…" at bounding box center [552, 129] width 444 height 93
click at [430, 98] on div "As a seasoned Software Engineer, I excel at transforming complex ideas into inn…" at bounding box center [552, 129] width 444 height 93
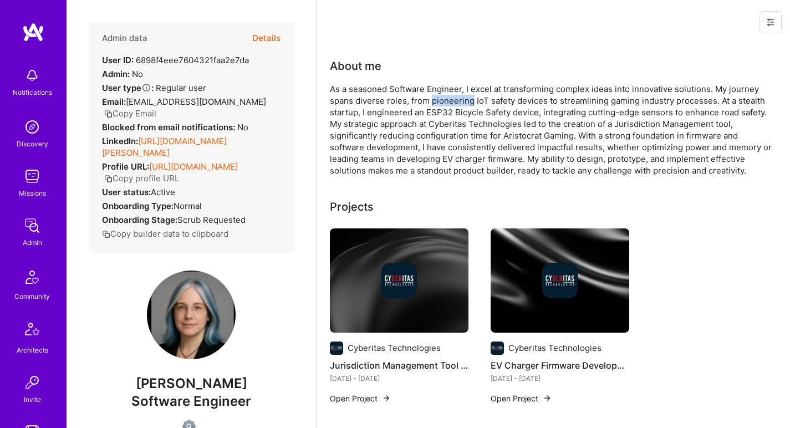
click at [430, 98] on div "As a seasoned Software Engineer, I excel at transforming complex ideas into inn…" at bounding box center [552, 129] width 444 height 93
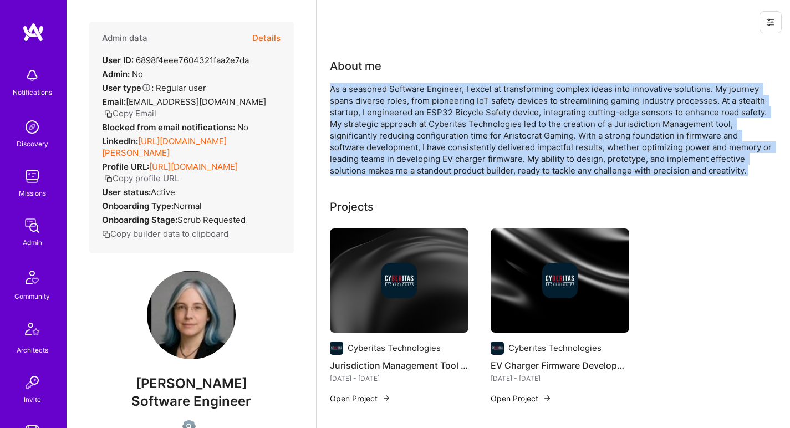
click at [430, 97] on div "As a seasoned Software Engineer, I excel at transforming complex ideas into inn…" at bounding box center [552, 129] width 444 height 93
click at [443, 104] on div "As a seasoned Software Engineer, I excel at transforming complex ideas into inn…" at bounding box center [552, 129] width 444 height 93
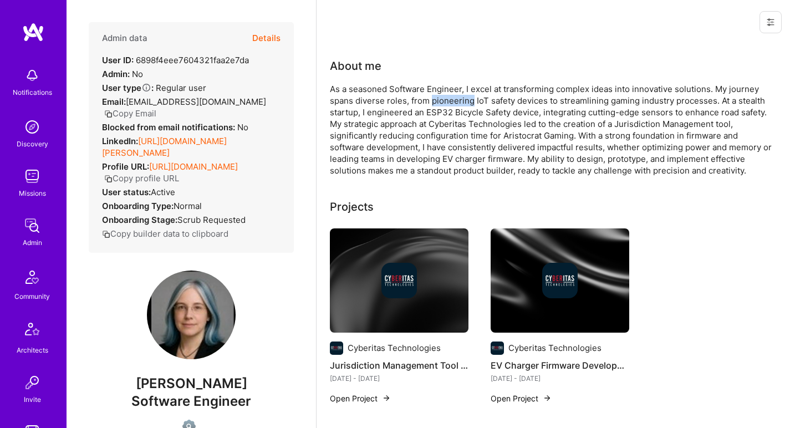
click at [443, 104] on div "As a seasoned Software Engineer, I excel at transforming complex ideas into inn…" at bounding box center [552, 129] width 444 height 93
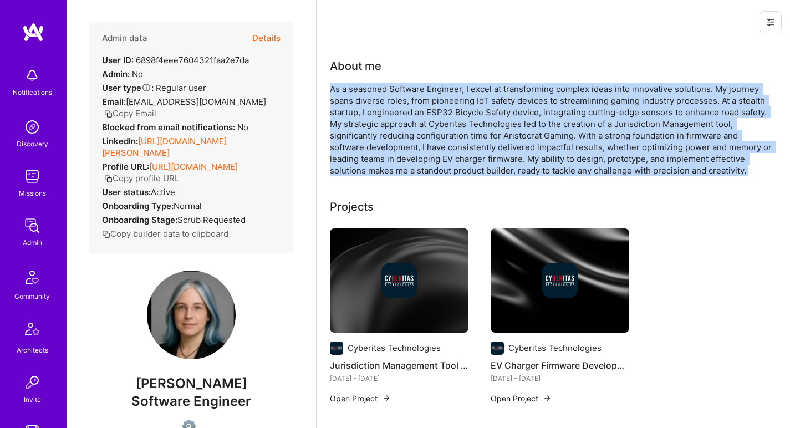
click at [443, 104] on div "As a seasoned Software Engineer, I excel at transforming complex ideas into inn…" at bounding box center [552, 129] width 444 height 93
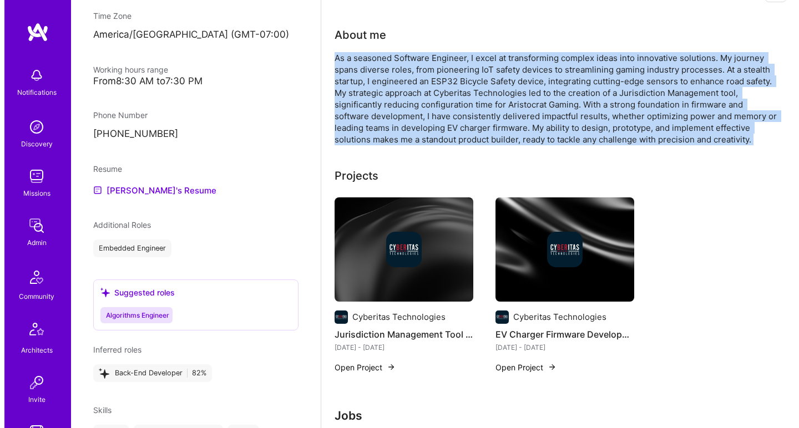
scroll to position [643, 0]
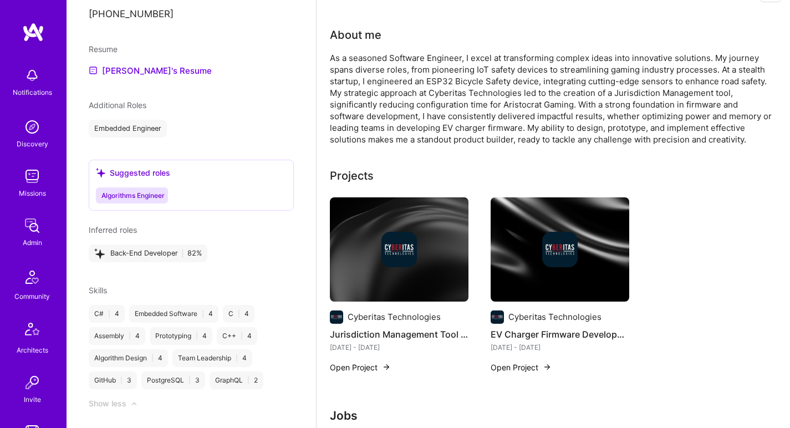
click at [450, 265] on div at bounding box center [399, 250] width 139 height 36
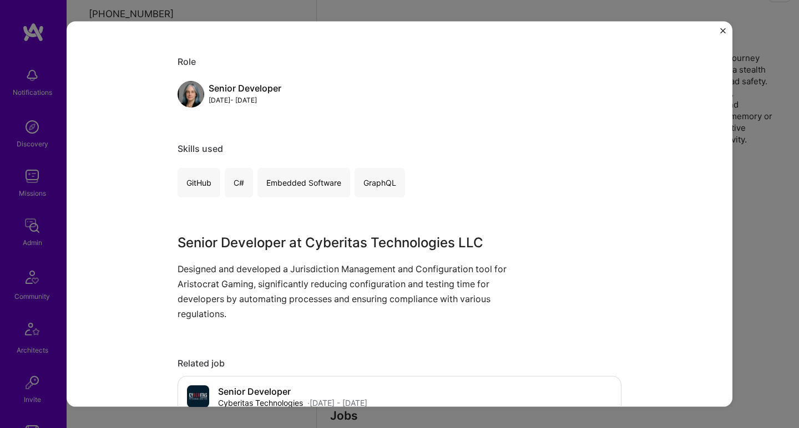
scroll to position [146, 0]
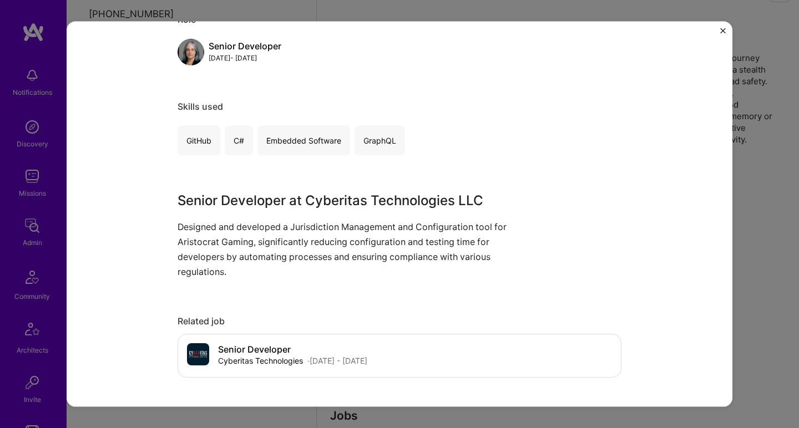
click at [413, 263] on p "Designed and developed a Jurisdiction Management and Configuration tool for Ari…" at bounding box center [358, 249] width 361 height 60
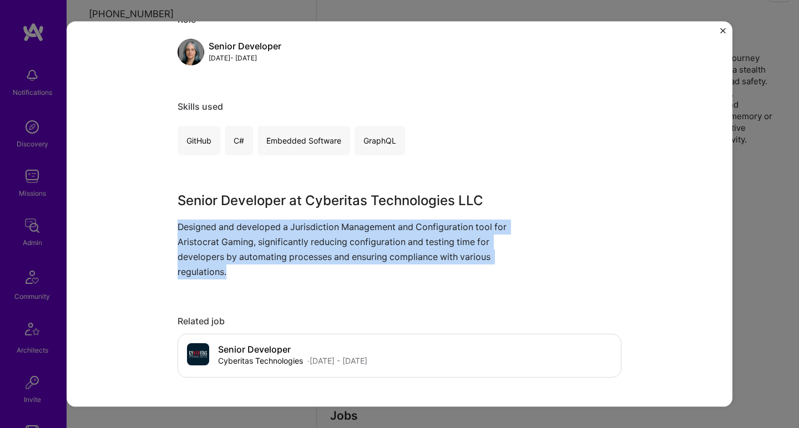
click at [413, 263] on p "Designed and developed a Jurisdiction Management and Configuration tool for Ari…" at bounding box center [358, 249] width 361 height 60
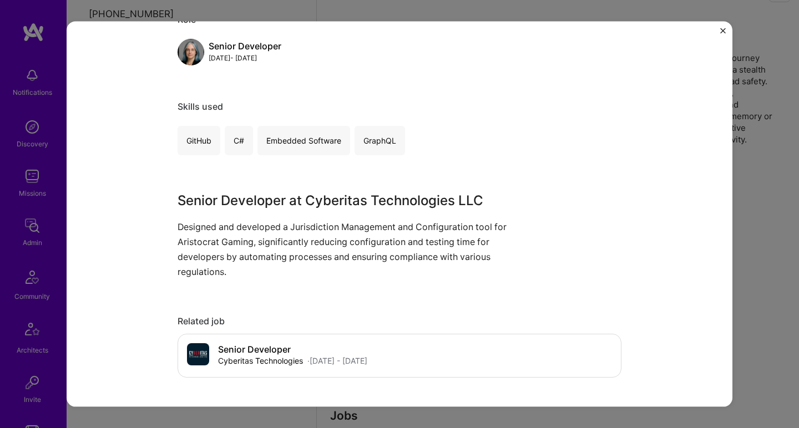
click at [413, 263] on p "Designed and developed a Jurisdiction Management and Configuration tool for Ari…" at bounding box center [358, 249] width 361 height 60
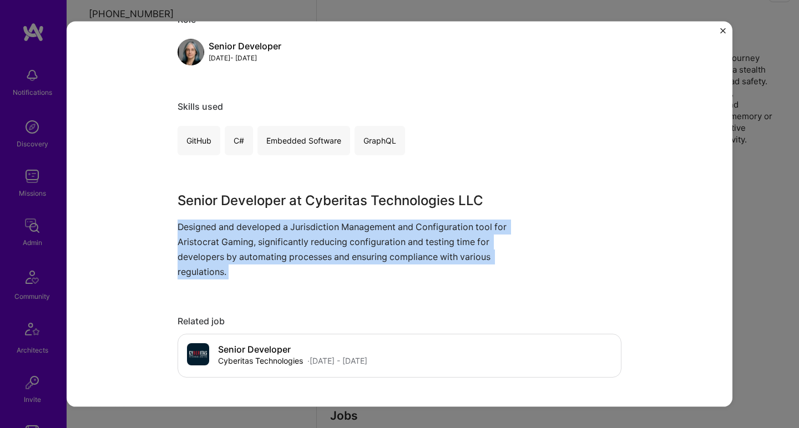
click at [413, 263] on p "Designed and developed a Jurisdiction Management and Configuration tool for Ari…" at bounding box center [358, 249] width 361 height 60
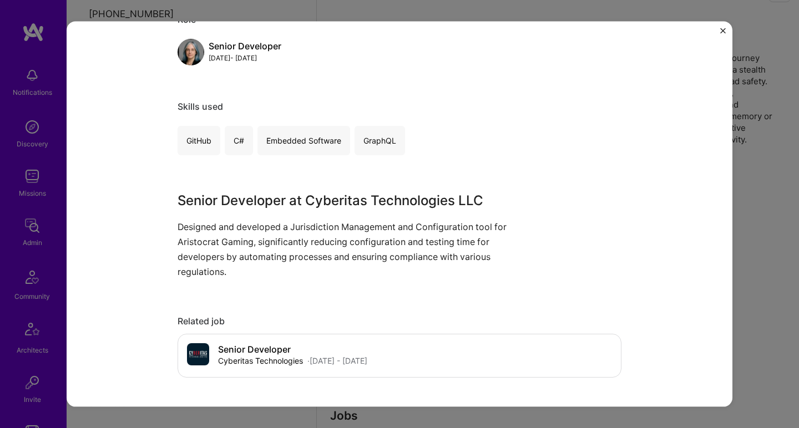
click at [413, 263] on p "Designed and developed a Jurisdiction Management and Configuration tool for Ari…" at bounding box center [358, 249] width 361 height 60
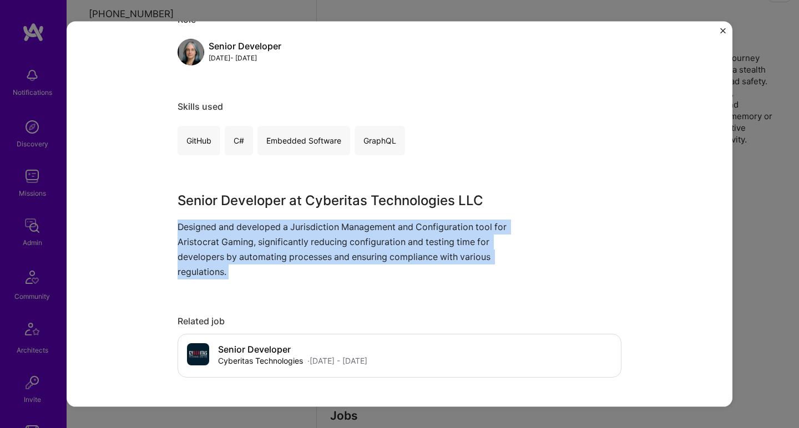
click at [413, 263] on p "Designed and developed a Jurisdiction Management and Configuration tool for Ari…" at bounding box center [358, 249] width 361 height 60
click at [426, 251] on p "Designed and developed a Jurisdiction Management and Configuration tool for Ari…" at bounding box center [358, 249] width 361 height 60
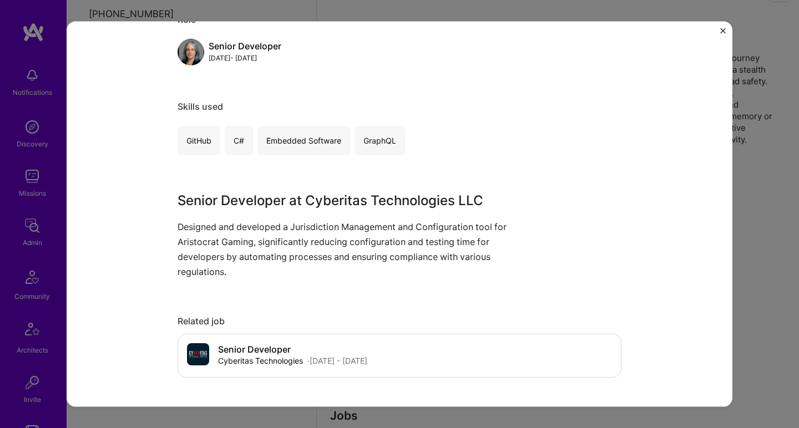
click at [426, 251] on p "Designed and developed a Jurisdiction Management and Configuration tool for Ari…" at bounding box center [358, 249] width 361 height 60
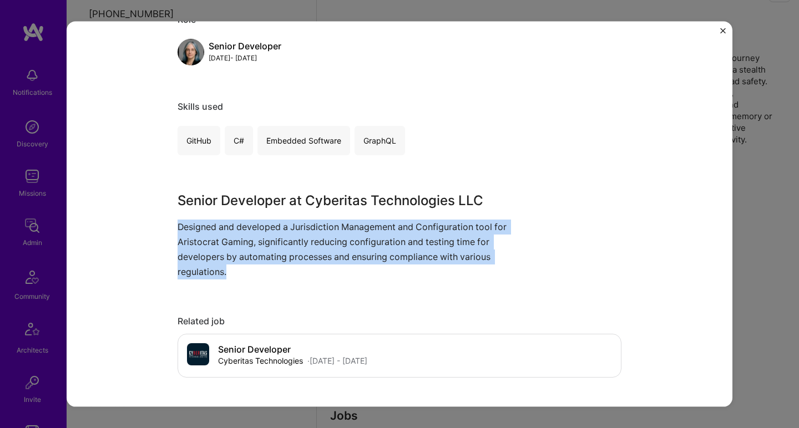
click at [426, 251] on p "Designed and developed a Jurisdiction Management and Configuration tool for Ari…" at bounding box center [358, 249] width 361 height 60
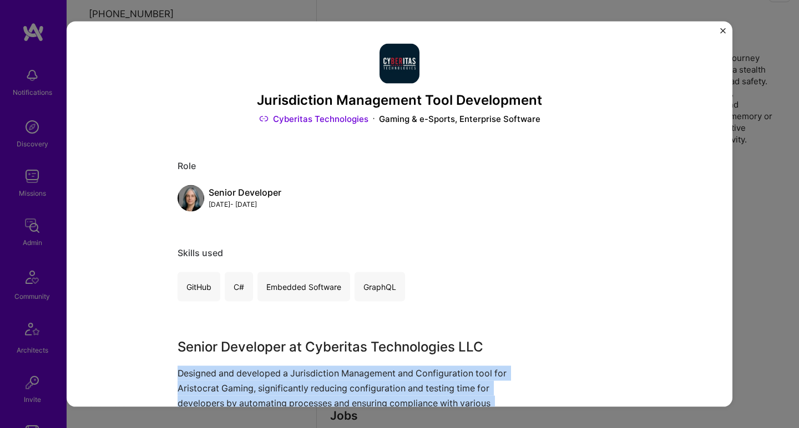
scroll to position [31, 0]
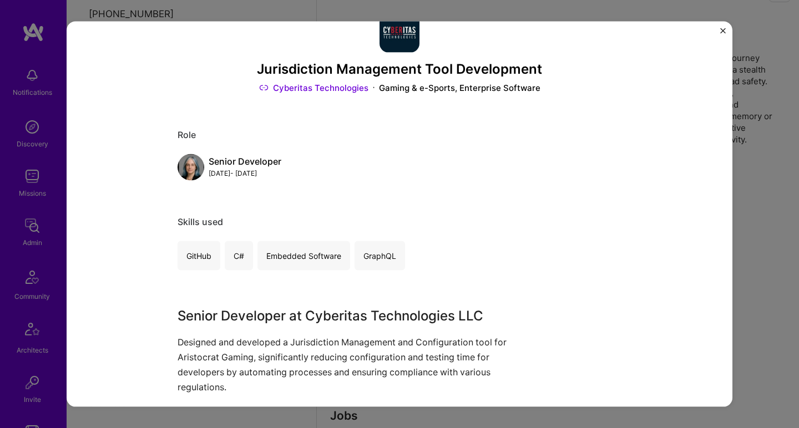
click at [321, 81] on div "Jurisdiction Management Tool Development Cyberitas Technologies Gaming & e-Spor…" at bounding box center [400, 53] width 444 height 81
click at [320, 84] on link "Cyberitas Technologies" at bounding box center [313, 88] width 109 height 12
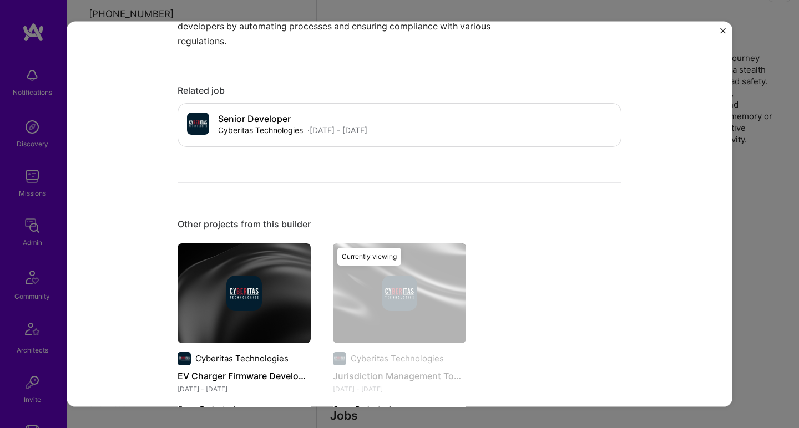
scroll to position [419, 0]
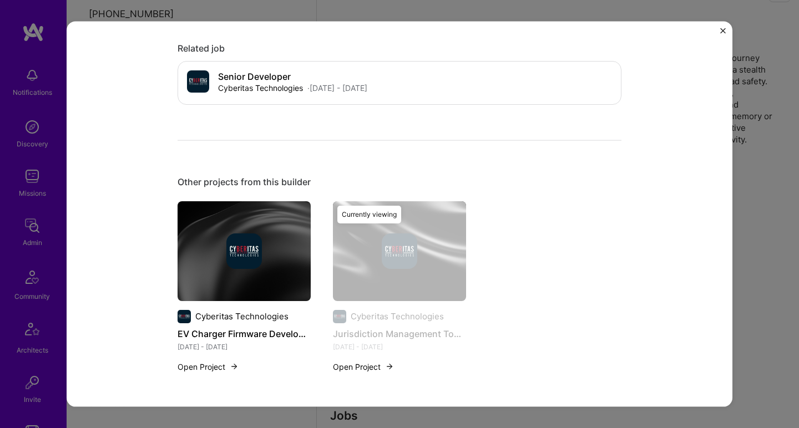
click at [268, 248] on div at bounding box center [244, 251] width 133 height 36
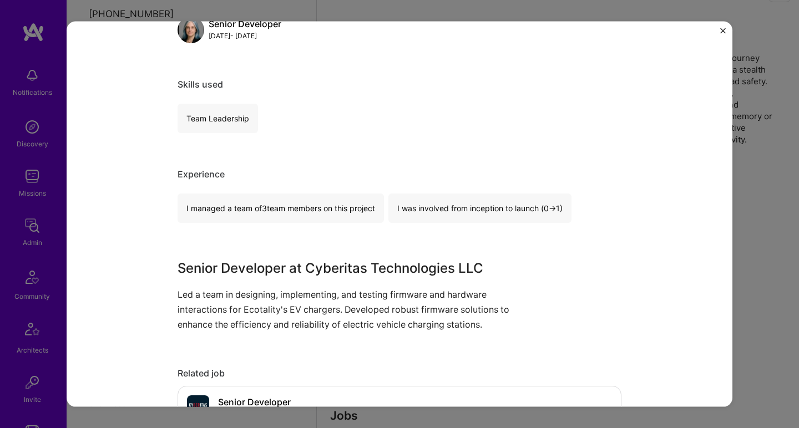
scroll to position [200, 0]
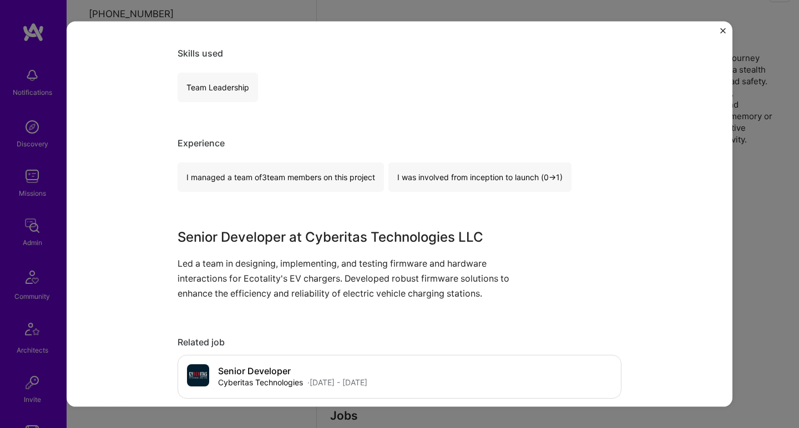
click at [278, 235] on h3 "Senior Developer at Cyberitas Technologies LLC" at bounding box center [358, 237] width 361 height 20
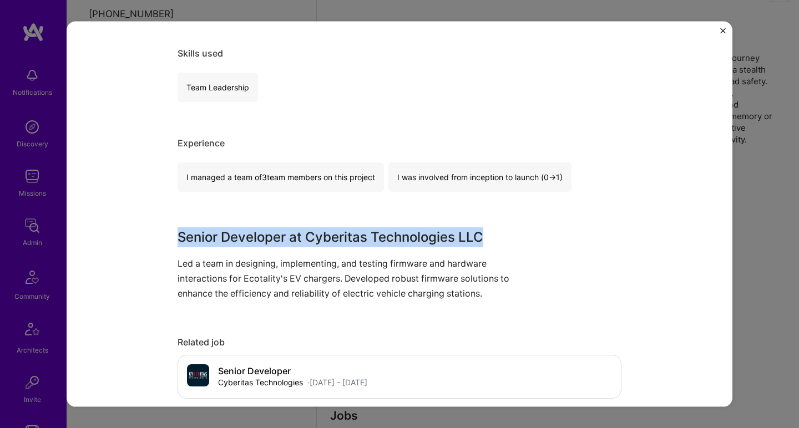
drag, startPoint x: 278, startPoint y: 235, endPoint x: 259, endPoint y: 278, distance: 47.2
click at [259, 278] on div "Senior Developer at Cyberitas Technologies LLC Led a team in designing, impleme…" at bounding box center [358, 264] width 361 height 74
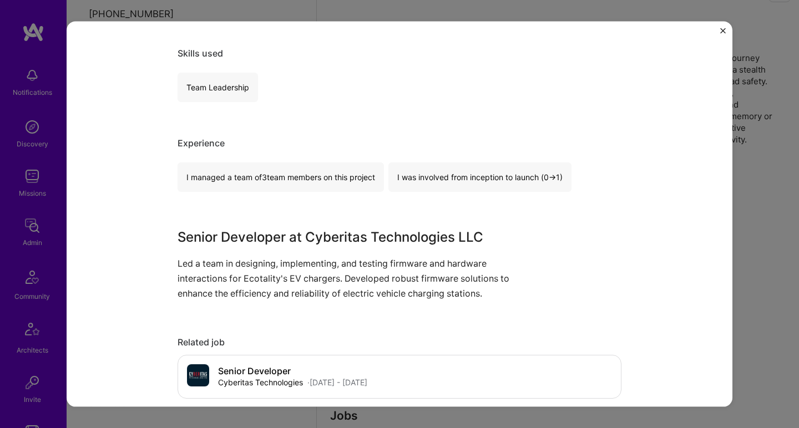
click at [259, 278] on p "Led a team in designing, implementing, and testing firmware and hardware intera…" at bounding box center [358, 278] width 361 height 45
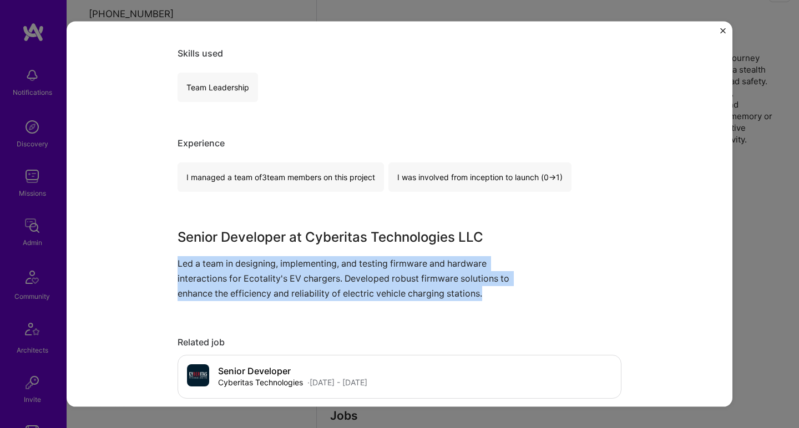
drag, startPoint x: 259, startPoint y: 278, endPoint x: 282, endPoint y: 247, distance: 39.3
click at [282, 247] on div "Senior Developer at Cyberitas Technologies LLC Led a team in designing, impleme…" at bounding box center [358, 264] width 361 height 74
